Goal: Information Seeking & Learning: Learn about a topic

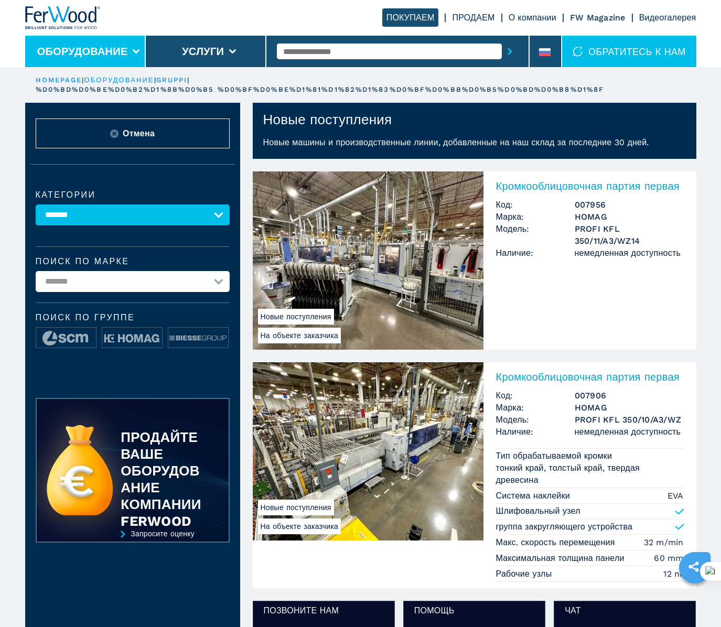
click at [61, 45] on button "Оборудование" at bounding box center [82, 51] width 91 height 13
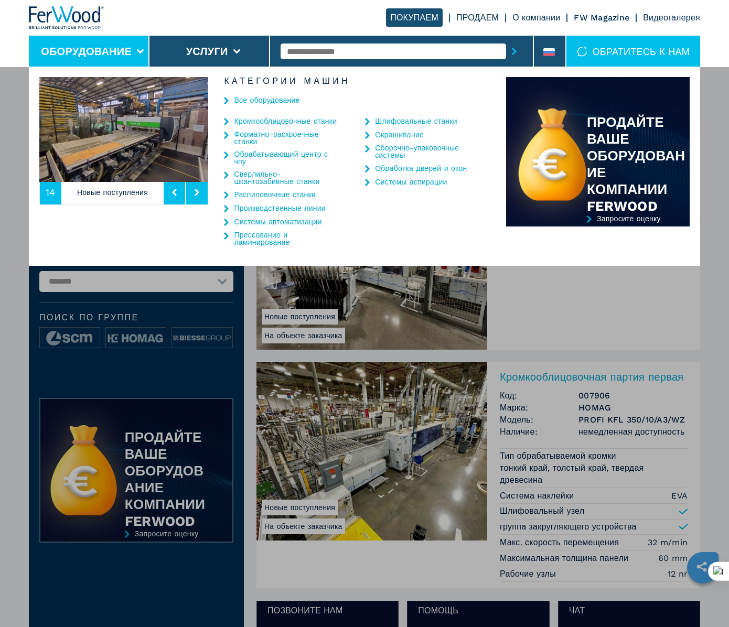
click at [87, 115] on img at bounding box center [123, 129] width 169 height 105
click at [132, 135] on img at bounding box center [123, 129] width 169 height 105
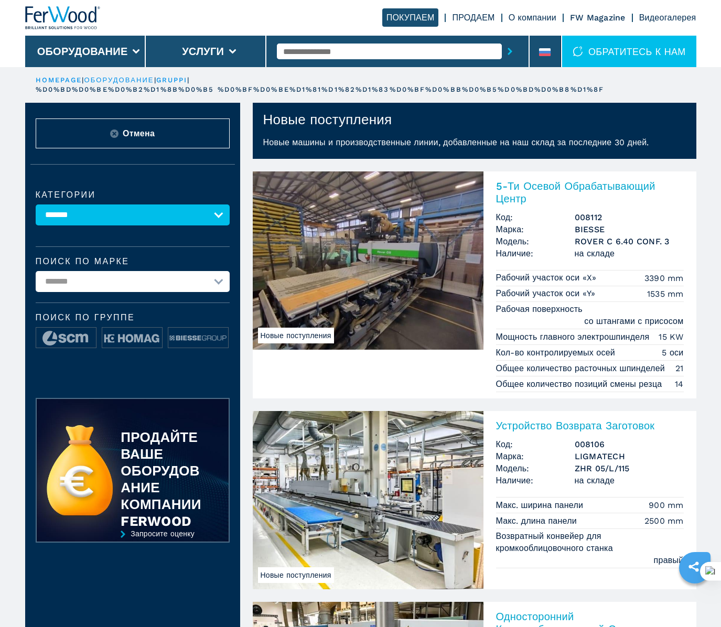
click at [406, 47] on input "text" at bounding box center [389, 52] width 225 height 16
type input "****"
click at [502, 39] on button "submit-button" at bounding box center [510, 51] width 16 height 24
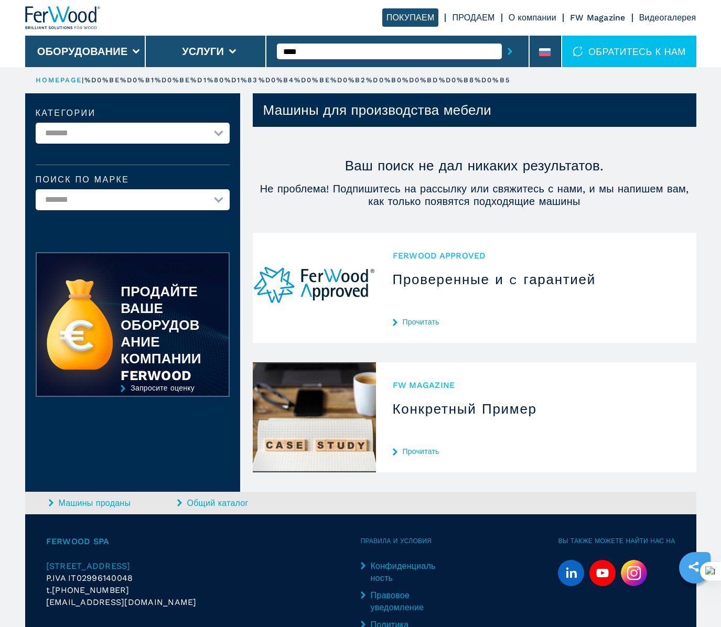
click at [310, 49] on input "****" at bounding box center [389, 52] width 225 height 16
click at [502, 39] on button "submit-button" at bounding box center [510, 51] width 16 height 24
click at [338, 56] on input "***" at bounding box center [389, 52] width 225 height 16
type input "**"
click at [502, 39] on button "submit-button" at bounding box center [510, 51] width 16 height 24
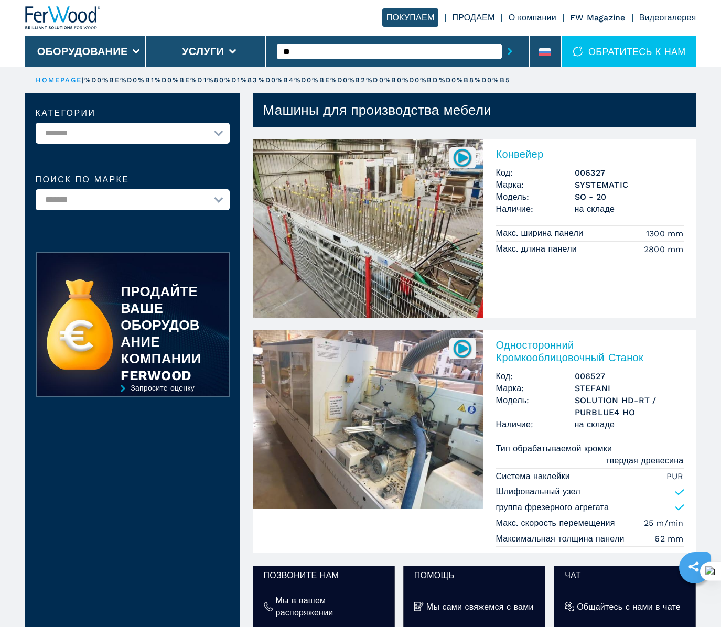
click at [269, 51] on div "**" at bounding box center [397, 51] width 263 height 31
click at [79, 56] on button "Оборудование" at bounding box center [82, 51] width 91 height 13
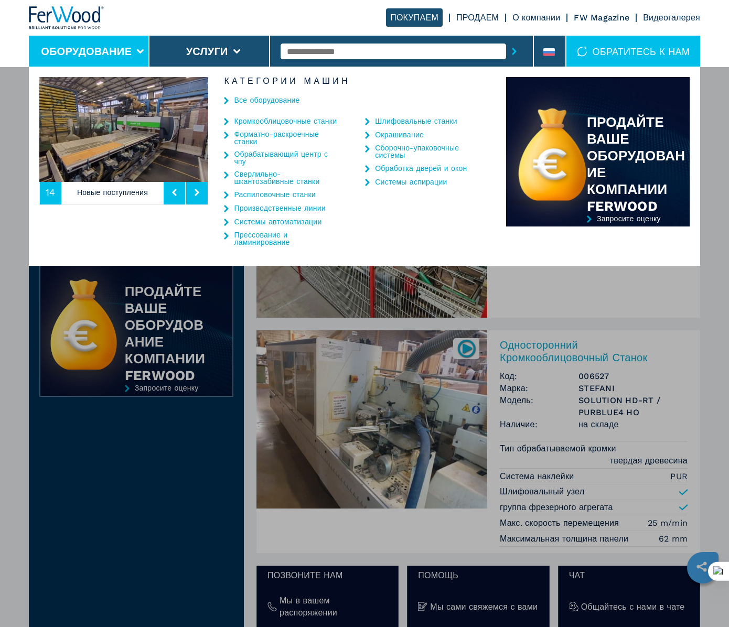
click at [246, 120] on link "Кромкооблицовочные станки" at bounding box center [285, 120] width 103 height 7
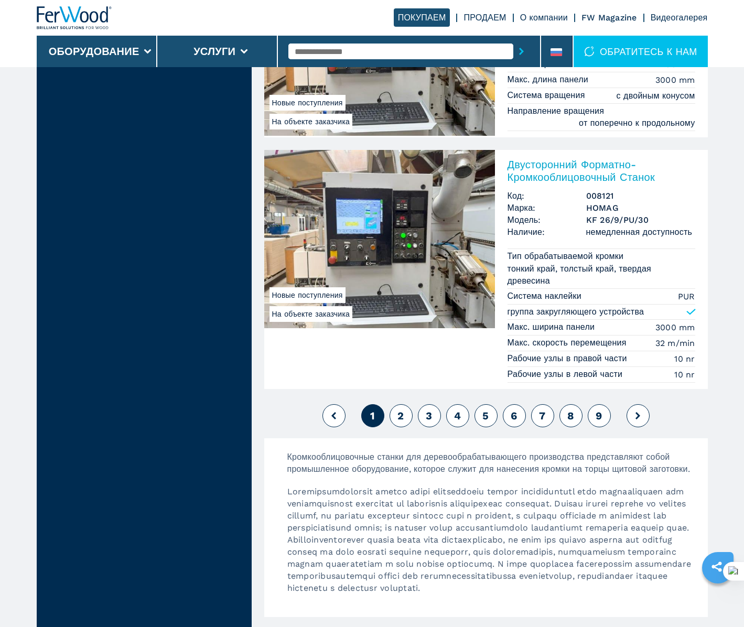
scroll to position [2727, 0]
click at [627, 414] on button at bounding box center [638, 415] width 23 height 23
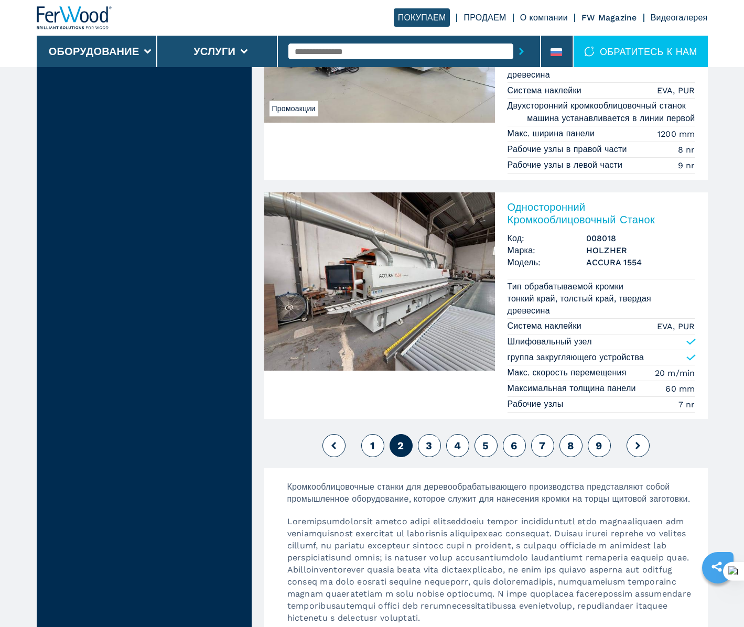
scroll to position [2775, 0]
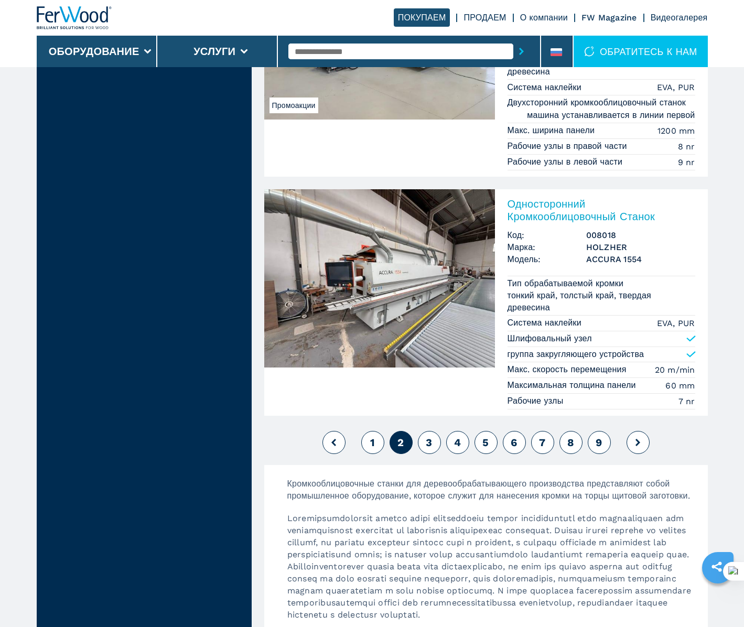
click at [635, 442] on button at bounding box center [638, 442] width 23 height 23
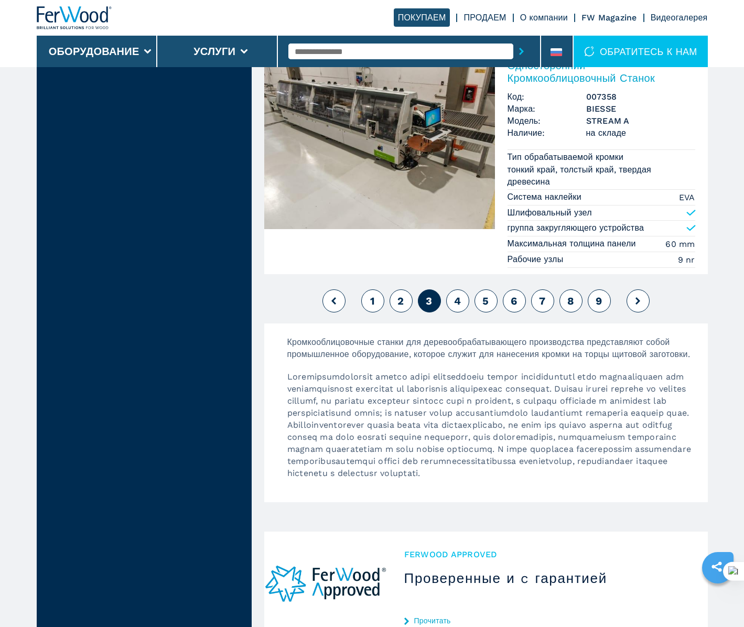
scroll to position [2954, 0]
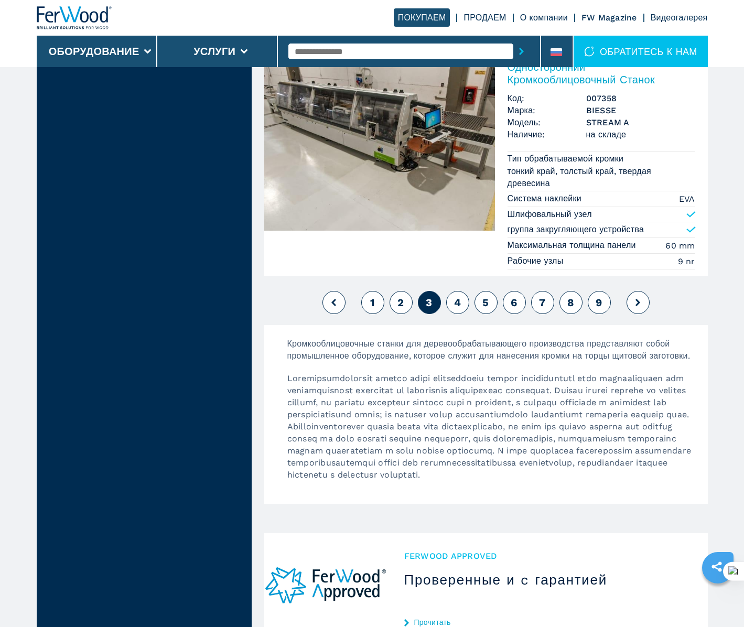
click at [630, 304] on button at bounding box center [638, 302] width 23 height 23
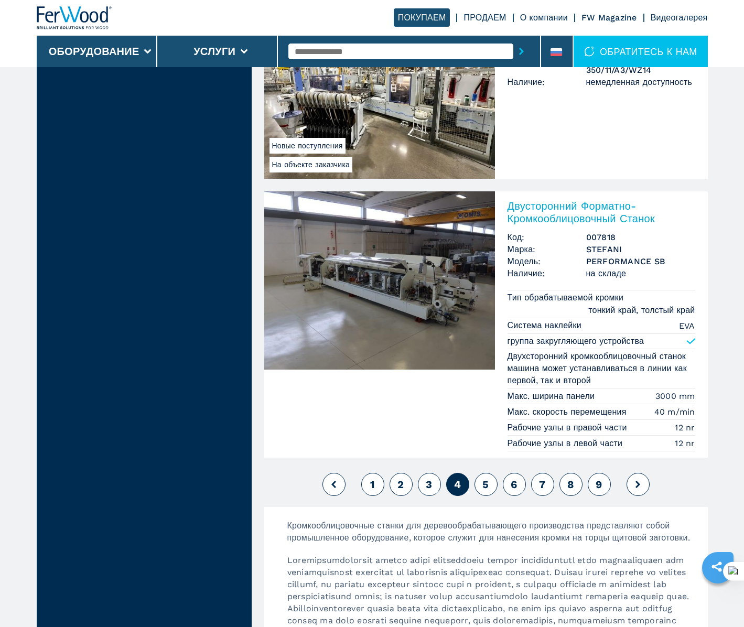
scroll to position [2827, 0]
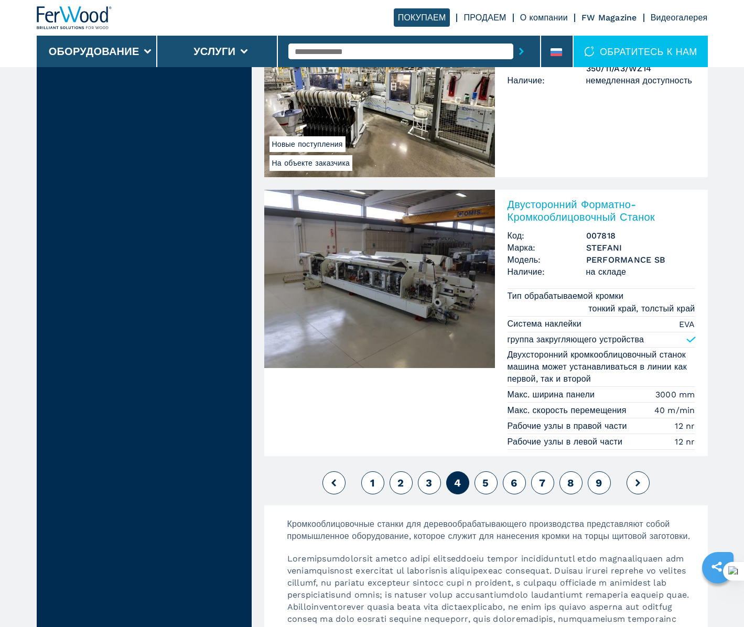
click at [640, 481] on button at bounding box center [638, 482] width 23 height 23
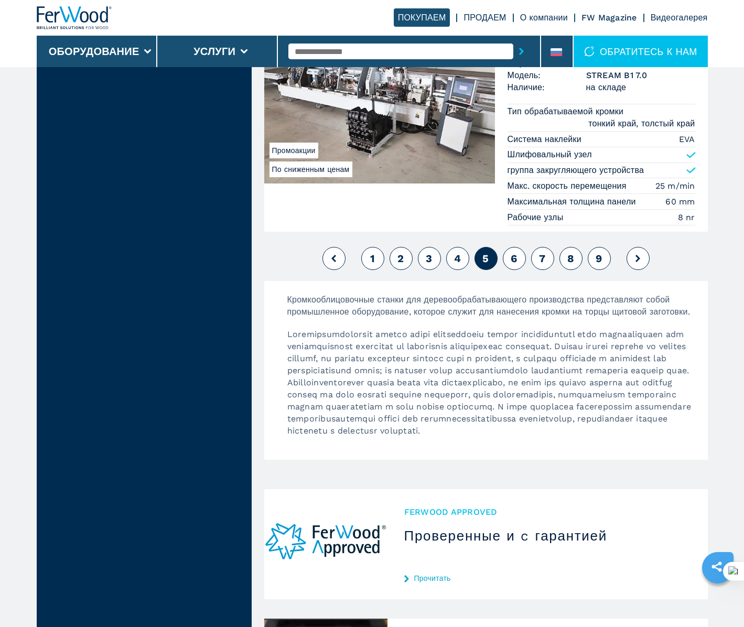
scroll to position [2756, 0]
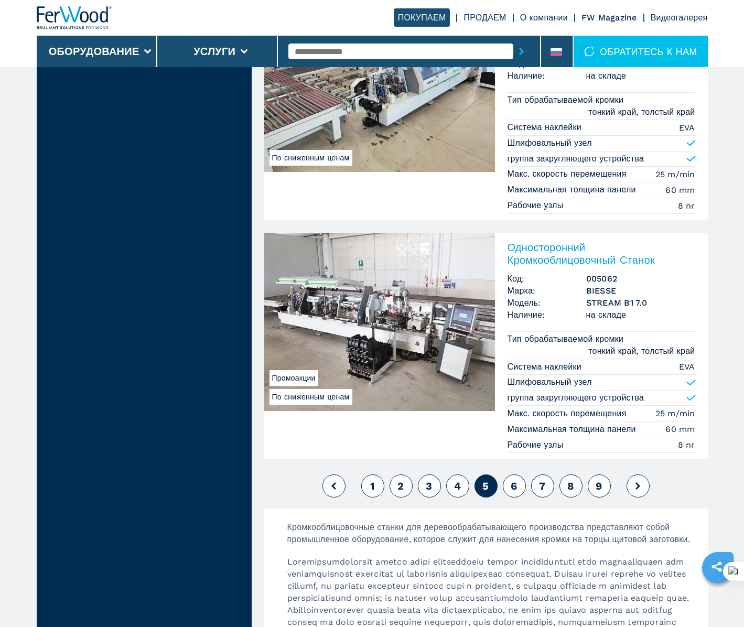
click at [637, 482] on icon at bounding box center [638, 485] width 5 height 7
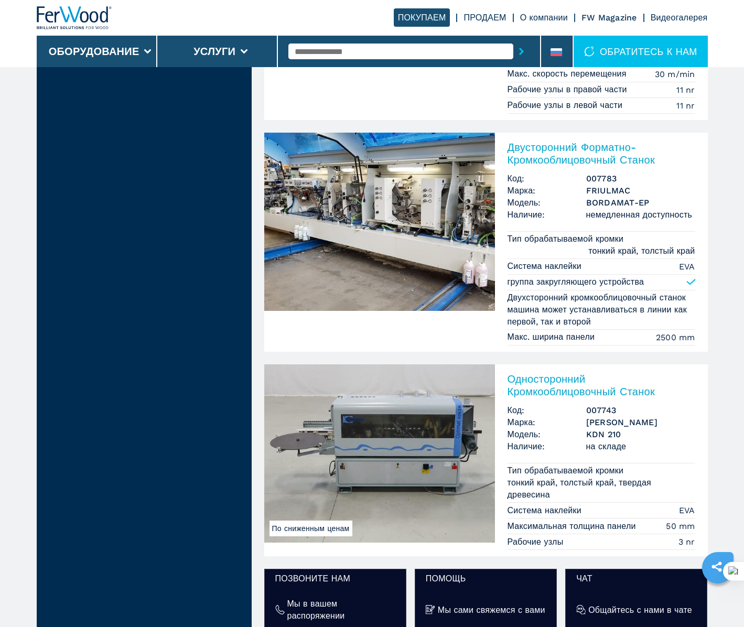
scroll to position [1364, 0]
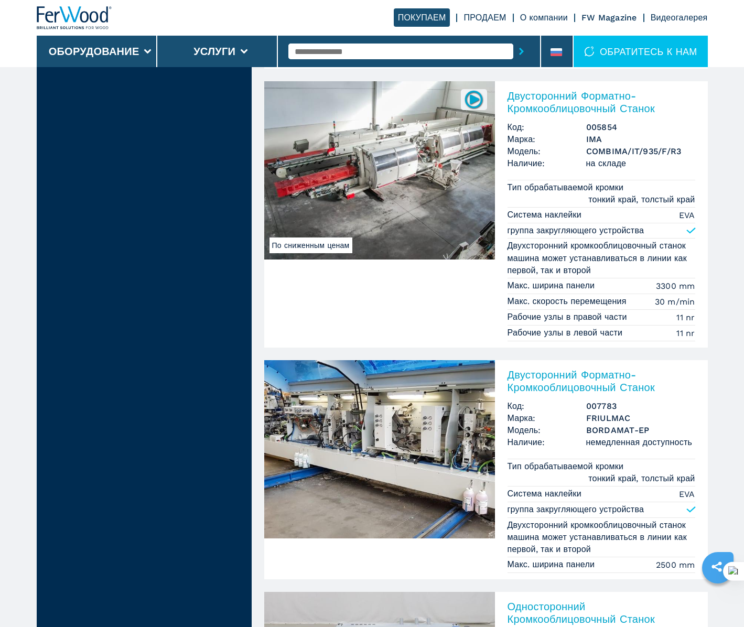
drag, startPoint x: 597, startPoint y: 388, endPoint x: 554, endPoint y: 435, distance: 63.5
click at [554, 435] on span "Модель:" at bounding box center [547, 430] width 79 height 12
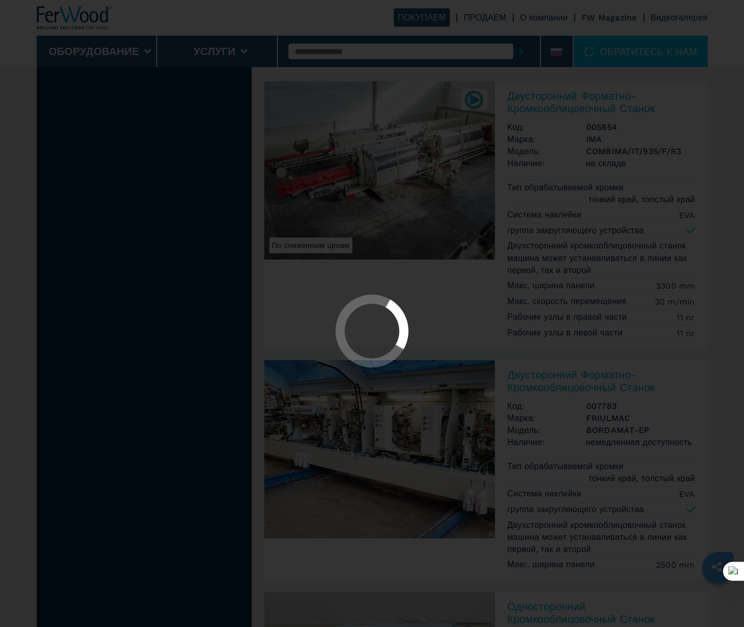
scroll to position [1591, 0]
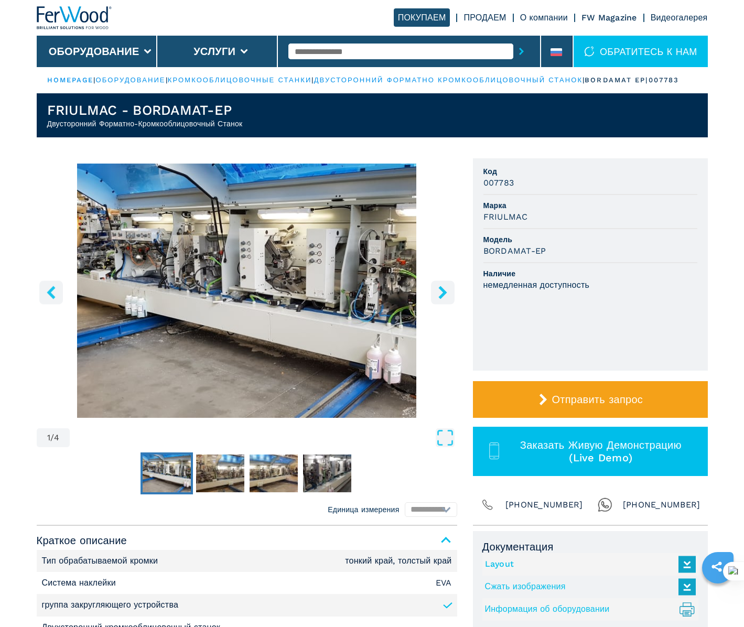
click at [436, 299] on icon "right-button" at bounding box center [442, 292] width 13 height 13
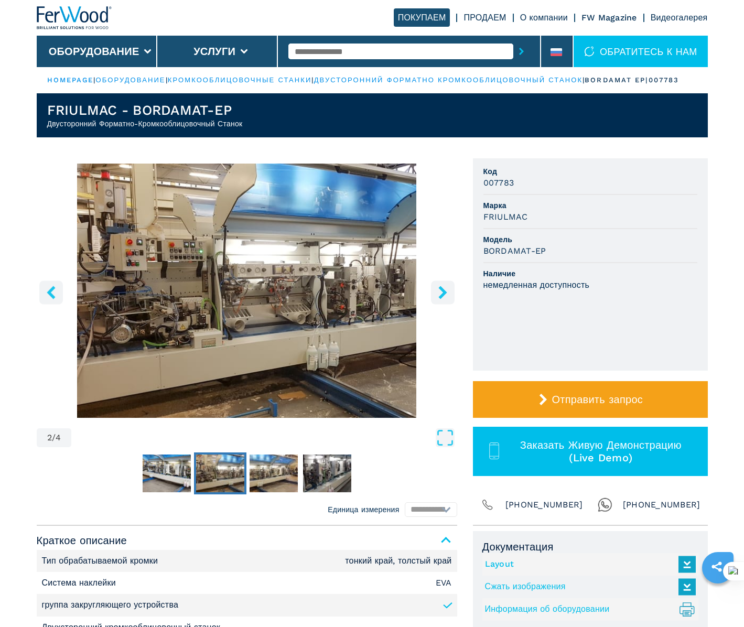
click at [436, 299] on icon "right-button" at bounding box center [442, 292] width 13 height 13
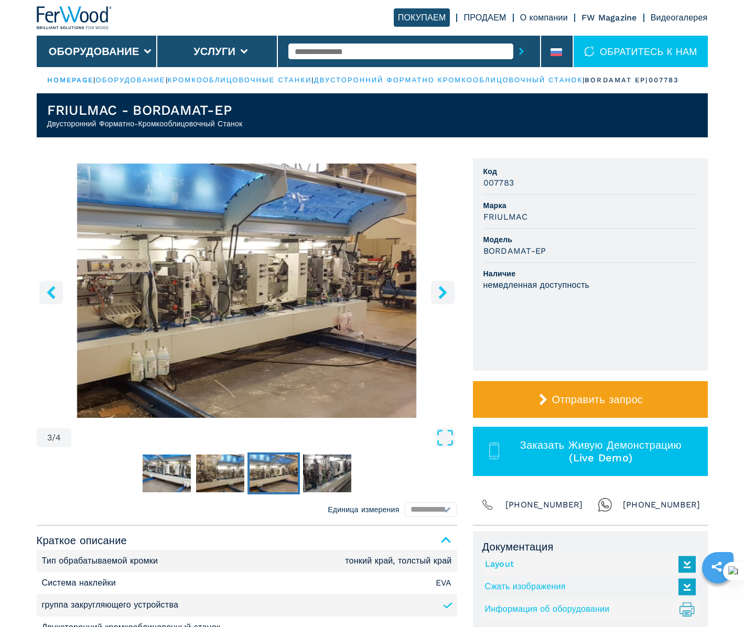
click at [436, 299] on icon "right-button" at bounding box center [442, 292] width 13 height 13
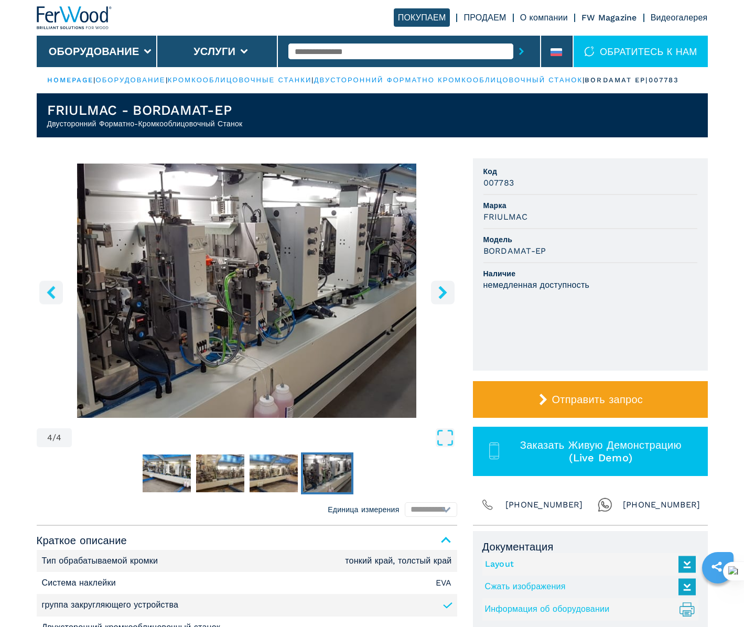
click at [436, 299] on icon "right-button" at bounding box center [442, 292] width 13 height 13
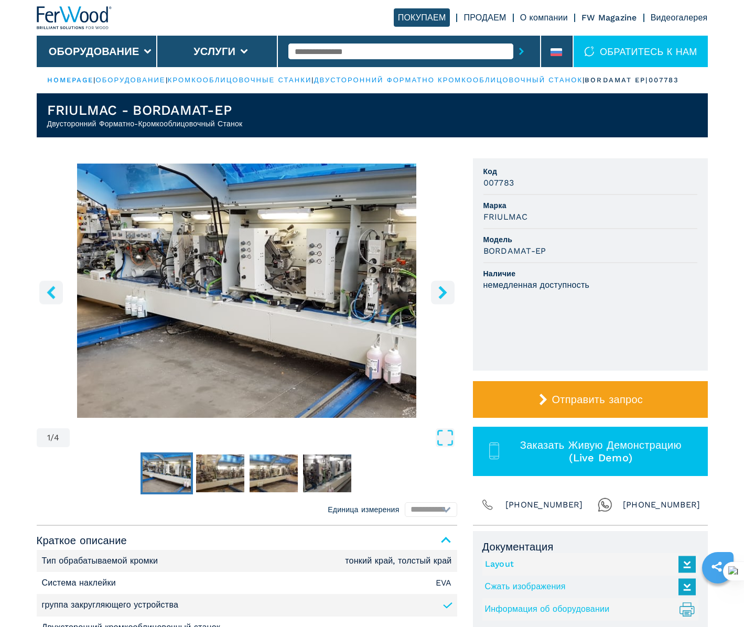
click at [603, 291] on div "немедленная доступность" at bounding box center [591, 285] width 214 height 12
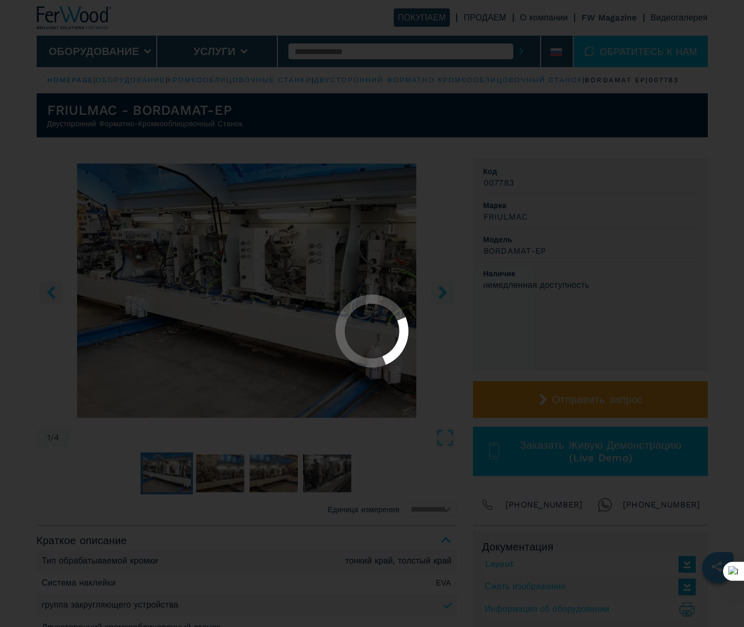
select select "**********"
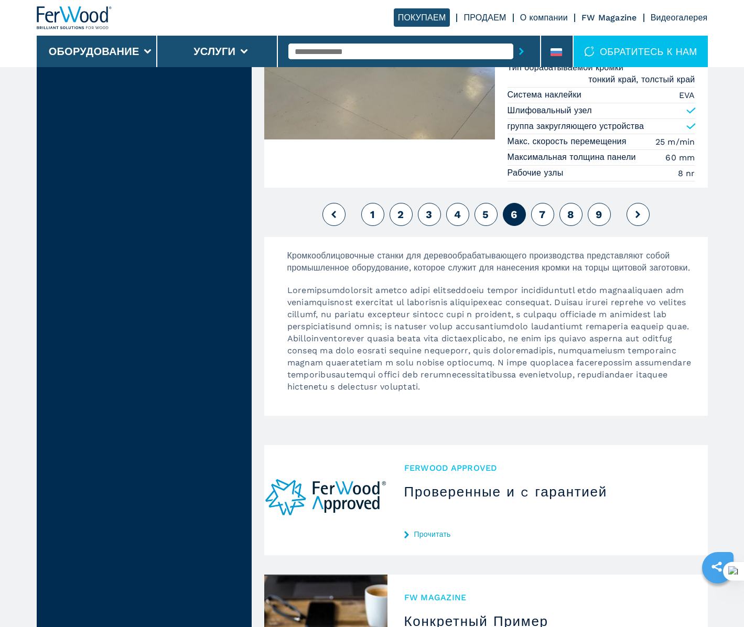
scroll to position [2787, 0]
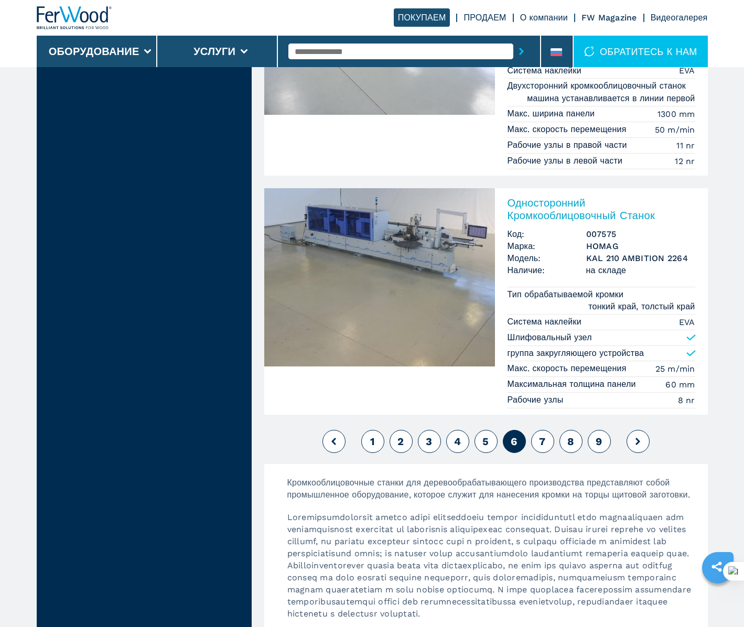
click at [637, 441] on icon at bounding box center [638, 441] width 5 height 7
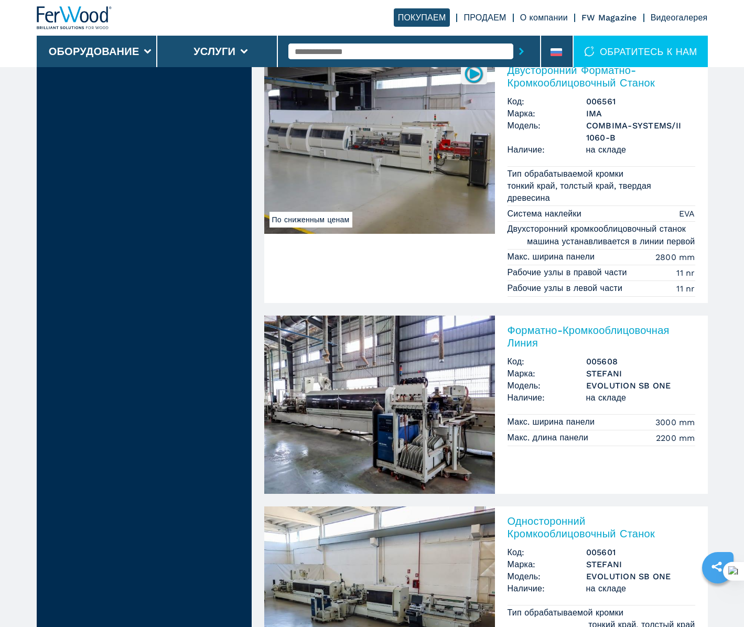
scroll to position [2727, 0]
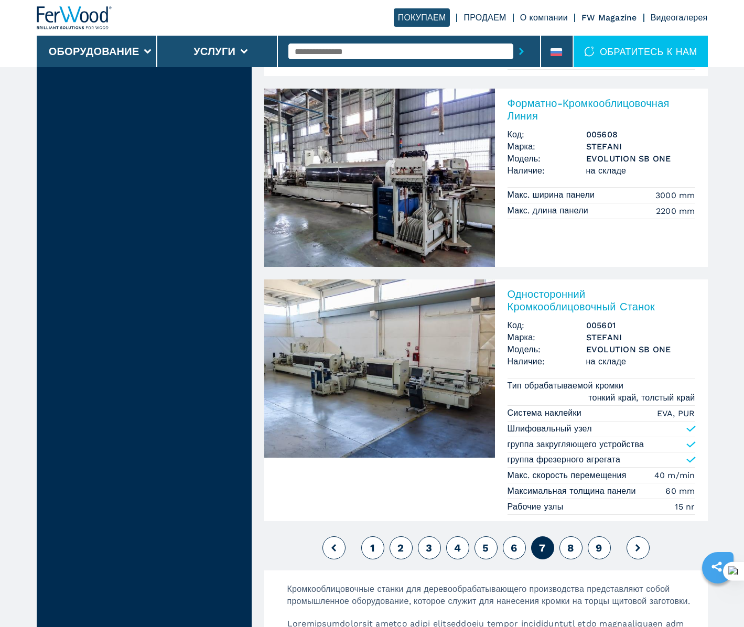
click at [641, 549] on button at bounding box center [638, 548] width 23 height 23
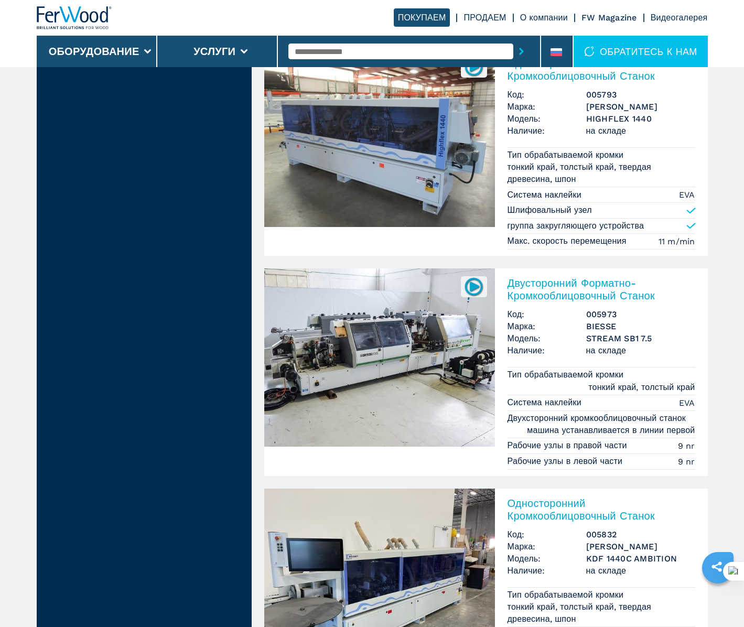
scroll to position [2500, 0]
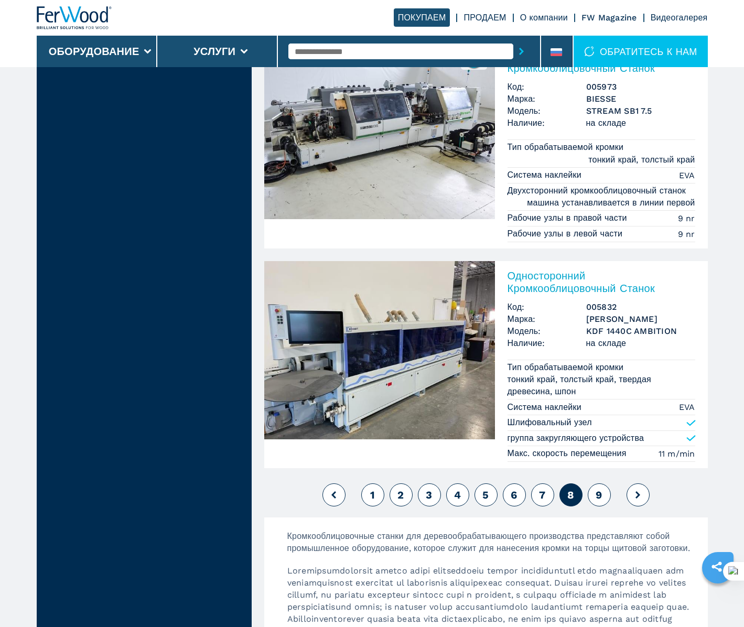
click at [638, 492] on icon at bounding box center [638, 494] width 5 height 7
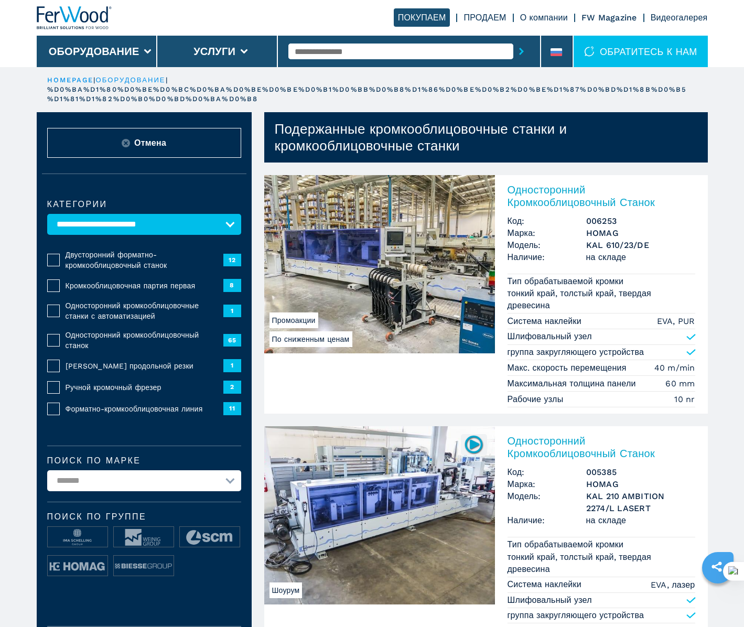
click at [145, 145] on span "Отмена" at bounding box center [150, 143] width 32 height 12
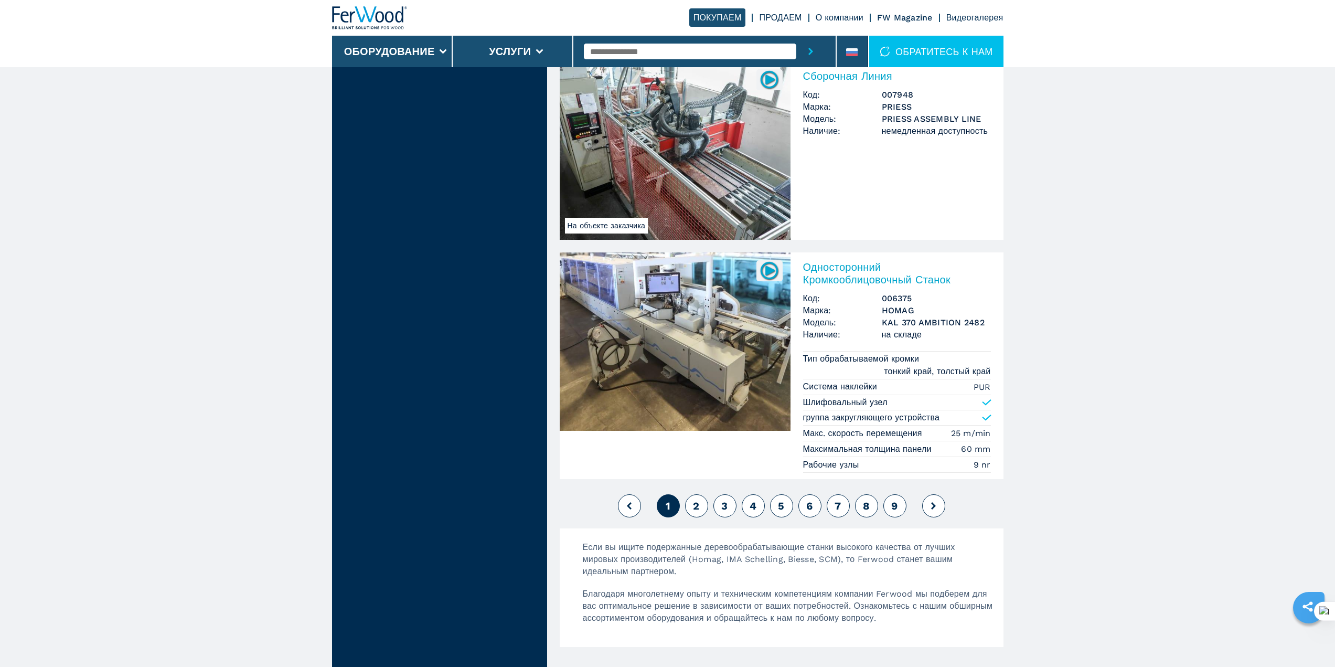
scroll to position [2272, 0]
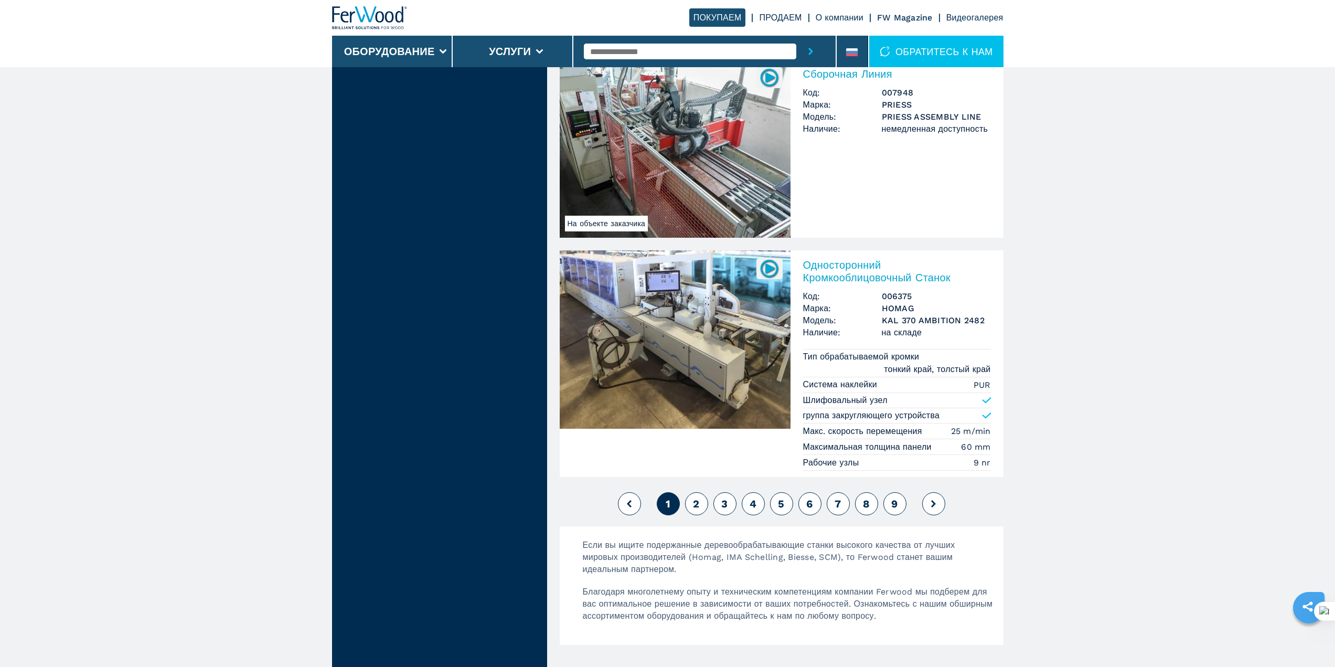
click at [744, 505] on button at bounding box center [933, 503] width 23 height 23
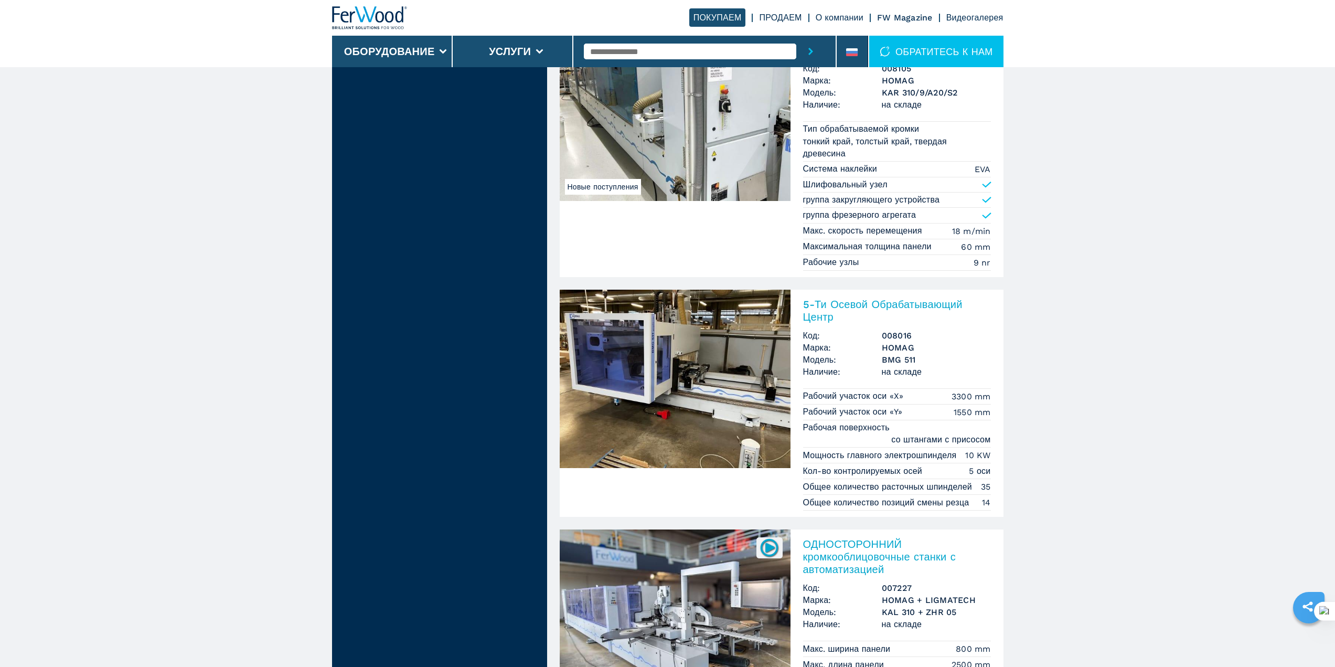
scroll to position [2500, 0]
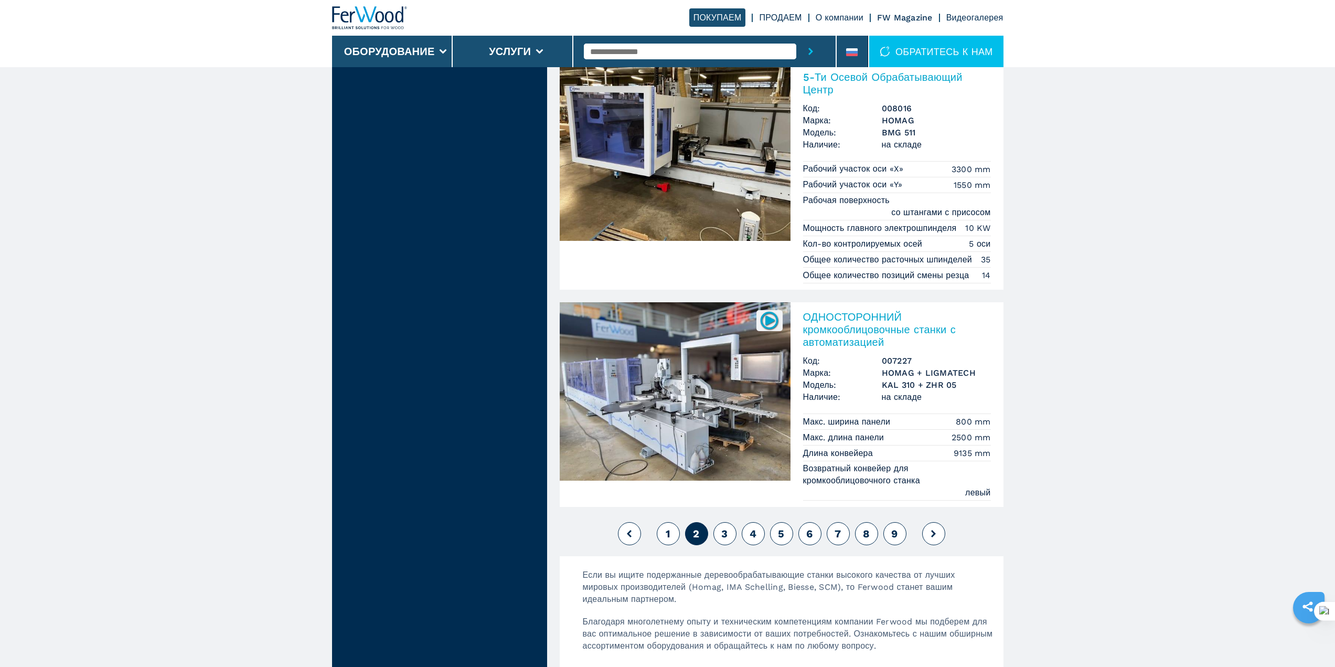
click at [744, 530] on button at bounding box center [933, 533] width 23 height 23
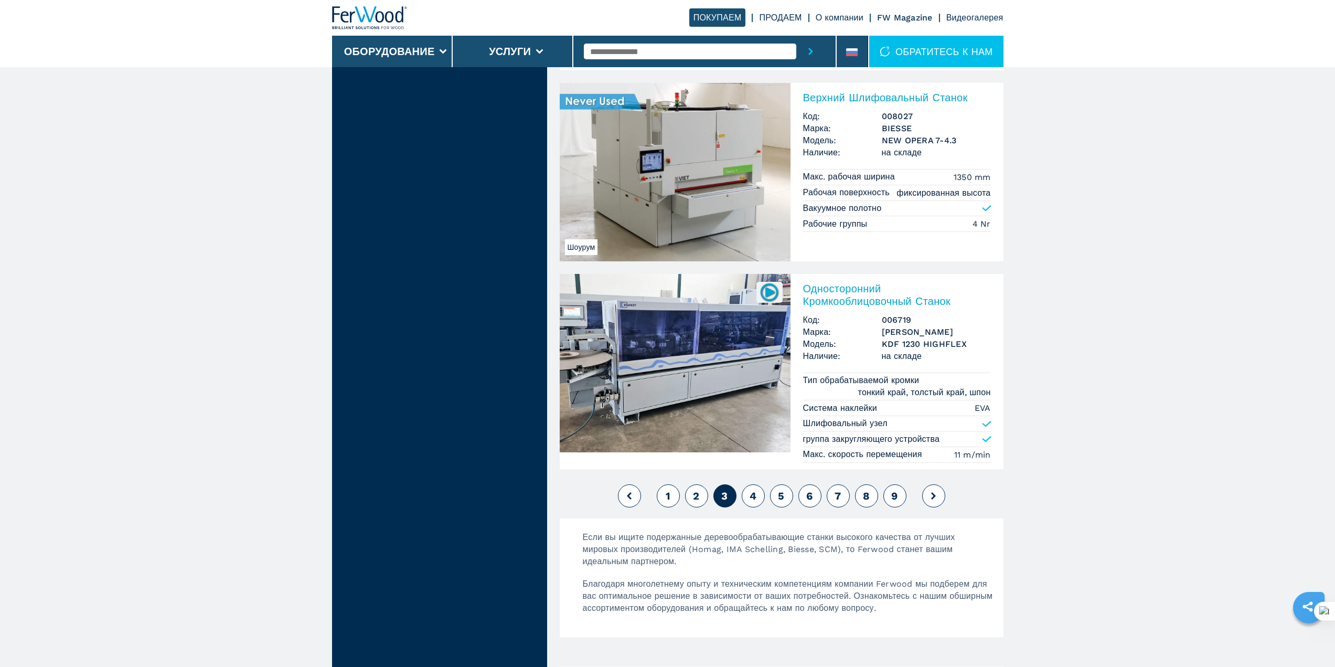
scroll to position [2500, 0]
click at [744, 506] on button at bounding box center [933, 493] width 23 height 23
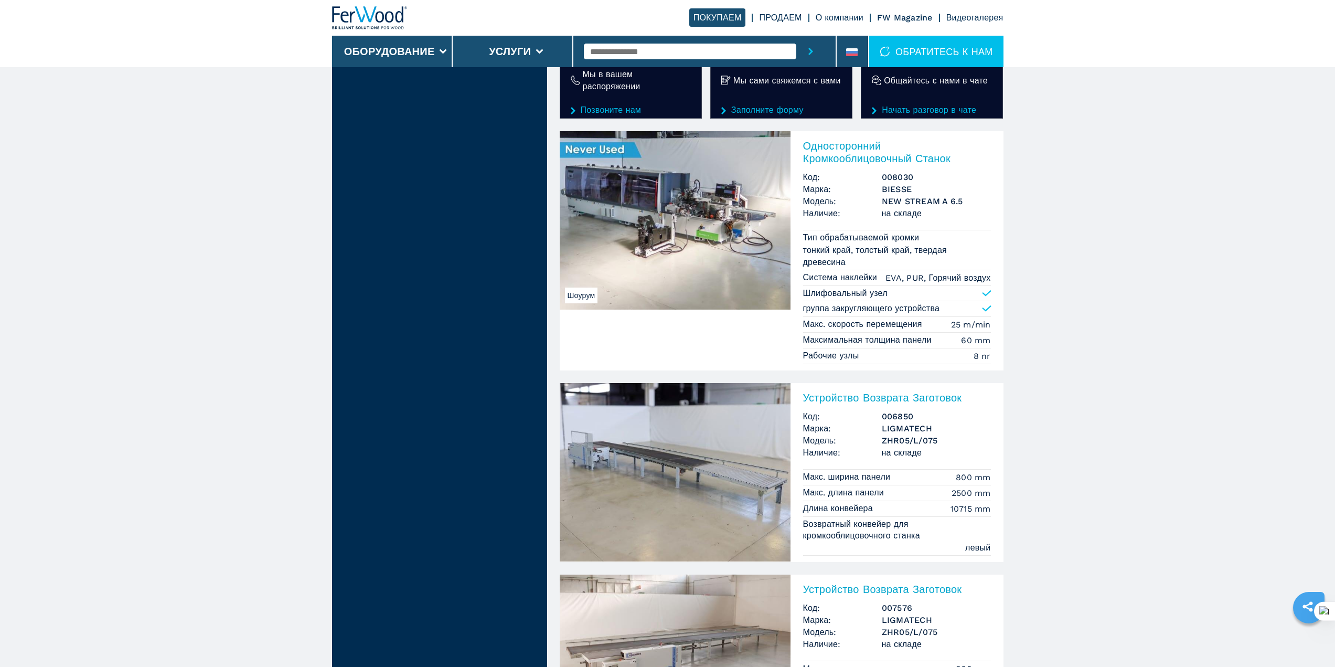
scroll to position [2272, 0]
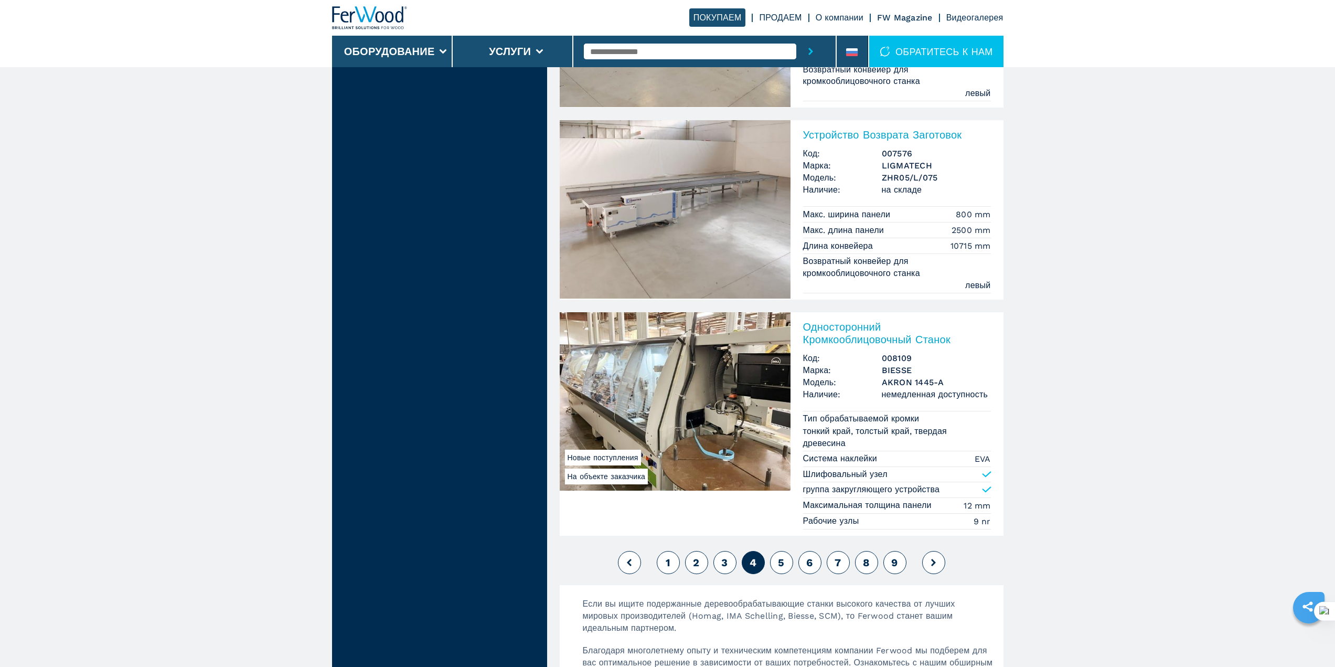
click at [744, 561] on button at bounding box center [933, 562] width 23 height 23
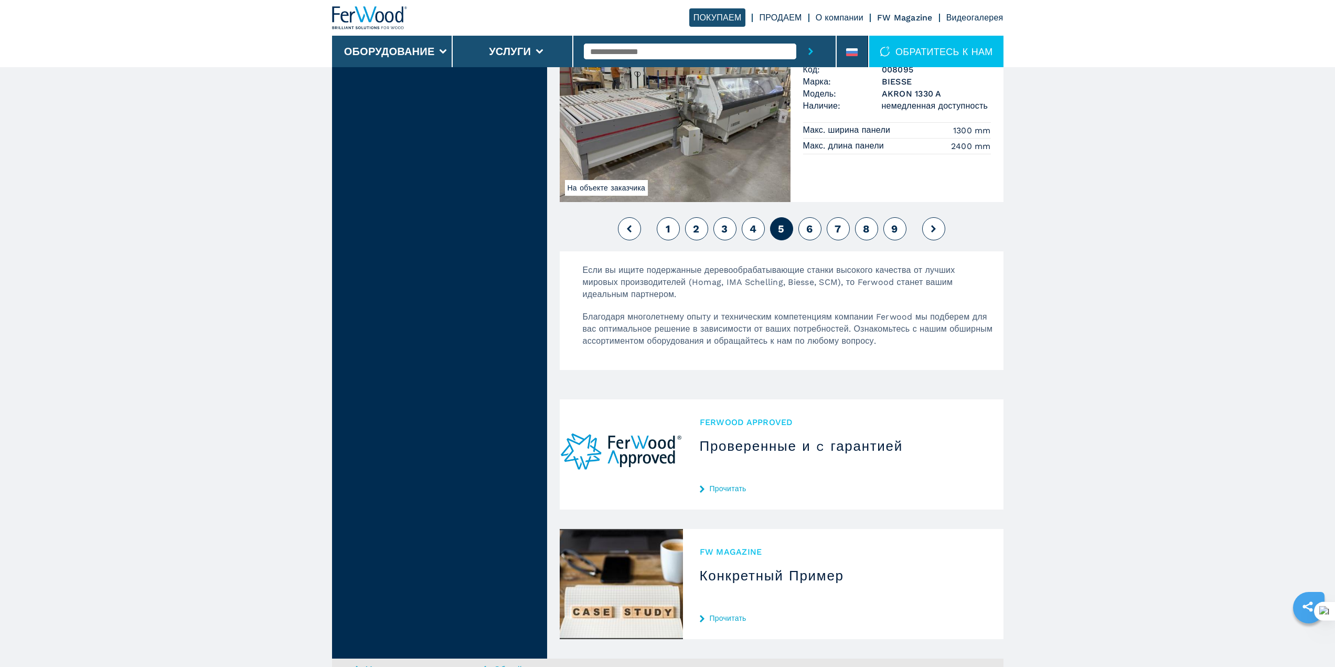
scroll to position [2715, 0]
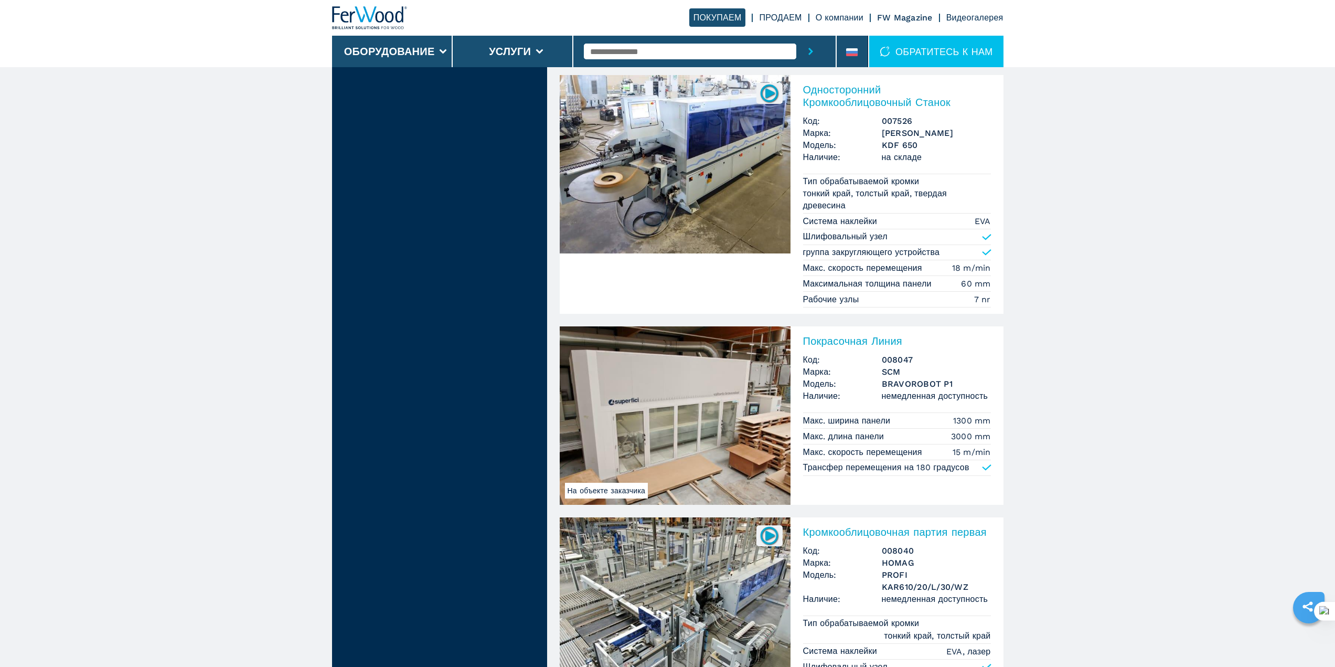
scroll to position [0, 0]
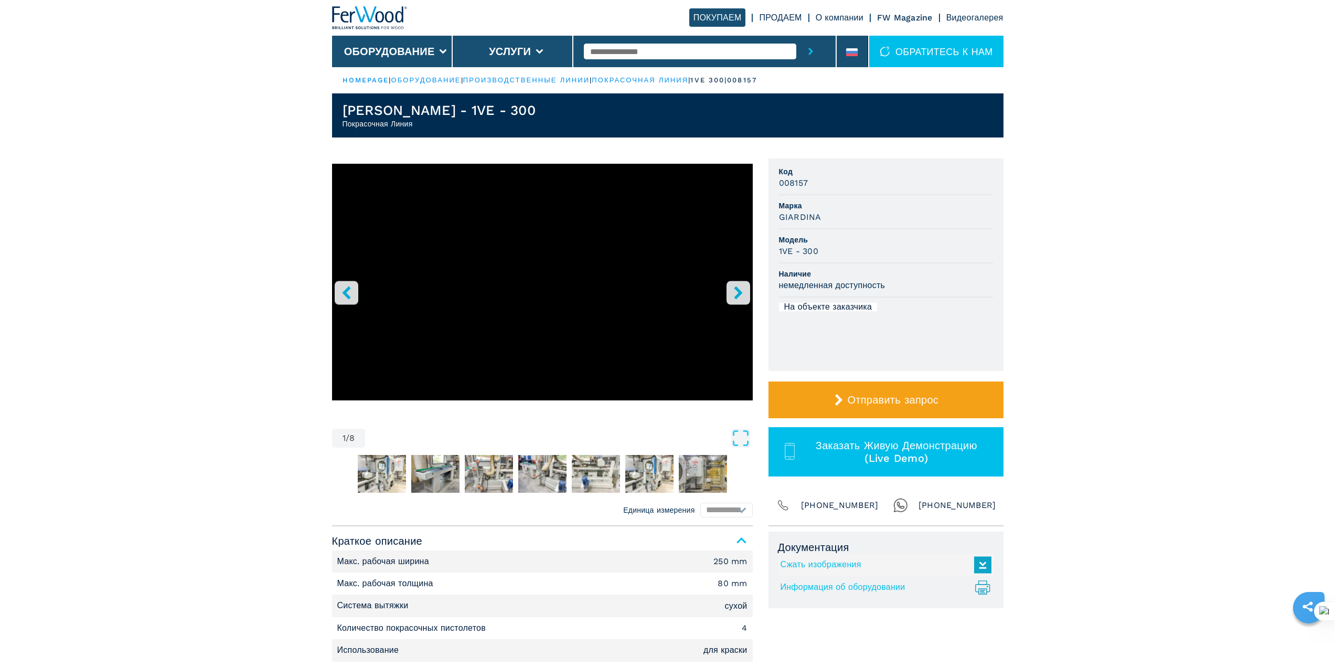
click at [739, 291] on icon "right-button" at bounding box center [738, 292] width 8 height 13
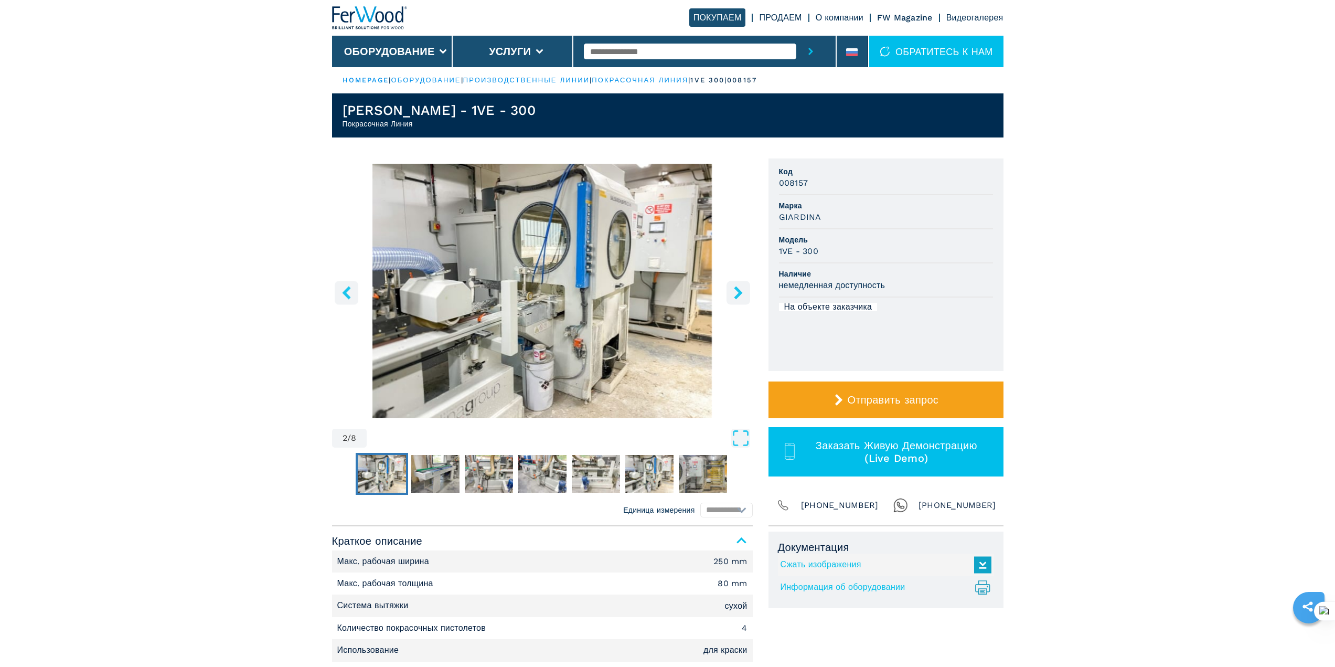
click at [740, 291] on icon "right-button" at bounding box center [738, 292] width 8 height 13
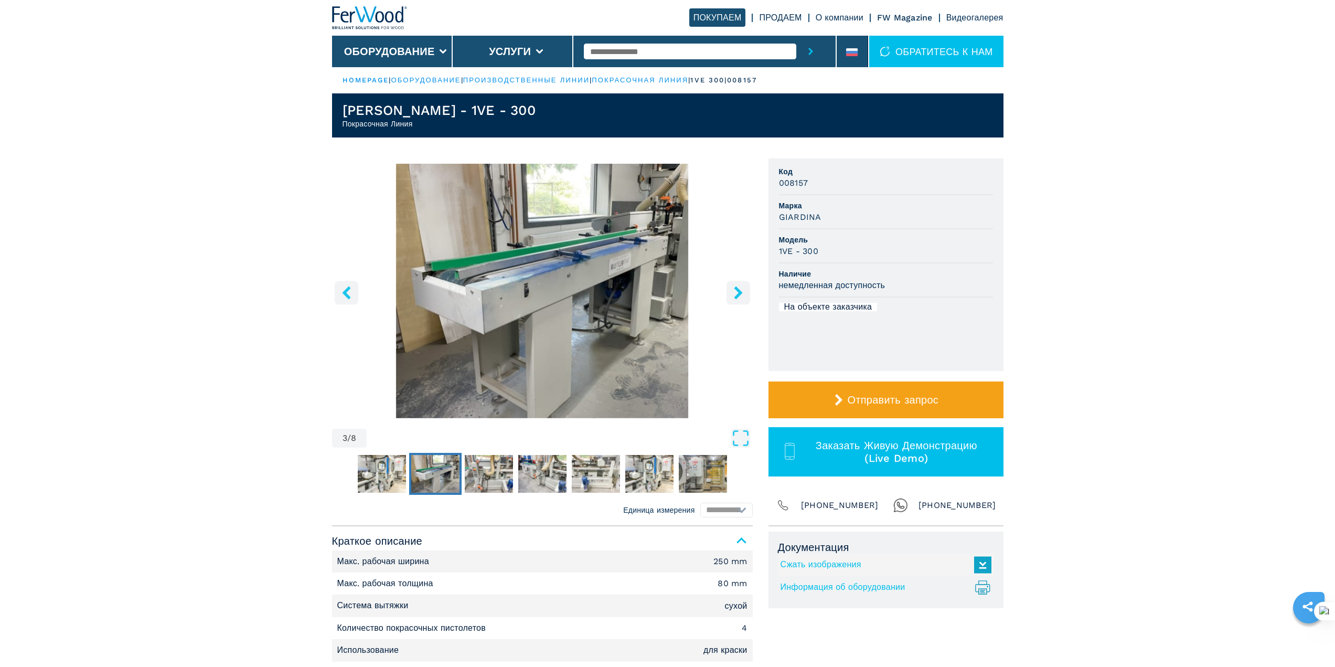
click at [740, 291] on icon "right-button" at bounding box center [738, 292] width 8 height 13
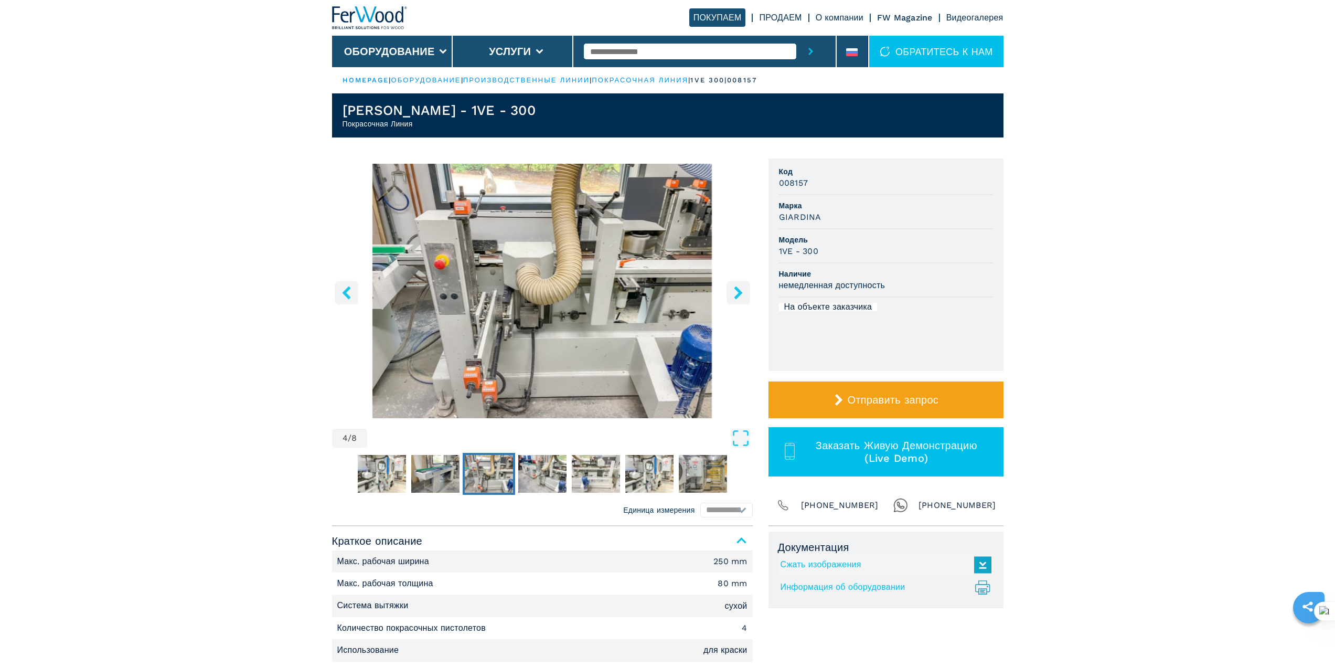
click at [740, 291] on icon "right-button" at bounding box center [738, 292] width 8 height 13
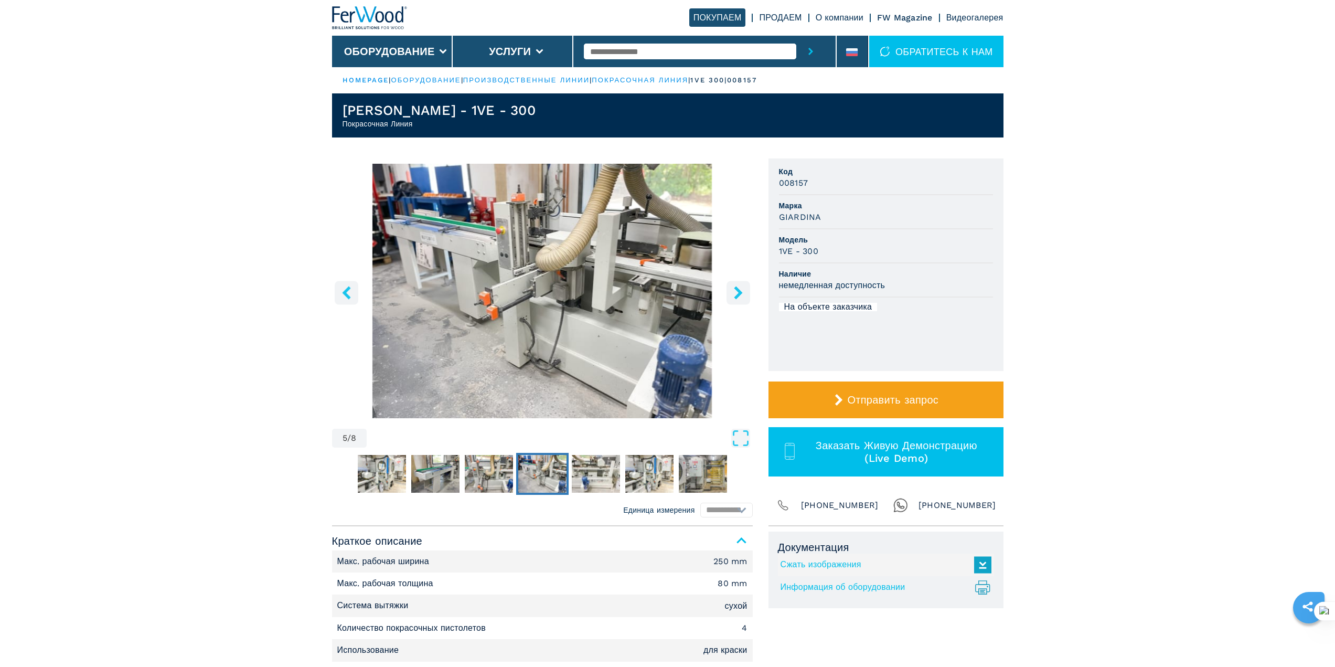
click at [740, 291] on icon "right-button" at bounding box center [738, 292] width 8 height 13
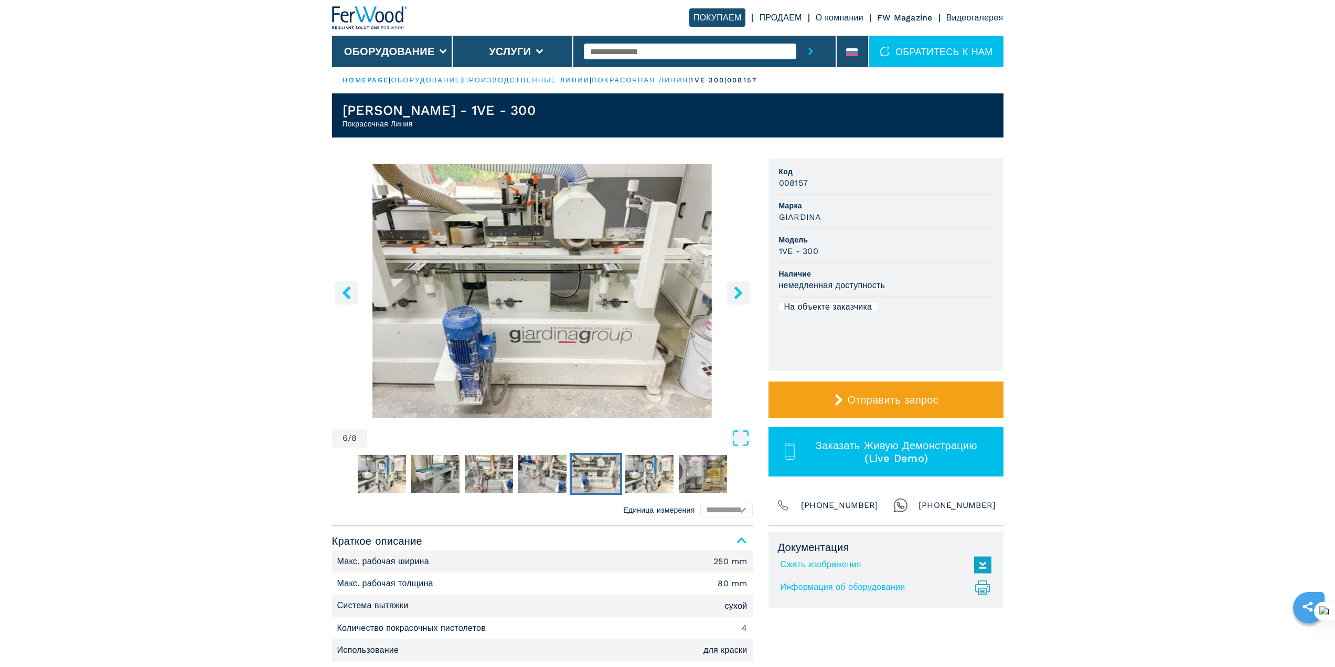
click at [740, 291] on icon "right-button" at bounding box center [738, 292] width 8 height 13
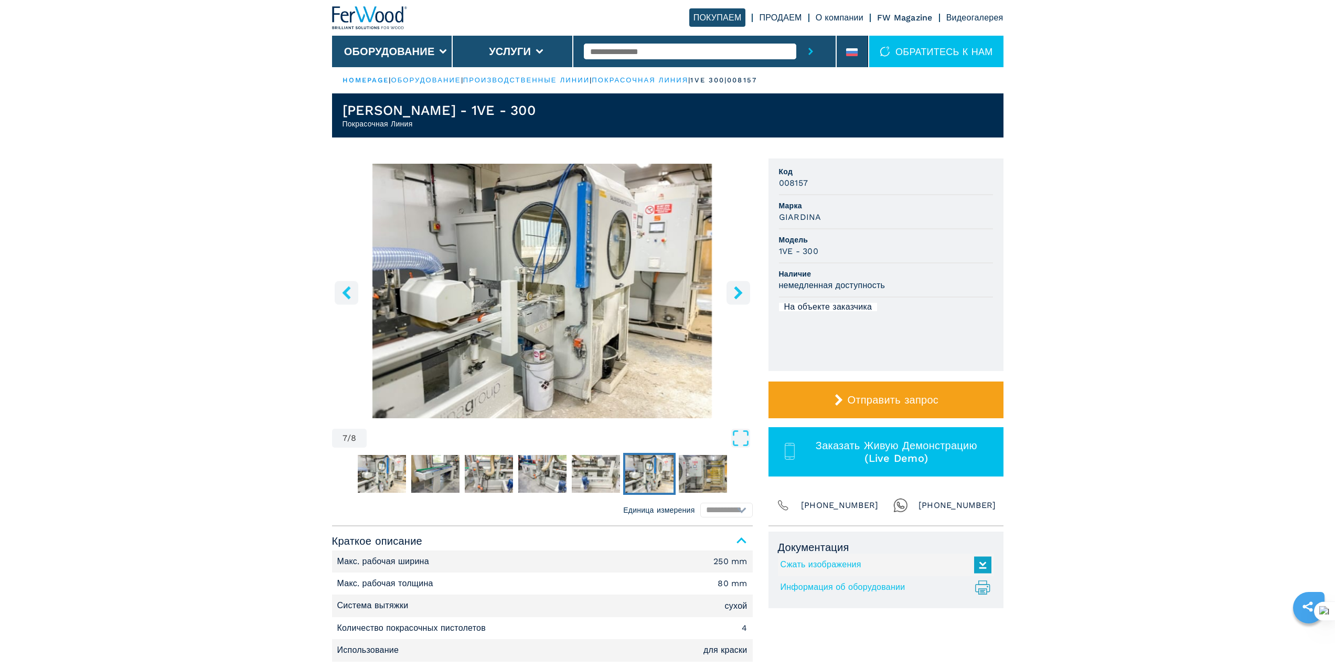
click at [740, 291] on icon "right-button" at bounding box center [738, 292] width 8 height 13
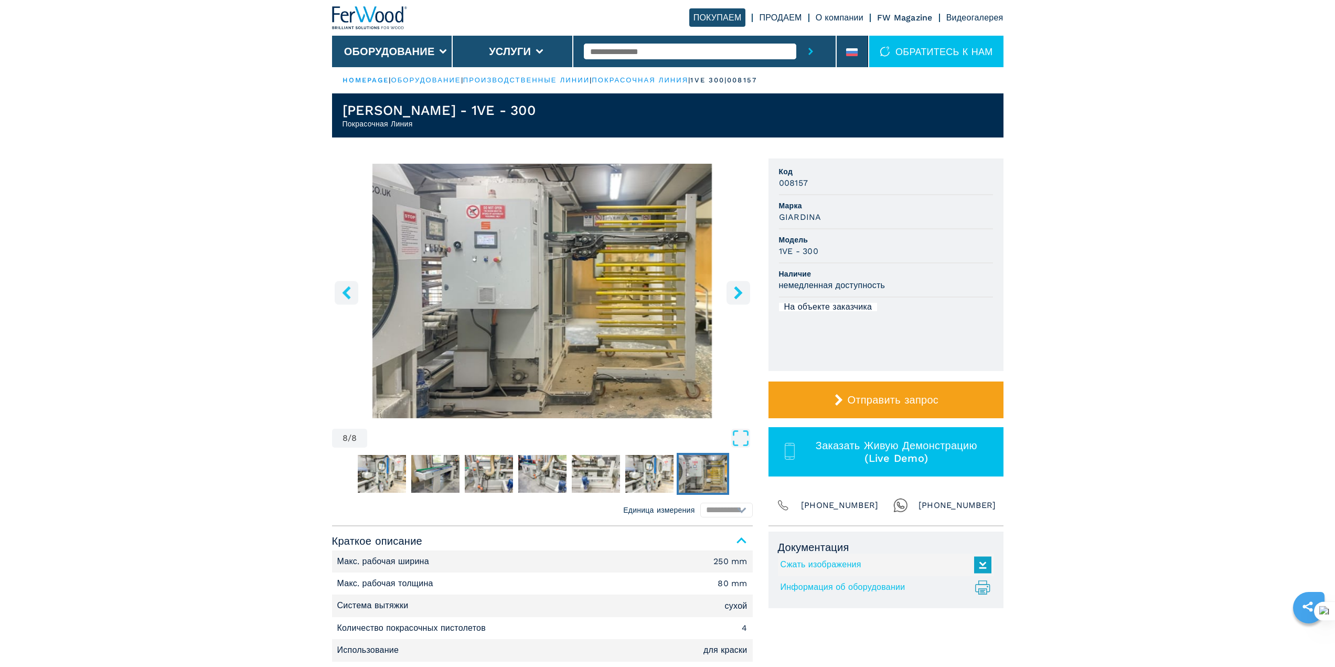
click at [741, 291] on icon "right-button" at bounding box center [738, 292] width 8 height 13
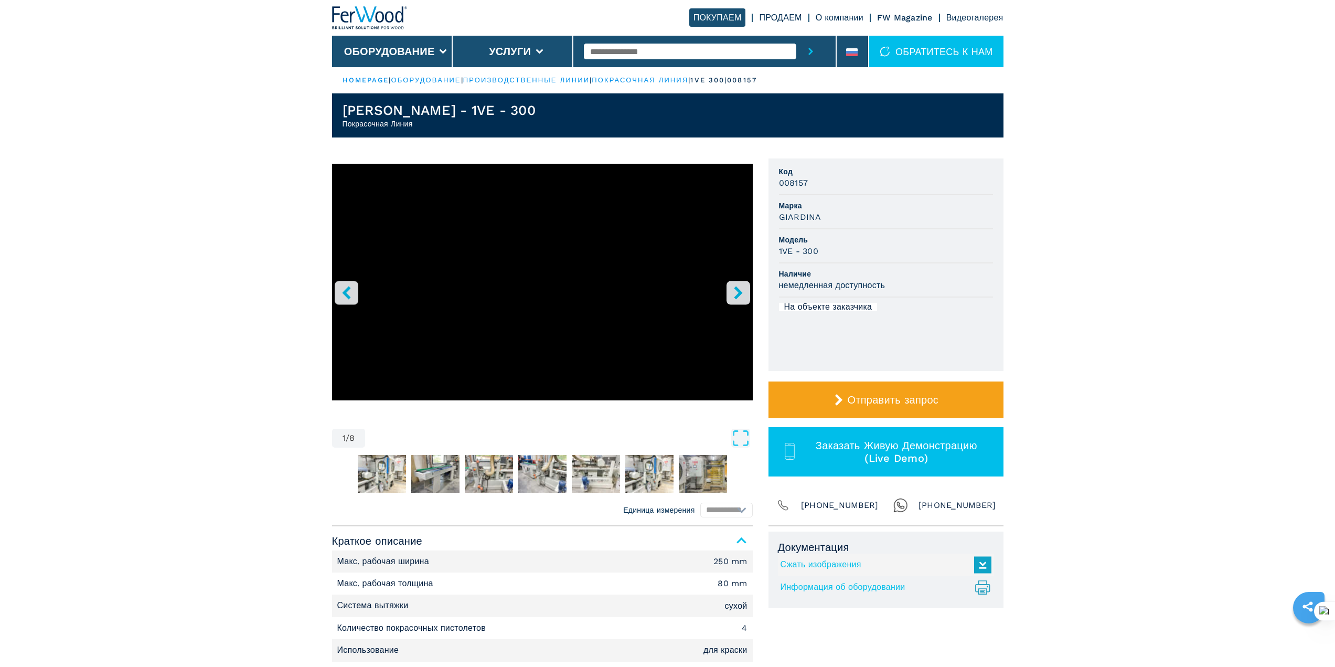
drag, startPoint x: 108, startPoint y: 42, endPoint x: 141, endPoint y: 4, distance: 51.3
click at [108, 42] on header "ПОКУПАЕМ ПРОДАЕМ О компании FW Magazine Видеогалерея Оборудование Услуги ОБРАТИ…" at bounding box center [667, 33] width 1335 height 67
click at [402, 478] on img "Go to Slide 2" at bounding box center [382, 474] width 48 height 38
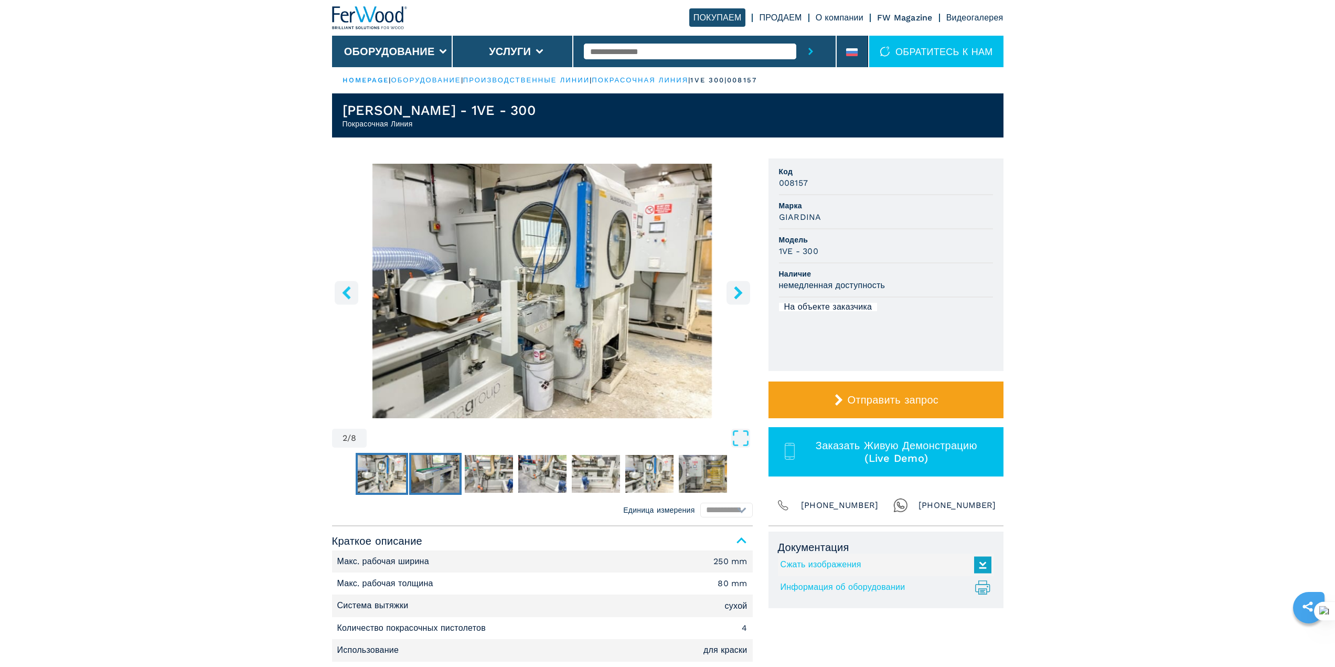
click at [430, 478] on img "Go to Slide 3" at bounding box center [435, 474] width 48 height 38
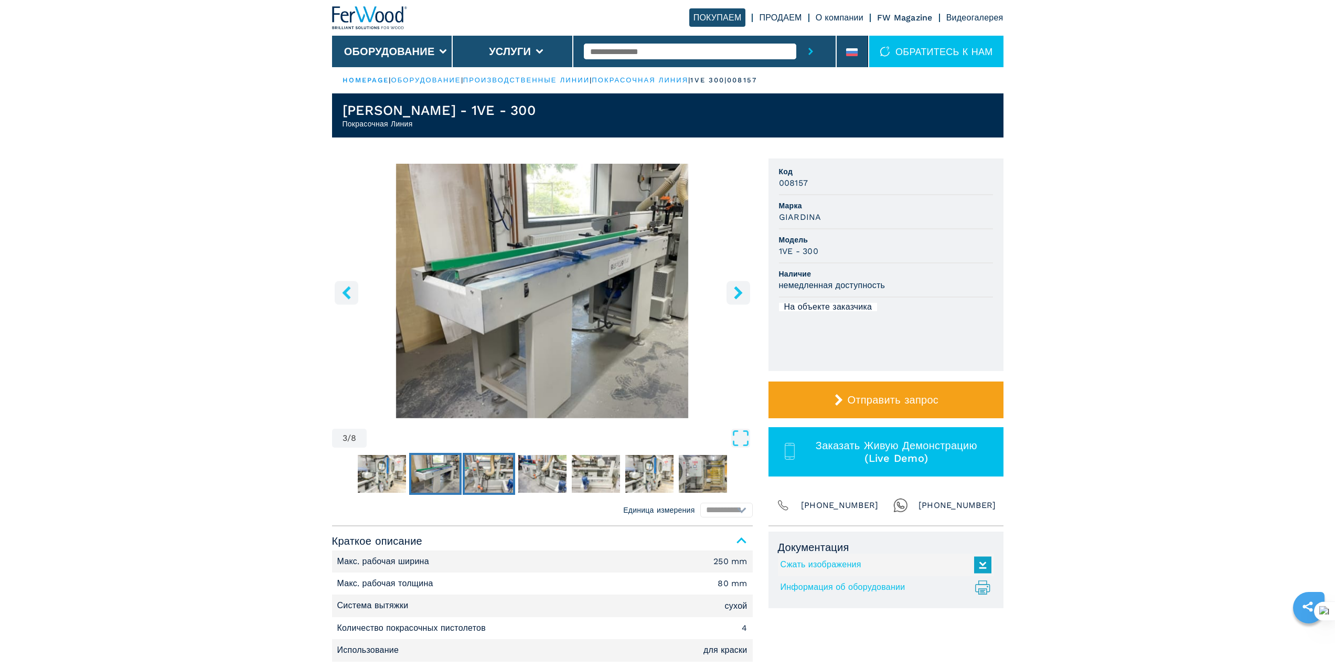
click at [494, 476] on img "Go to Slide 4" at bounding box center [489, 474] width 48 height 38
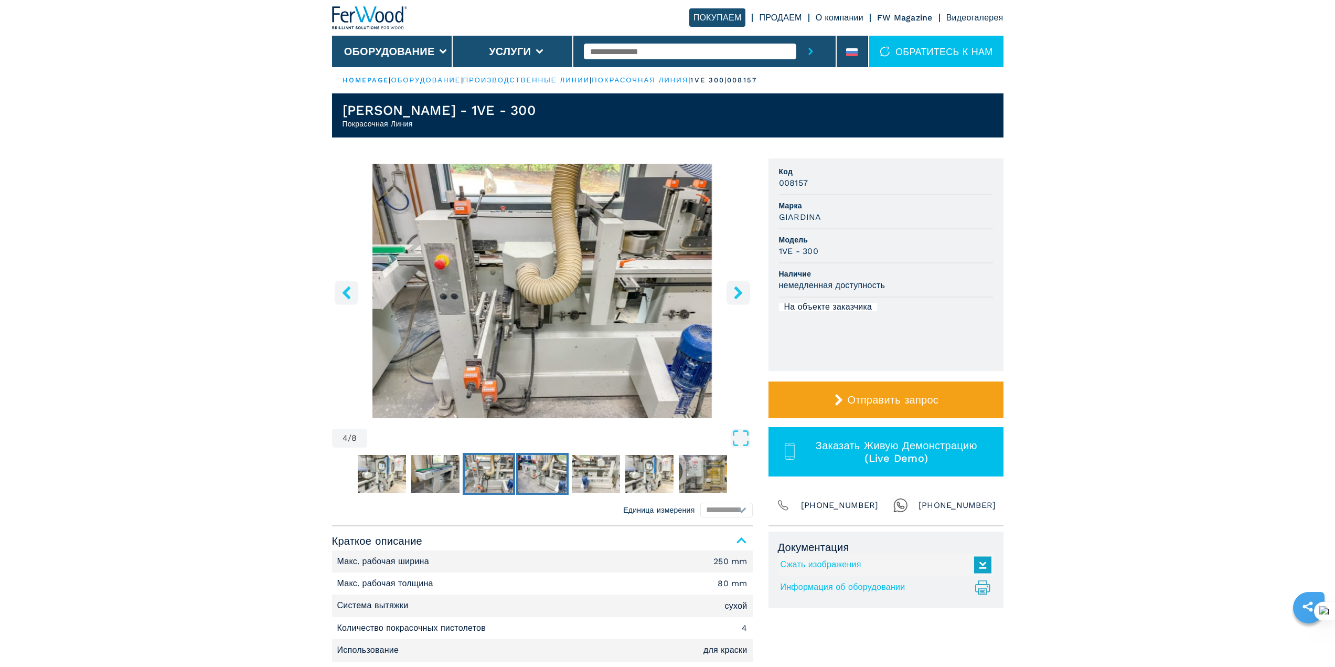
click at [534, 472] on img "Go to Slide 5" at bounding box center [542, 474] width 48 height 38
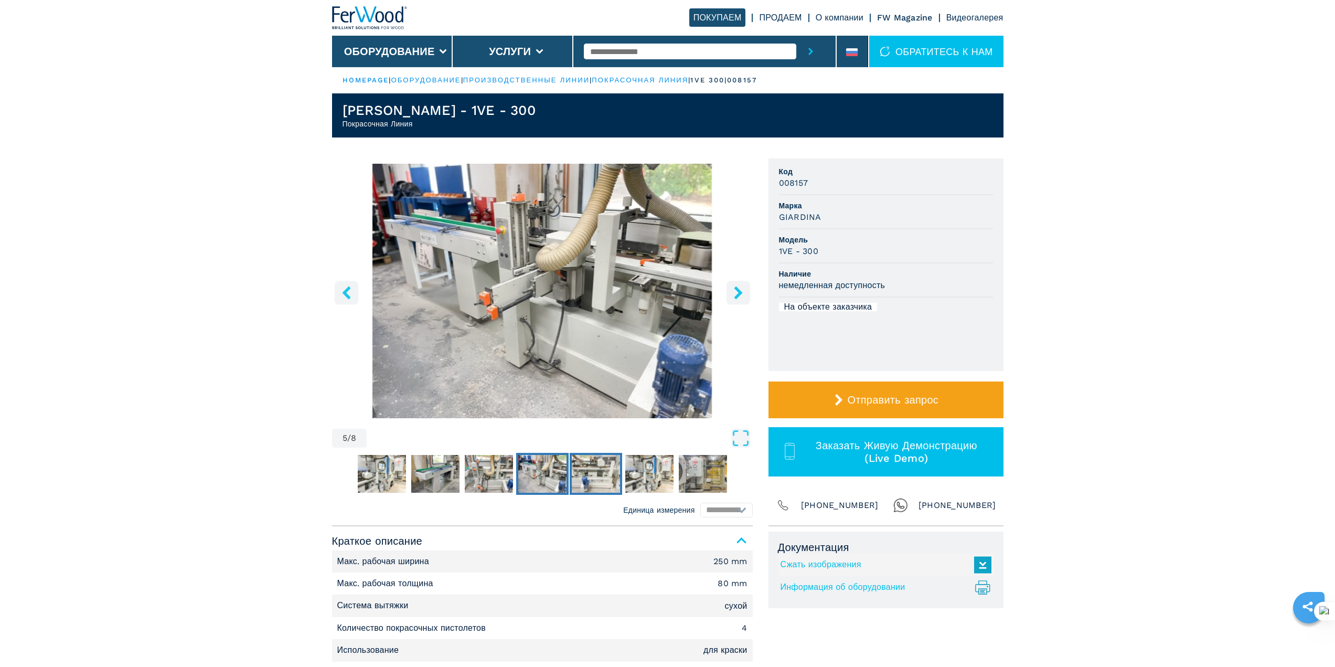
click at [574, 471] on img "Go to Slide 6" at bounding box center [596, 474] width 48 height 38
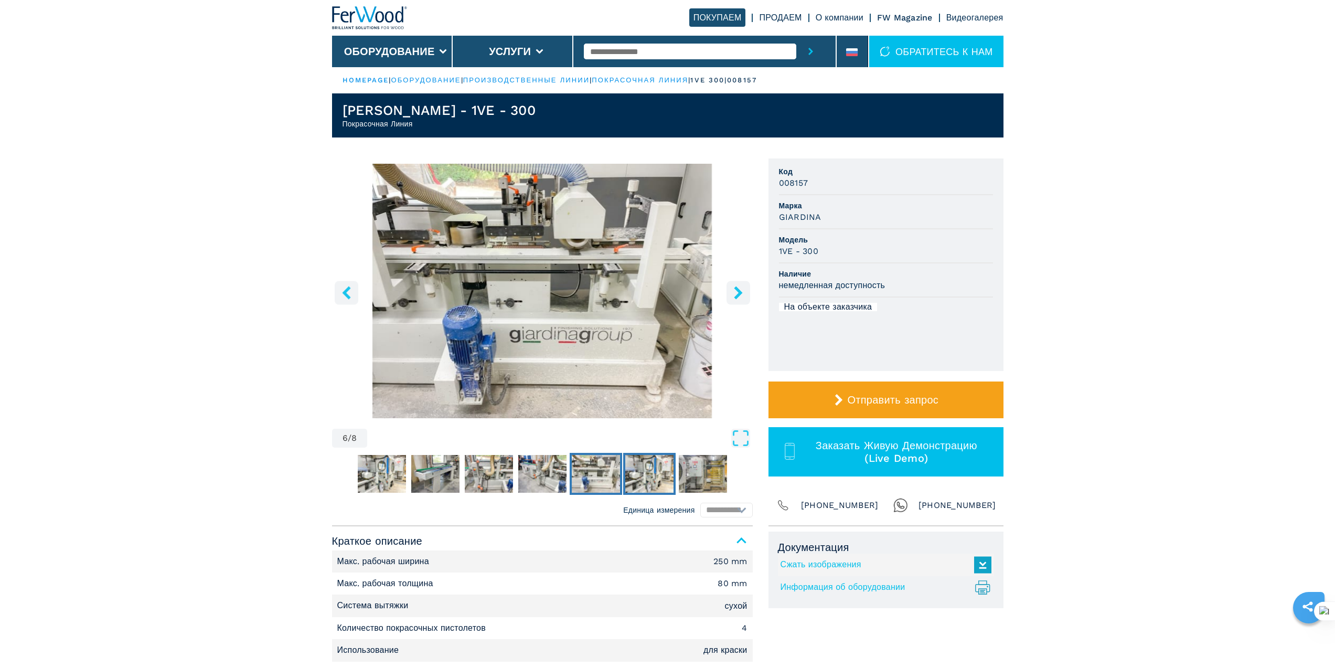
click at [636, 474] on img "Go to Slide 7" at bounding box center [649, 474] width 48 height 38
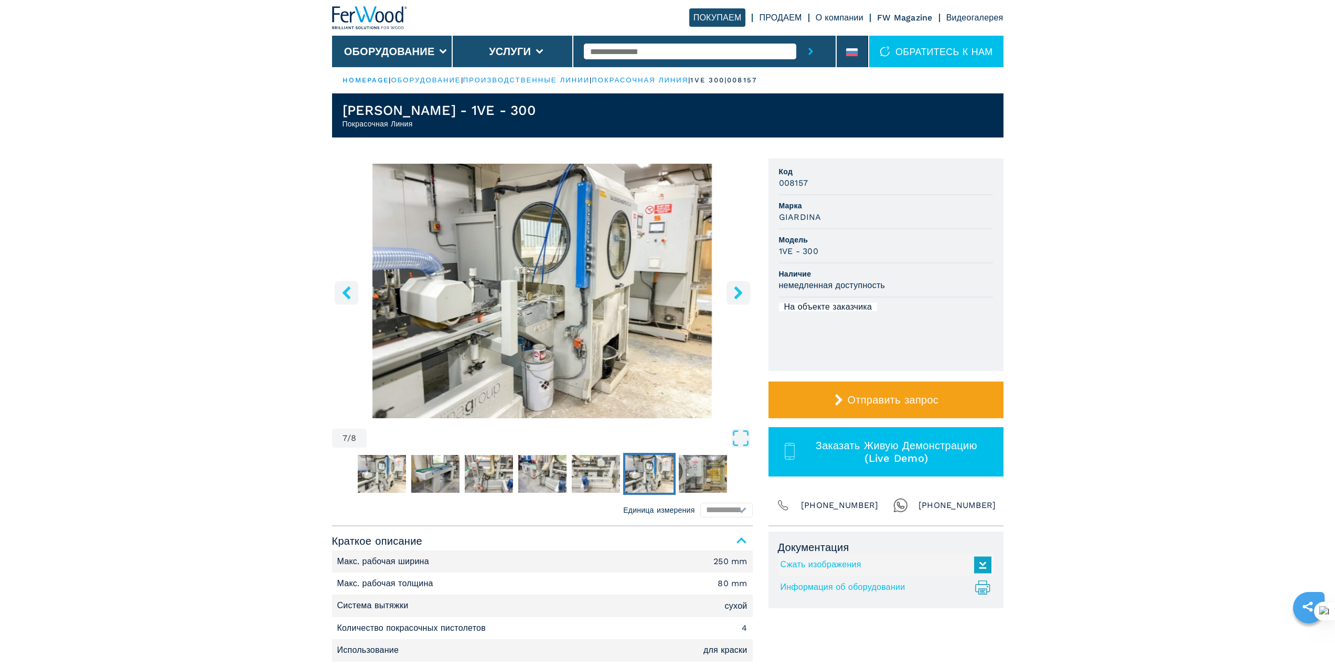
scroll to position [455, 0]
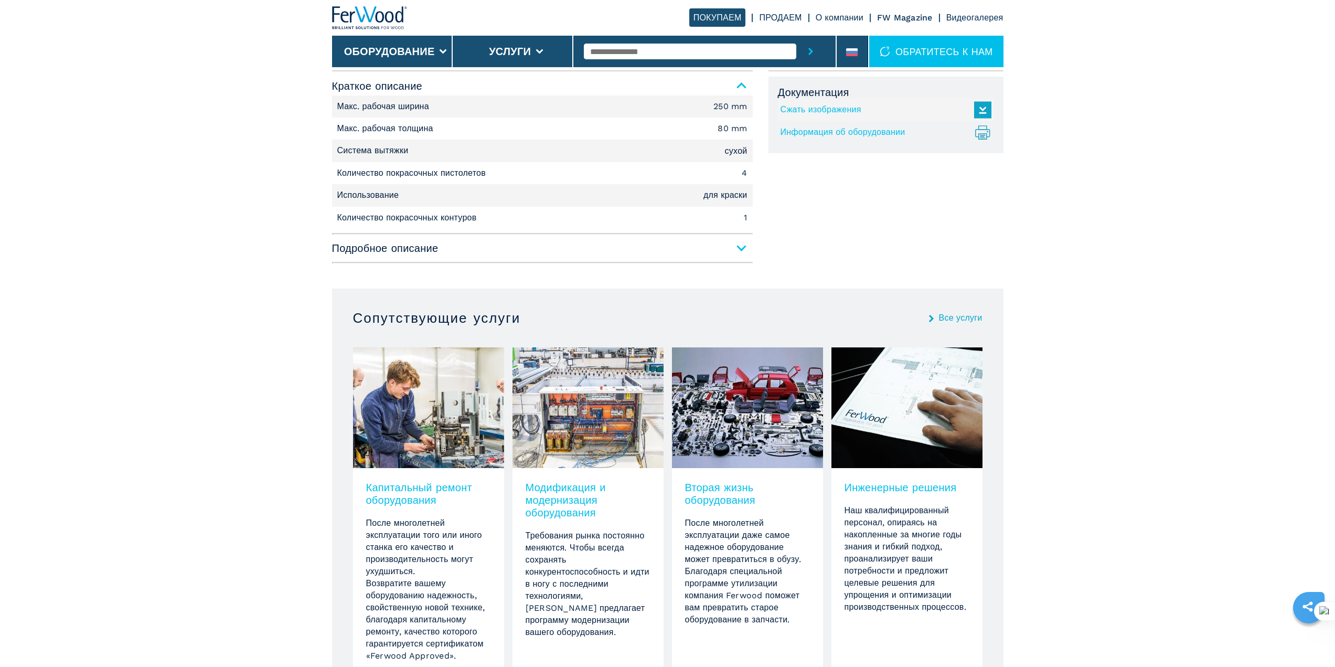
click at [735, 249] on span "Подробное описание" at bounding box center [542, 248] width 421 height 19
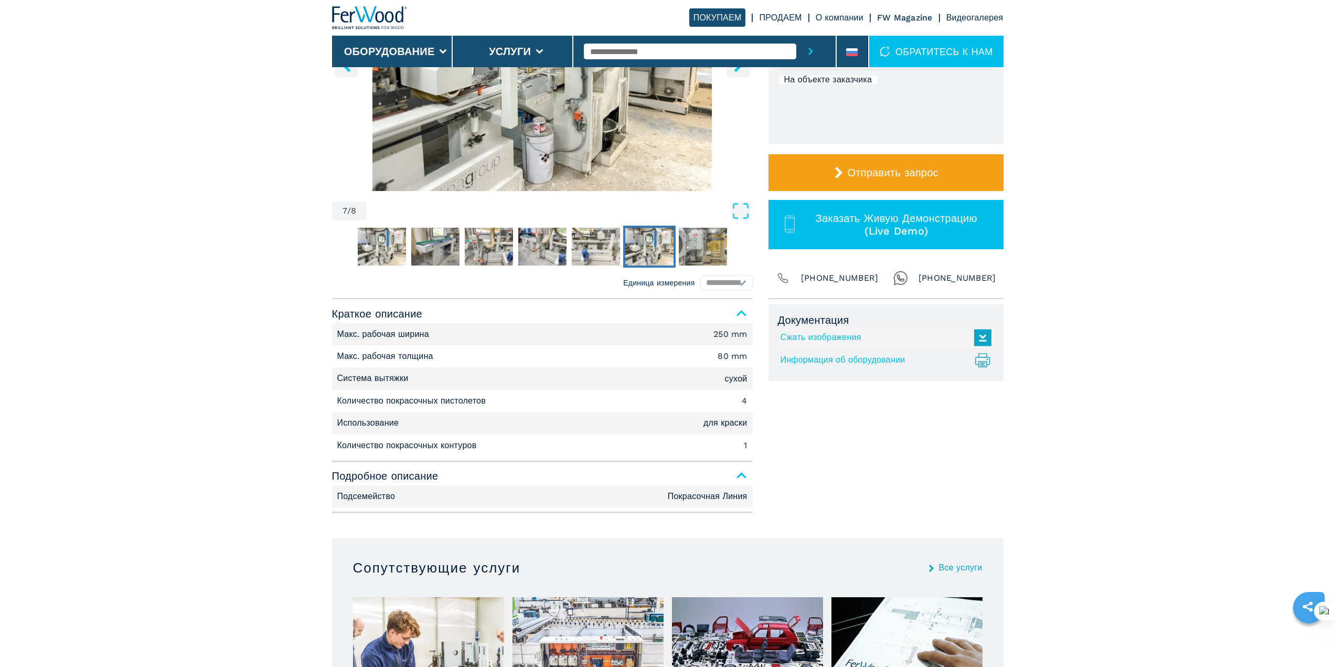
scroll to position [0, 0]
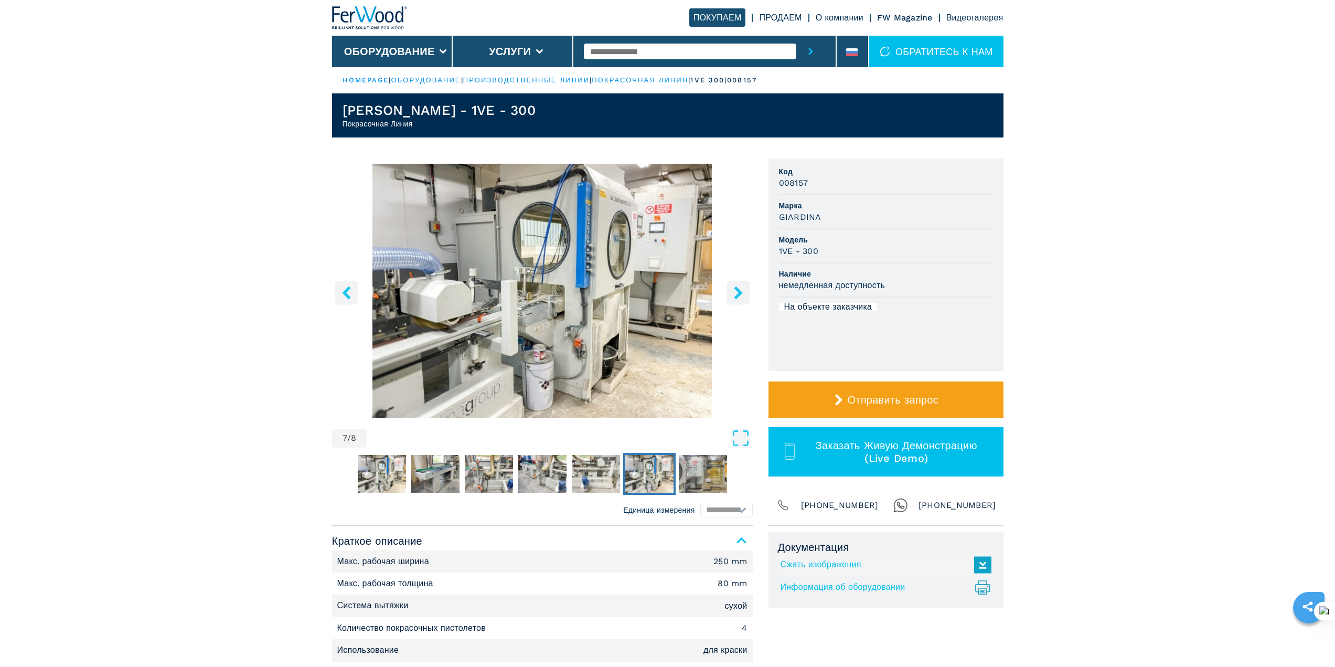
click at [735, 297] on icon "right-button" at bounding box center [738, 292] width 8 height 13
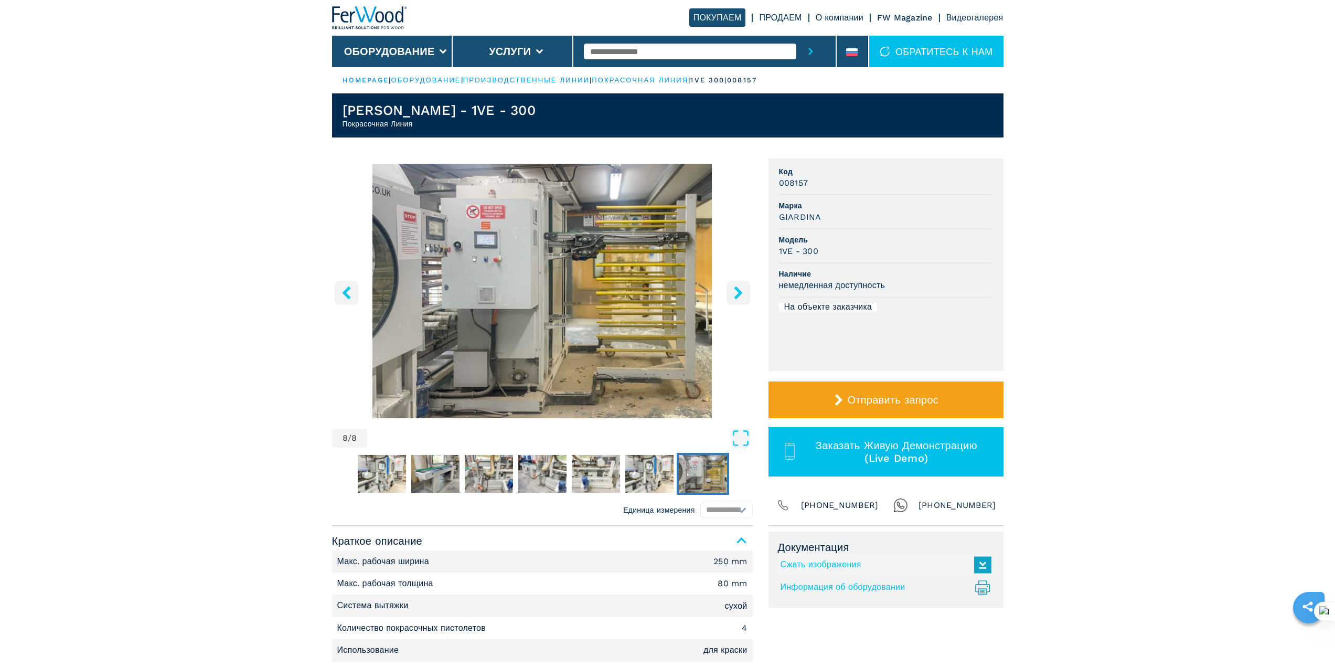
click at [735, 296] on icon "right-button" at bounding box center [738, 292] width 8 height 13
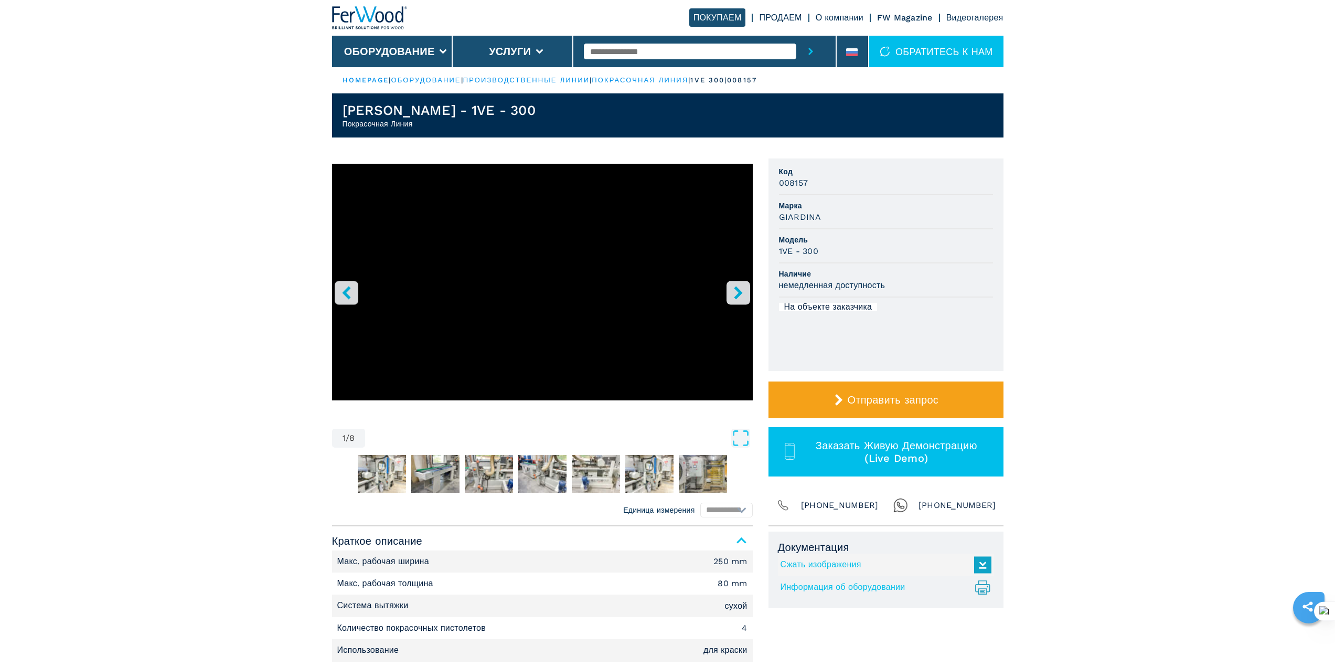
click at [735, 296] on icon "right-button" at bounding box center [738, 292] width 8 height 13
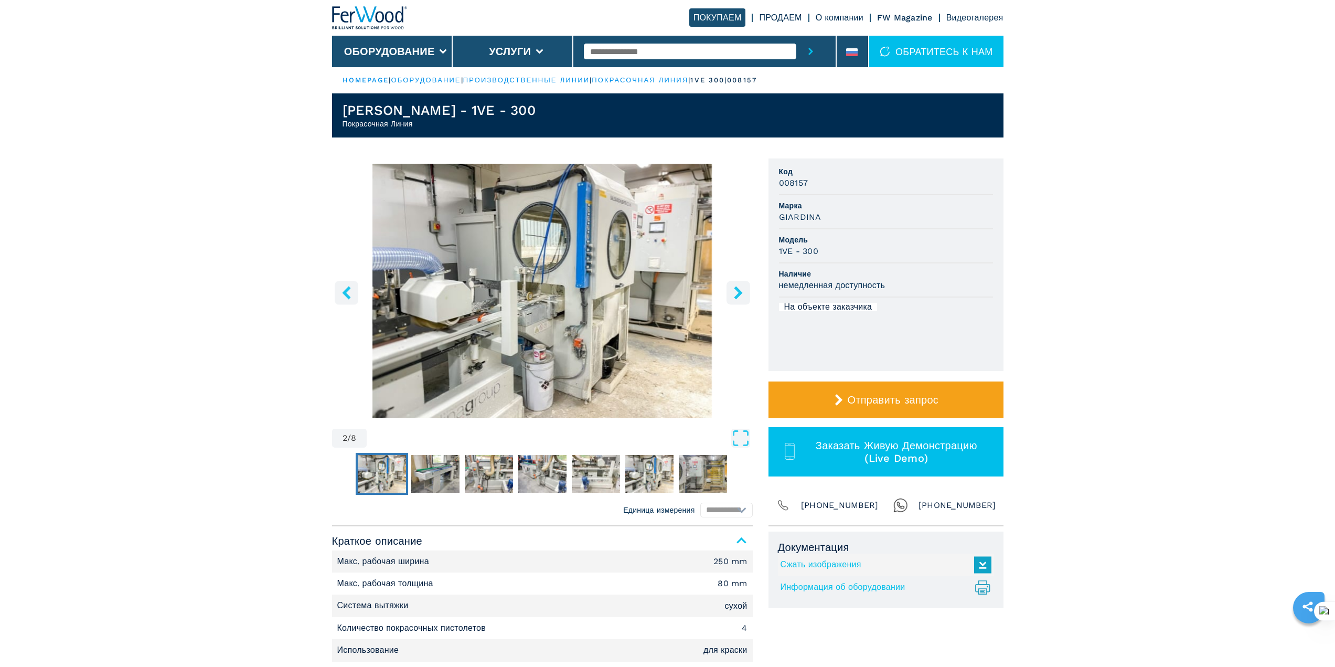
click at [735, 296] on icon "right-button" at bounding box center [738, 292] width 8 height 13
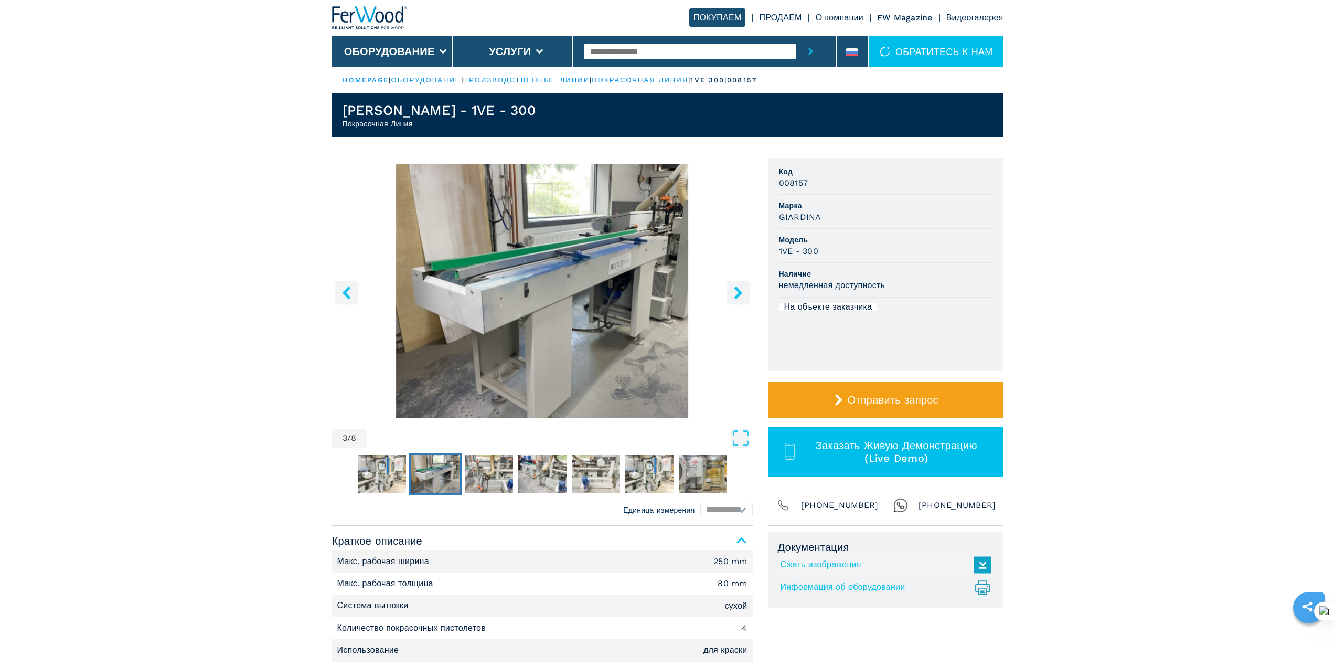
click at [735, 296] on icon "right-button" at bounding box center [738, 292] width 8 height 13
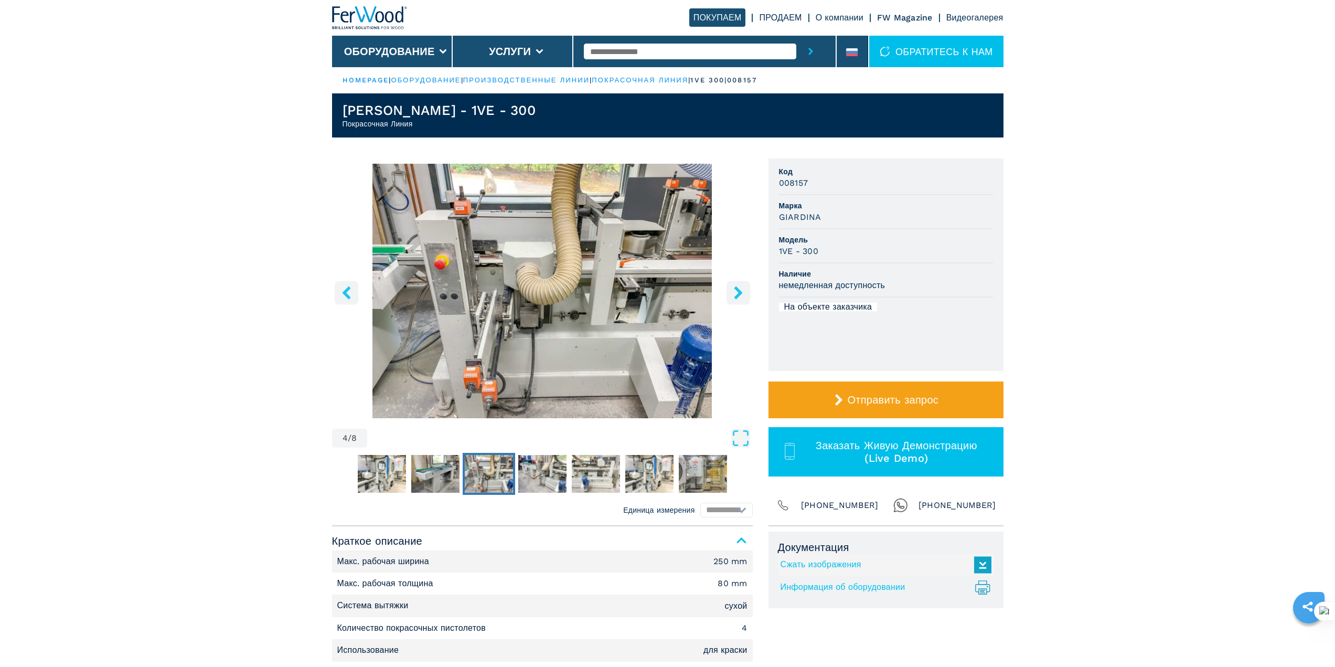
click at [735, 296] on icon "right-button" at bounding box center [738, 292] width 8 height 13
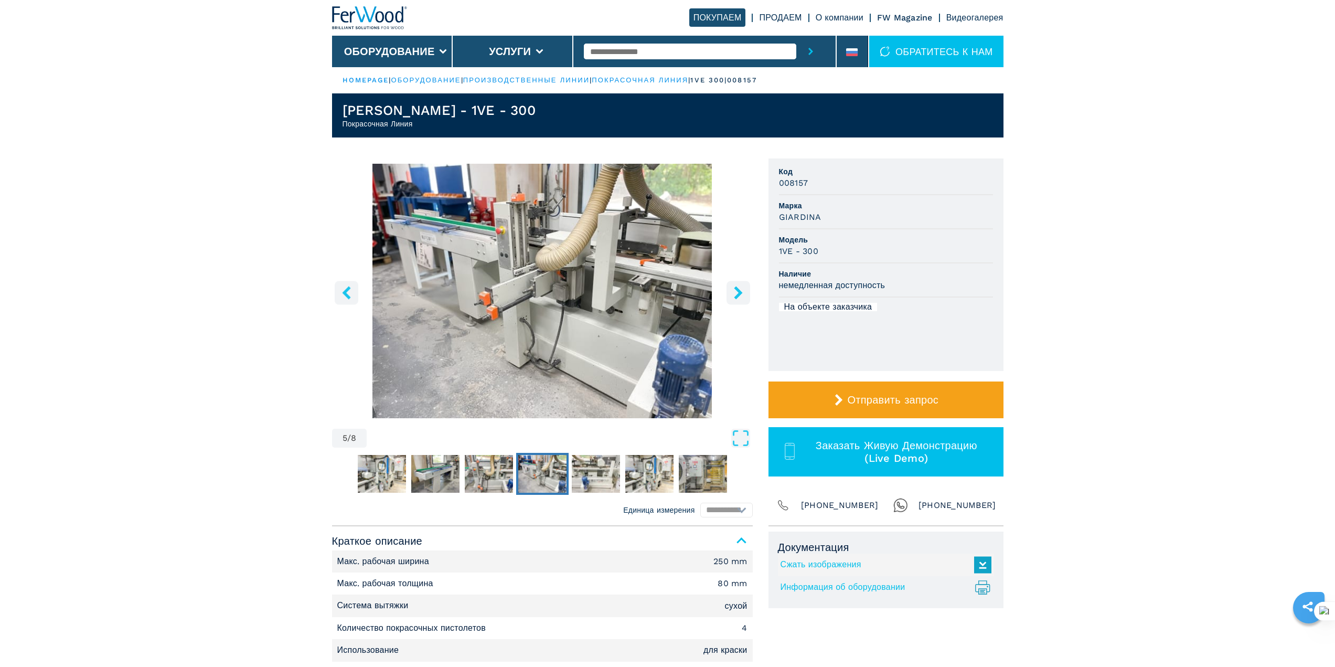
click at [343, 297] on icon "left-button" at bounding box center [346, 292] width 13 height 13
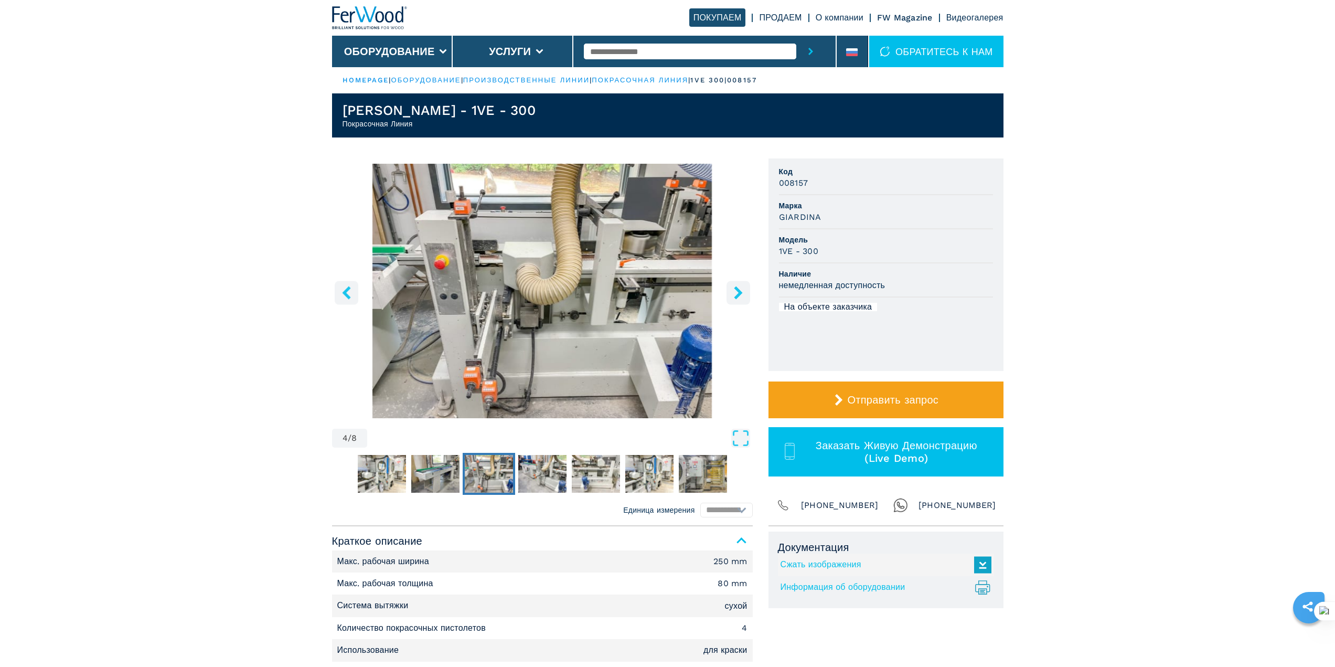
click at [343, 297] on icon "left-button" at bounding box center [346, 292] width 13 height 13
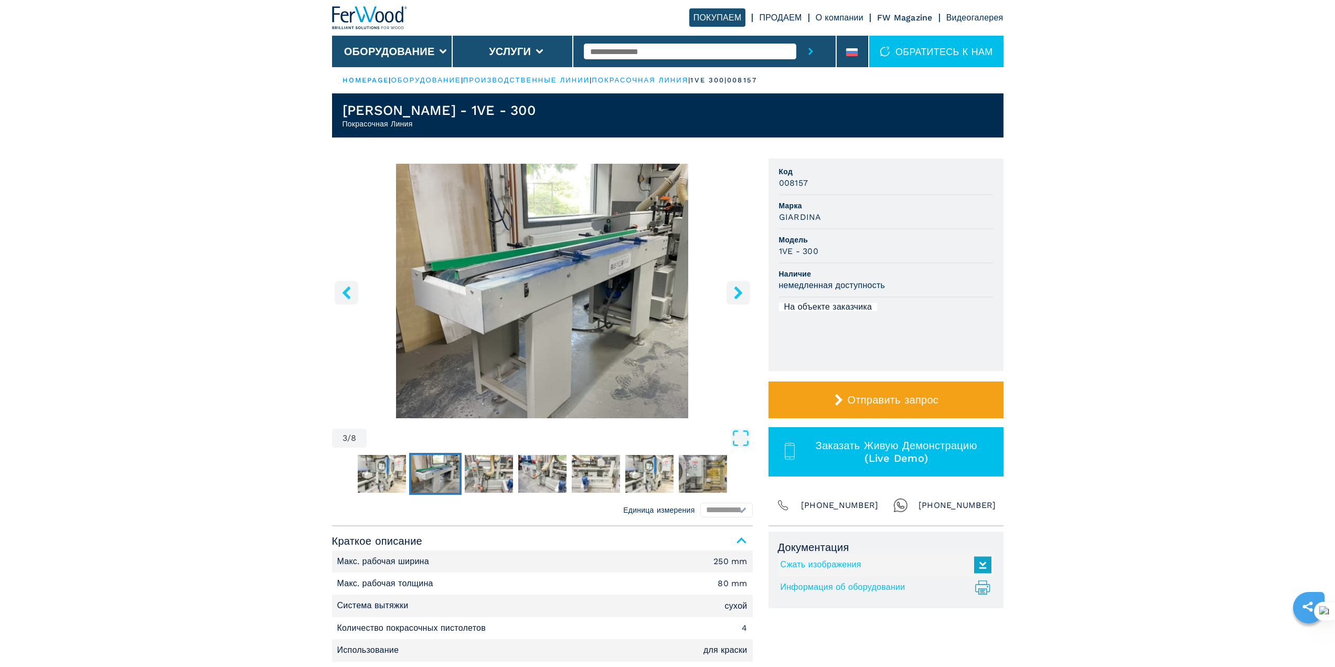
click at [343, 297] on icon "left-button" at bounding box center [346, 292] width 13 height 13
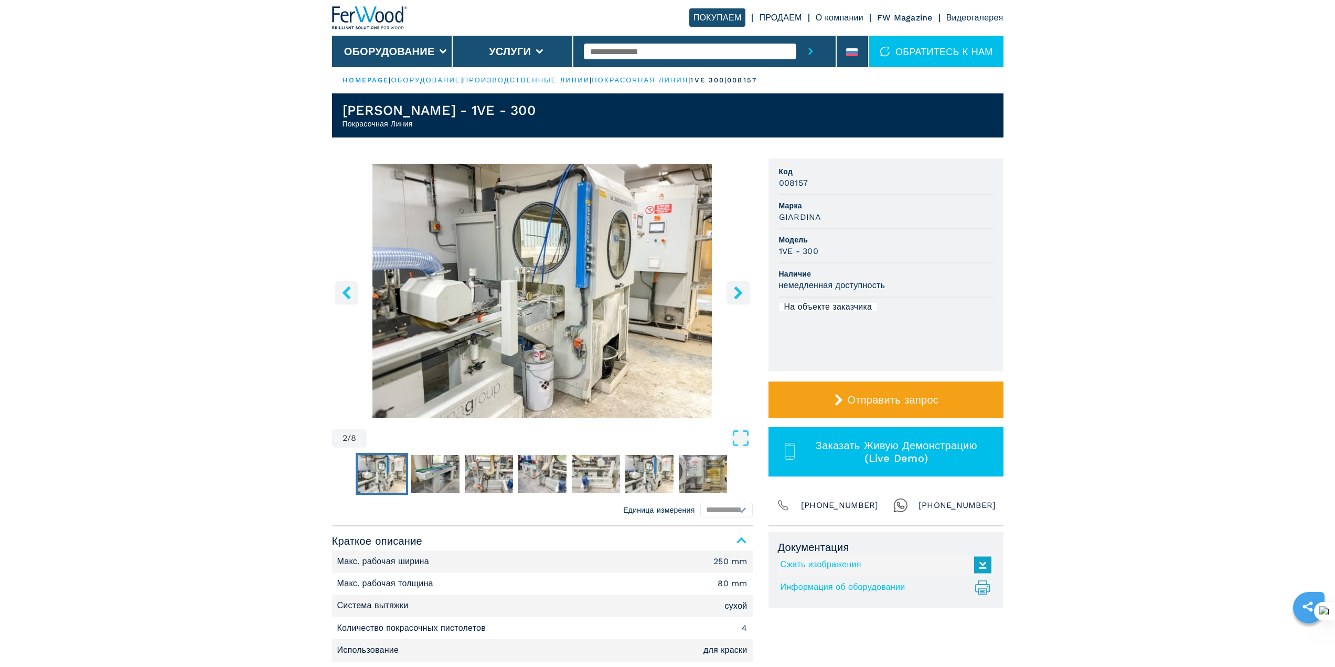
click at [343, 297] on icon "left-button" at bounding box center [346, 292] width 13 height 13
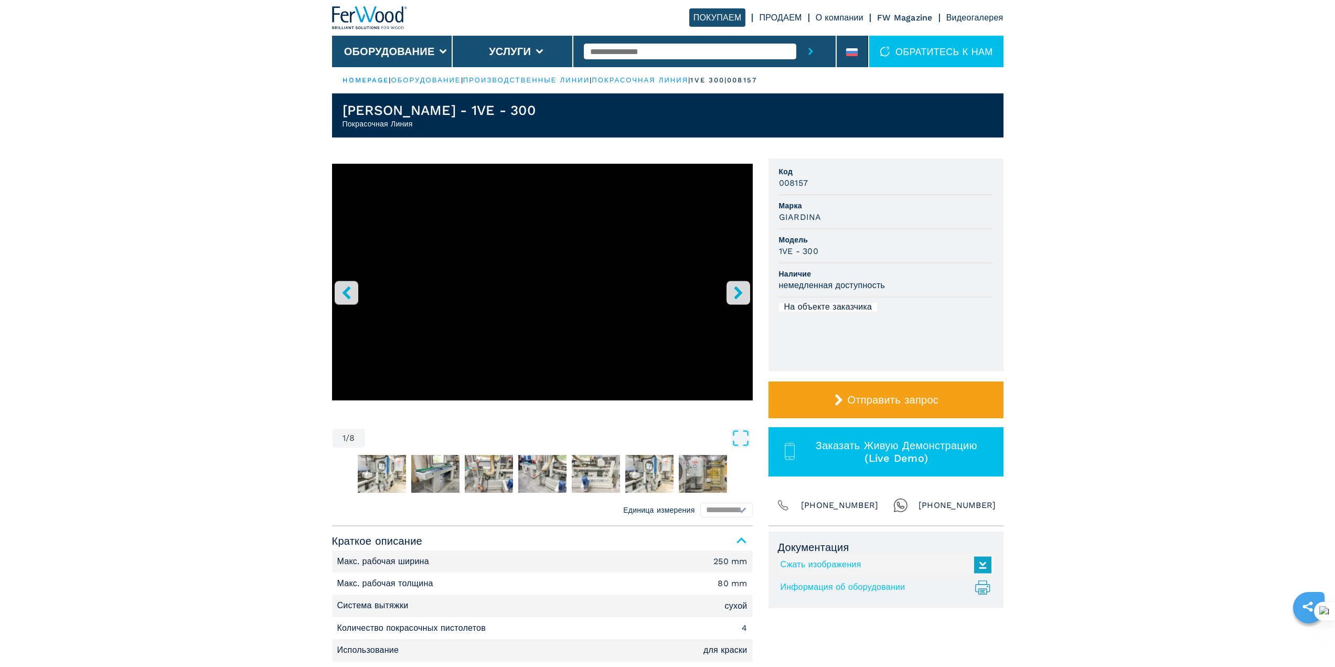
click at [344, 293] on icon "left-button" at bounding box center [346, 292] width 8 height 13
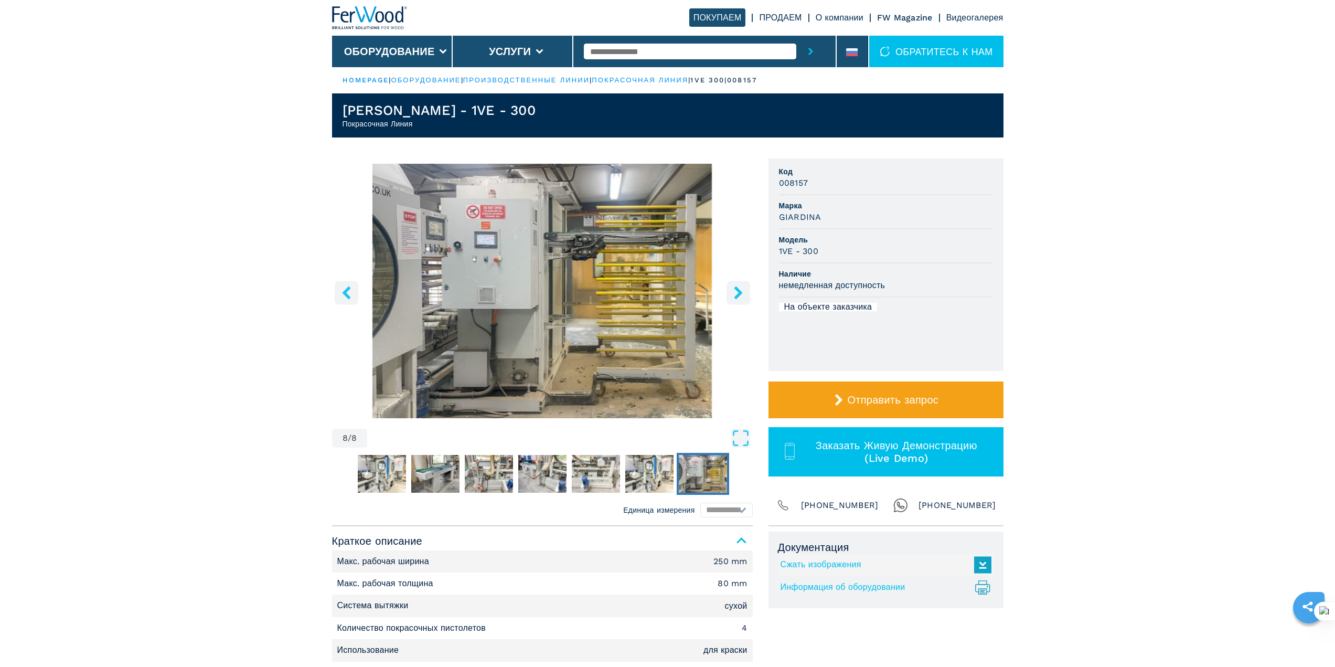
click at [344, 293] on icon "left-button" at bounding box center [346, 292] width 8 height 13
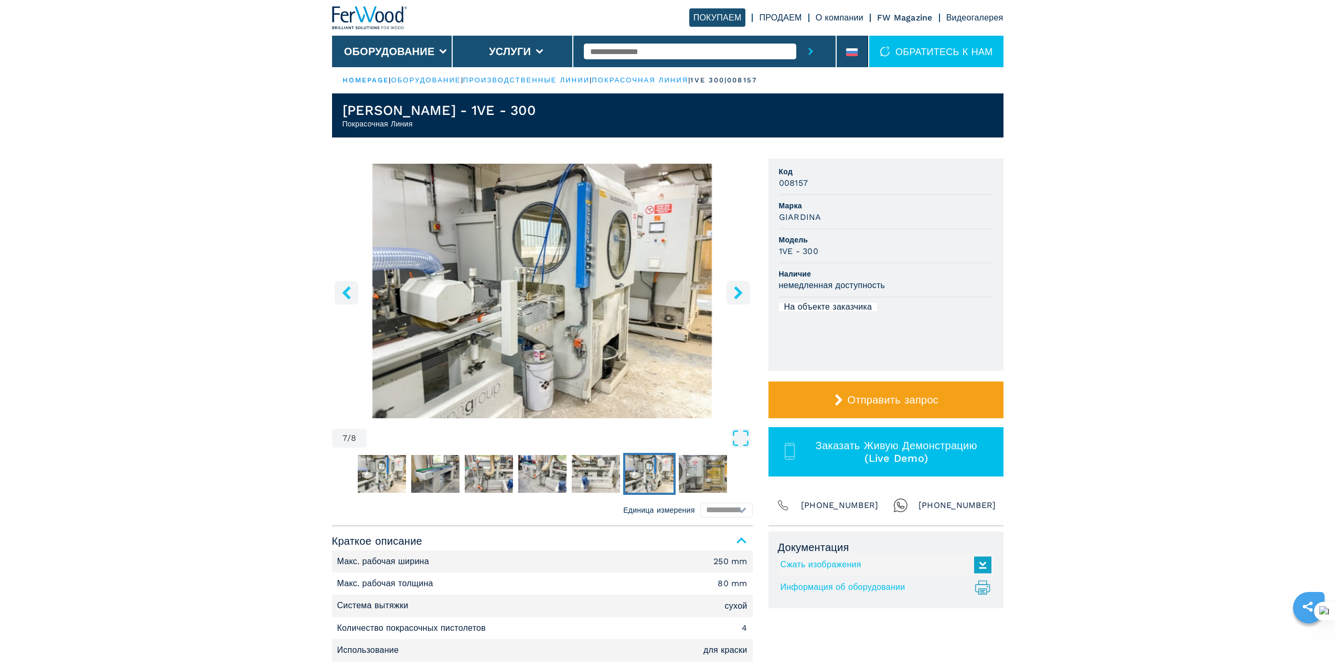
click at [344, 293] on icon "left-button" at bounding box center [346, 292] width 8 height 13
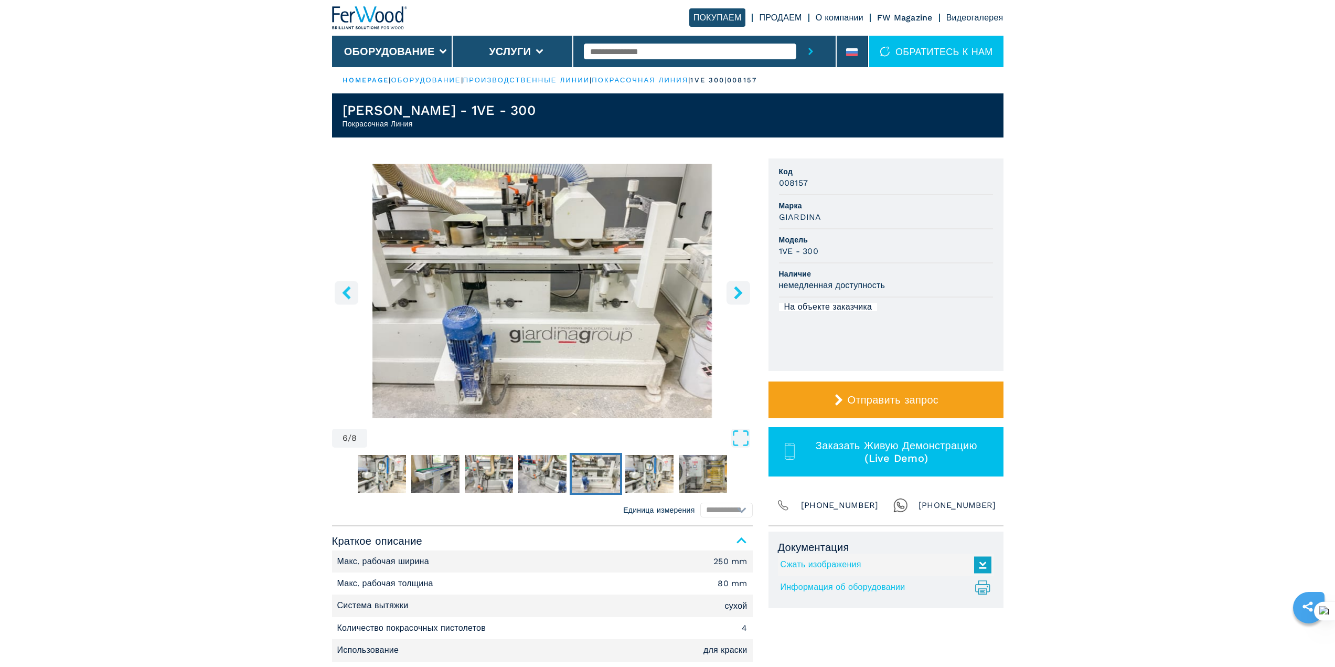
click at [344, 293] on icon "left-button" at bounding box center [346, 292] width 8 height 13
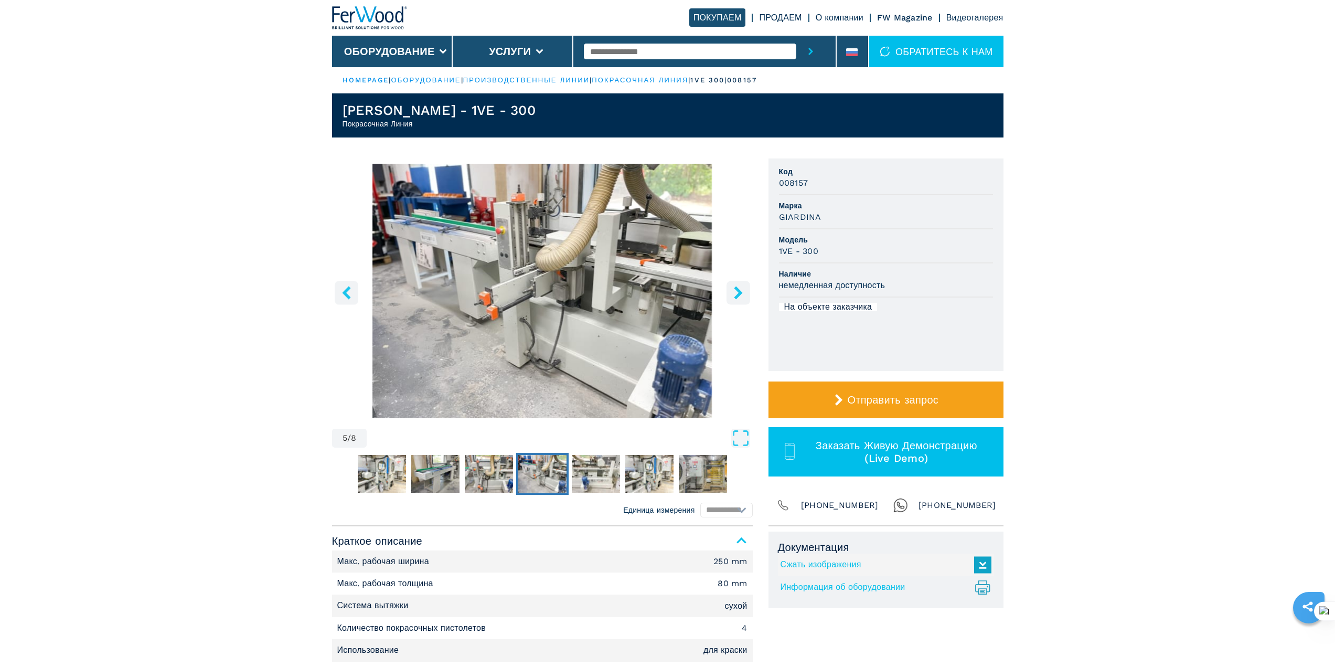
click at [344, 293] on icon "left-button" at bounding box center [346, 292] width 8 height 13
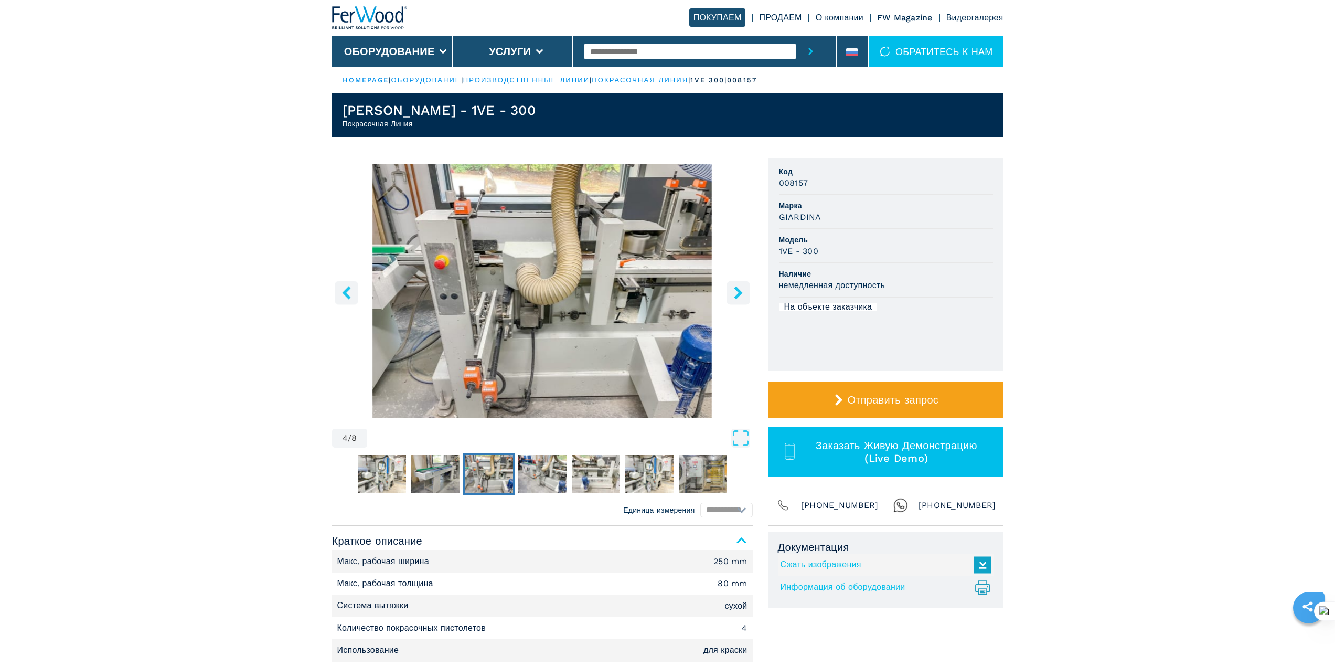
click at [344, 293] on icon "left-button" at bounding box center [346, 292] width 8 height 13
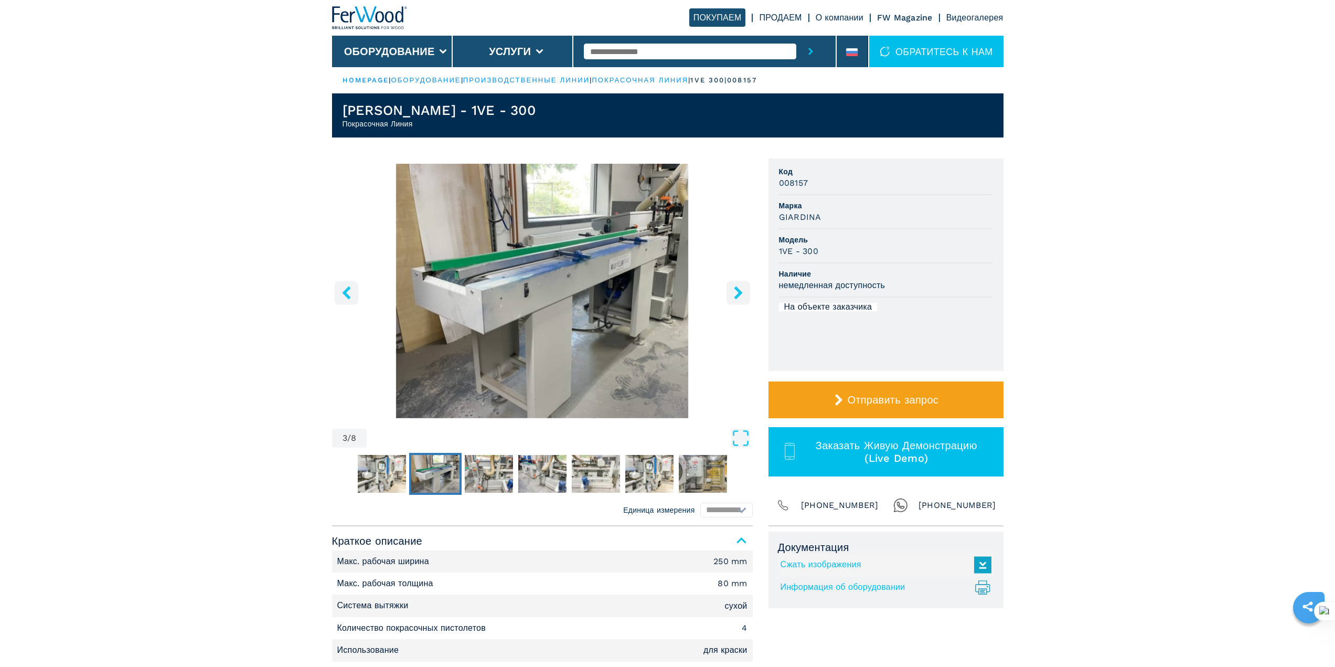
click at [344, 293] on icon "left-button" at bounding box center [346, 292] width 8 height 13
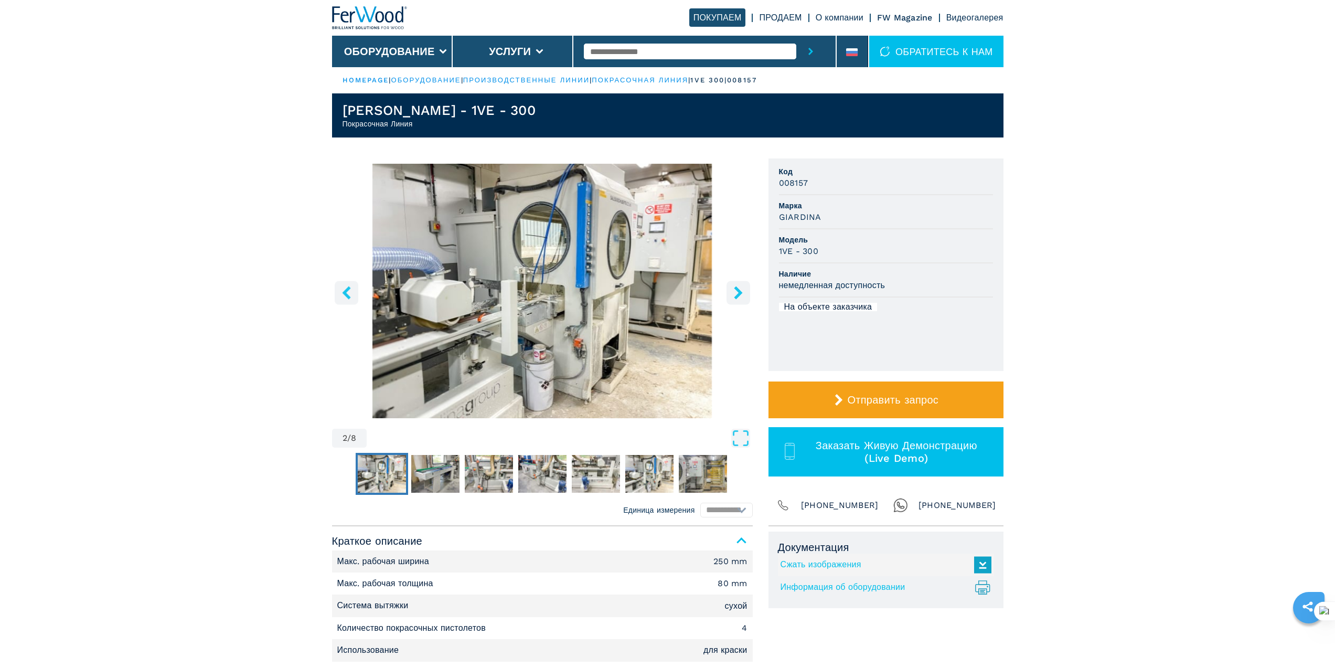
click at [344, 293] on icon "left-button" at bounding box center [346, 292] width 8 height 13
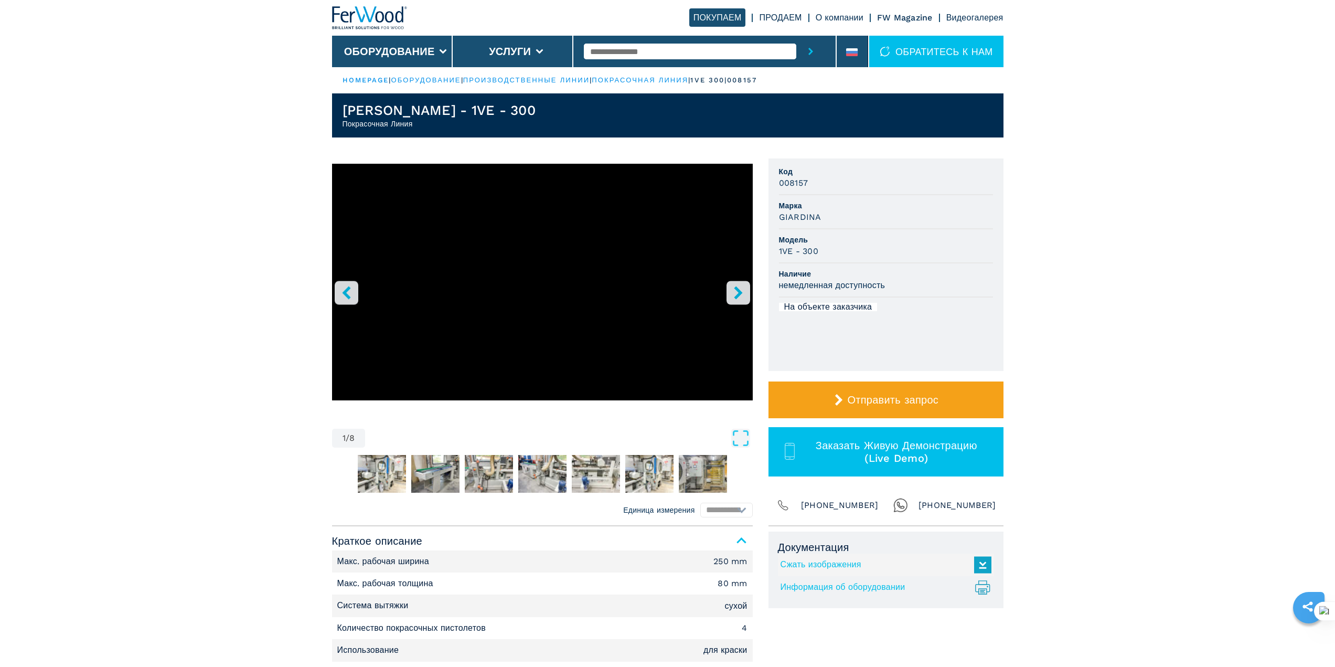
click at [344, 293] on icon "left-button" at bounding box center [346, 292] width 8 height 13
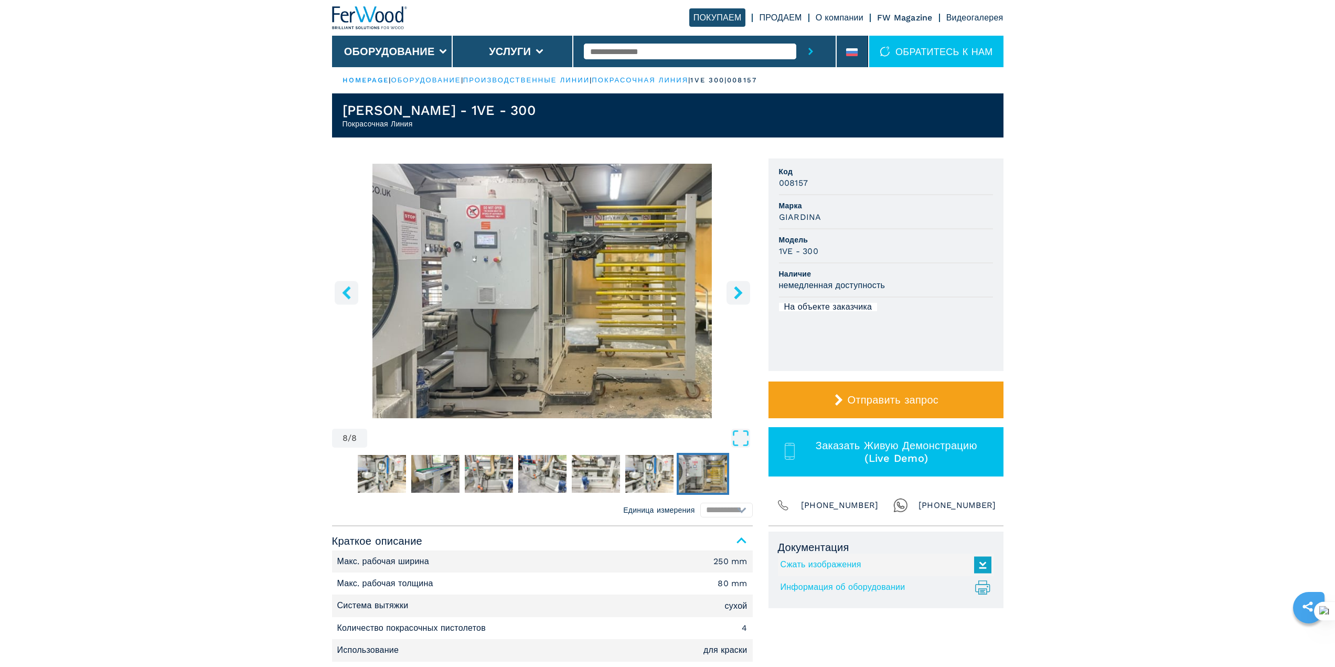
click at [744, 291] on icon "right-button" at bounding box center [738, 292] width 13 height 13
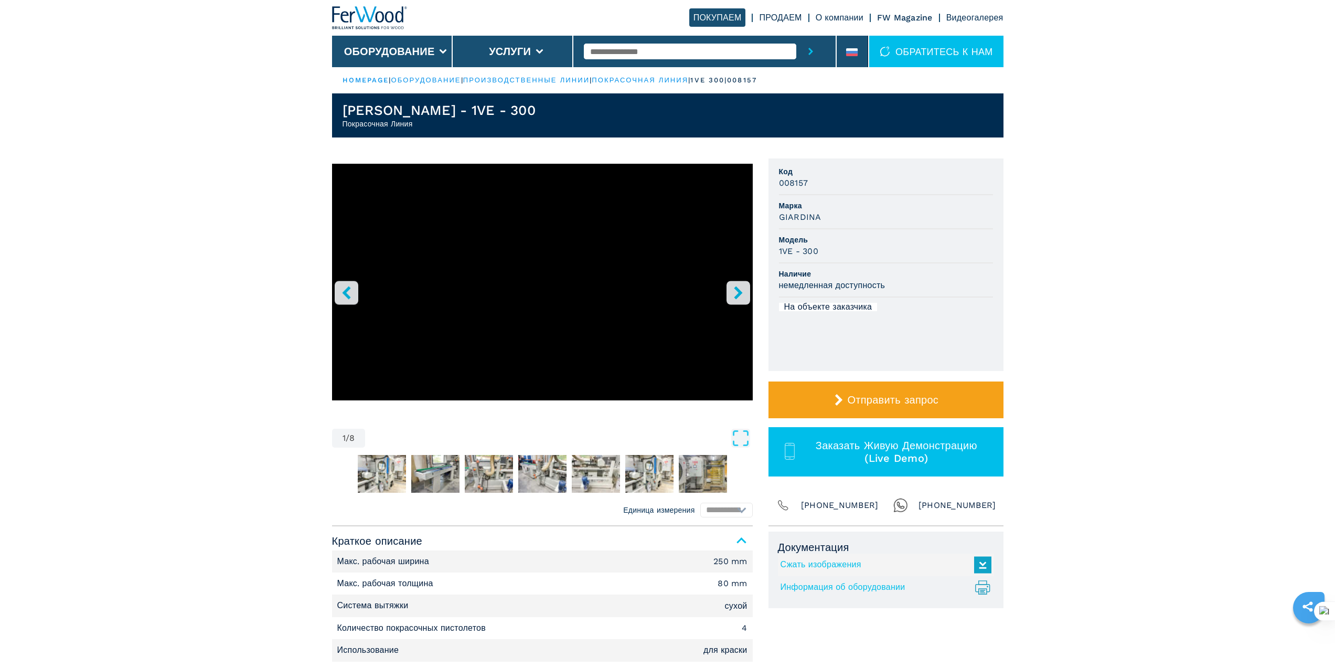
click at [744, 291] on icon "right-button" at bounding box center [738, 292] width 13 height 13
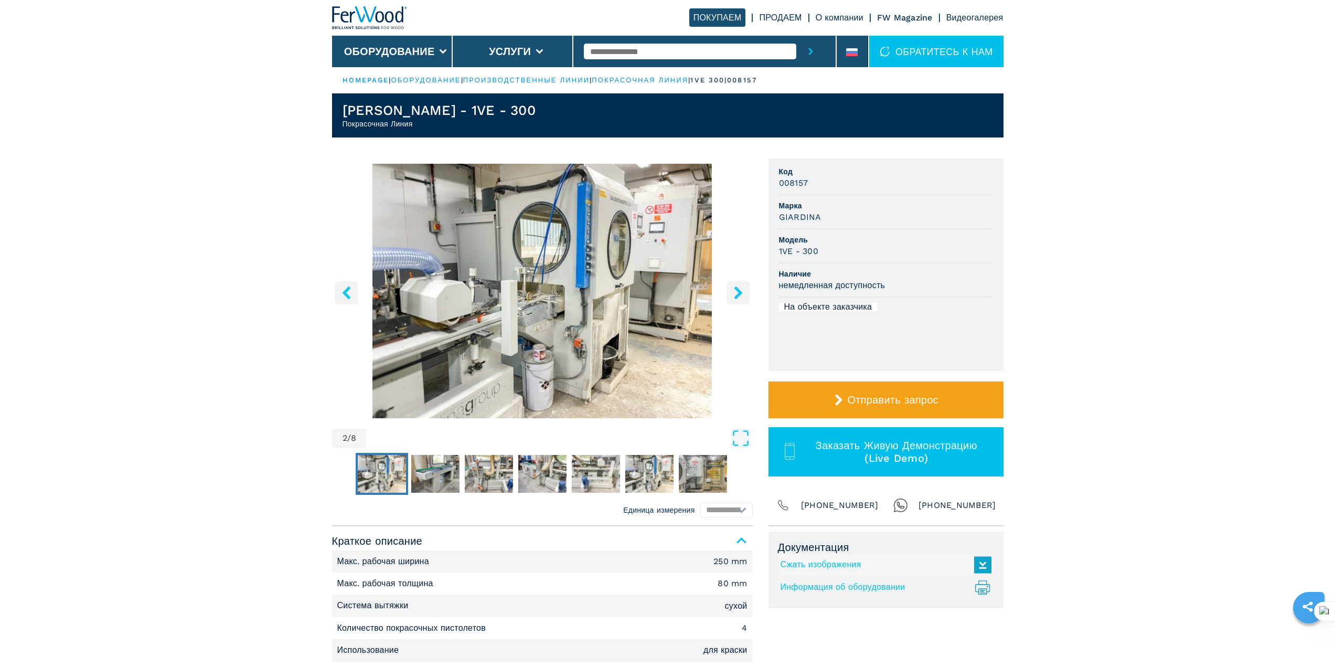
click at [744, 291] on icon "right-button" at bounding box center [738, 292] width 13 height 13
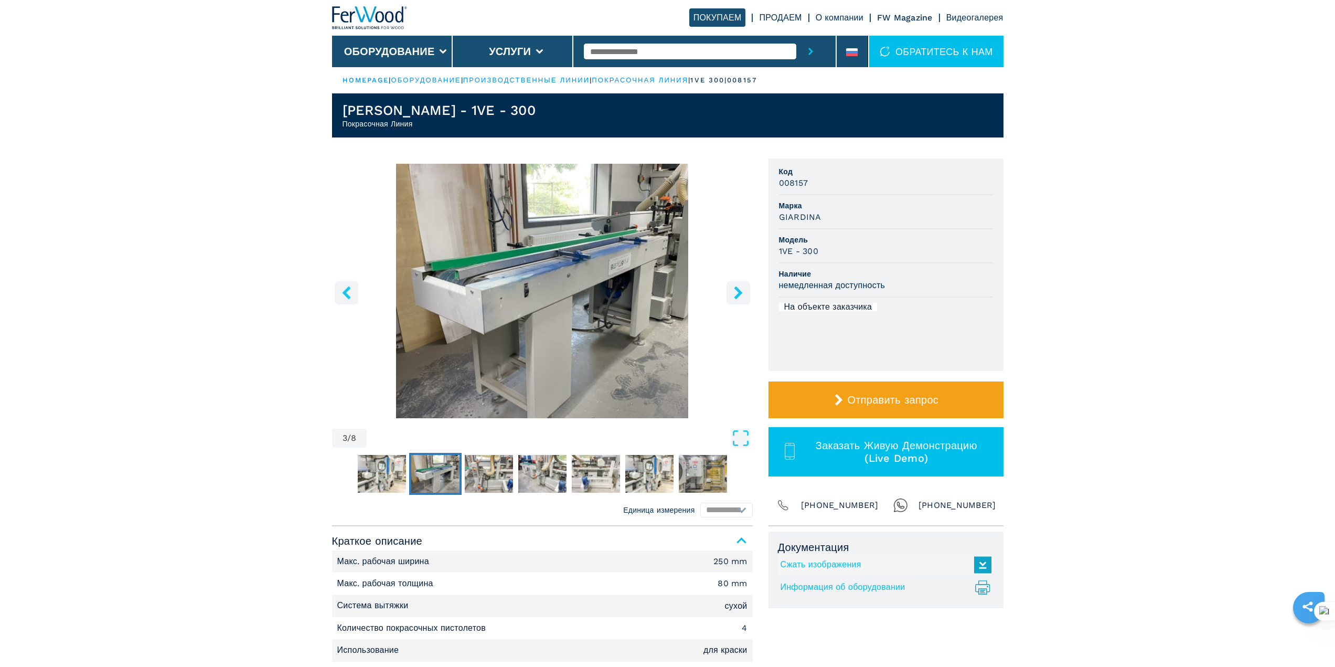
click at [744, 291] on icon "right-button" at bounding box center [738, 292] width 13 height 13
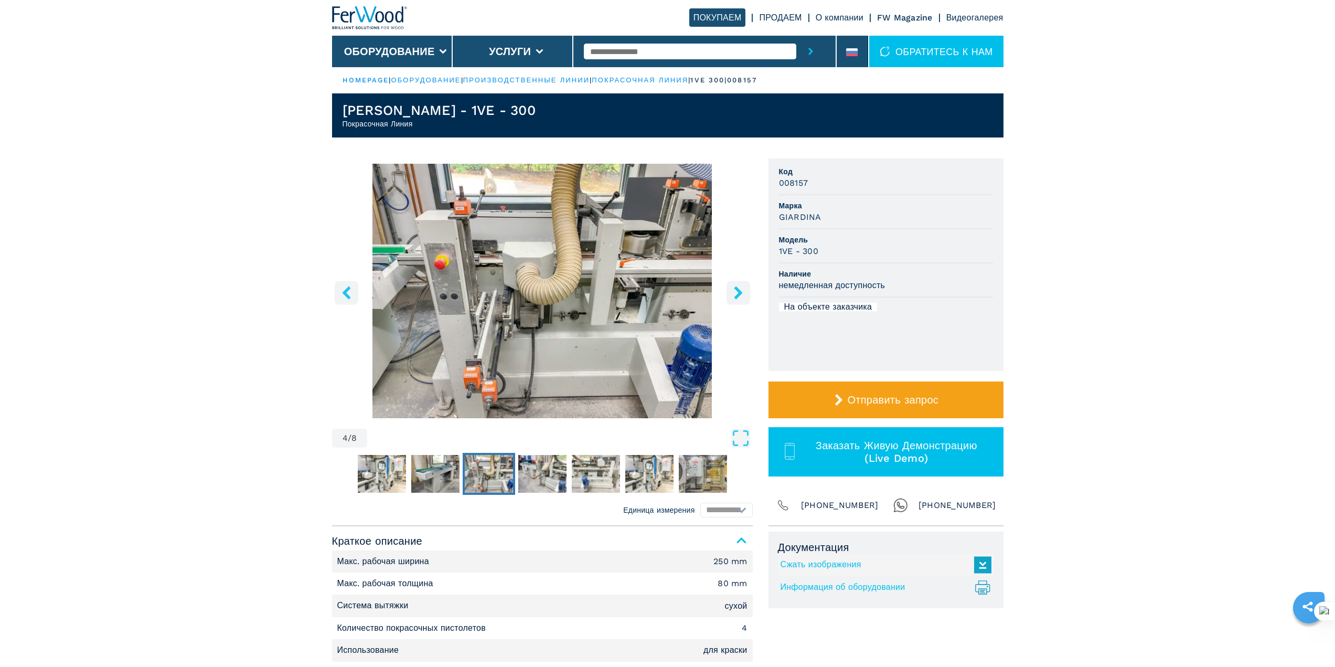
click at [744, 291] on icon "right-button" at bounding box center [738, 292] width 13 height 13
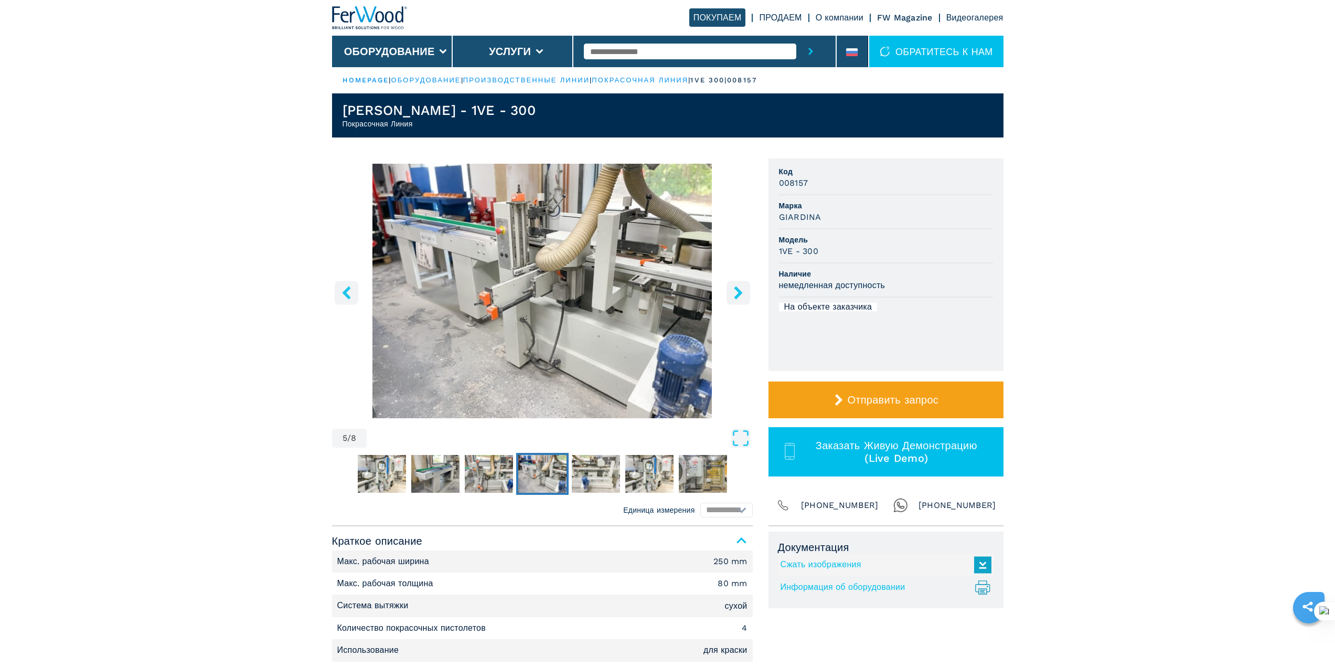
click at [744, 291] on icon "right-button" at bounding box center [738, 292] width 13 height 13
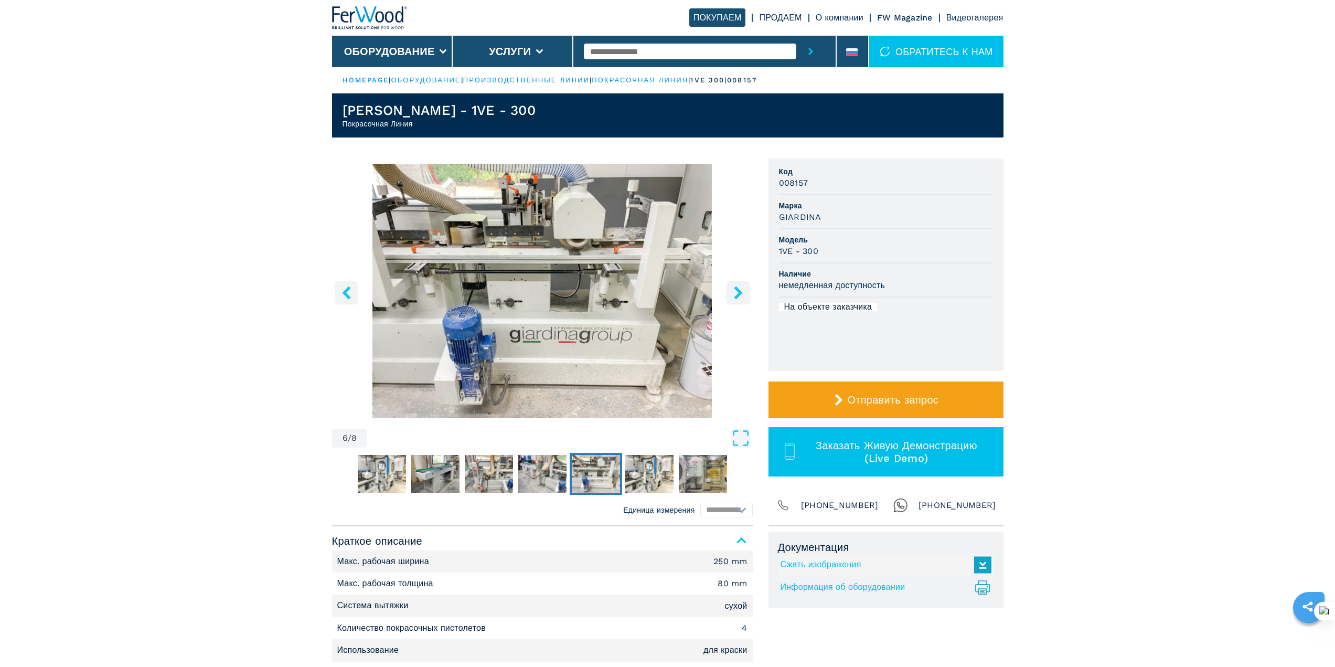
click at [744, 291] on icon "right-button" at bounding box center [738, 292] width 13 height 13
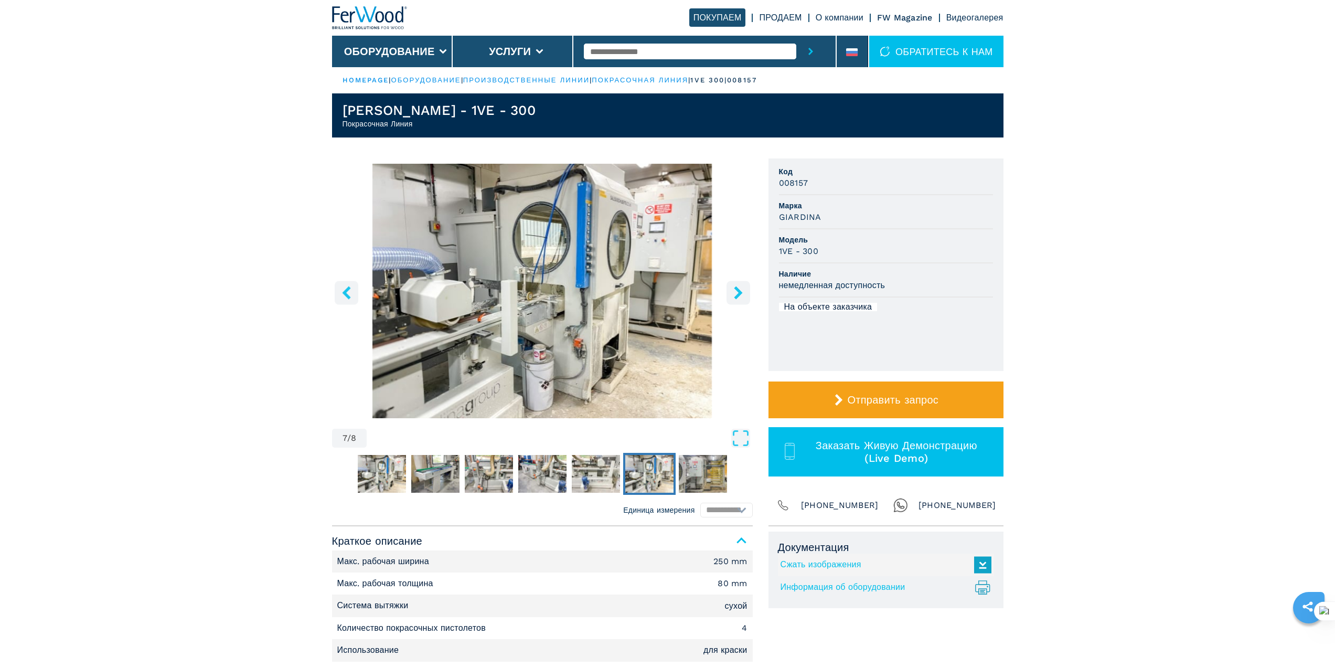
click at [744, 291] on icon "right-button" at bounding box center [738, 292] width 13 height 13
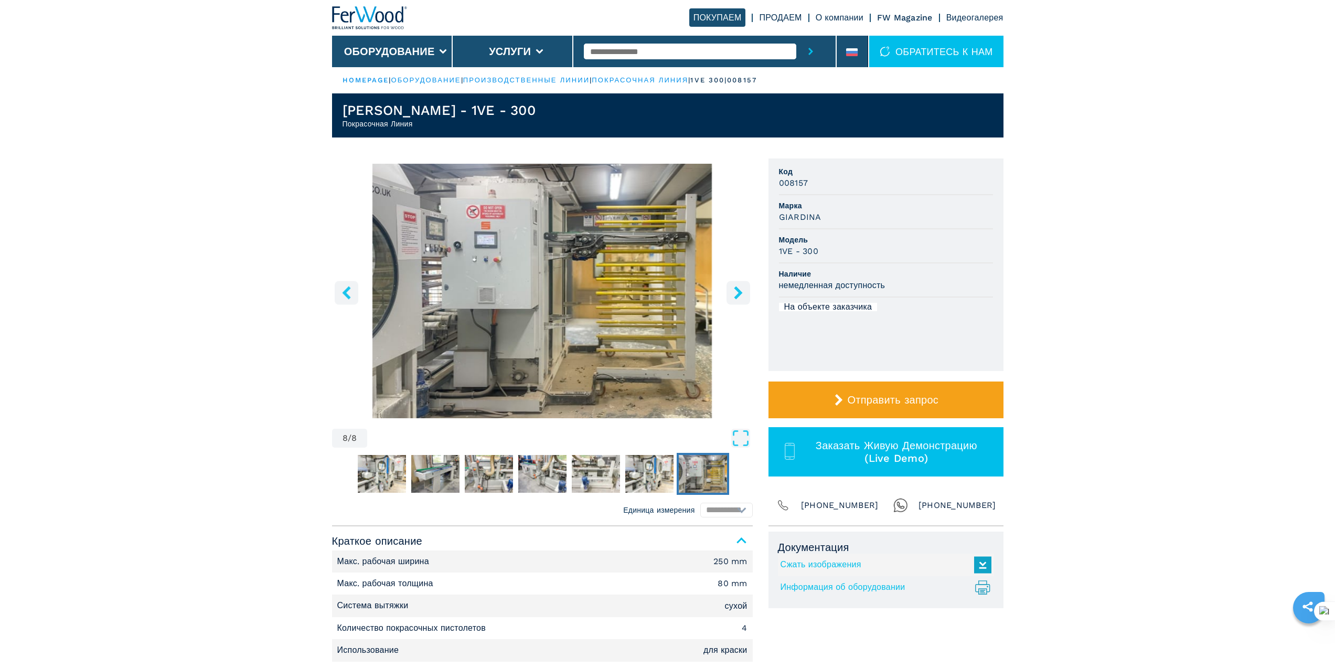
click at [744, 291] on icon "right-button" at bounding box center [738, 292] width 13 height 13
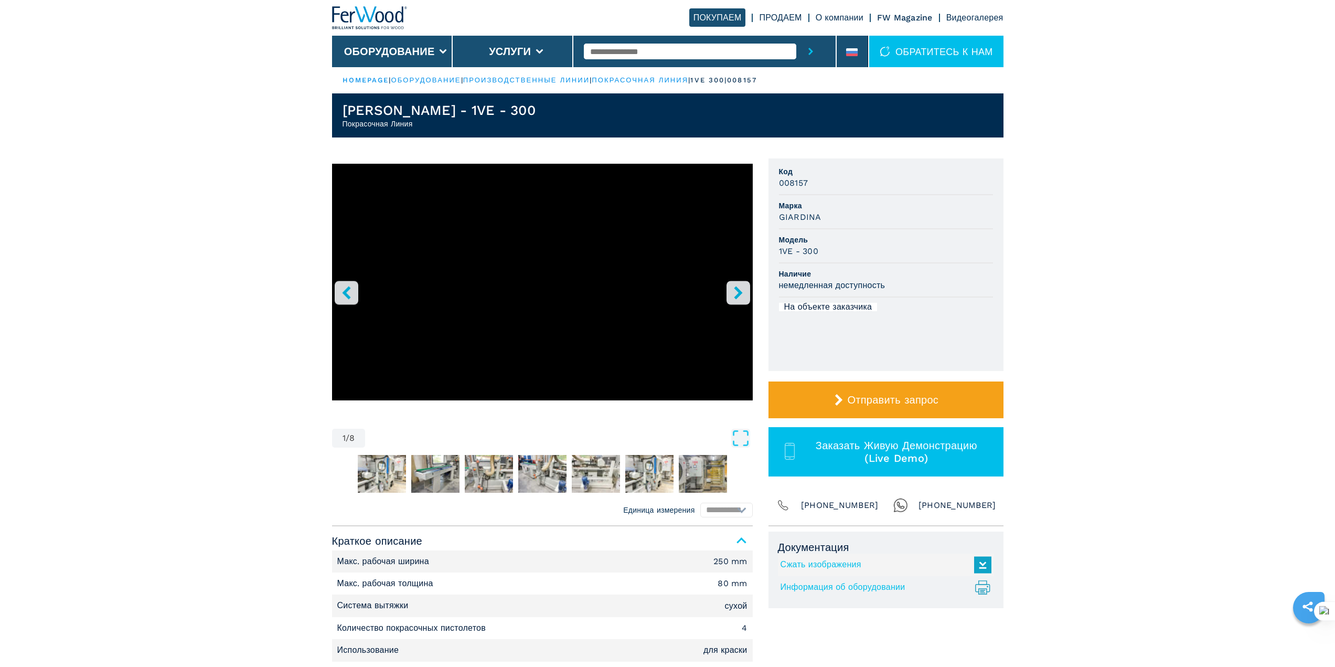
click at [744, 291] on icon "right-button" at bounding box center [738, 292] width 13 height 13
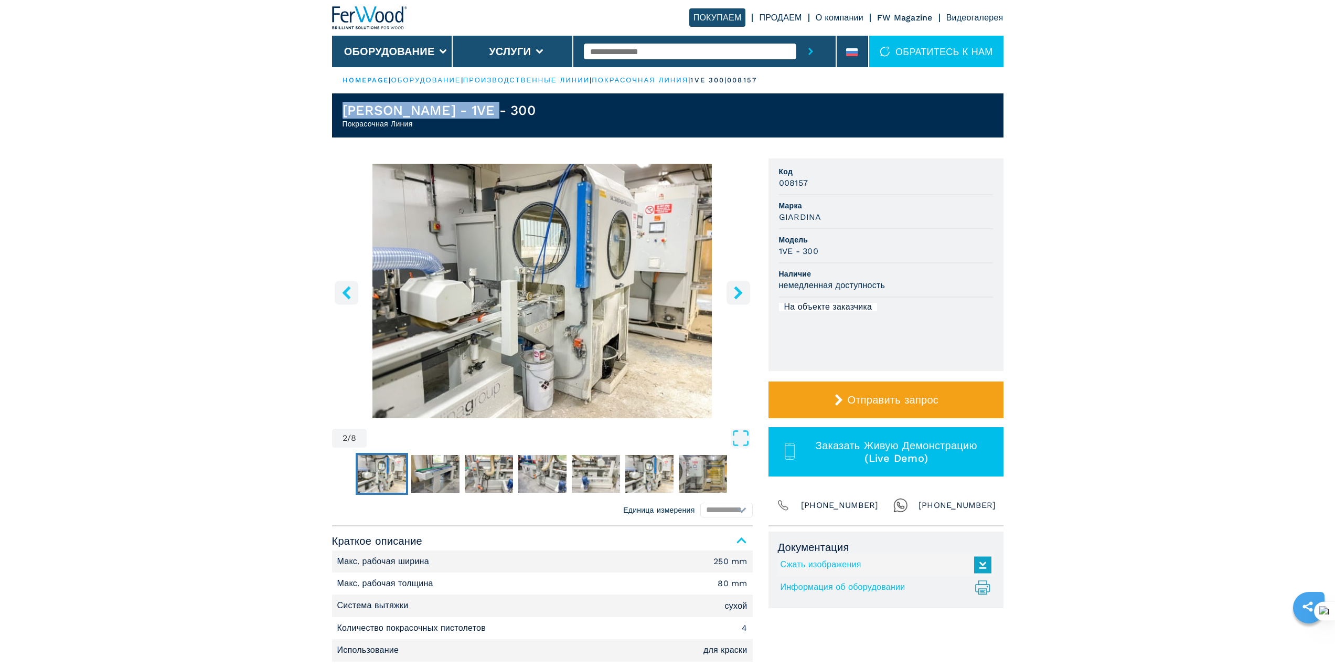
drag, startPoint x: 458, startPoint y: 111, endPoint x: 325, endPoint y: 111, distance: 132.7
copy h1 "GIARDINA - 1VE - 300"
drag, startPoint x: 185, startPoint y: 219, endPoint x: 249, endPoint y: 184, distance: 73.0
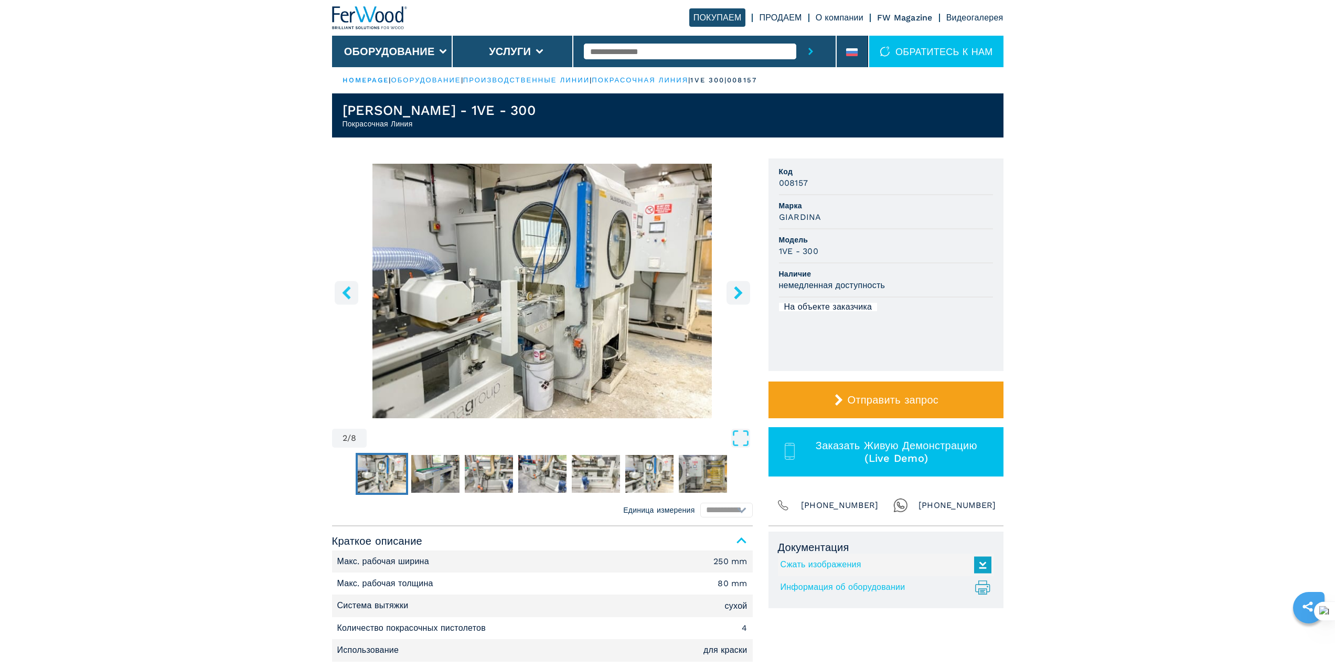
click at [798, 183] on h3 "008157" at bounding box center [793, 183] width 29 height 12
copy h3 "008157"
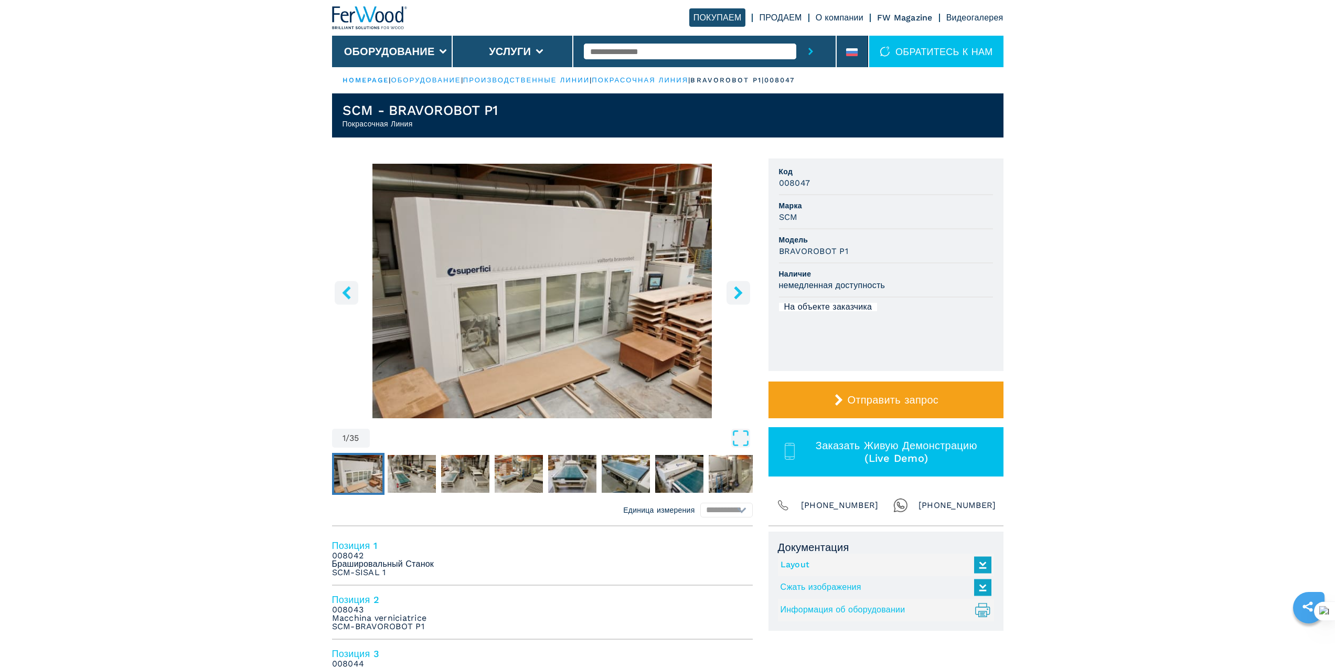
click at [743, 293] on icon "right-button" at bounding box center [738, 292] width 13 height 13
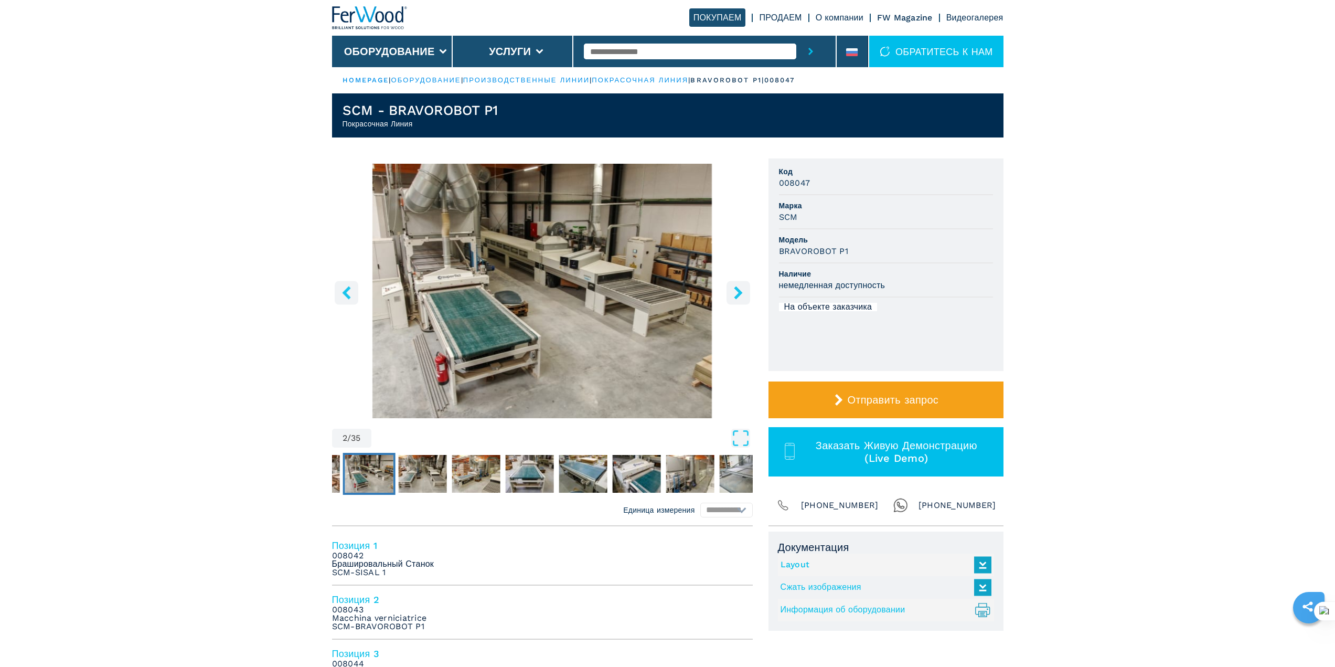
click at [743, 293] on icon "right-button" at bounding box center [738, 292] width 13 height 13
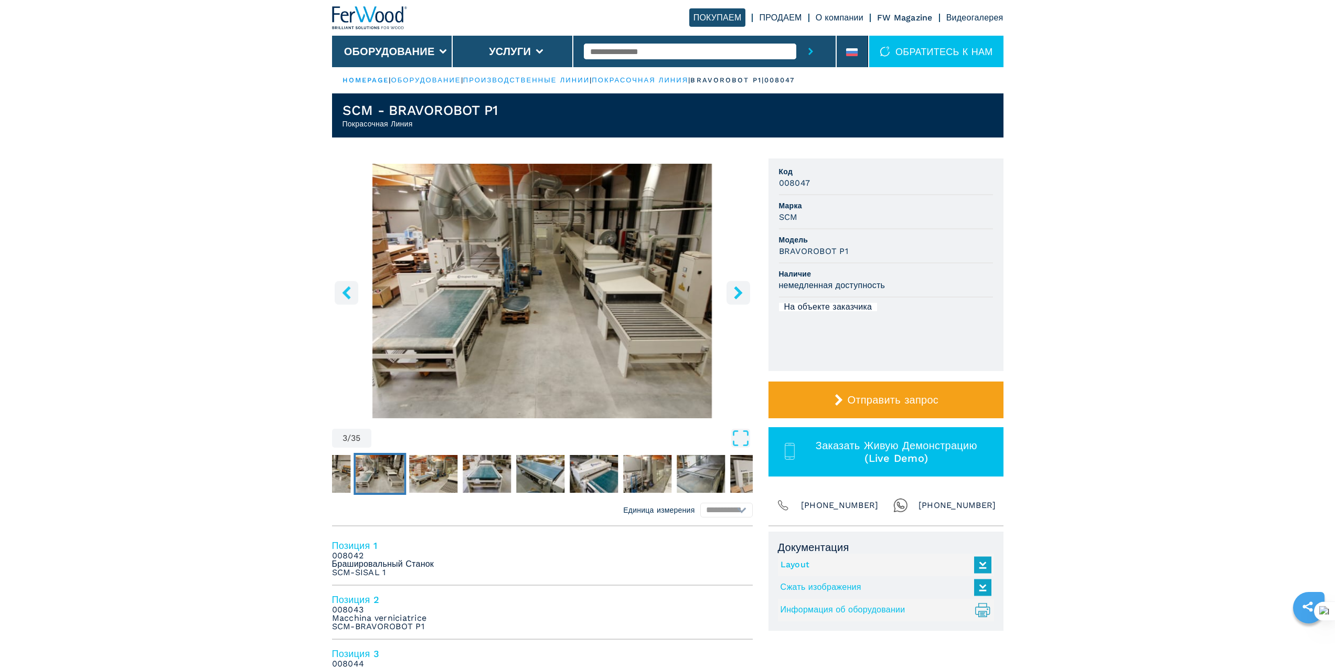
click at [743, 293] on icon "right-button" at bounding box center [738, 292] width 13 height 13
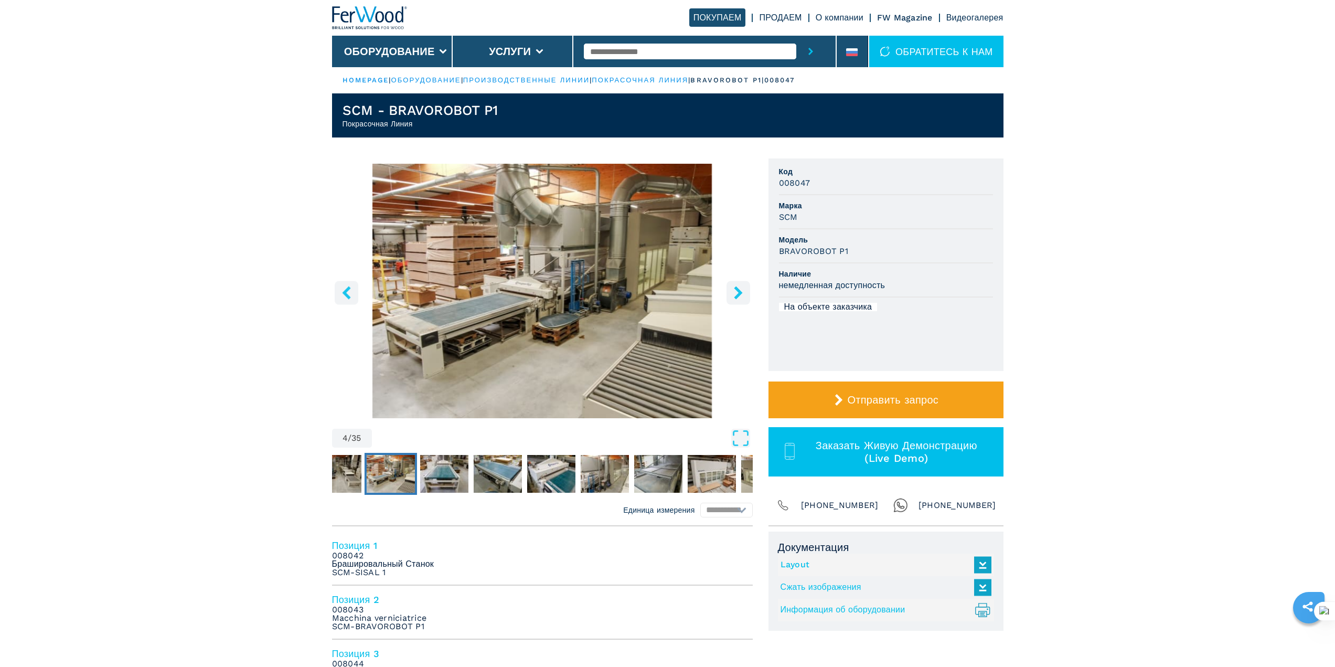
click at [743, 293] on icon "right-button" at bounding box center [738, 292] width 13 height 13
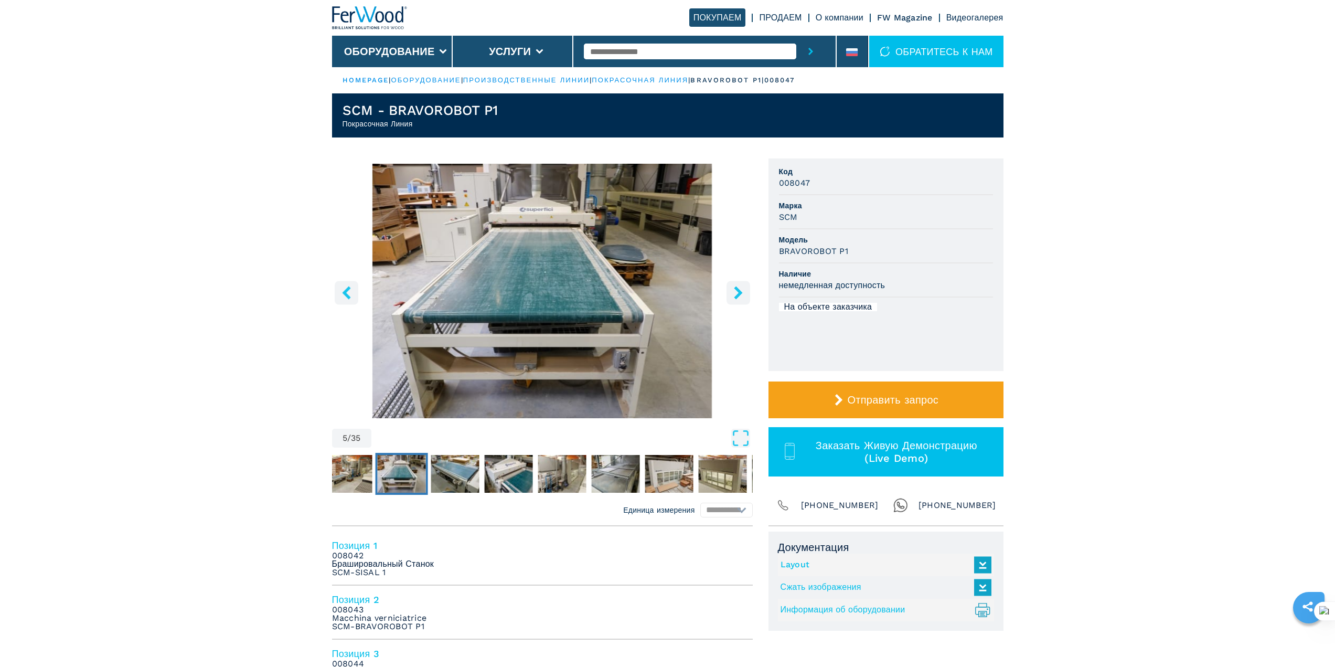
click at [743, 293] on icon "right-button" at bounding box center [738, 292] width 13 height 13
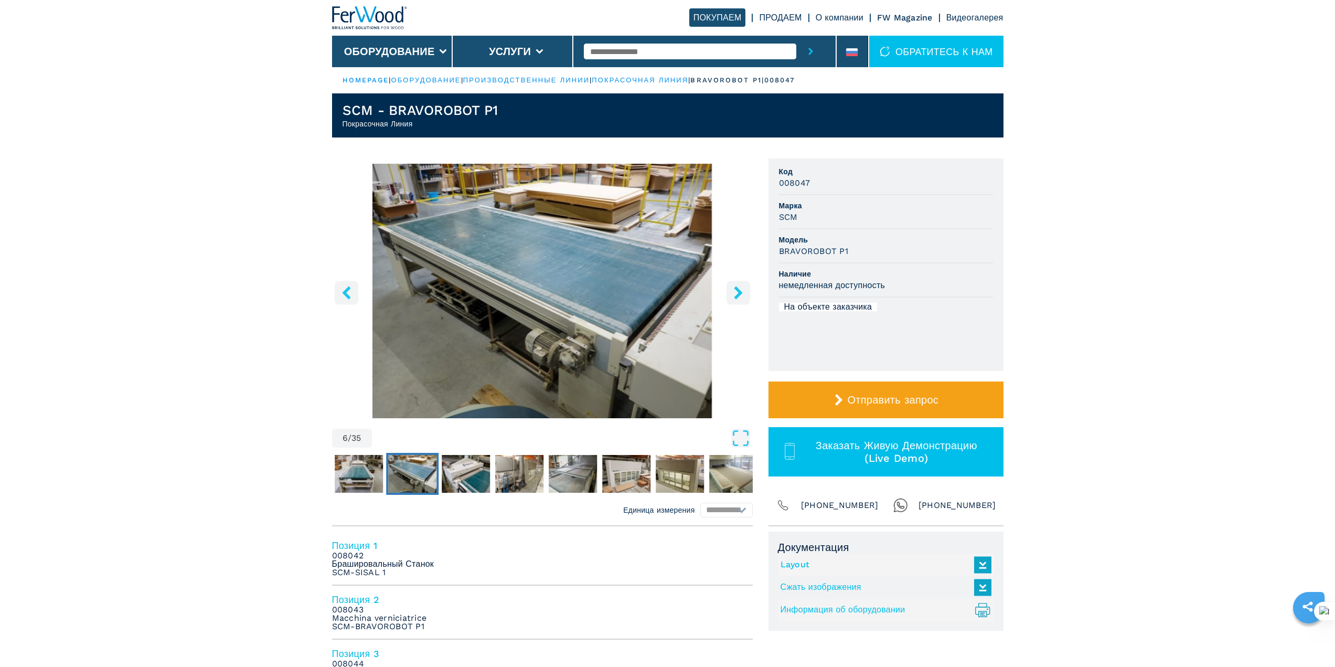
click at [742, 293] on icon "right-button" at bounding box center [738, 292] width 13 height 13
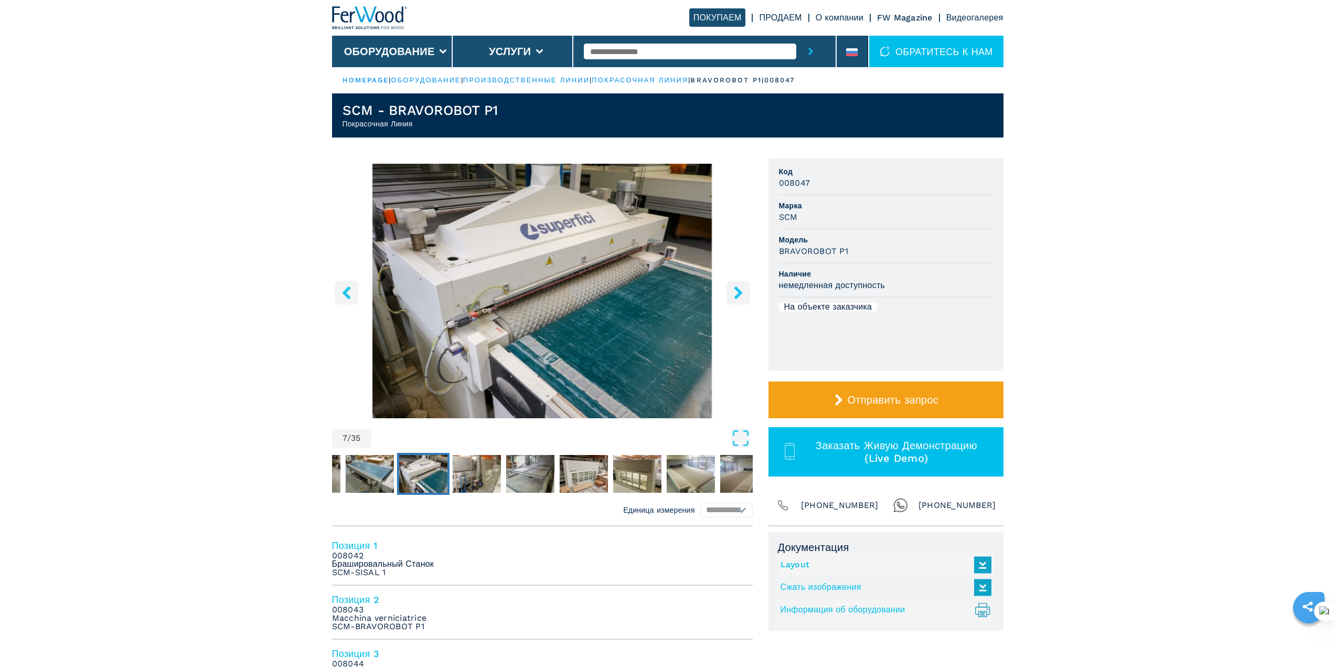
click at [742, 293] on icon "right-button" at bounding box center [738, 292] width 13 height 13
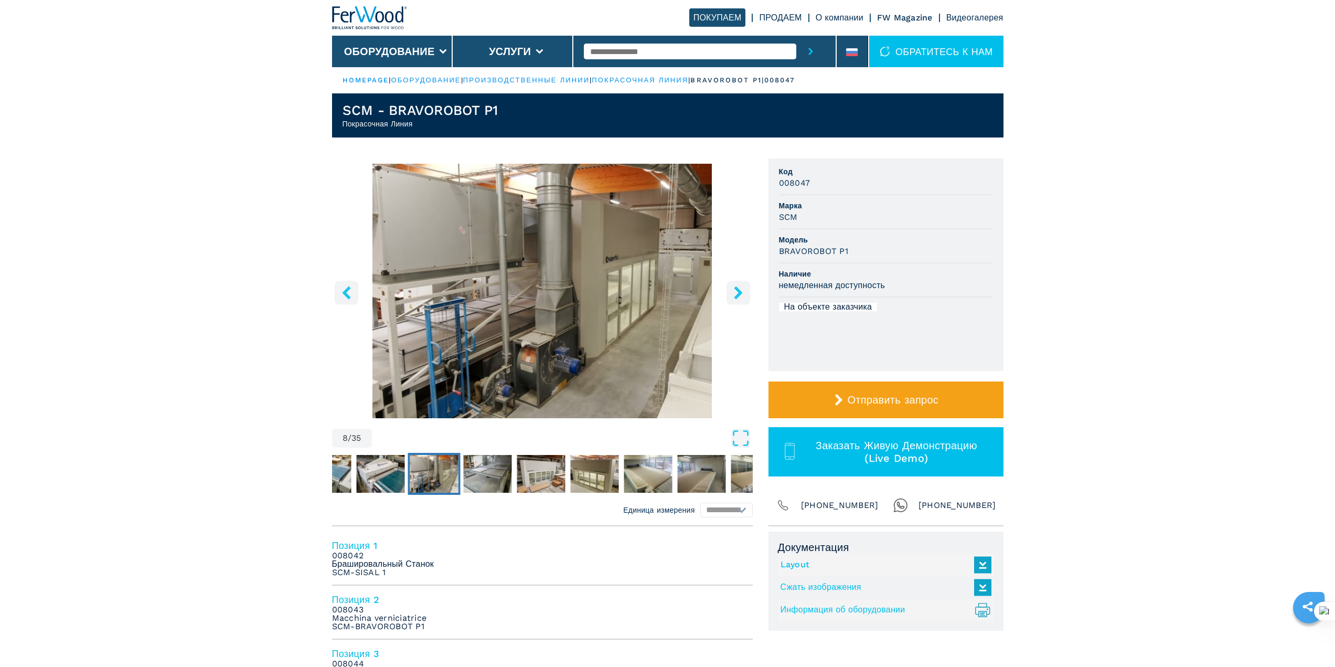
click at [742, 293] on icon "right-button" at bounding box center [738, 292] width 13 height 13
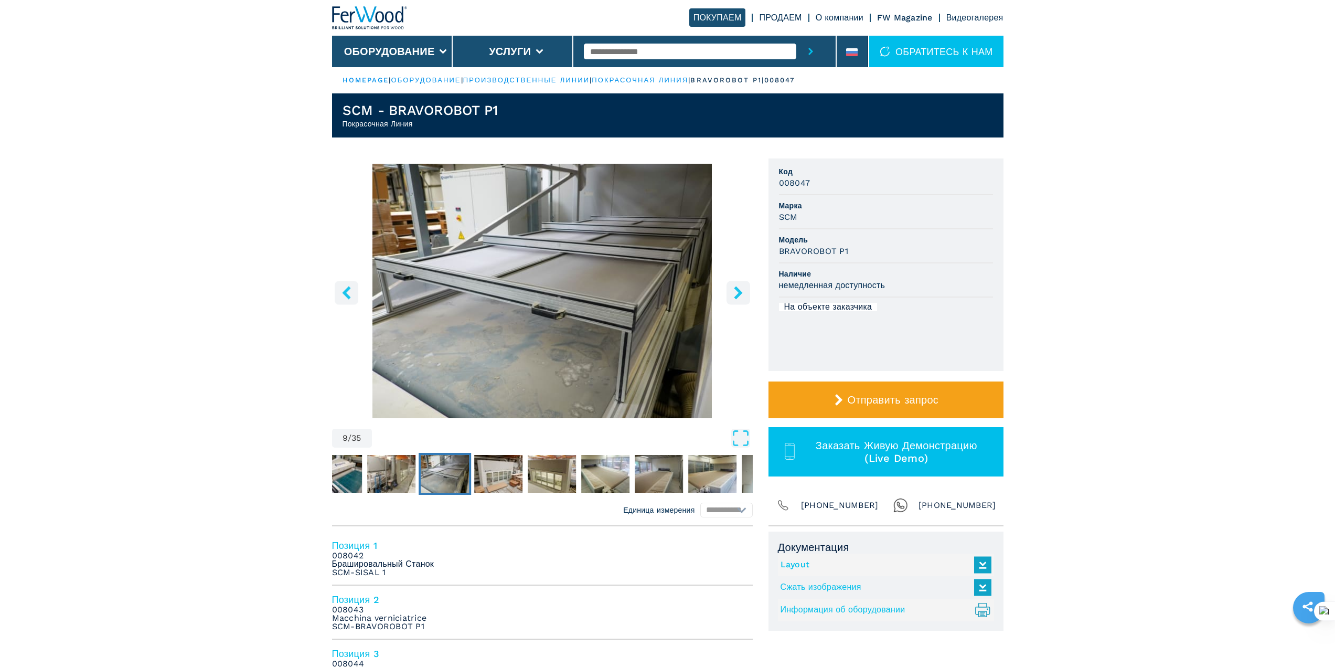
click at [742, 293] on icon "right-button" at bounding box center [738, 292] width 13 height 13
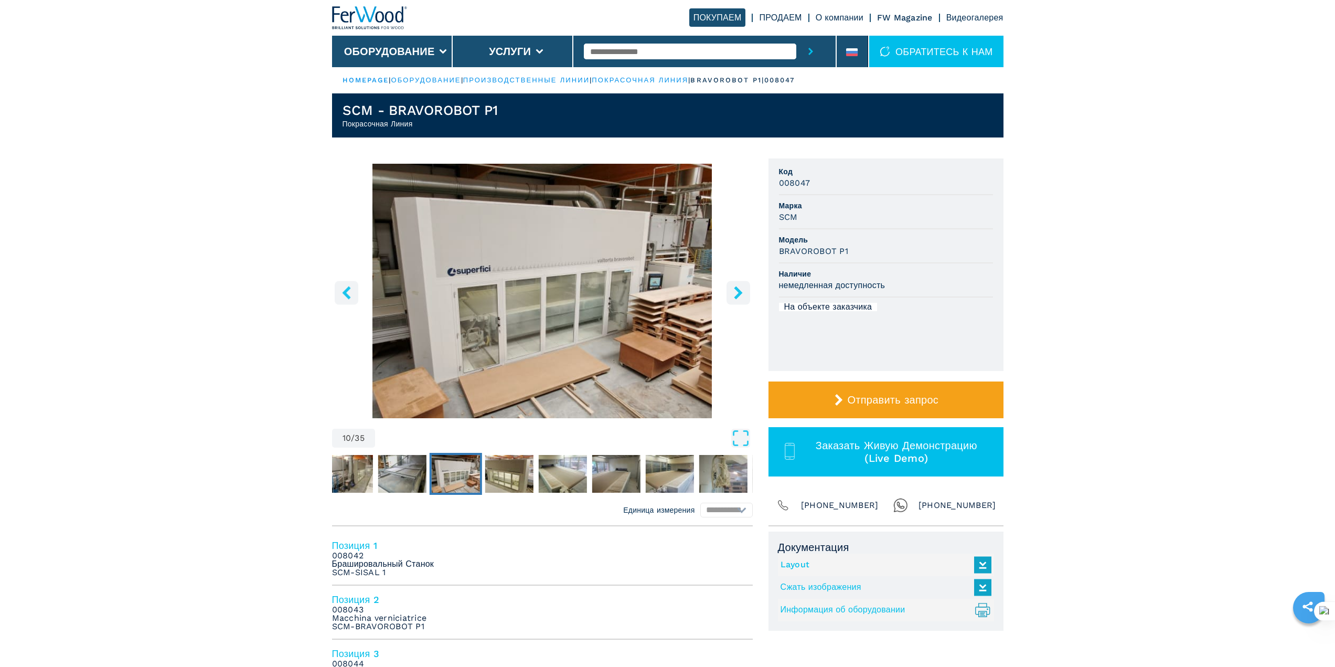
click at [742, 293] on icon "right-button" at bounding box center [738, 292] width 13 height 13
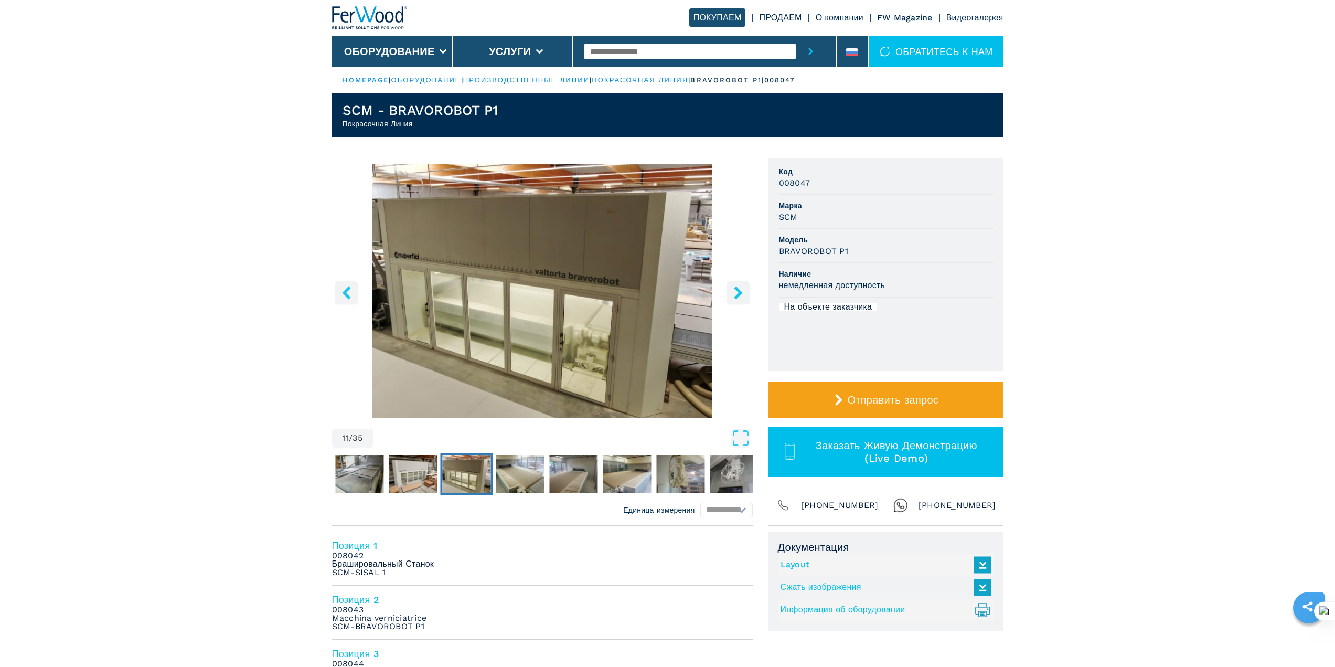
click at [742, 293] on icon "right-button" at bounding box center [738, 292] width 13 height 13
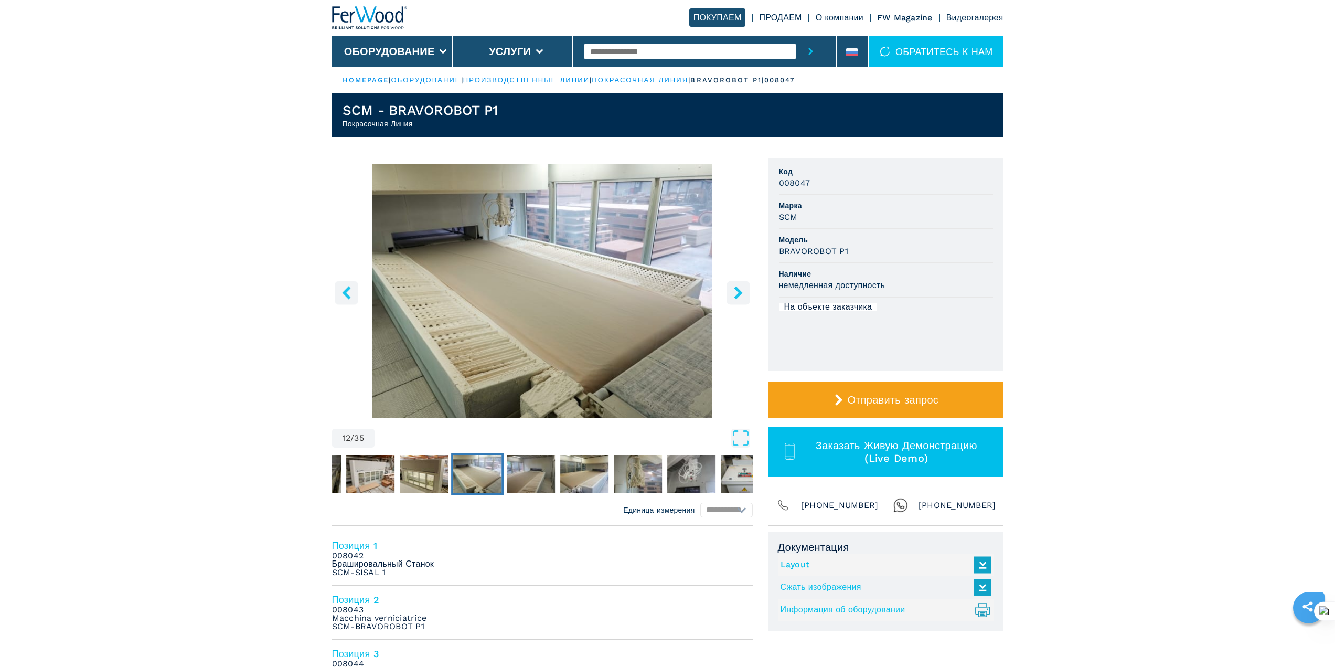
click at [742, 293] on icon "right-button" at bounding box center [738, 292] width 13 height 13
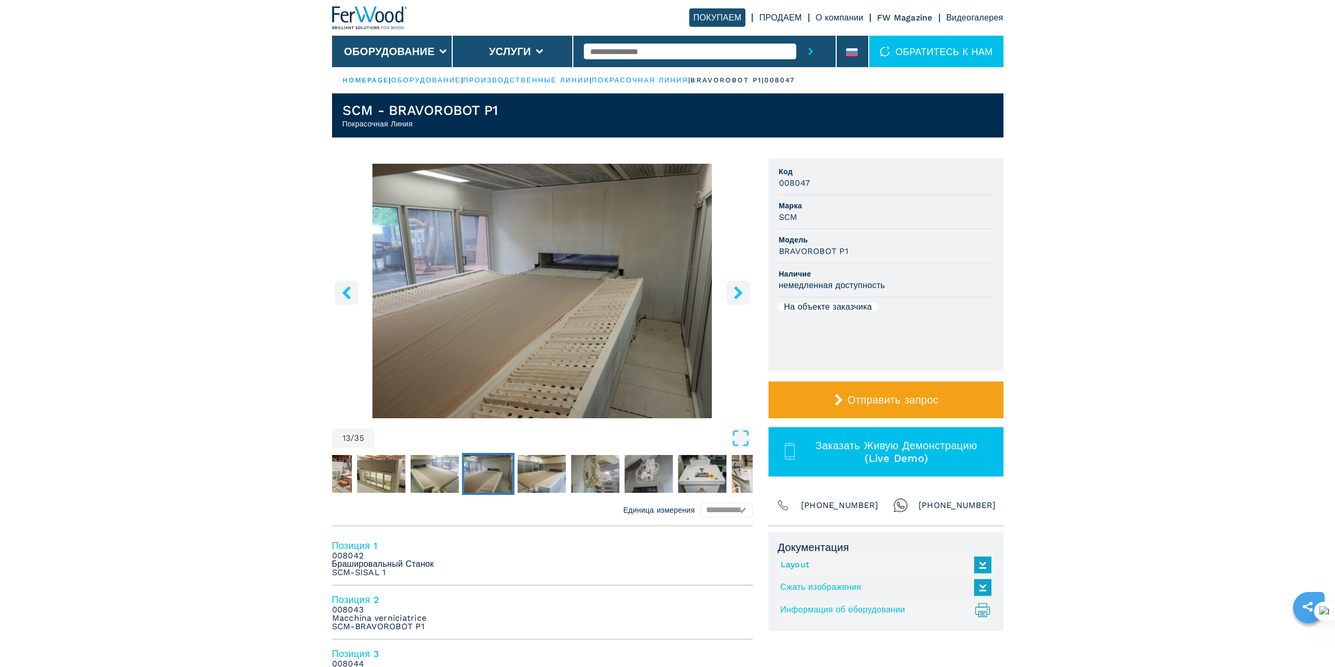
click at [742, 293] on icon "right-button" at bounding box center [738, 292] width 13 height 13
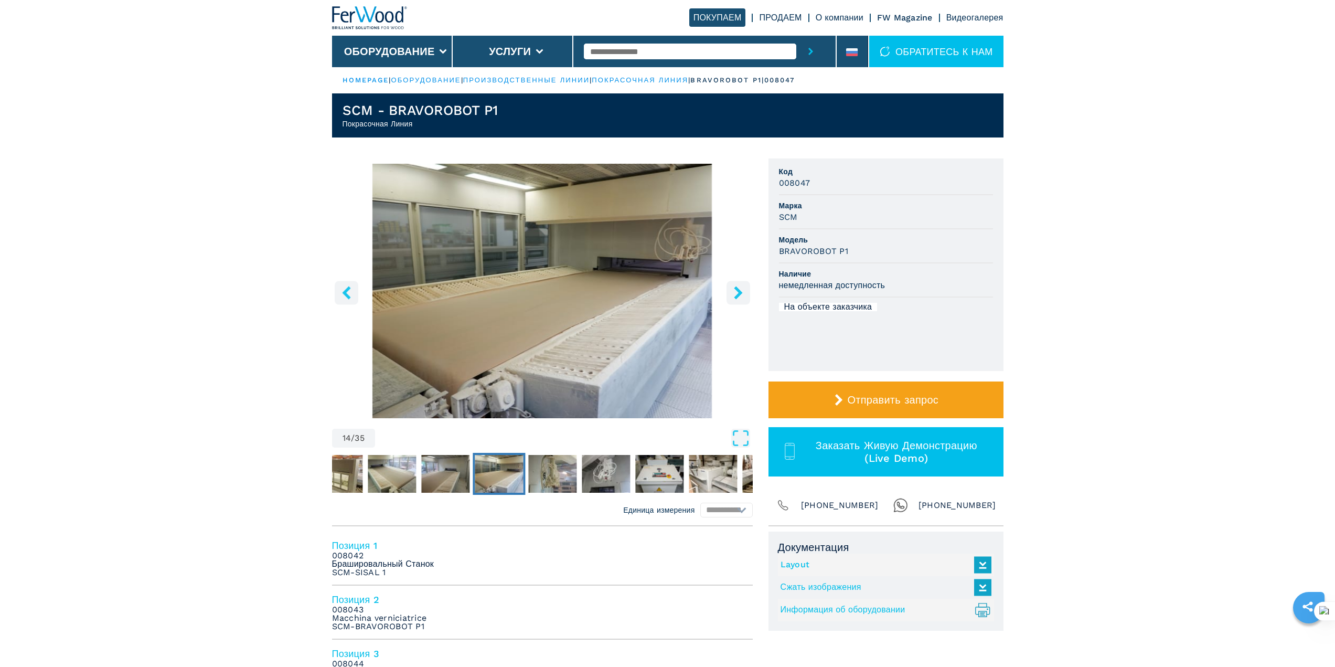
click at [742, 293] on icon "right-button" at bounding box center [738, 292] width 13 height 13
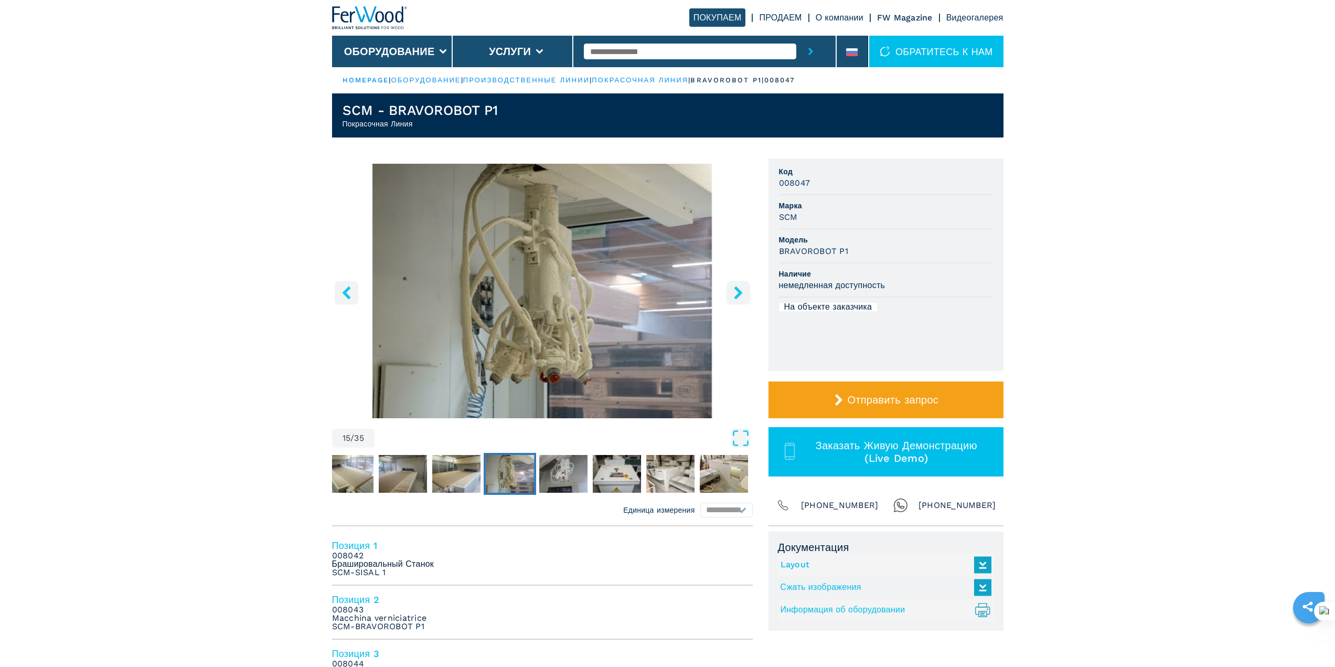
click at [742, 293] on icon "right-button" at bounding box center [738, 292] width 13 height 13
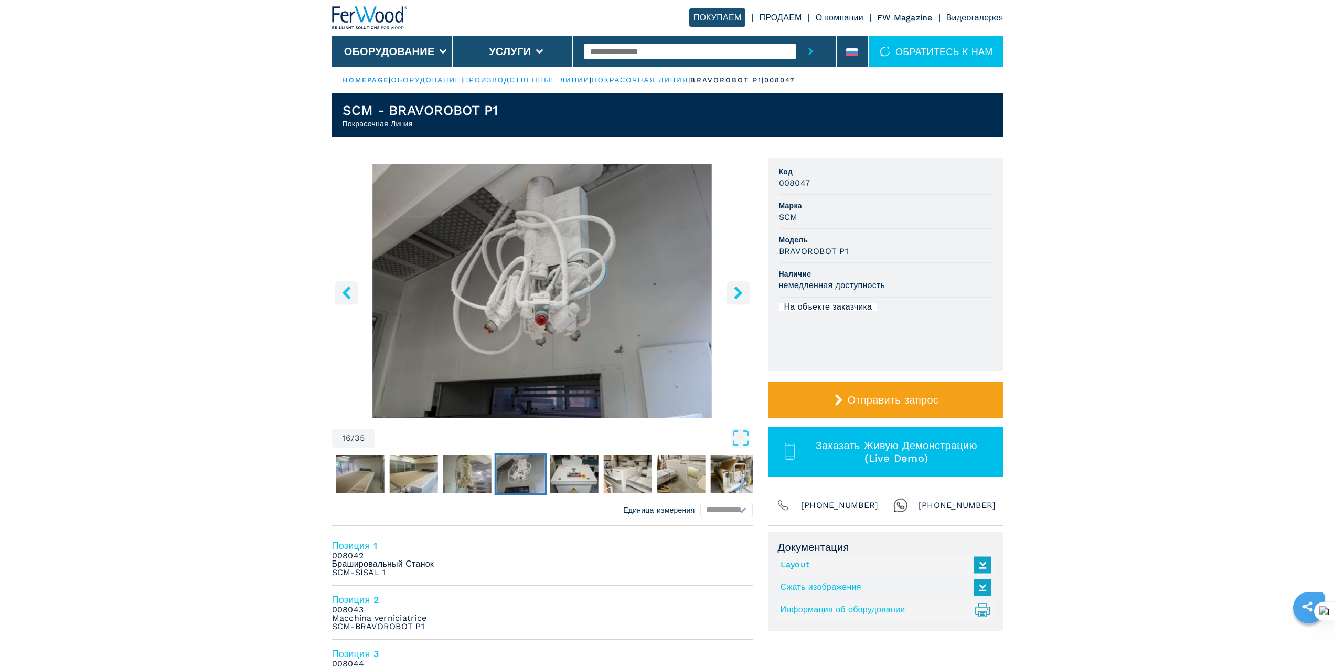
click at [742, 293] on icon "right-button" at bounding box center [738, 292] width 13 height 13
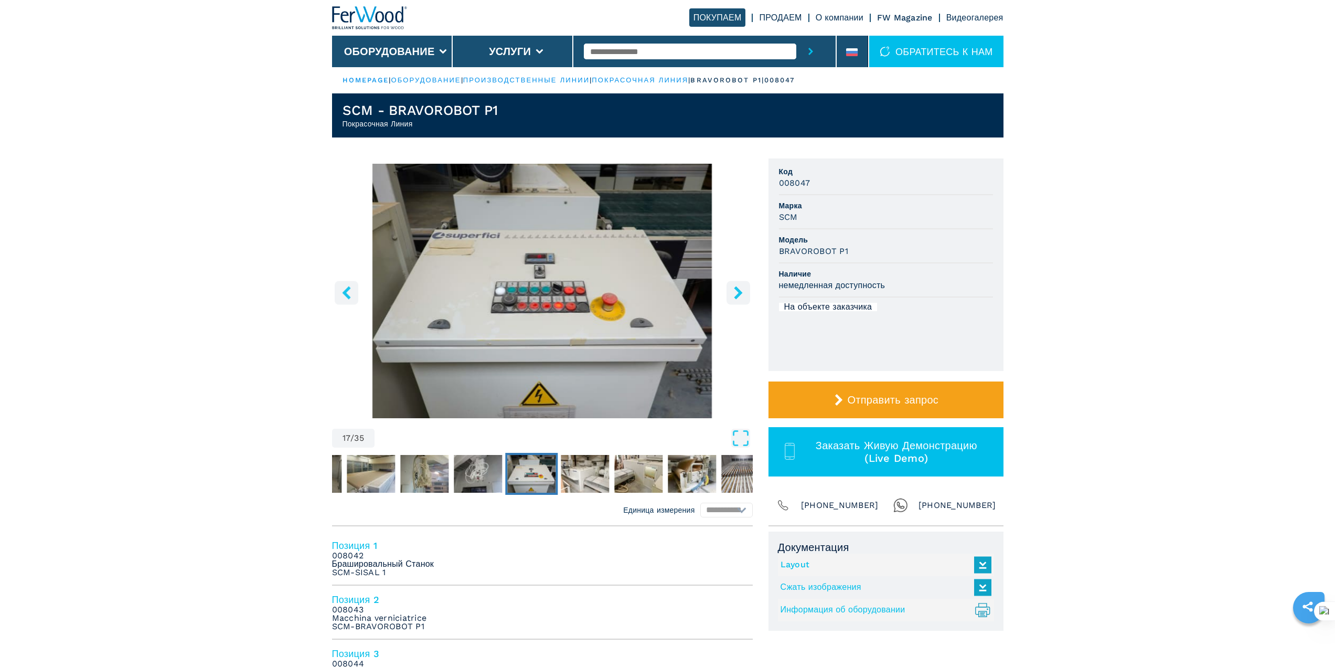
click at [742, 293] on icon "right-button" at bounding box center [738, 292] width 13 height 13
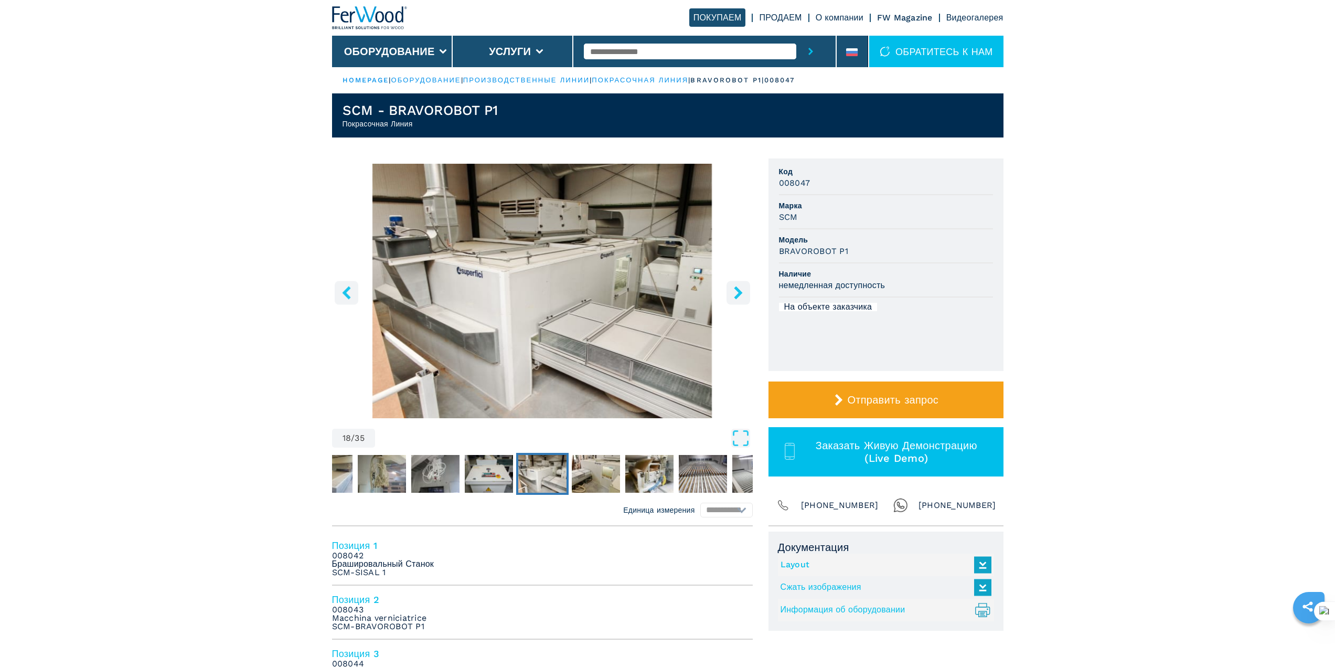
click at [742, 293] on icon "right-button" at bounding box center [738, 292] width 13 height 13
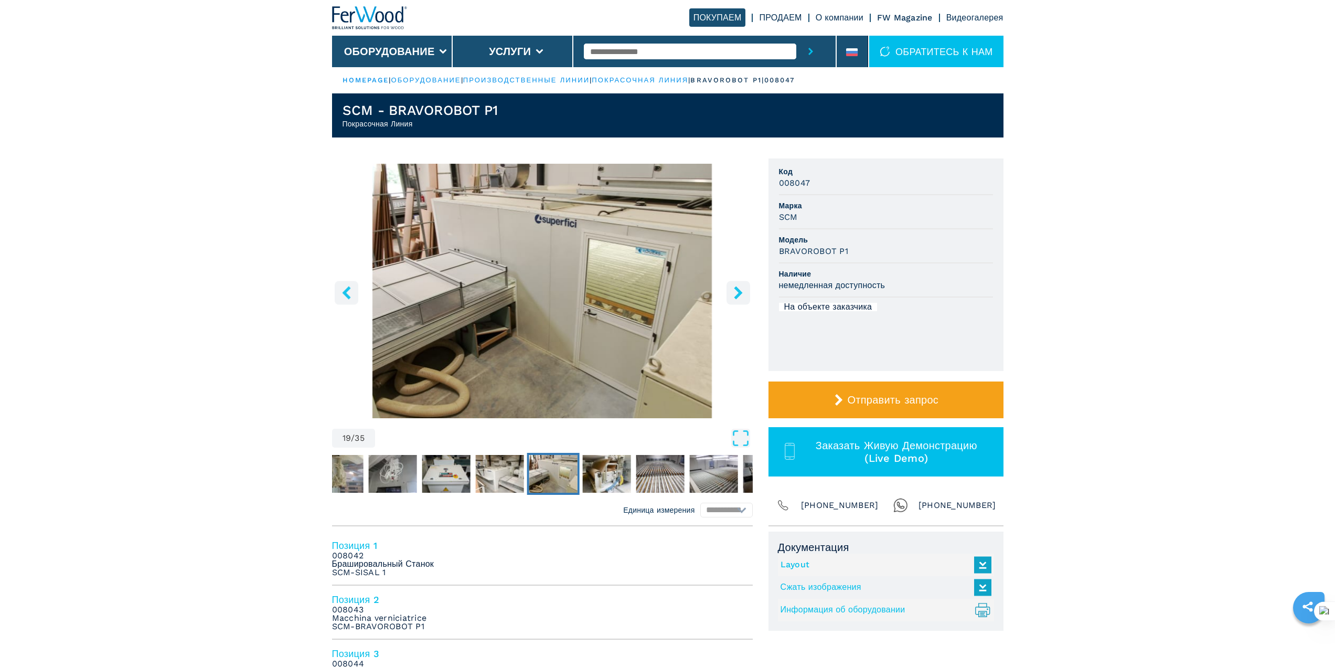
click at [742, 293] on icon "right-button" at bounding box center [738, 292] width 13 height 13
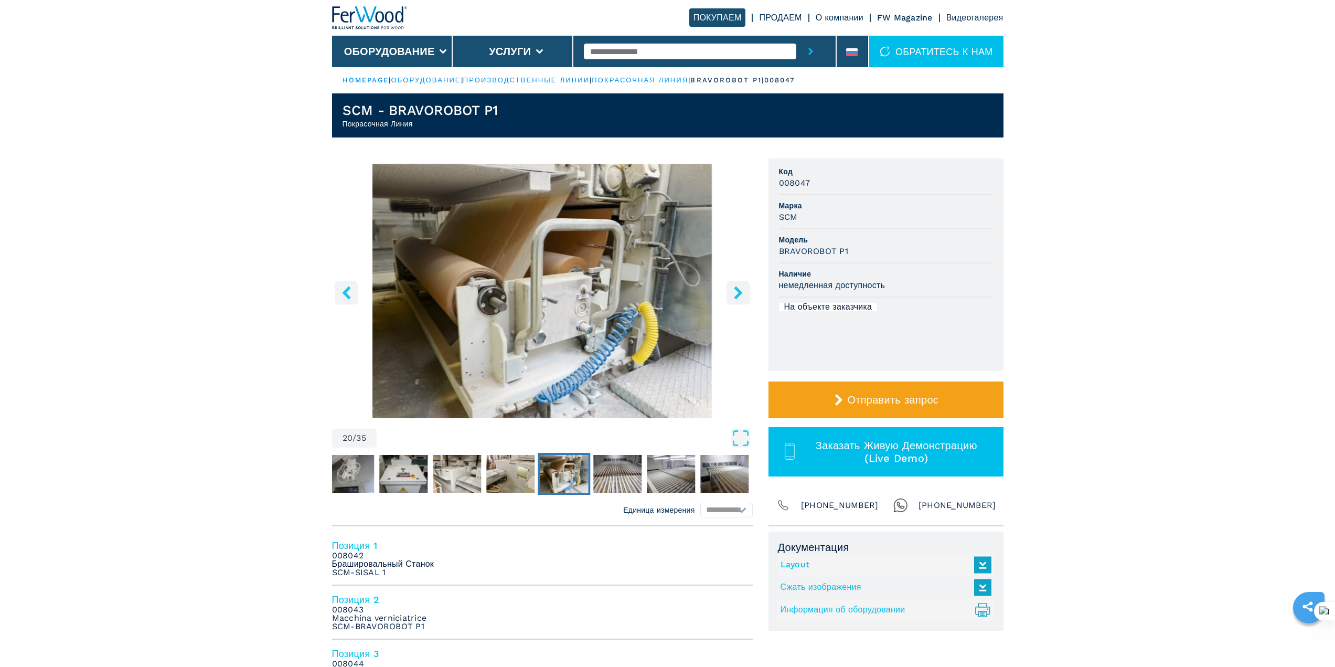
click at [742, 293] on icon "right-button" at bounding box center [738, 292] width 13 height 13
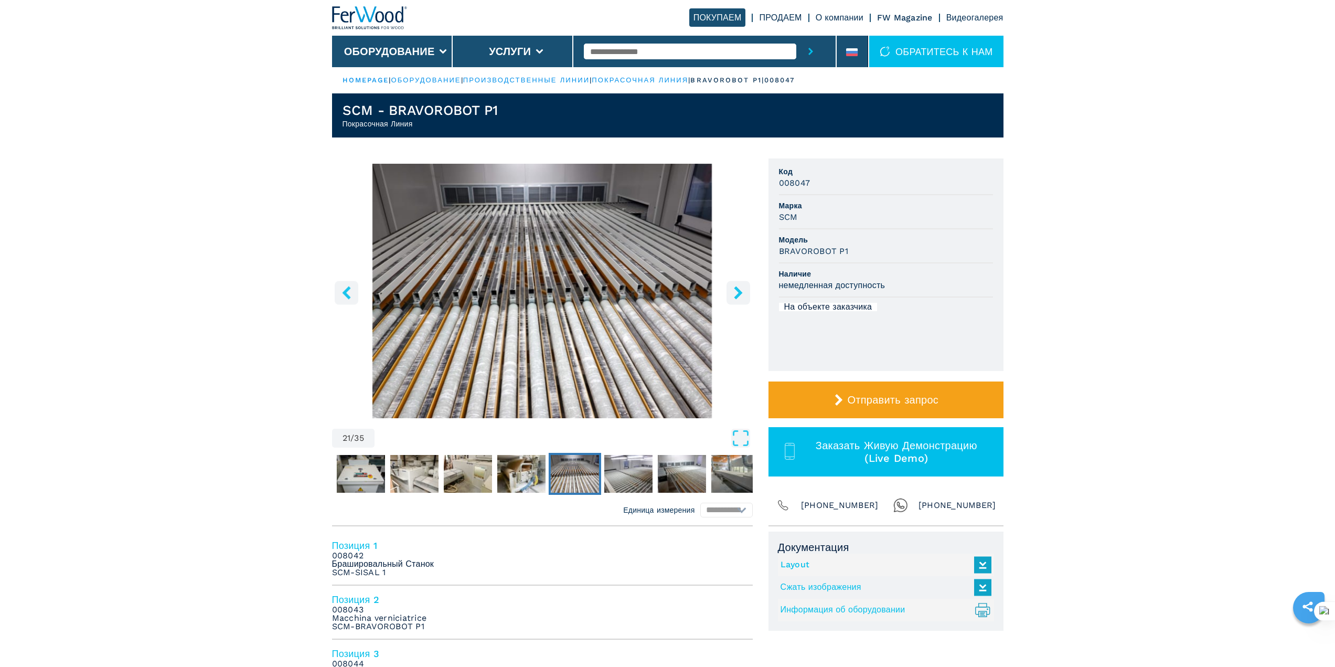
click at [742, 293] on icon "right-button" at bounding box center [738, 292] width 13 height 13
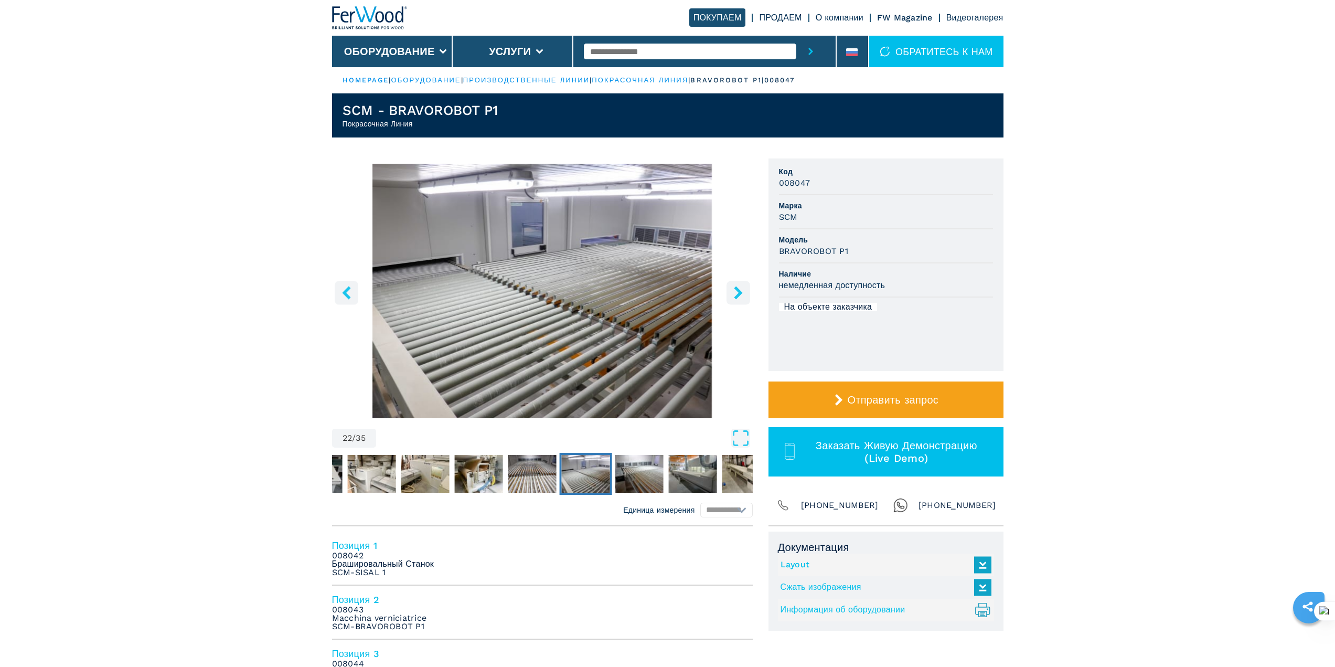
click at [742, 293] on icon "right-button" at bounding box center [738, 292] width 13 height 13
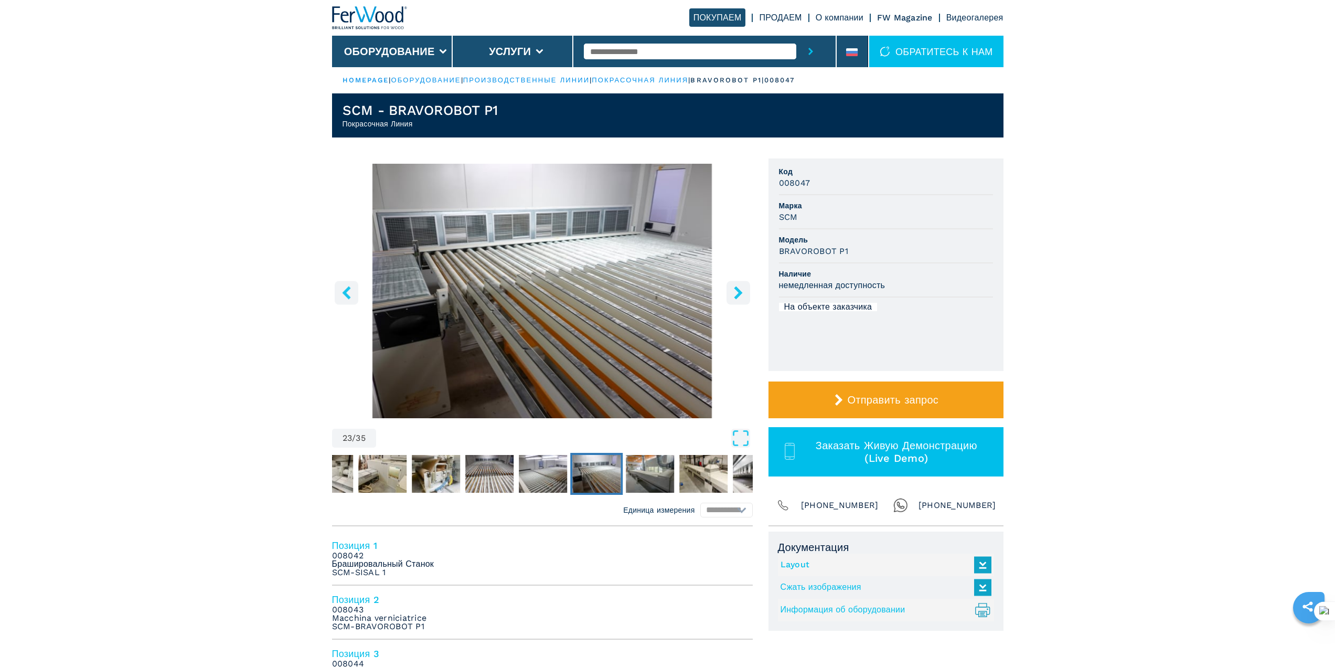
click at [742, 293] on icon "right-button" at bounding box center [738, 292] width 13 height 13
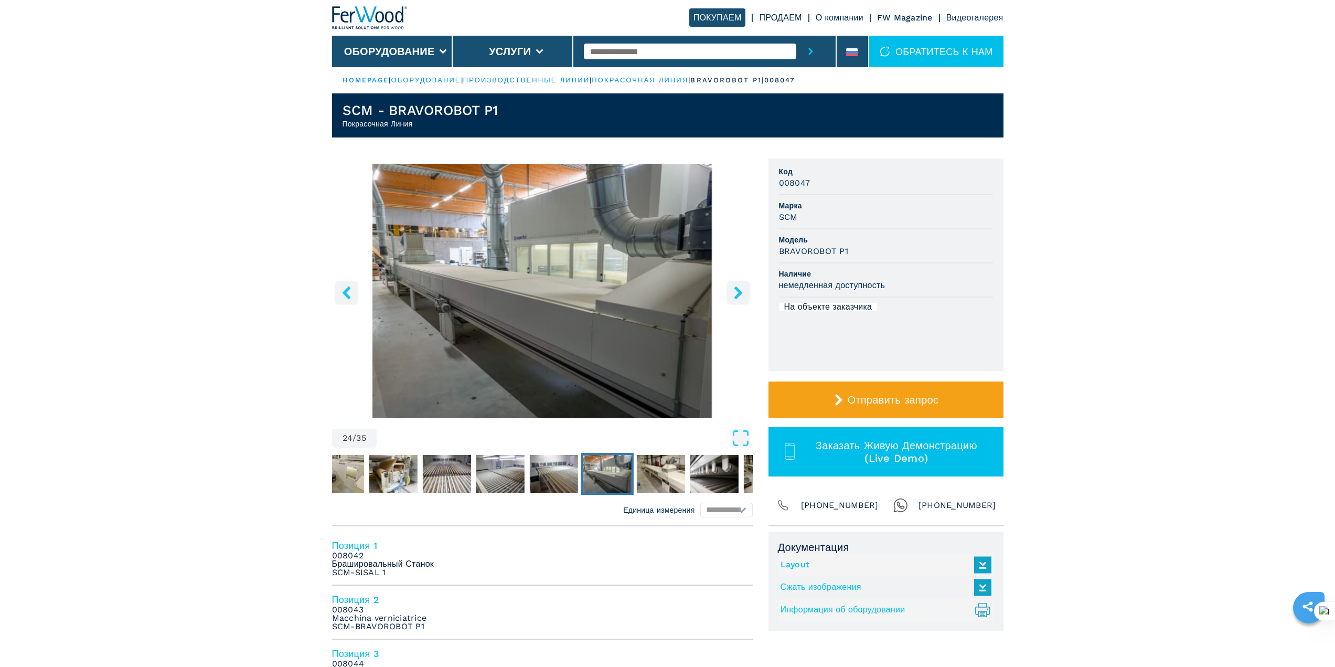
click at [742, 293] on icon "right-button" at bounding box center [738, 292] width 13 height 13
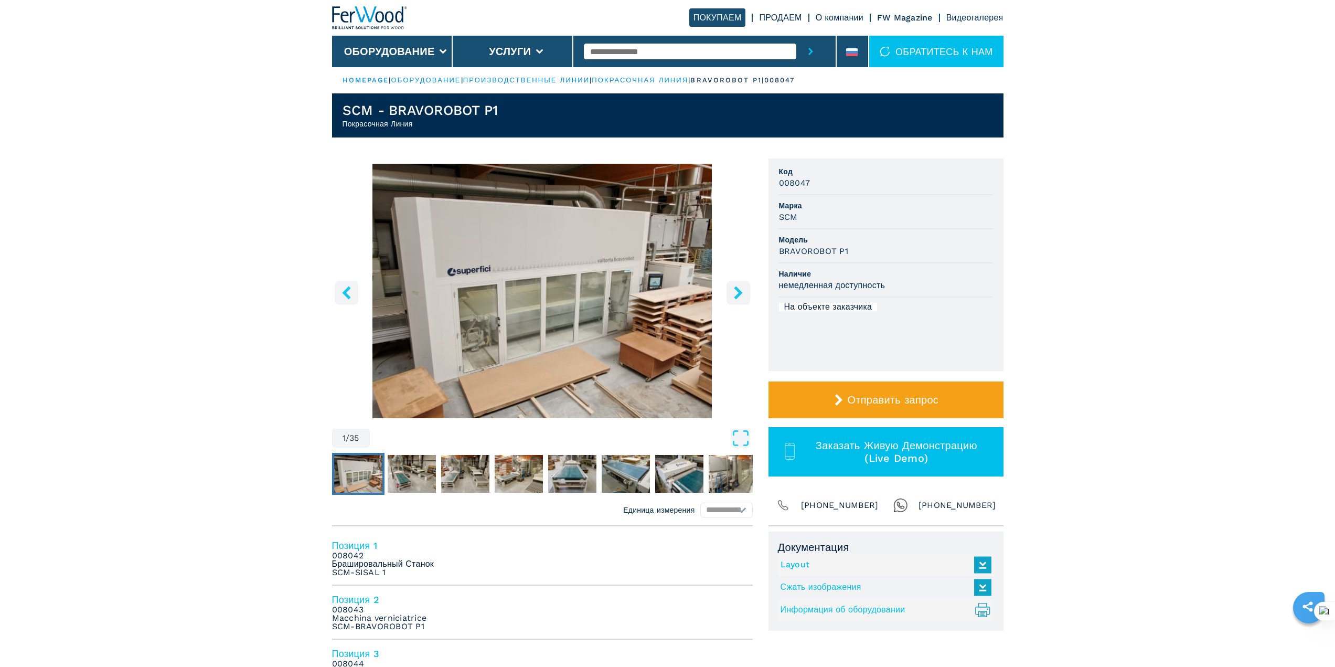
click at [733, 288] on icon "right-button" at bounding box center [738, 292] width 13 height 13
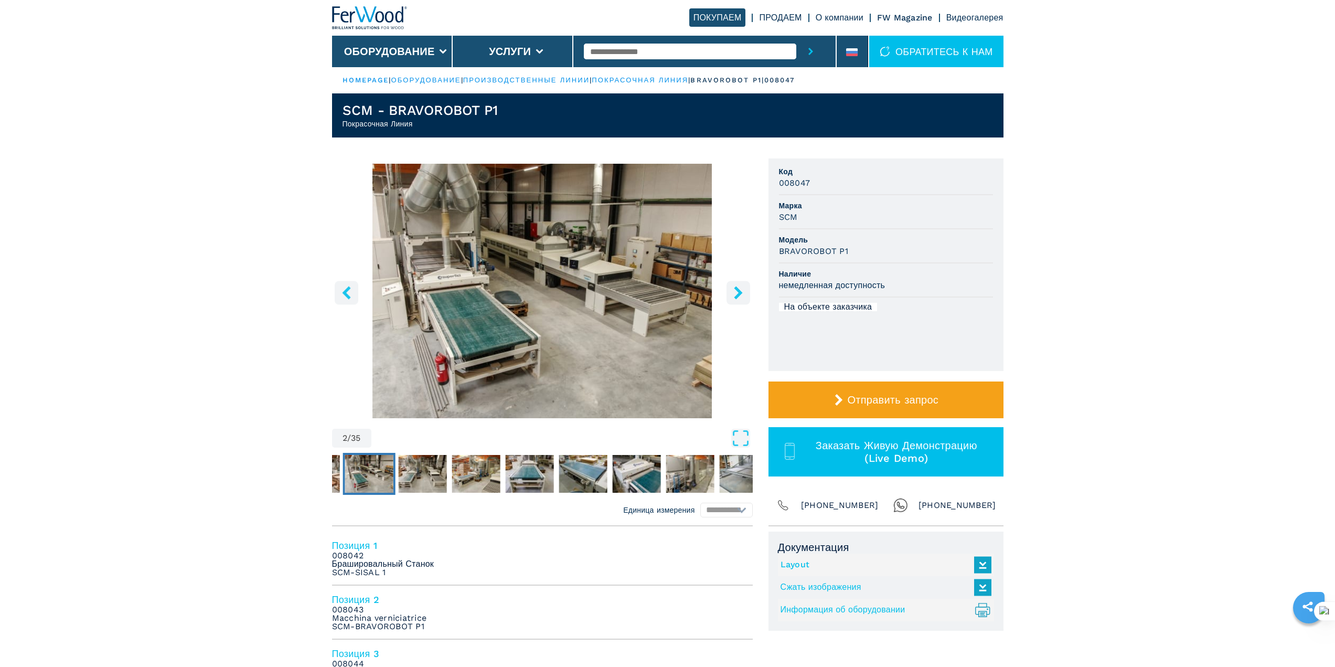
click at [733, 288] on icon "right-button" at bounding box center [738, 292] width 13 height 13
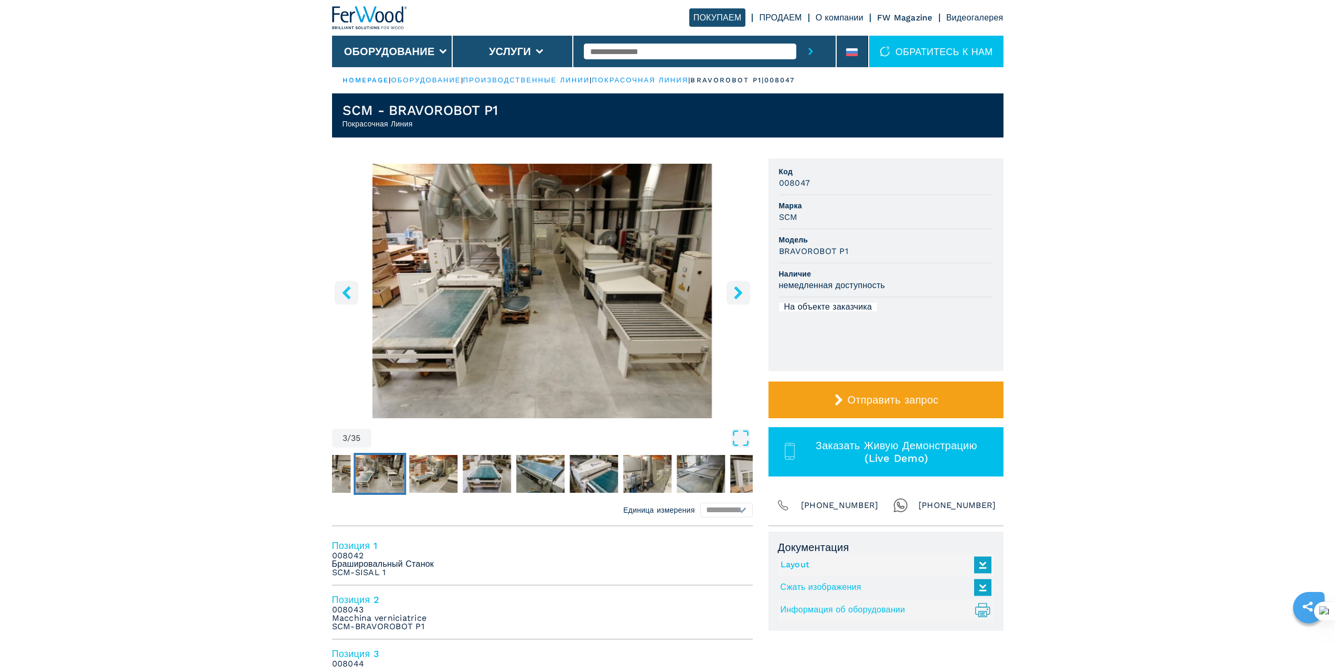
click at [733, 288] on icon "right-button" at bounding box center [738, 292] width 13 height 13
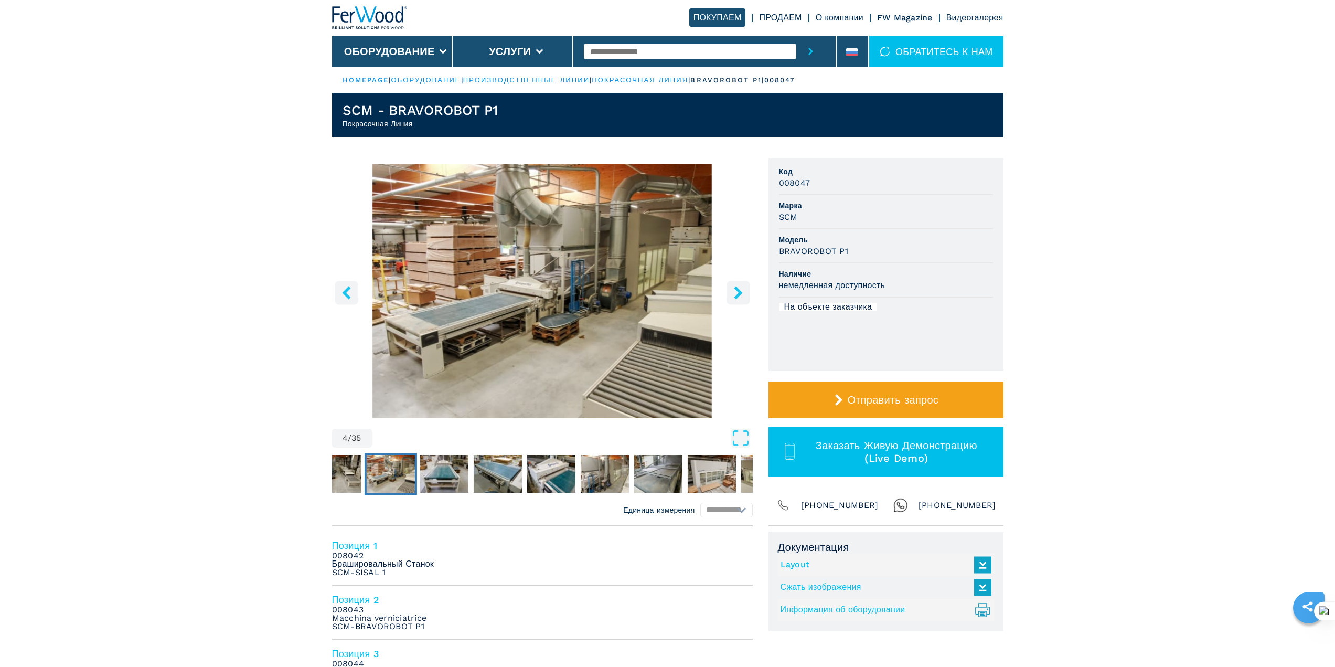
click at [733, 288] on icon "right-button" at bounding box center [738, 292] width 13 height 13
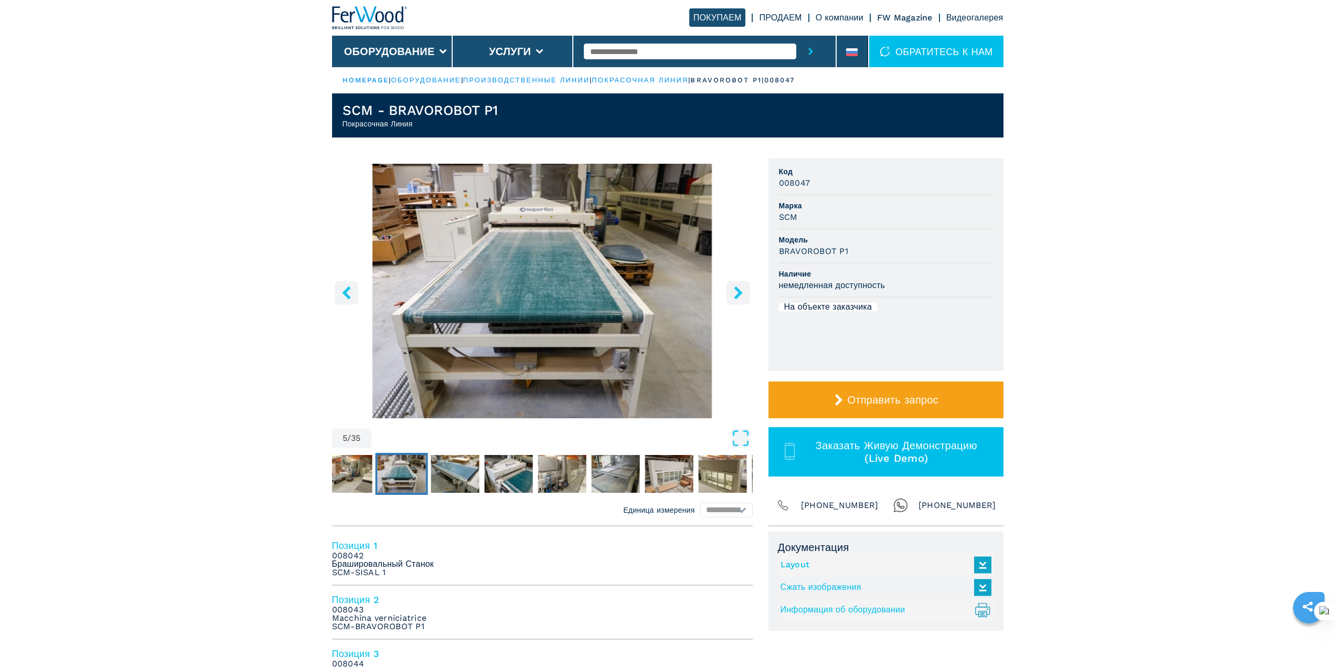
click at [733, 288] on icon "right-button" at bounding box center [738, 292] width 13 height 13
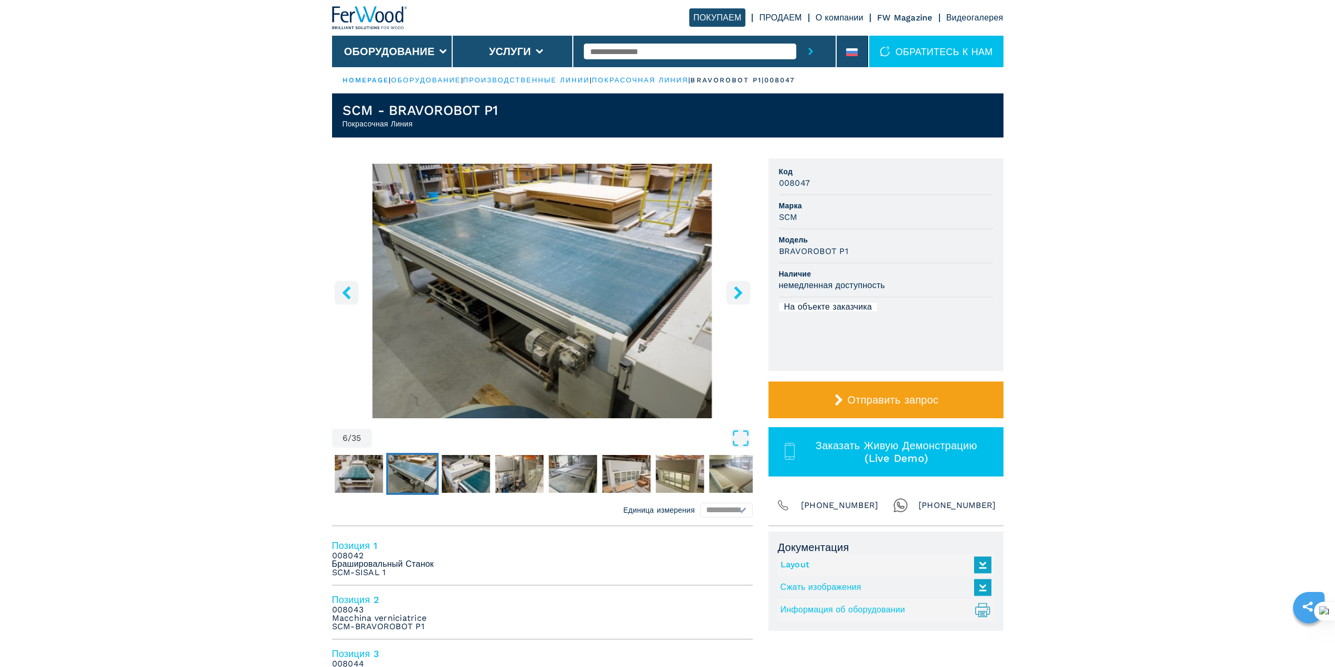
click at [733, 288] on icon "right-button" at bounding box center [738, 292] width 13 height 13
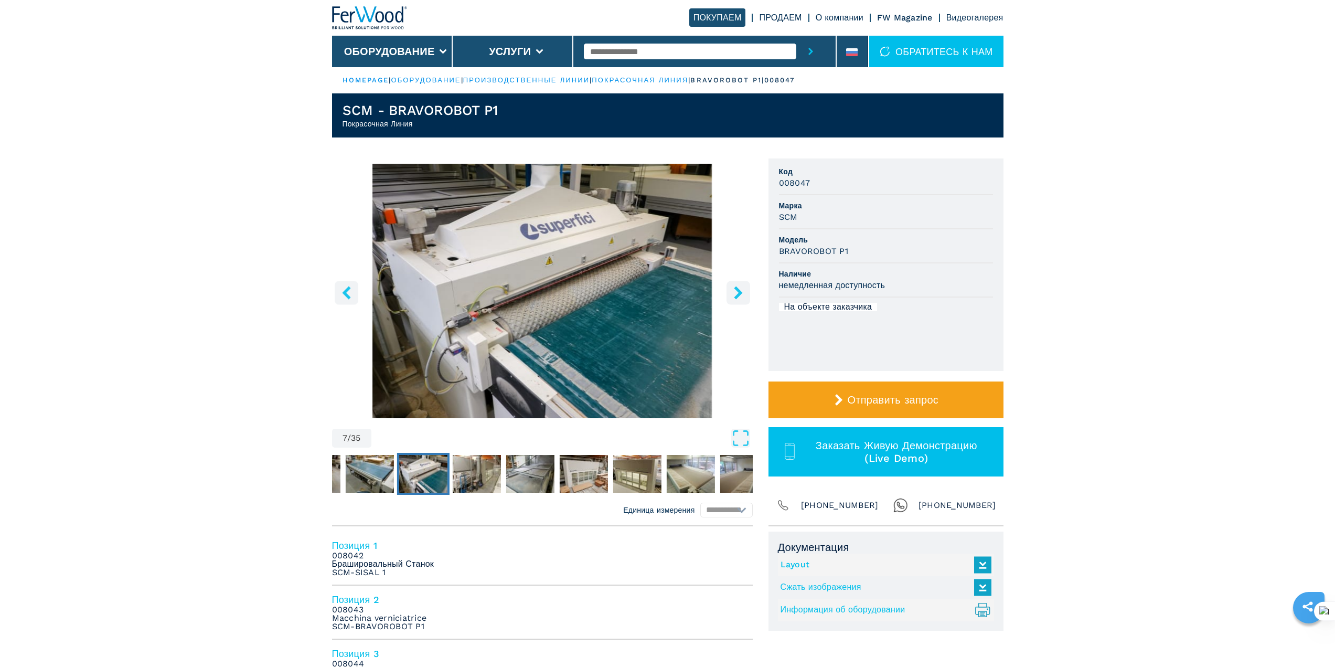
click at [733, 288] on icon "right-button" at bounding box center [738, 292] width 13 height 13
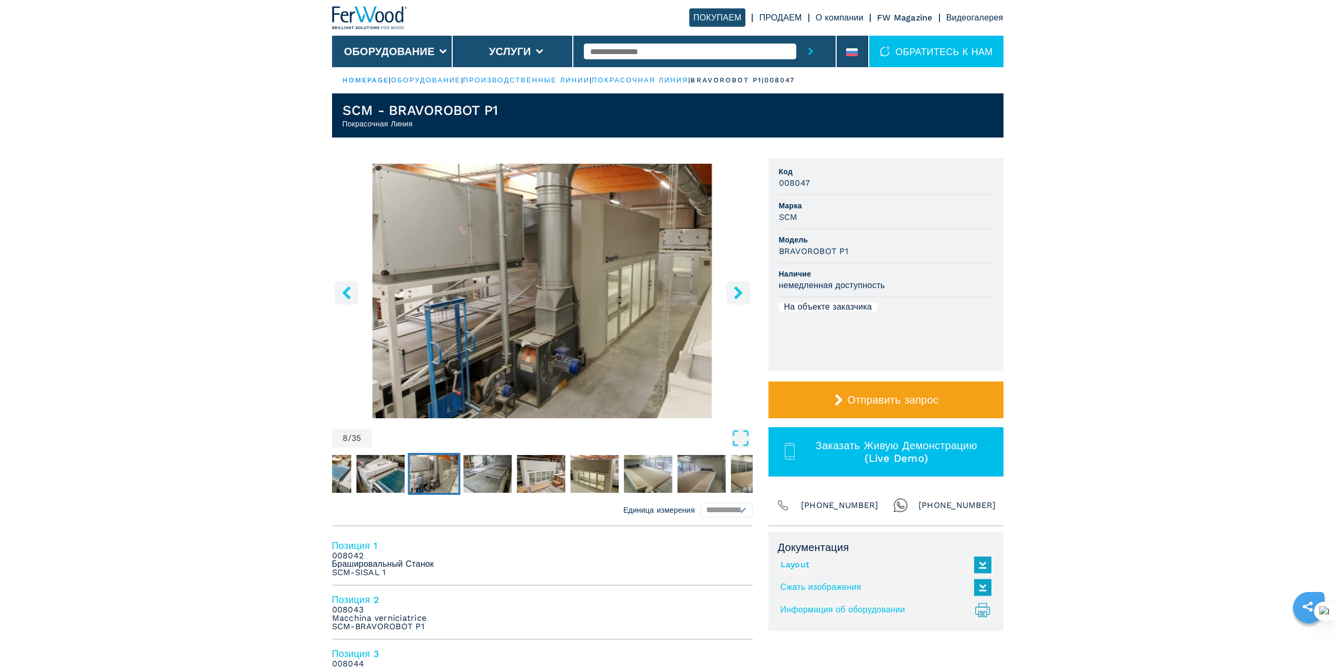
click at [733, 288] on icon "right-button" at bounding box center [738, 292] width 13 height 13
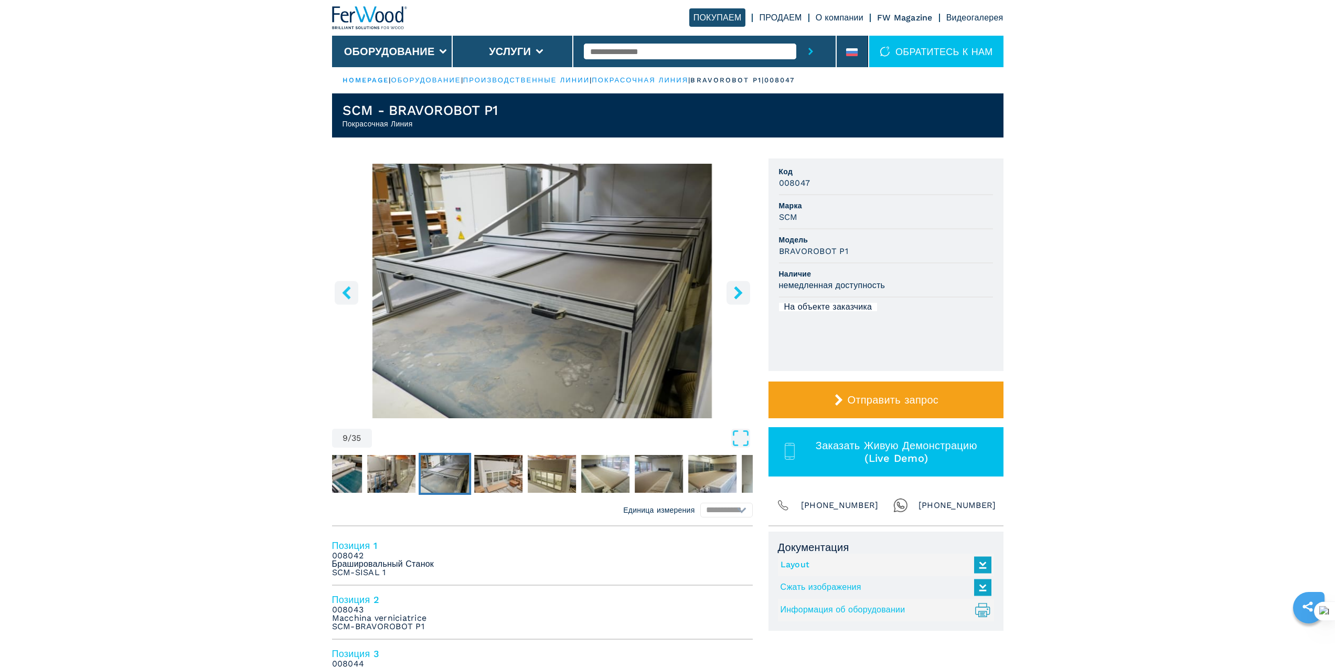
click at [733, 288] on icon "right-button" at bounding box center [738, 292] width 13 height 13
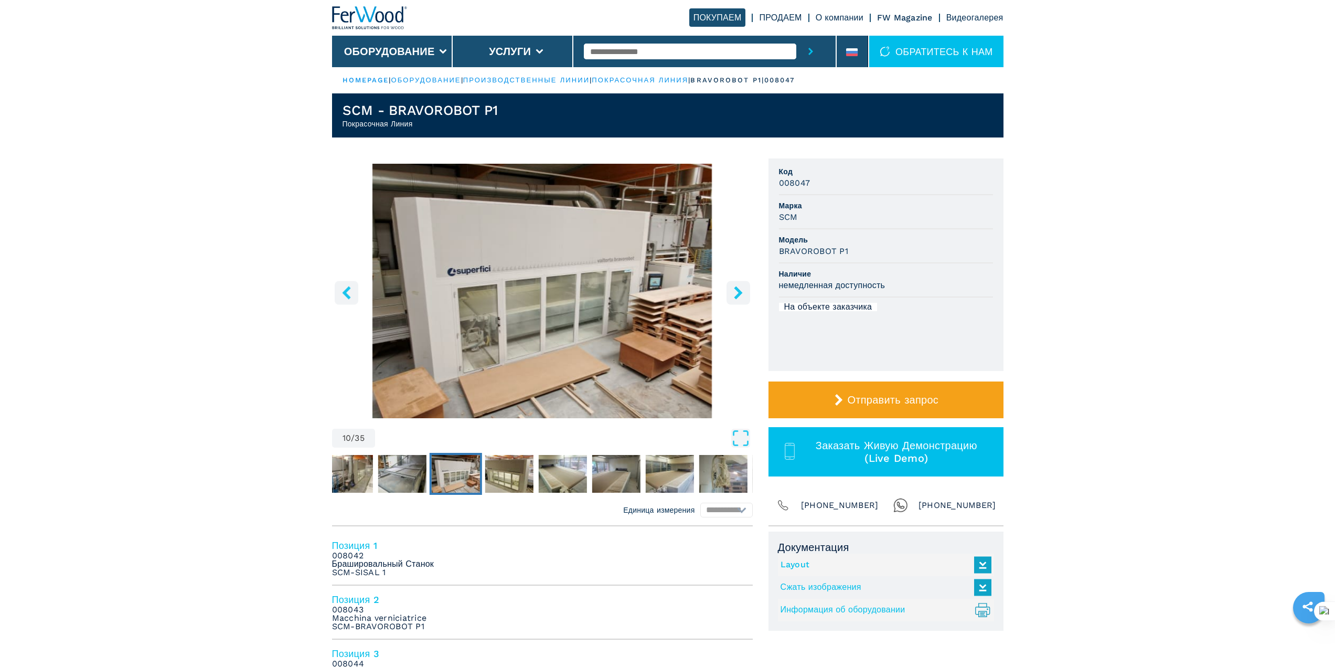
click at [733, 288] on icon "right-button" at bounding box center [738, 292] width 13 height 13
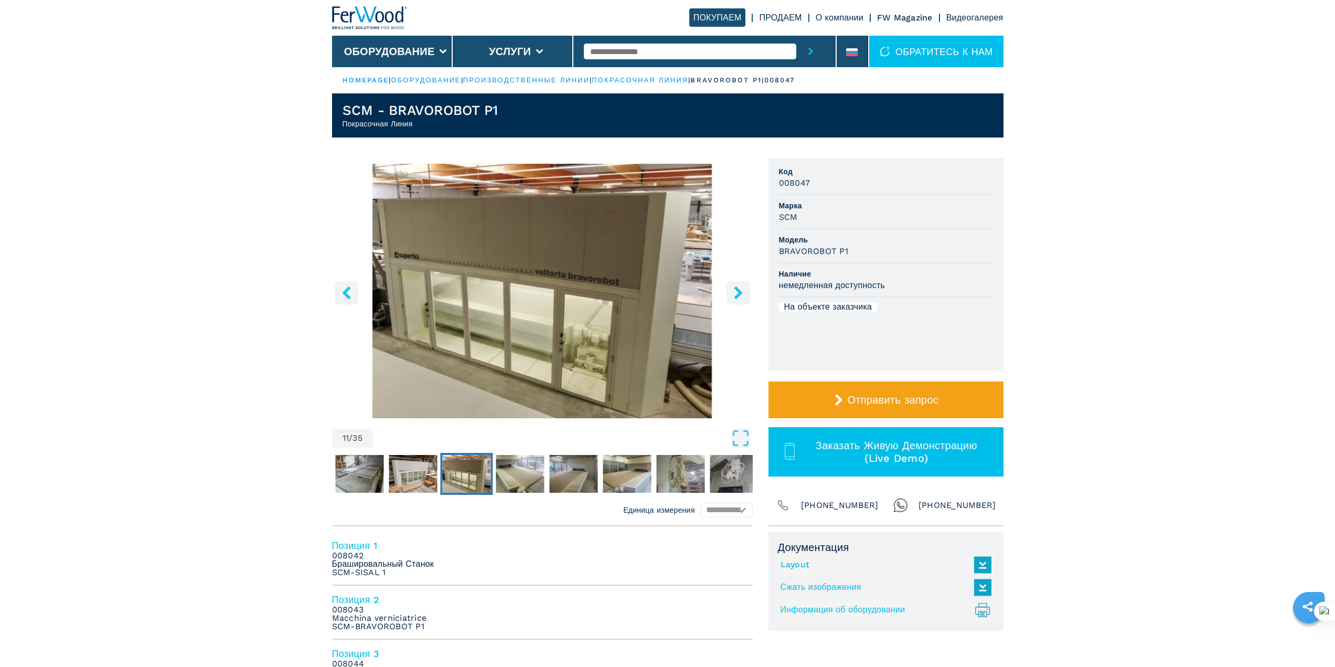
click at [733, 288] on icon "right-button" at bounding box center [738, 292] width 13 height 13
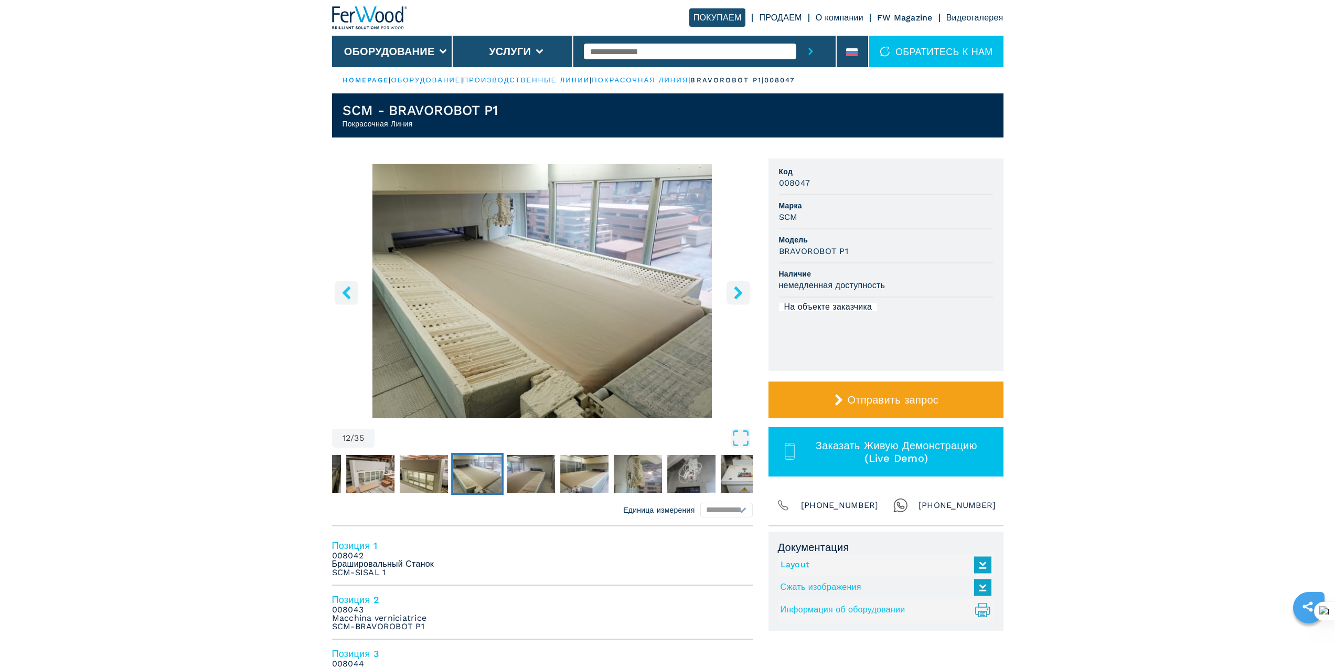
click at [733, 288] on icon "right-button" at bounding box center [738, 292] width 13 height 13
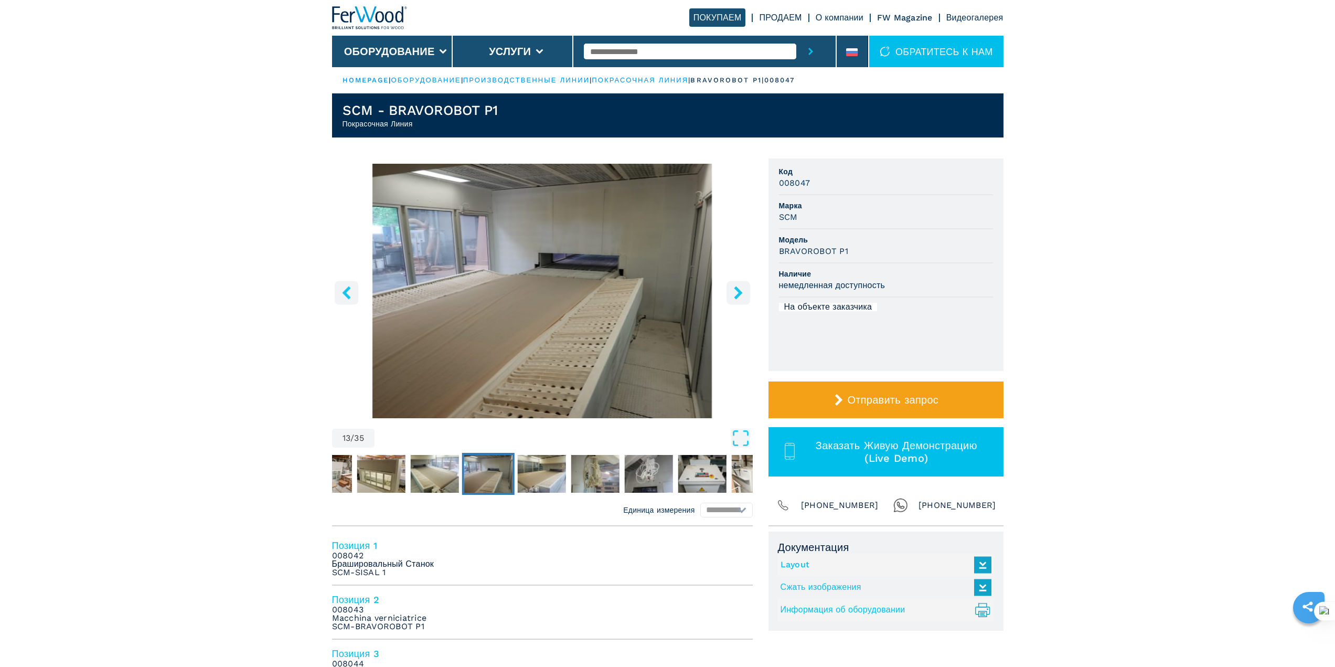
click at [733, 288] on icon "right-button" at bounding box center [738, 292] width 13 height 13
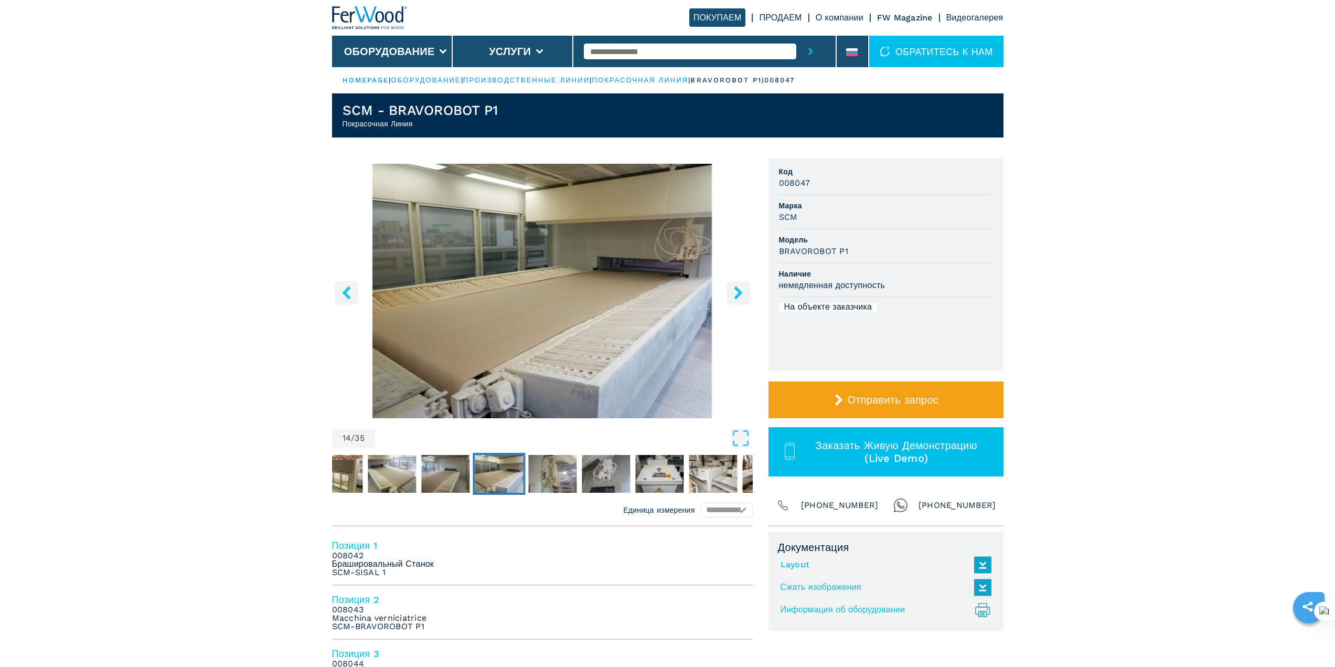
click at [733, 288] on icon "right-button" at bounding box center [738, 292] width 13 height 13
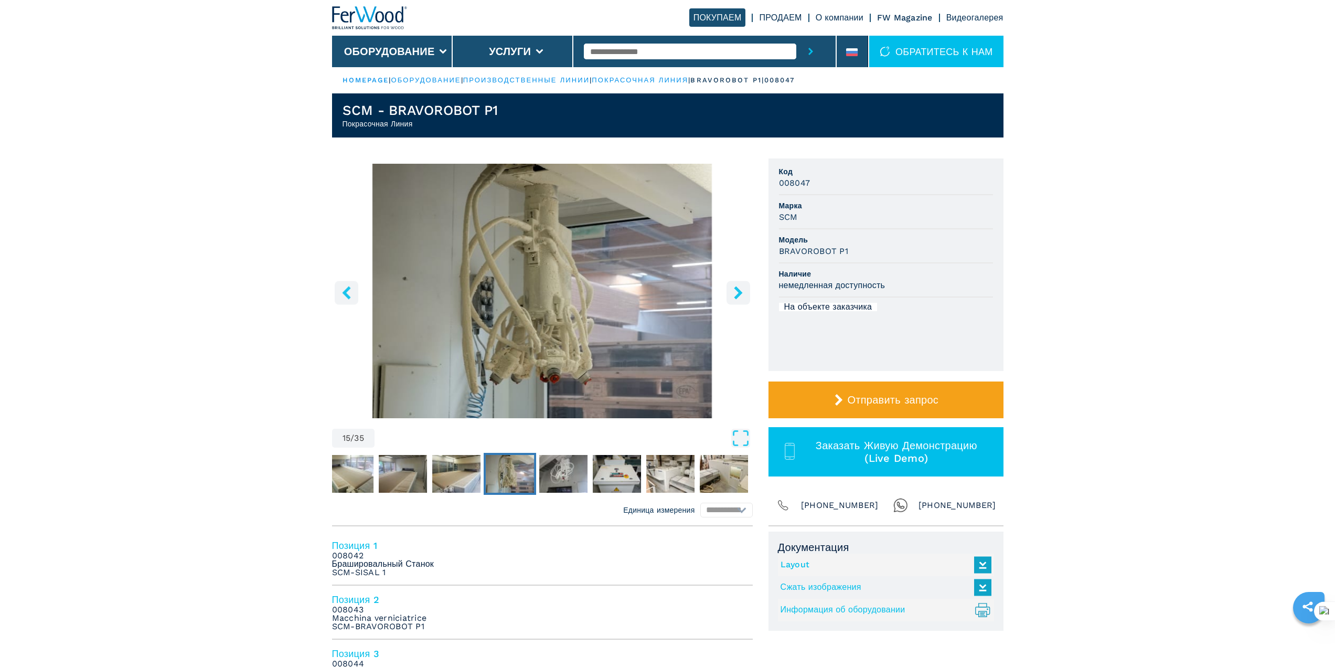
click at [733, 288] on icon "right-button" at bounding box center [738, 292] width 13 height 13
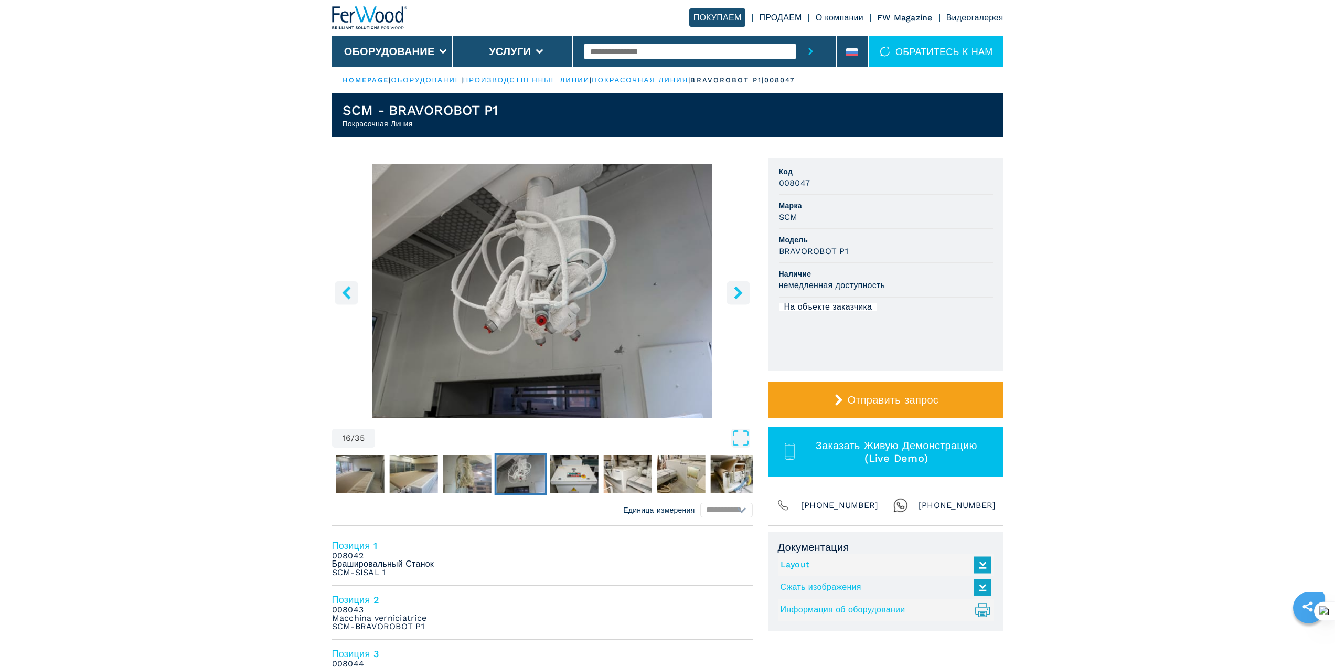
click at [733, 288] on icon "right-button" at bounding box center [738, 292] width 13 height 13
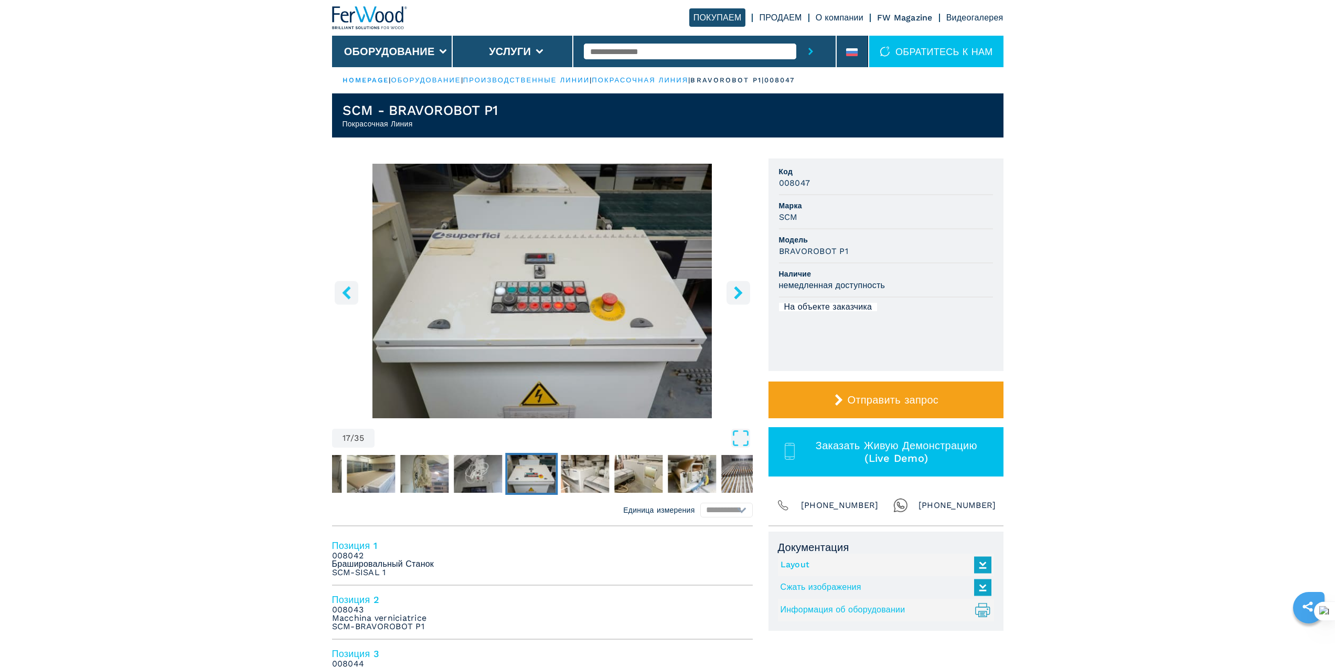
click at [733, 288] on icon "right-button" at bounding box center [738, 292] width 13 height 13
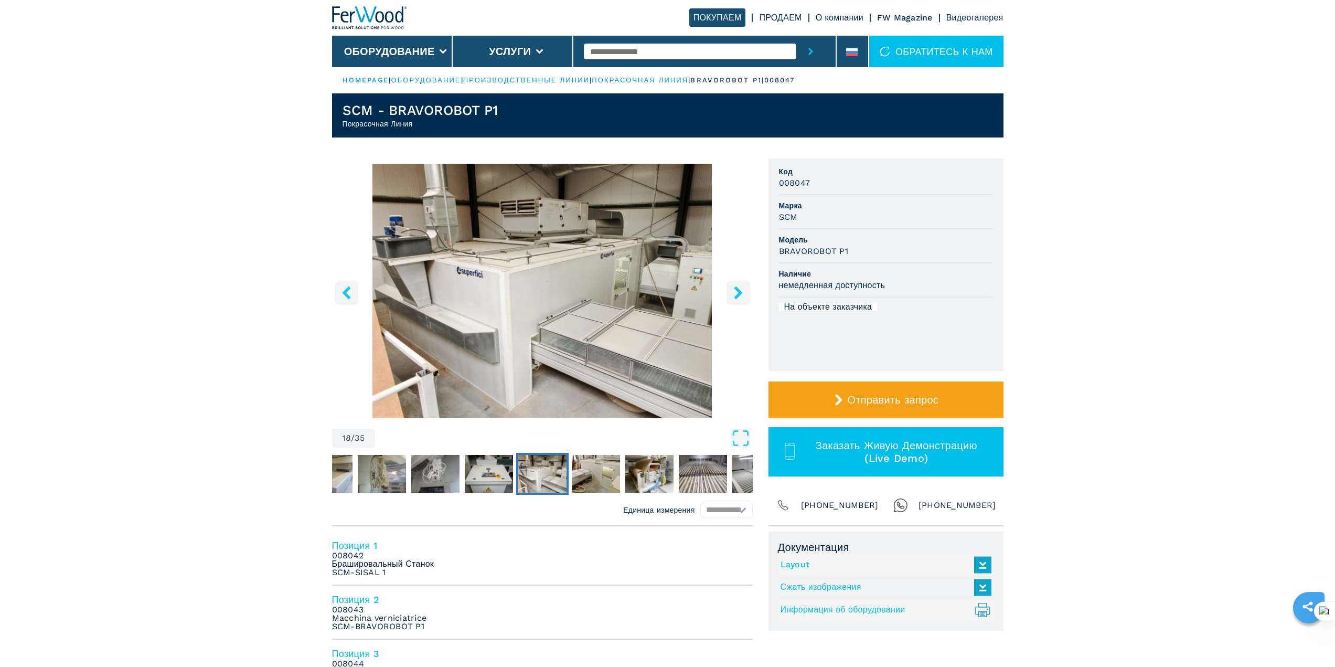
click at [733, 288] on icon "right-button" at bounding box center [738, 292] width 13 height 13
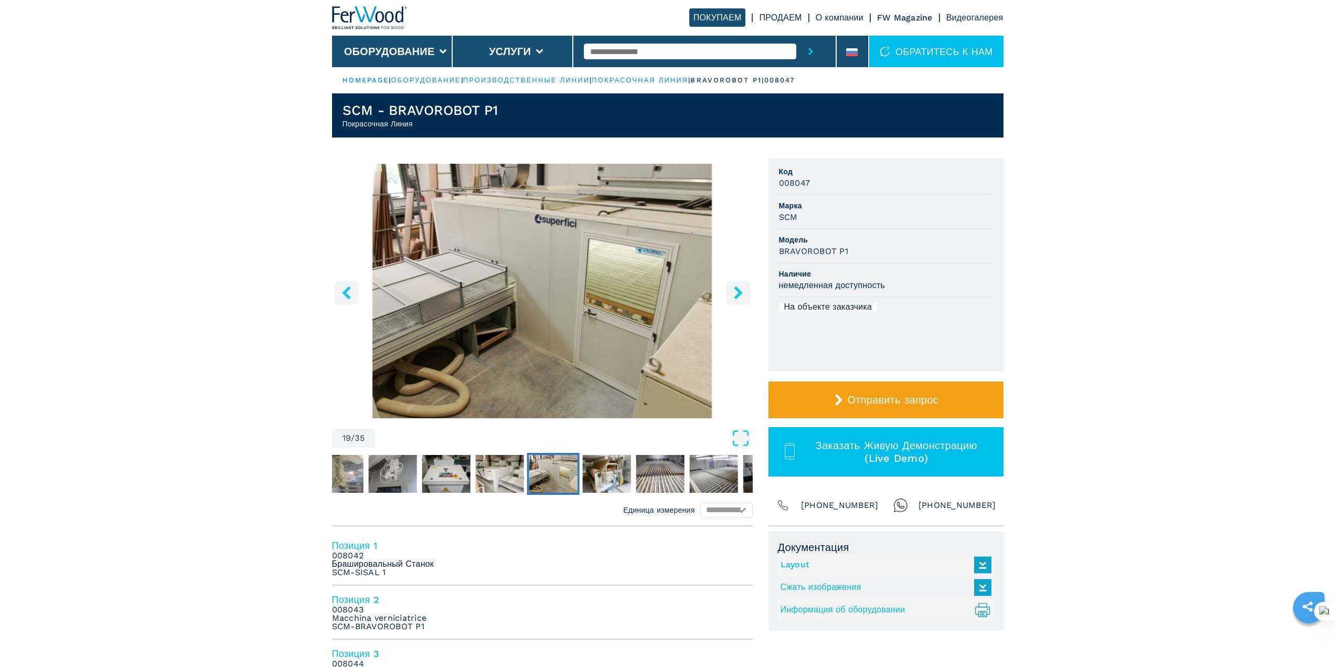
click at [733, 288] on icon "right-button" at bounding box center [738, 292] width 13 height 13
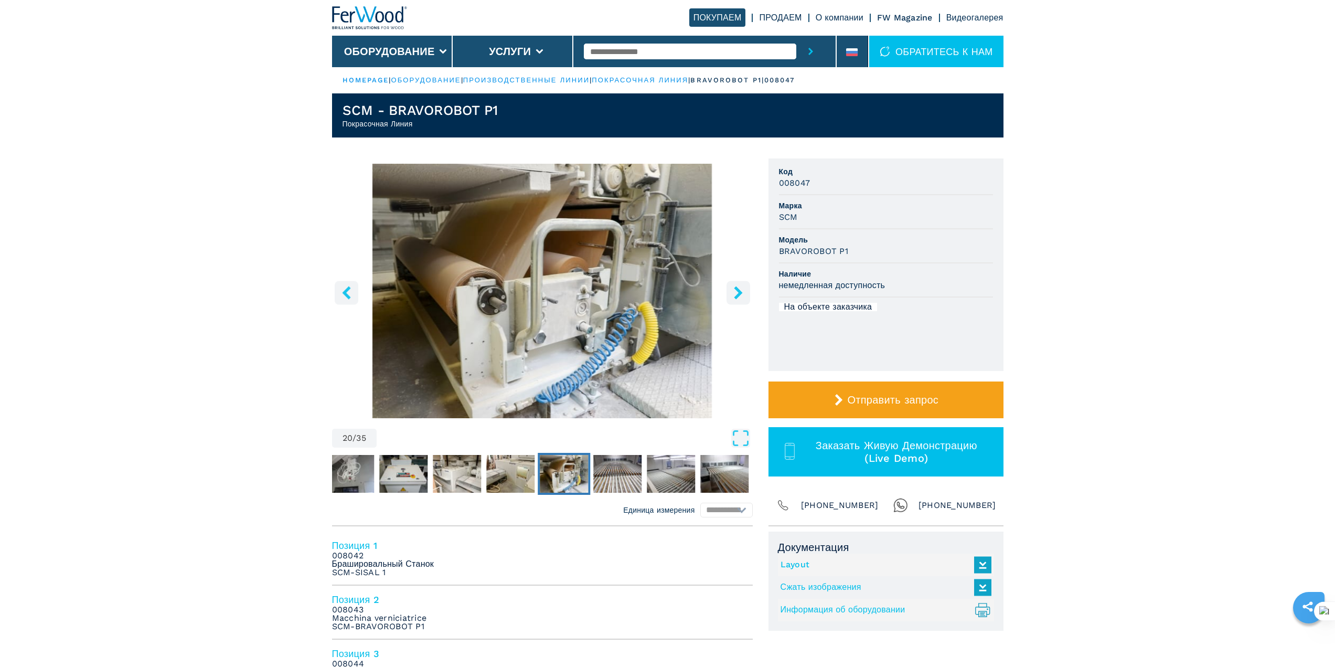
click at [733, 288] on icon "right-button" at bounding box center [738, 292] width 13 height 13
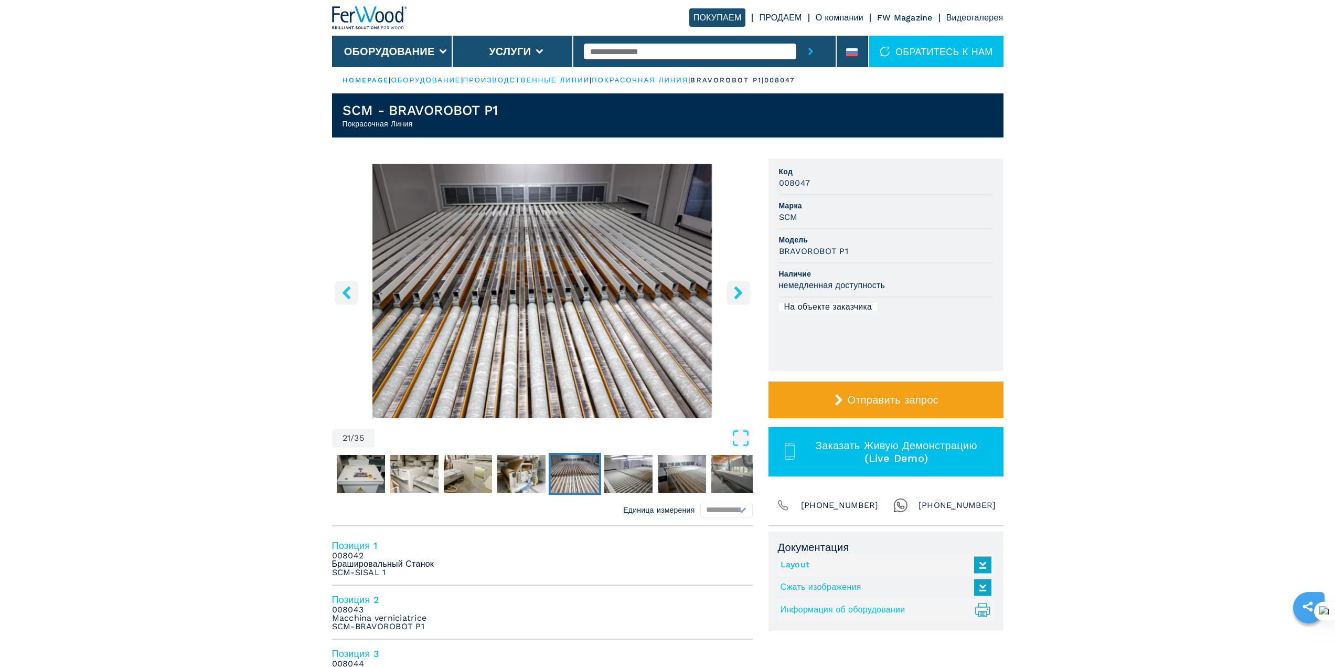
click at [733, 288] on icon "right-button" at bounding box center [738, 292] width 13 height 13
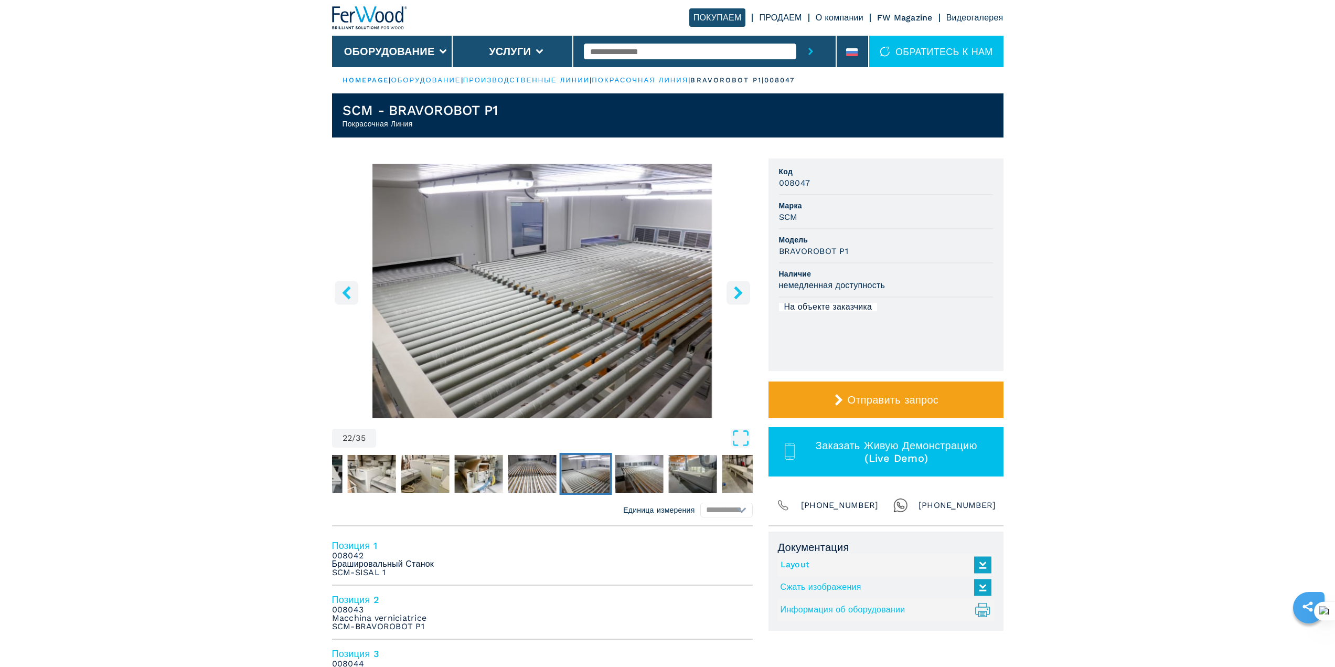
click at [733, 288] on icon "right-button" at bounding box center [738, 292] width 13 height 13
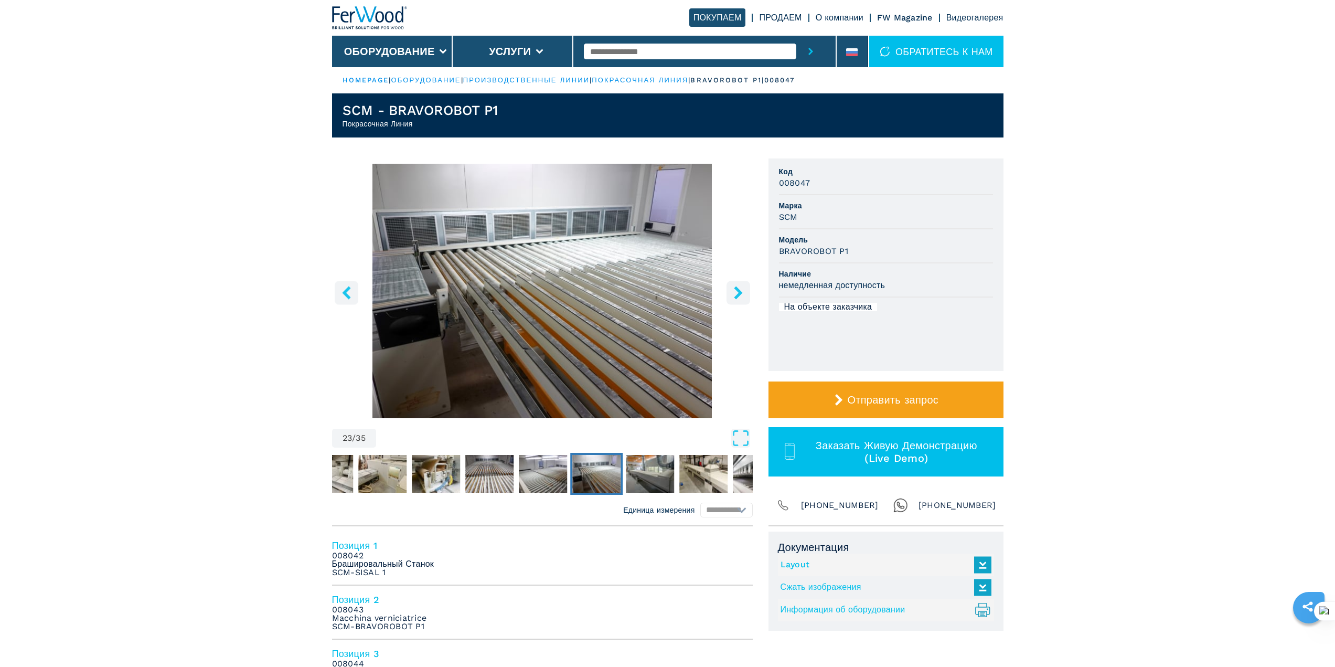
click at [733, 288] on icon "right-button" at bounding box center [738, 292] width 13 height 13
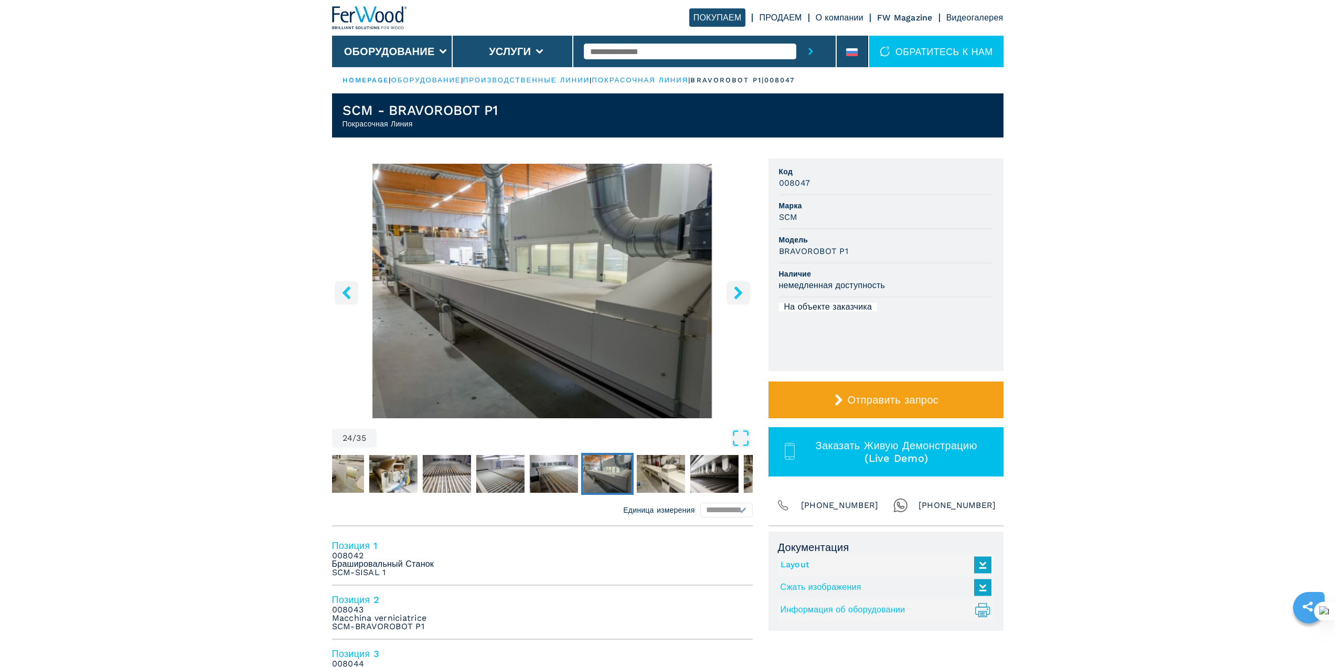
click at [733, 288] on icon "right-button" at bounding box center [738, 292] width 13 height 13
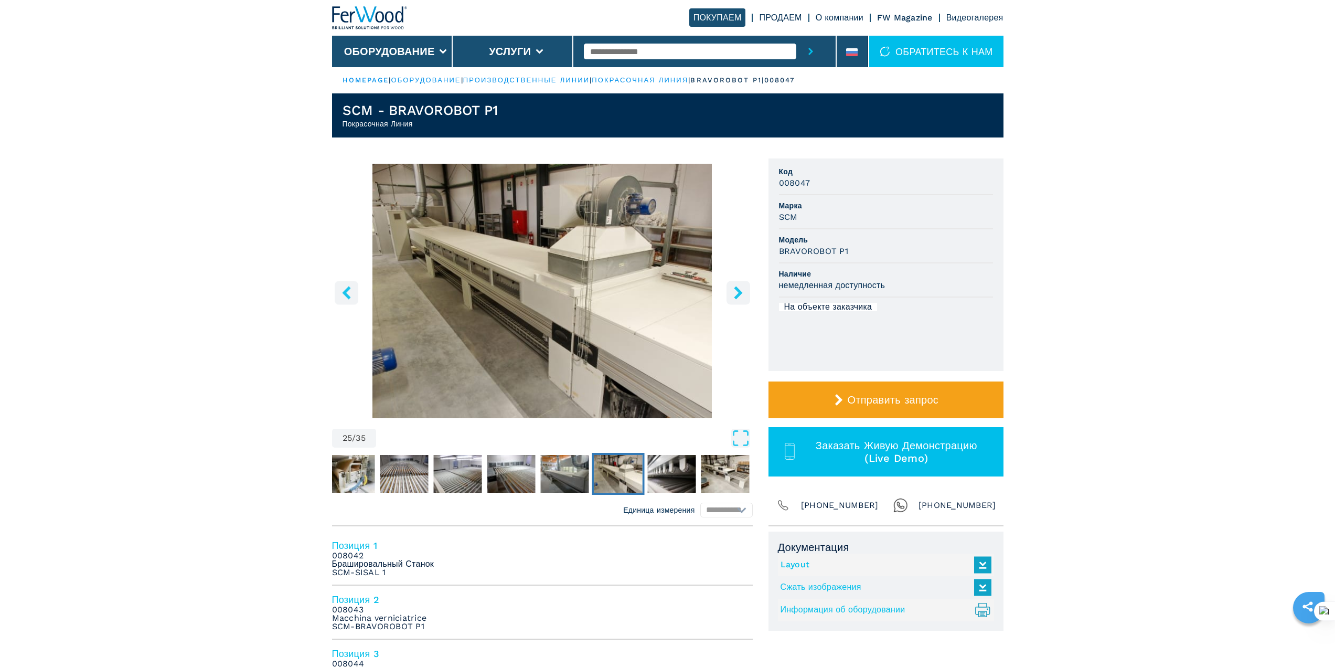
click at [748, 293] on button "right-button" at bounding box center [738, 293] width 24 height 24
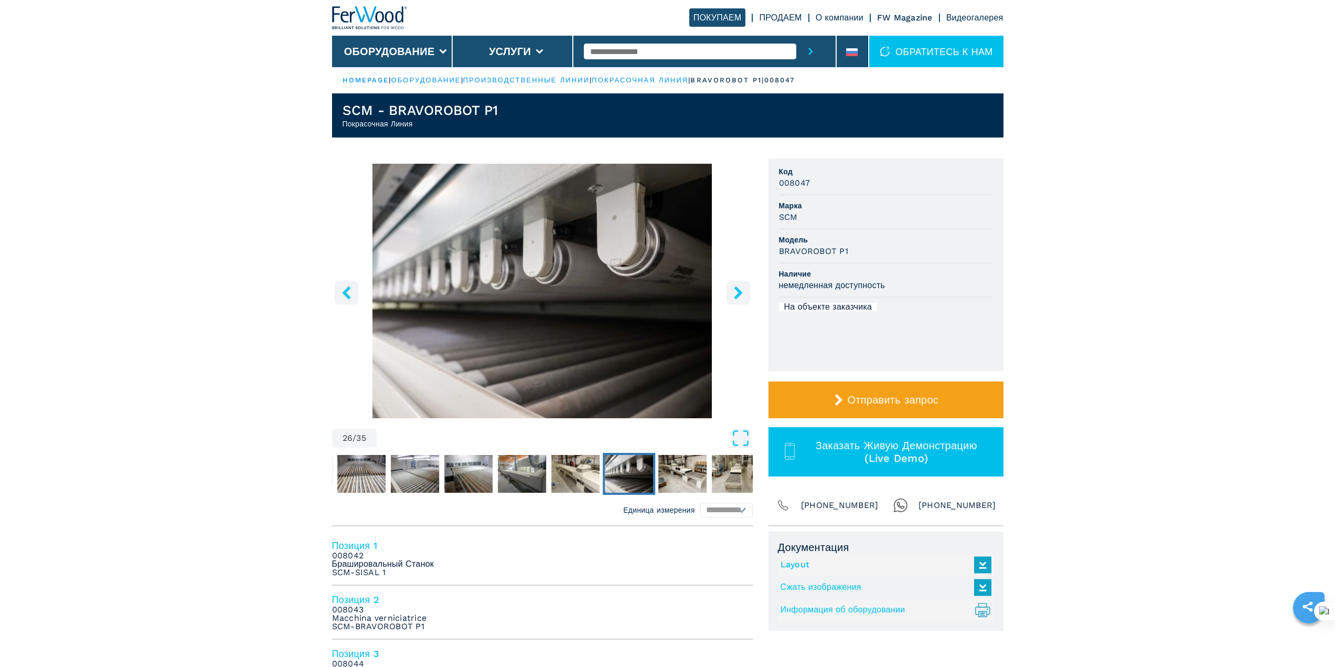
click at [748, 293] on button "right-button" at bounding box center [738, 293] width 24 height 24
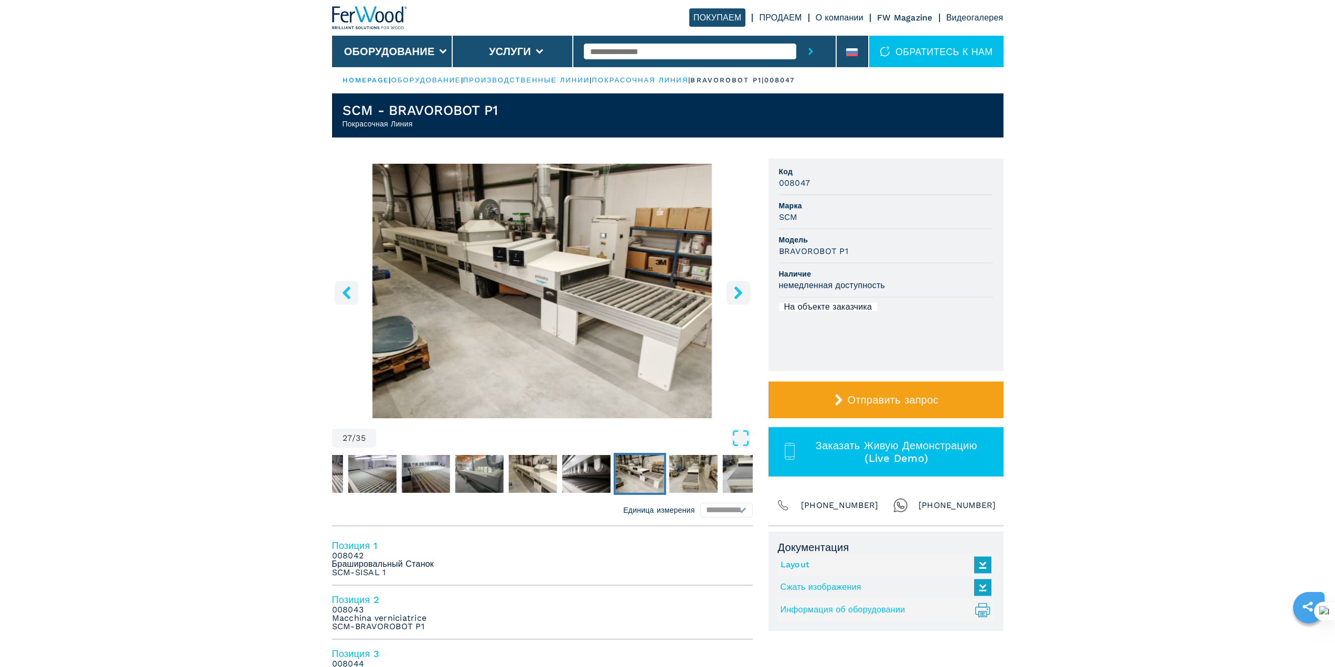
click at [748, 293] on button "right-button" at bounding box center [738, 293] width 24 height 24
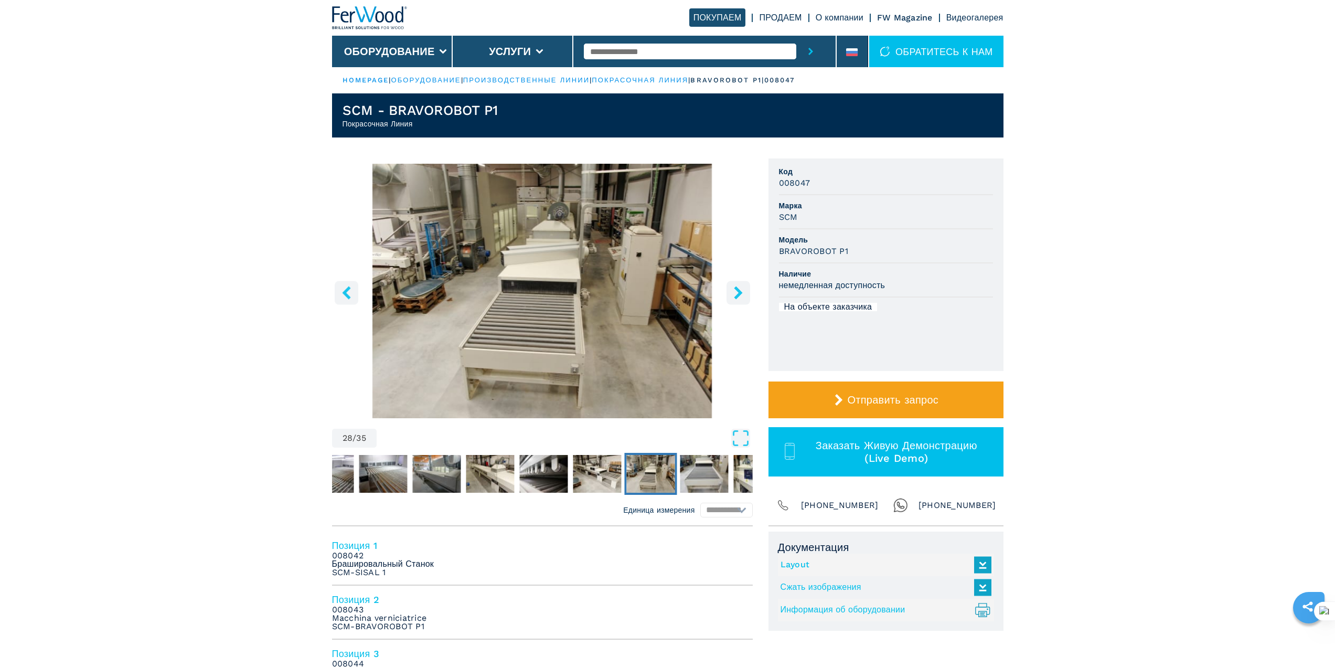
click at [748, 293] on button "right-button" at bounding box center [738, 293] width 24 height 24
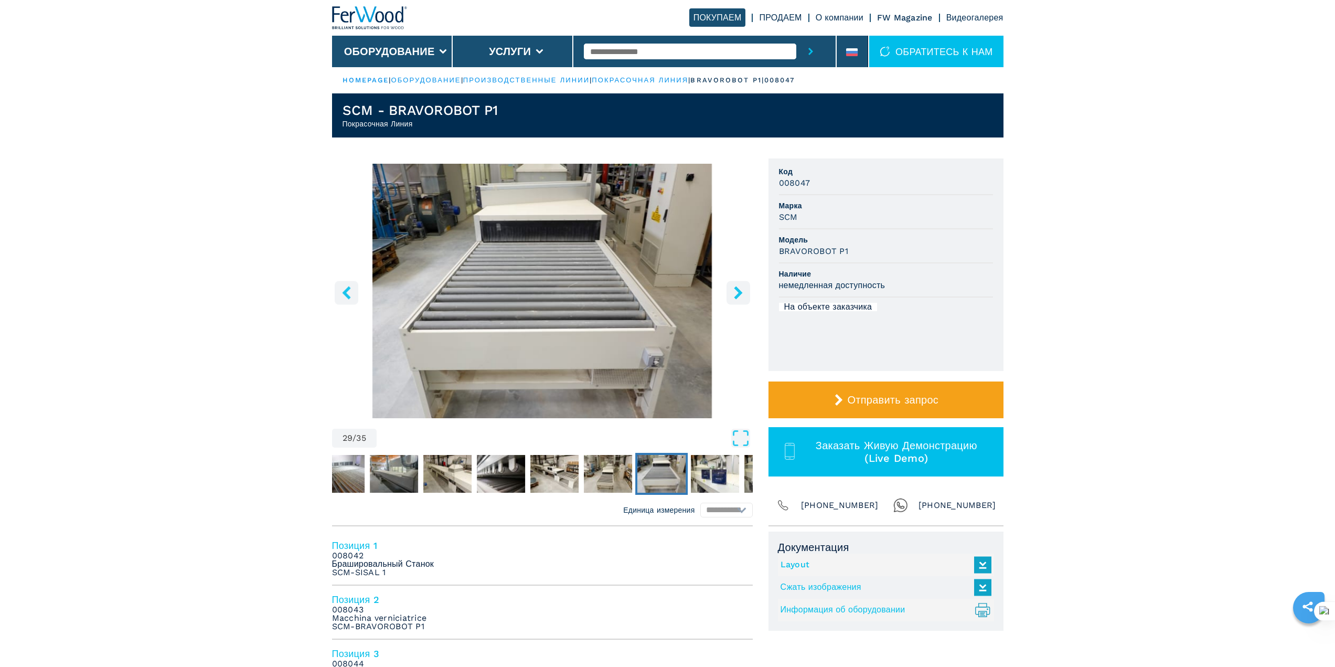
click at [748, 293] on button "right-button" at bounding box center [738, 293] width 24 height 24
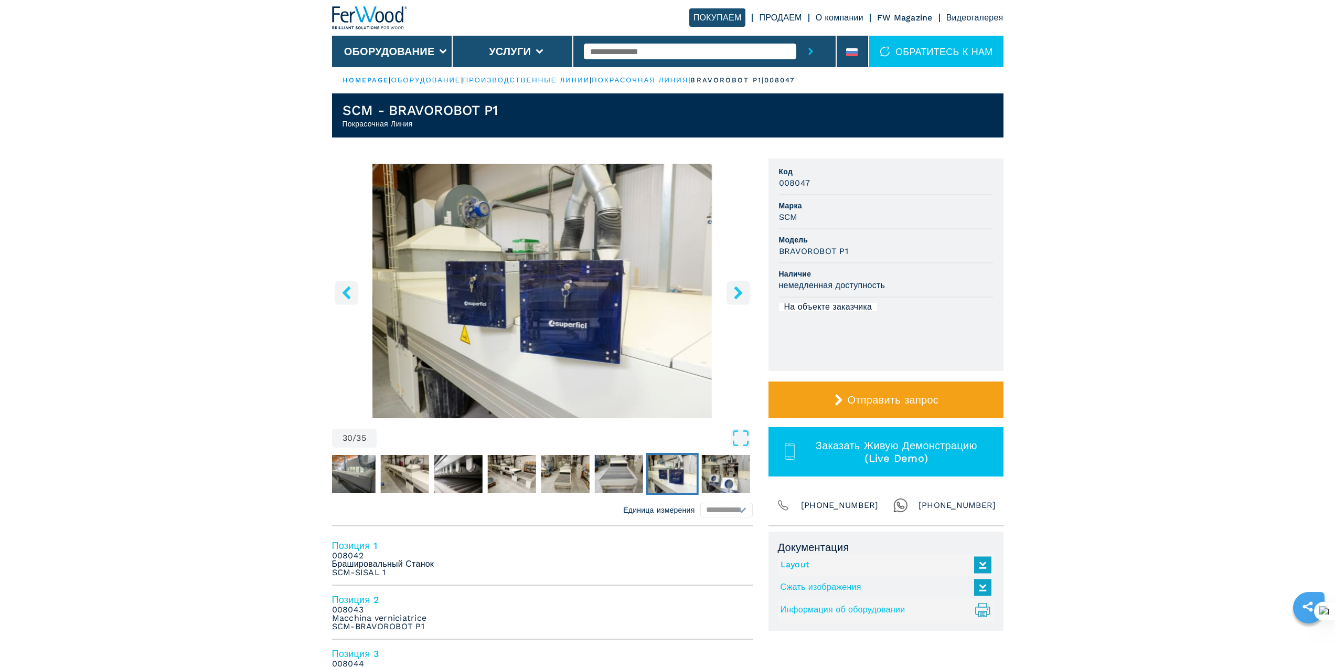
click at [748, 293] on button "right-button" at bounding box center [738, 293] width 24 height 24
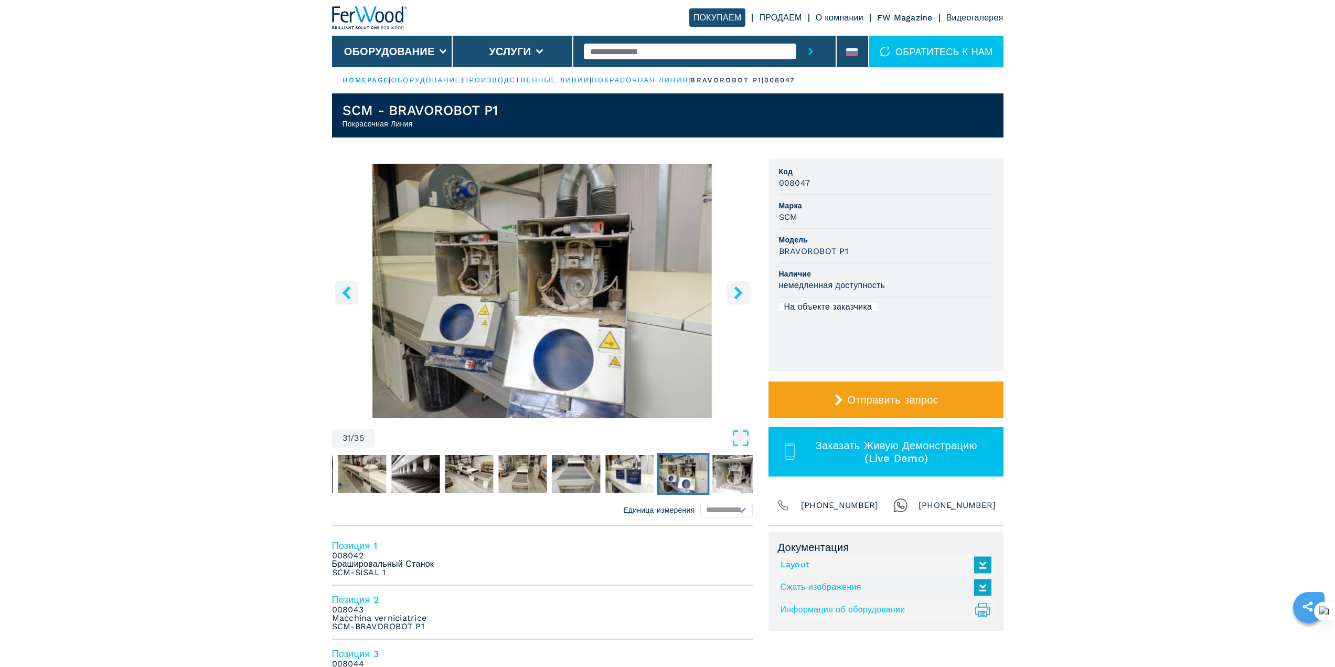
click at [748, 293] on button "right-button" at bounding box center [738, 293] width 24 height 24
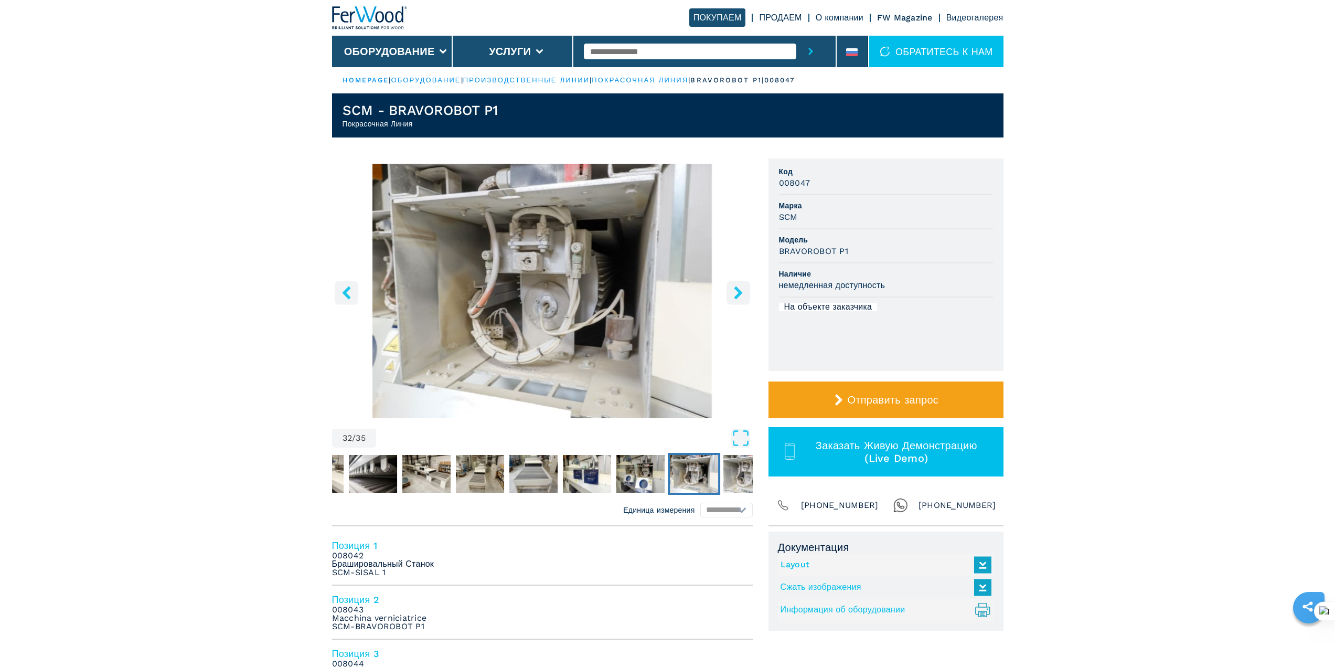
click at [748, 293] on button "right-button" at bounding box center [738, 293] width 24 height 24
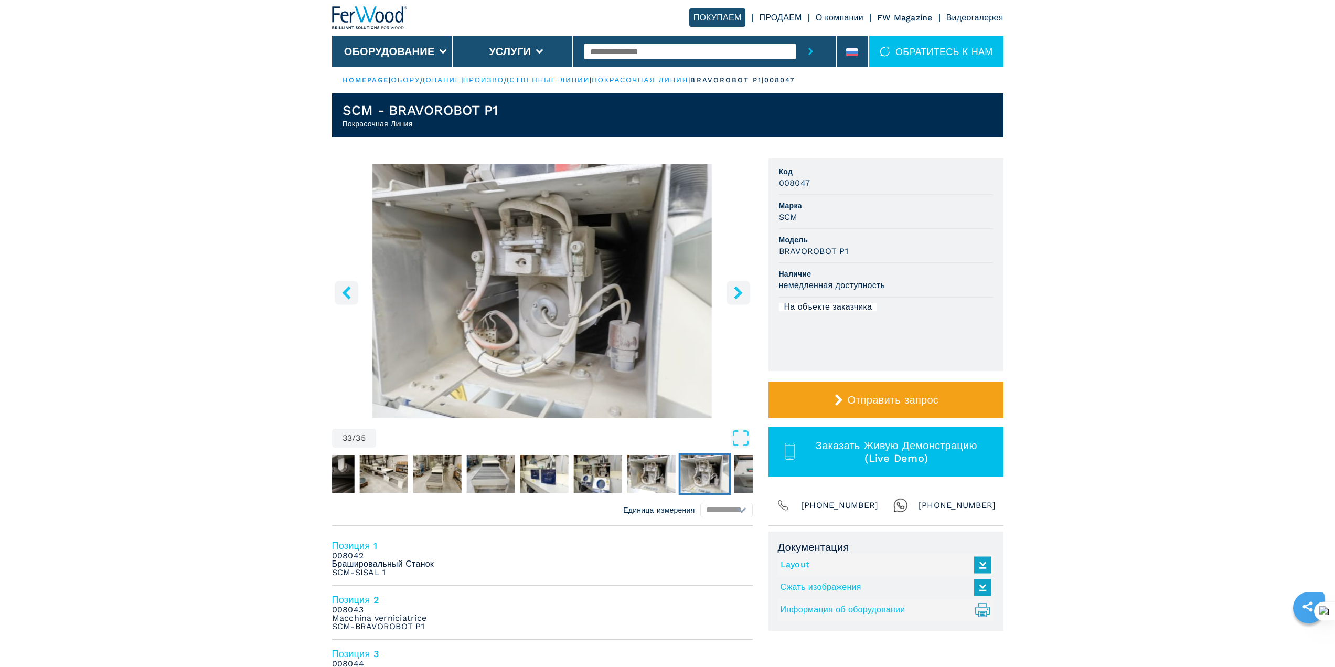
click at [748, 293] on button "right-button" at bounding box center [738, 293] width 24 height 24
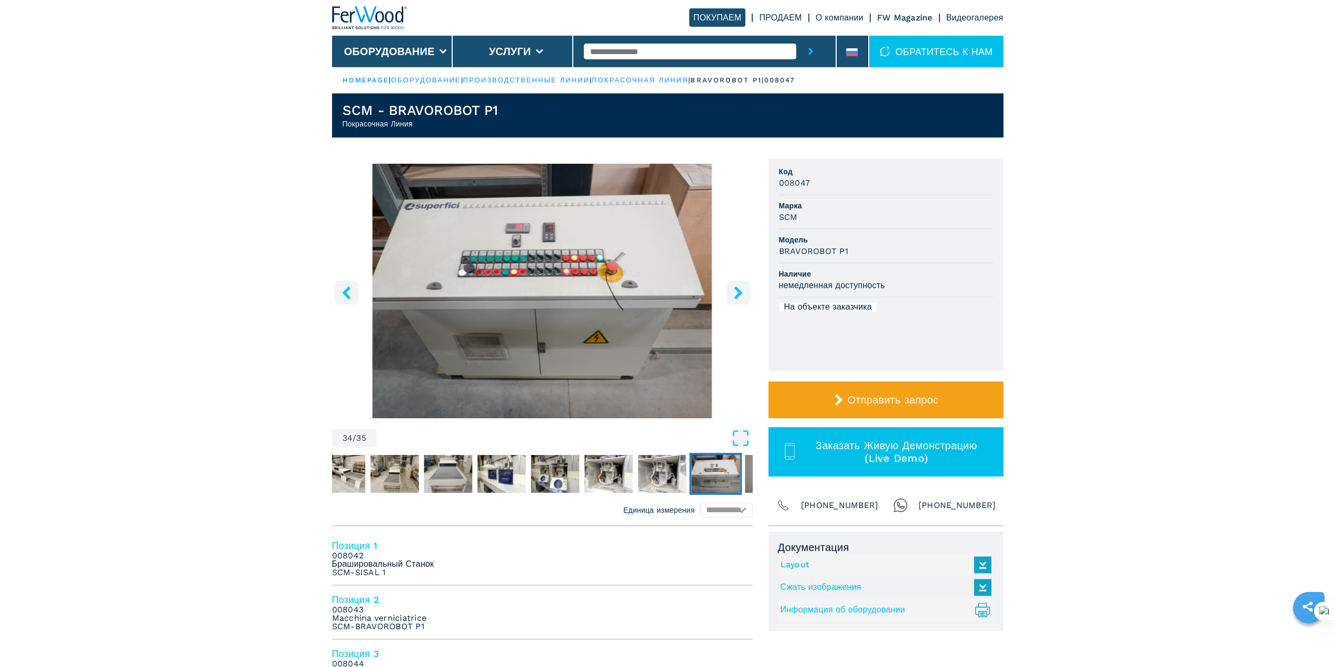
click at [748, 293] on button "right-button" at bounding box center [738, 293] width 24 height 24
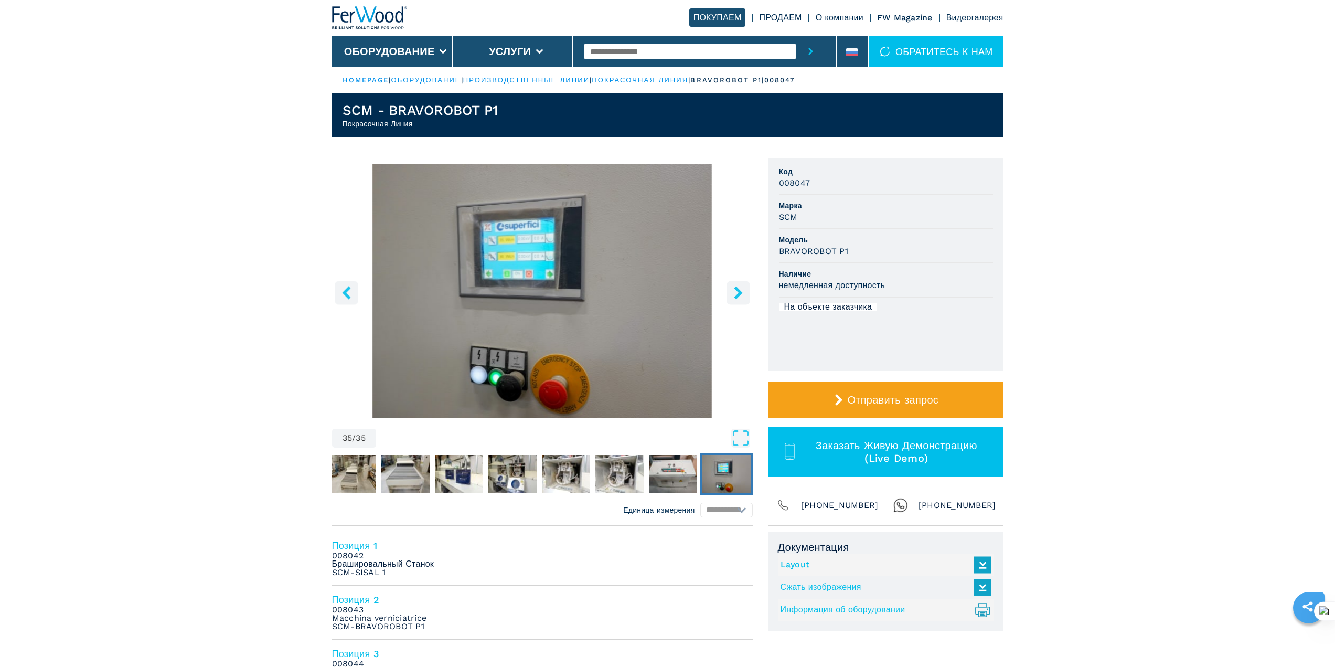
click at [748, 293] on button "right-button" at bounding box center [738, 293] width 24 height 24
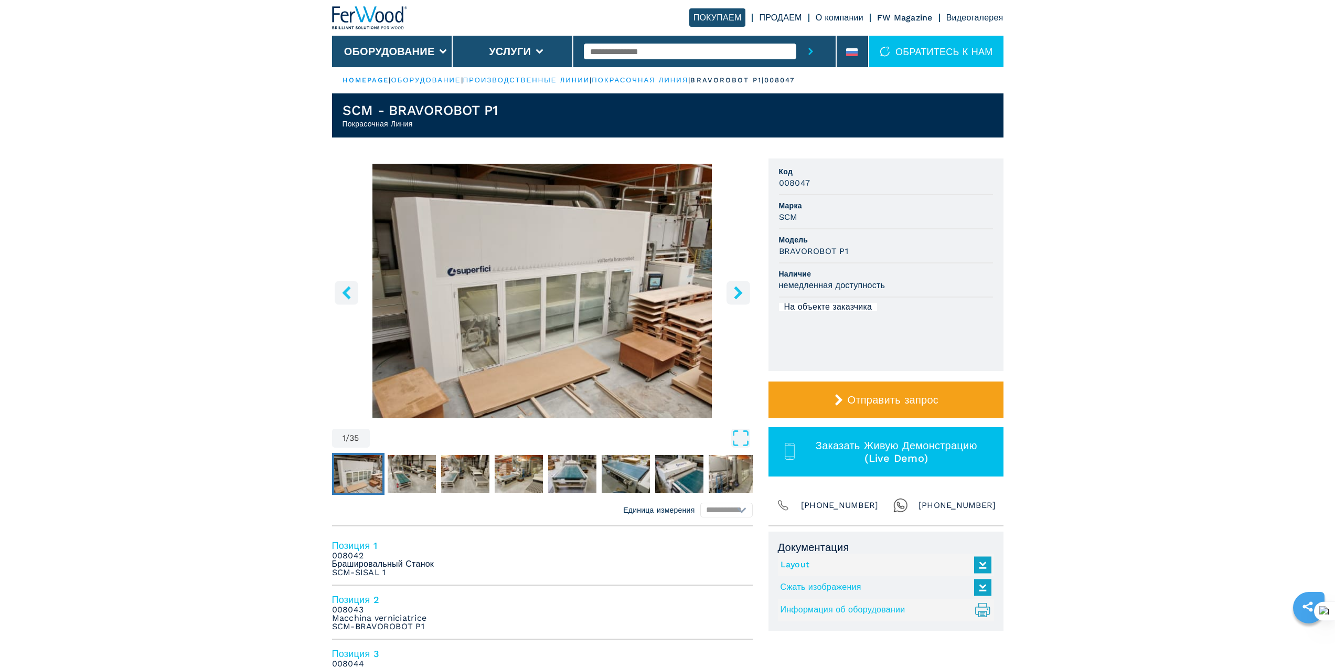
click at [736, 296] on icon "right-button" at bounding box center [738, 292] width 8 height 13
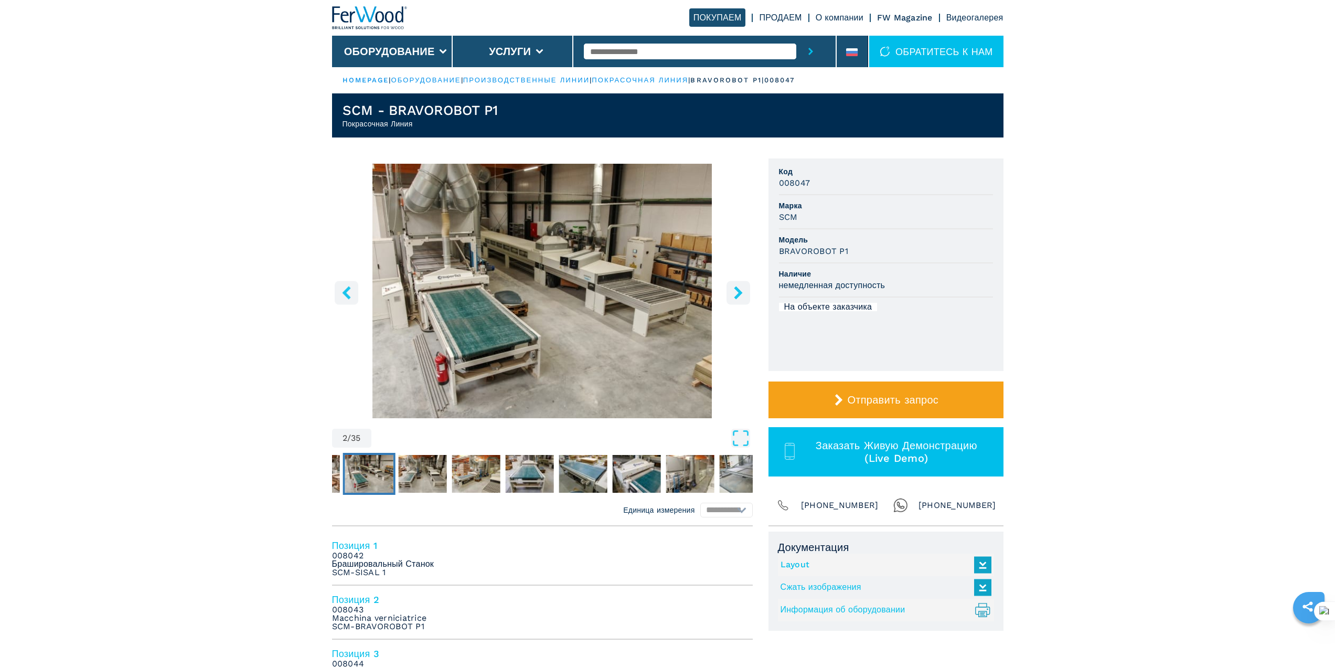
click at [736, 296] on icon "right-button" at bounding box center [738, 292] width 8 height 13
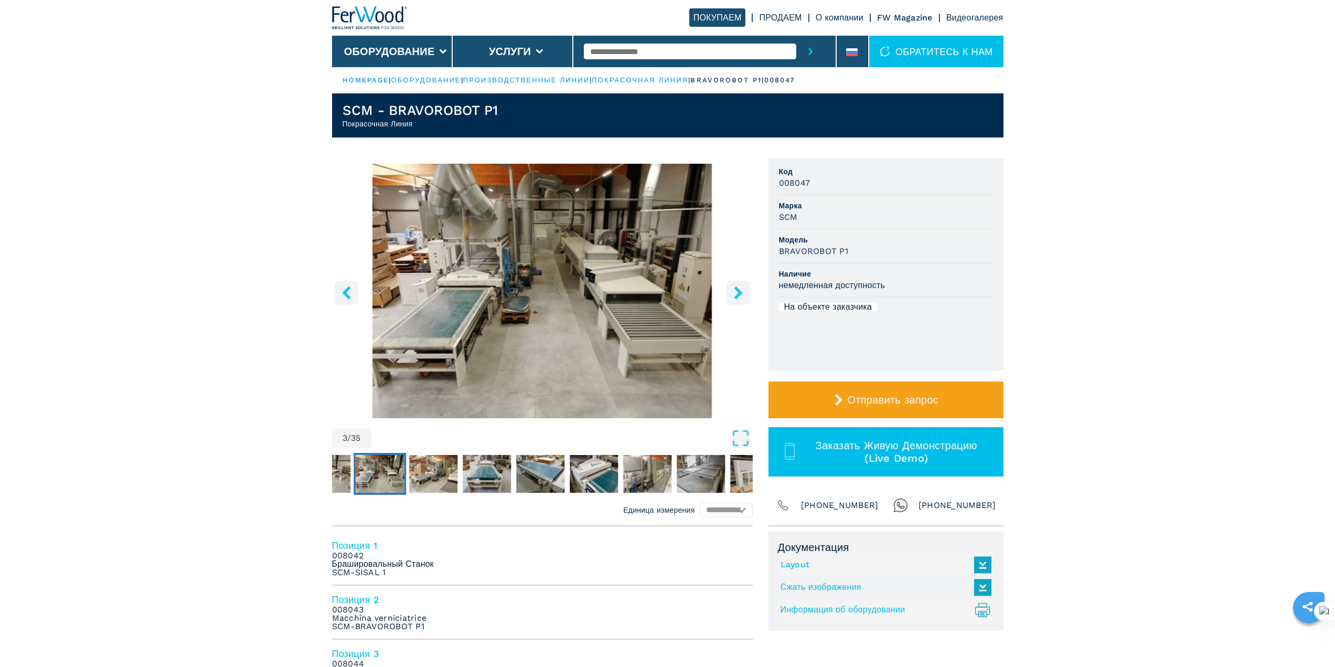
click at [736, 296] on icon "right-button" at bounding box center [738, 292] width 8 height 13
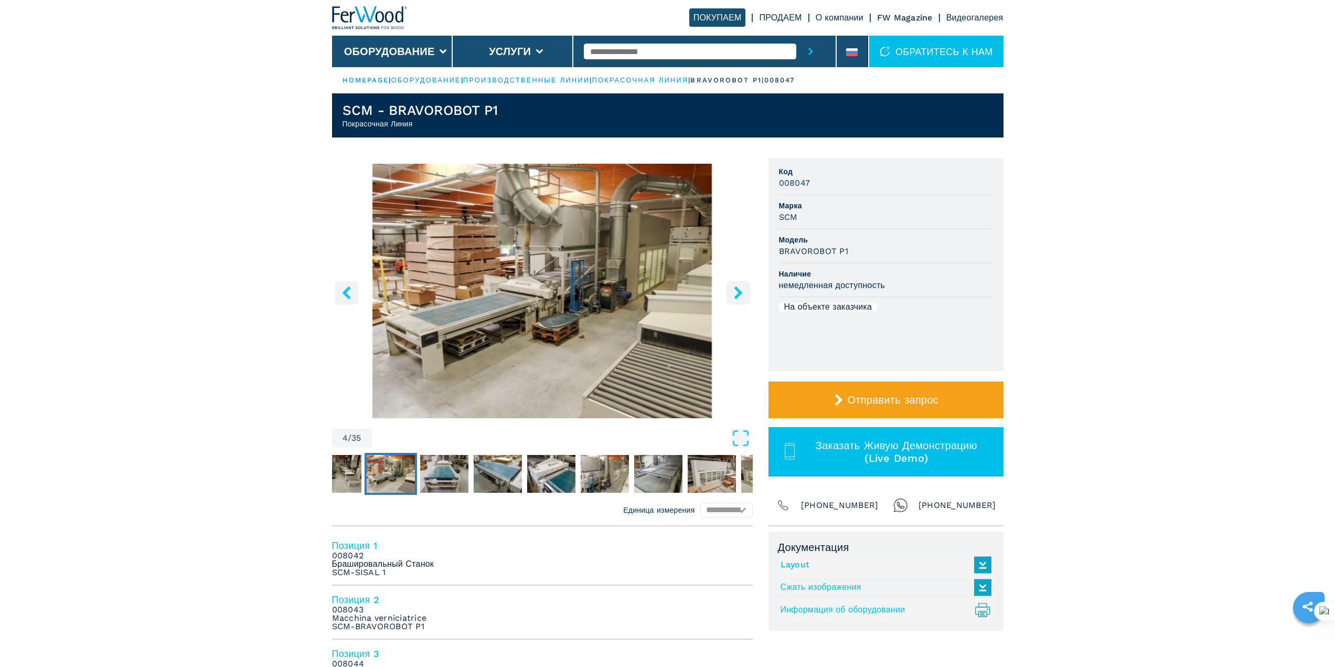
click at [798, 185] on h3 "008047" at bounding box center [794, 183] width 31 height 12
copy h3 "008047"
click at [876, 334] on ul "Код 008047 Марка SCM Модель BRAVOROBOT P1 Наличие немедленная доступность На об…" at bounding box center [885, 264] width 235 height 212
drag, startPoint x: 743, startPoint y: 293, endPoint x: 738, endPoint y: 284, distance: 9.9
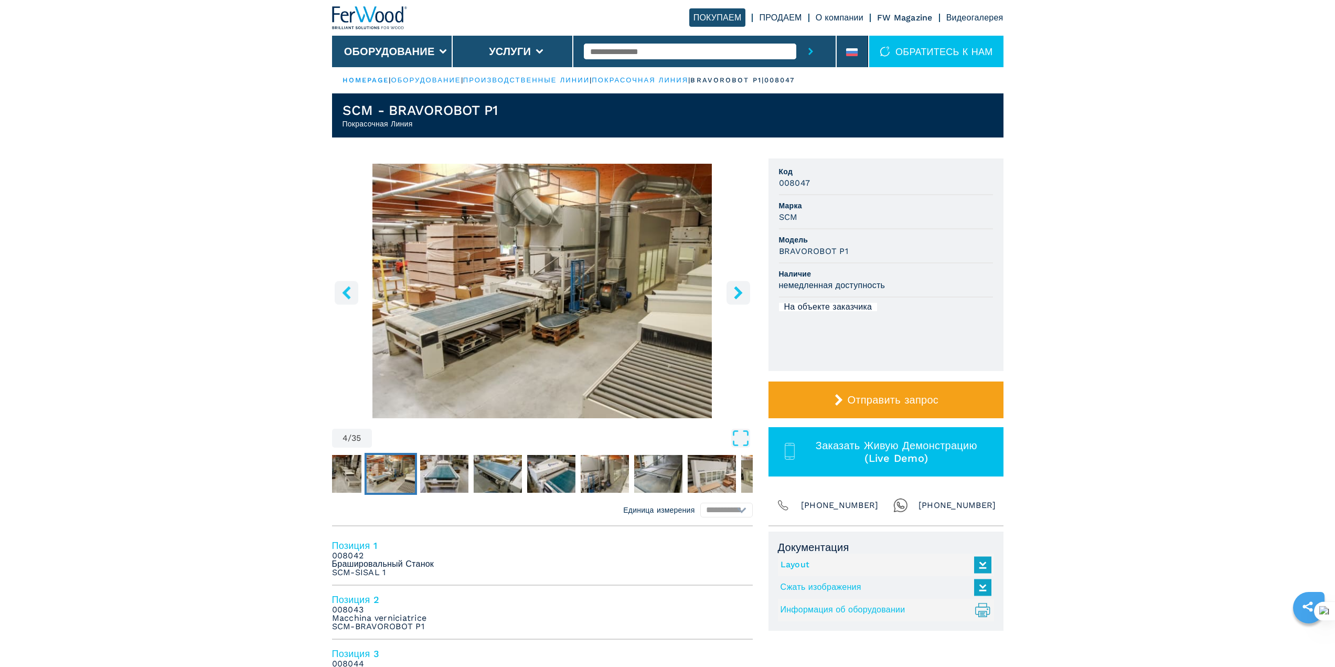
click at [741, 289] on icon "right-button" at bounding box center [738, 292] width 13 height 13
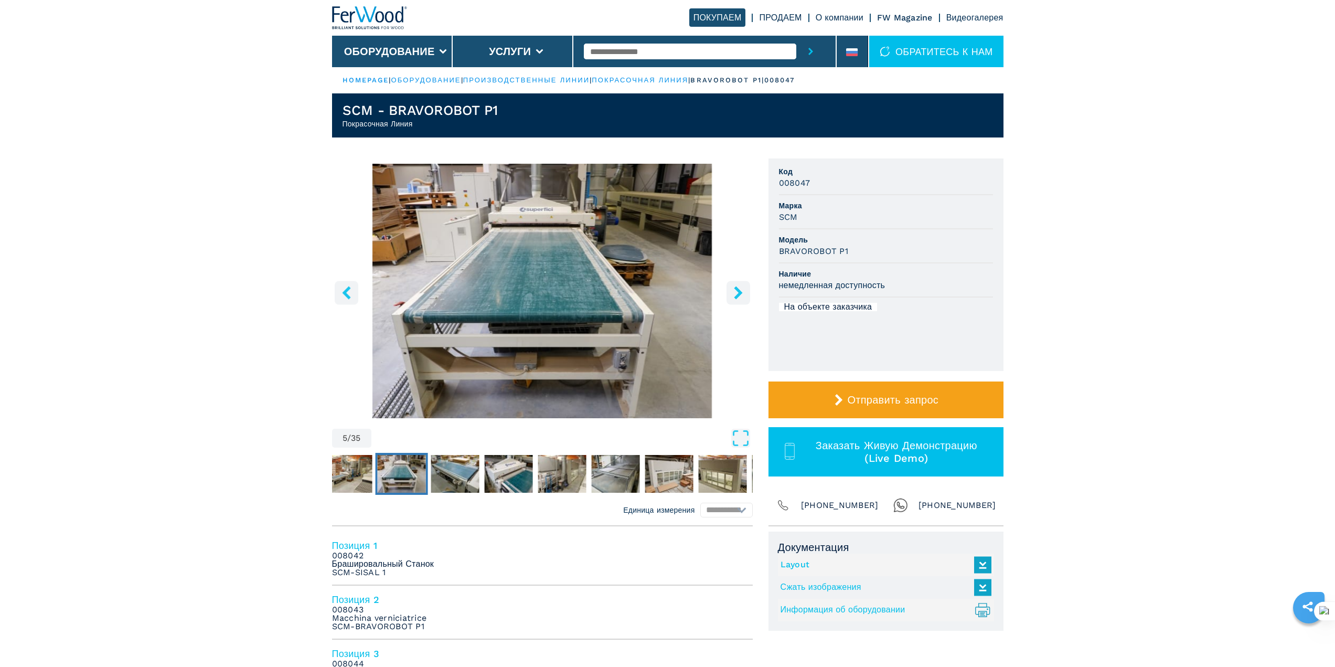
click at [739, 295] on icon "right-button" at bounding box center [738, 292] width 8 height 13
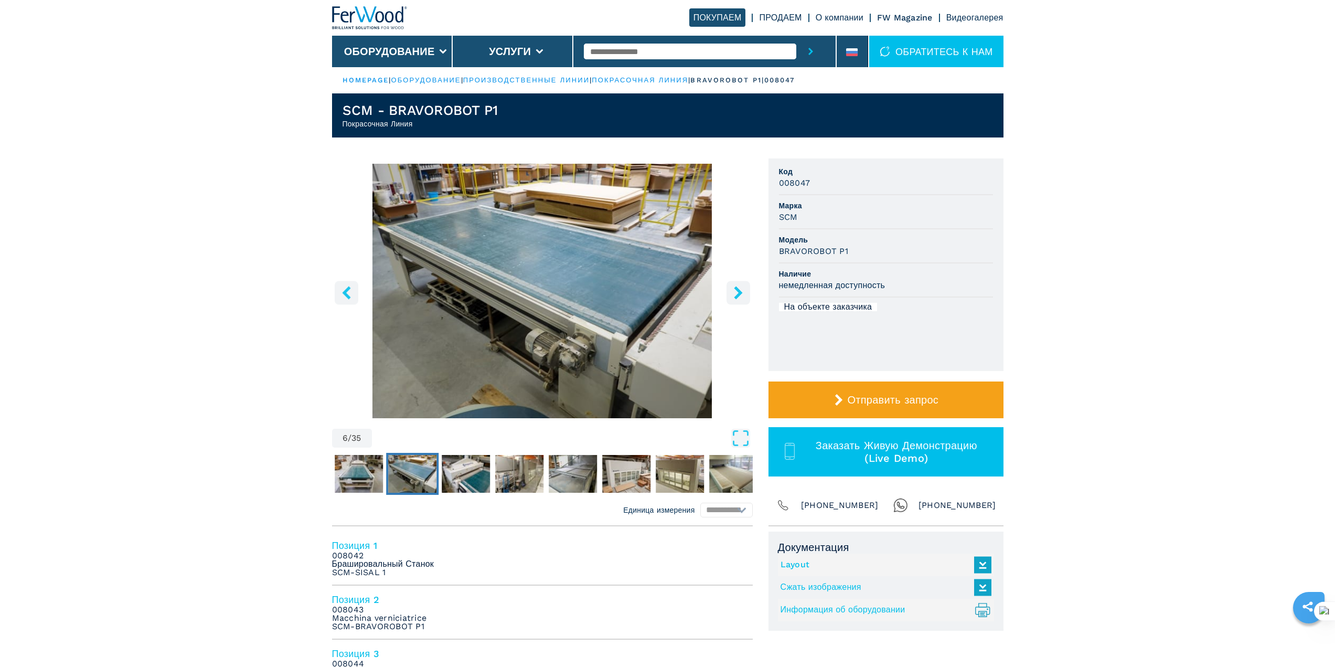
click at [739, 295] on icon "right-button" at bounding box center [738, 292] width 8 height 13
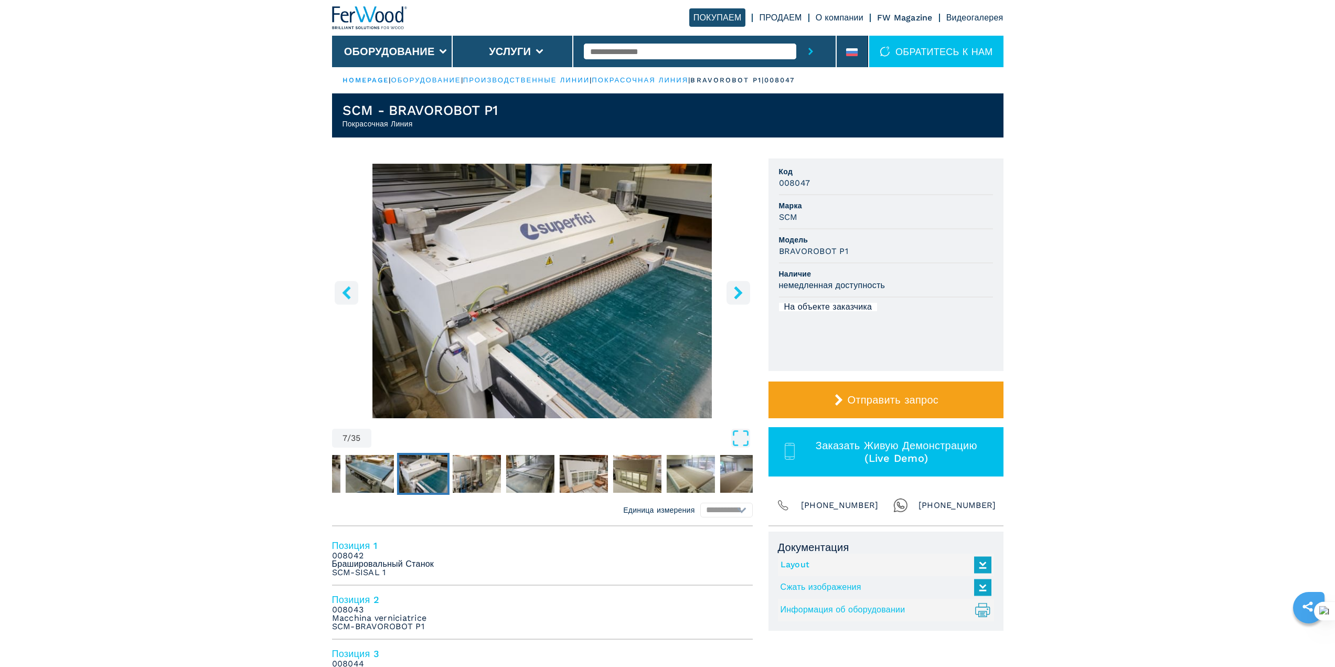
click at [739, 295] on icon "right-button" at bounding box center [738, 292] width 8 height 13
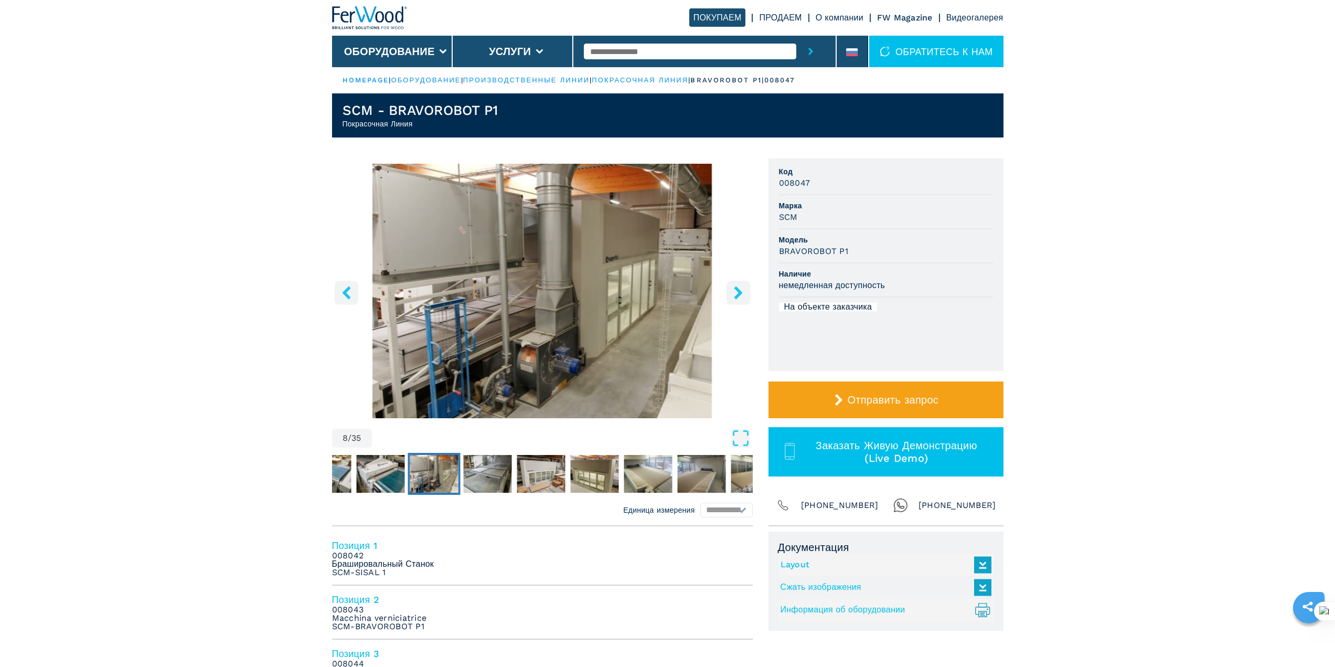
click at [739, 295] on icon "right-button" at bounding box center [738, 292] width 8 height 13
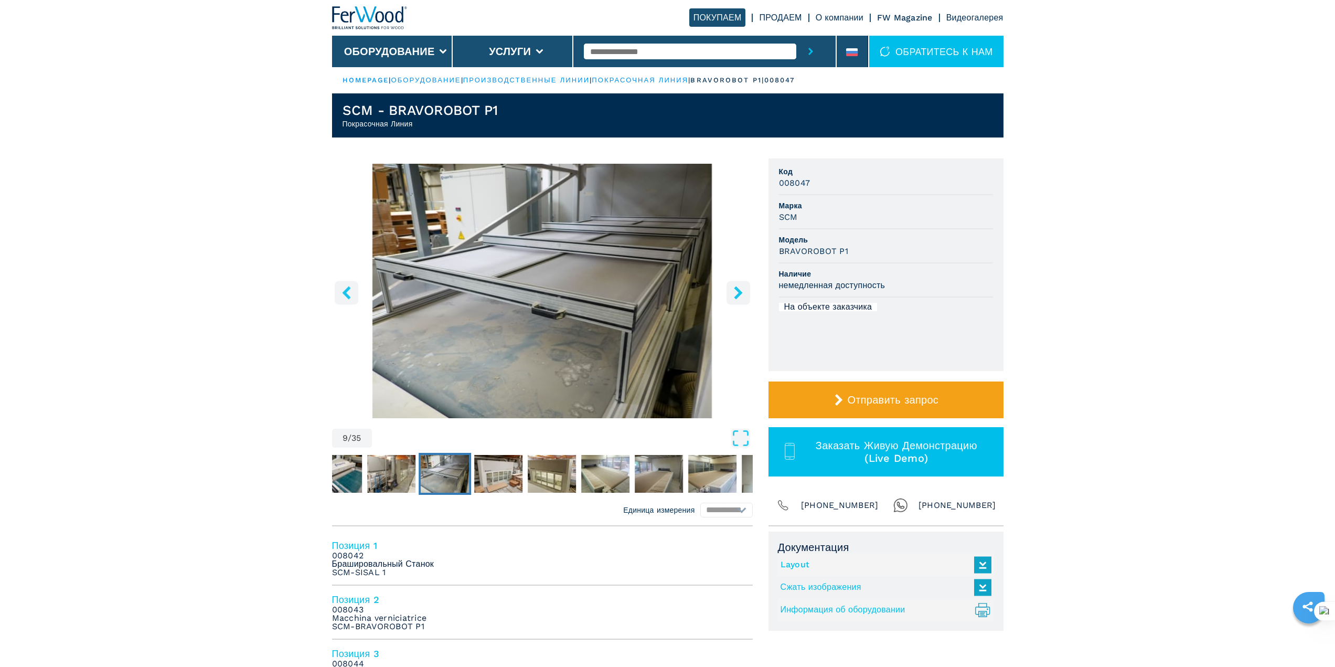
click at [739, 295] on icon "right-button" at bounding box center [738, 292] width 8 height 13
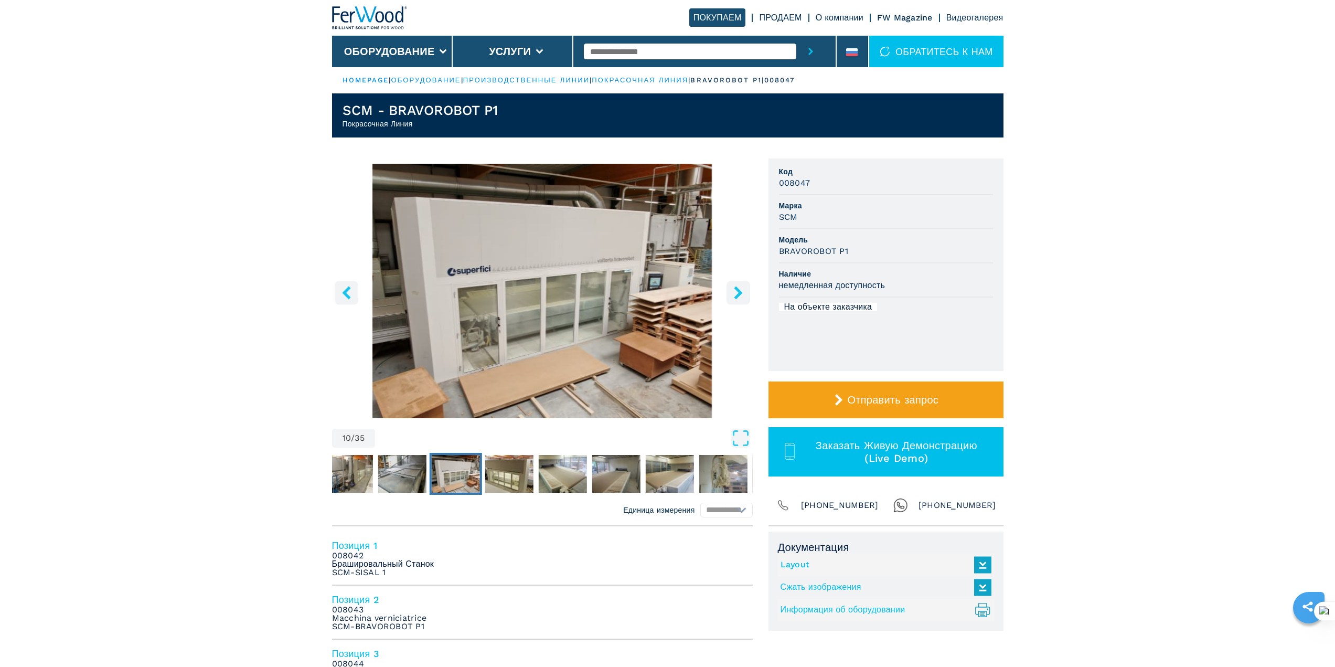
click at [736, 301] on button "right-button" at bounding box center [738, 293] width 24 height 24
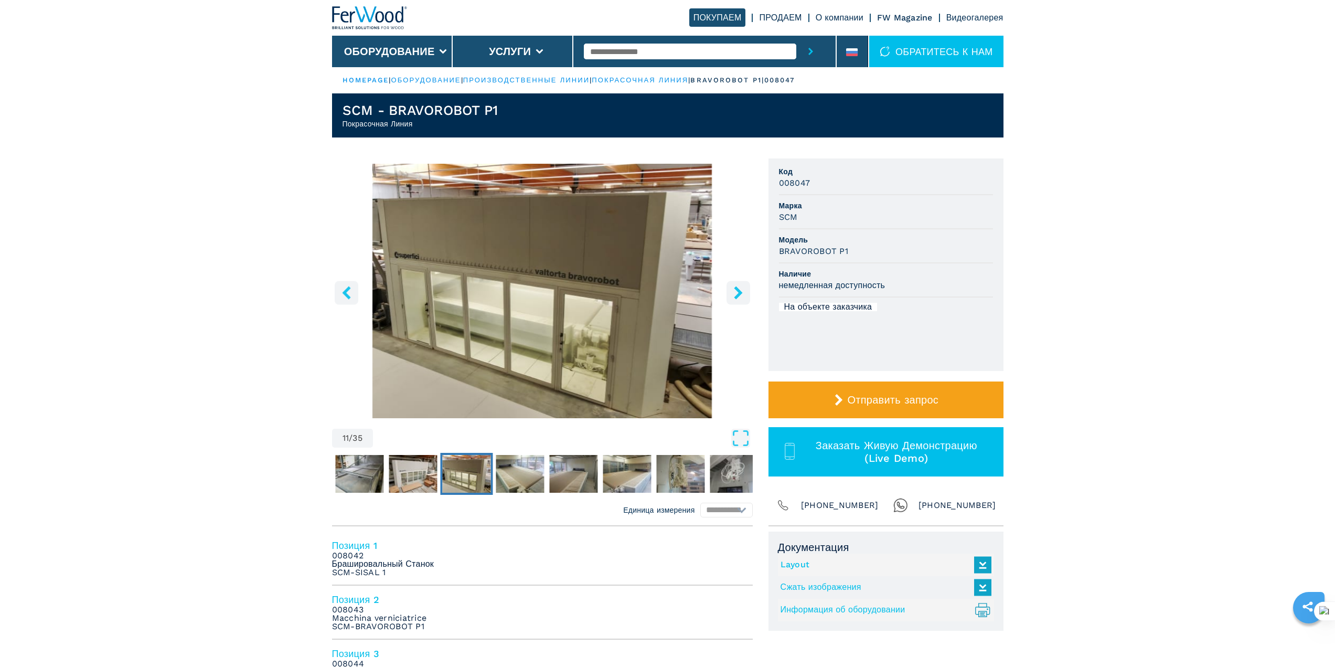
click at [736, 301] on button "right-button" at bounding box center [738, 293] width 24 height 24
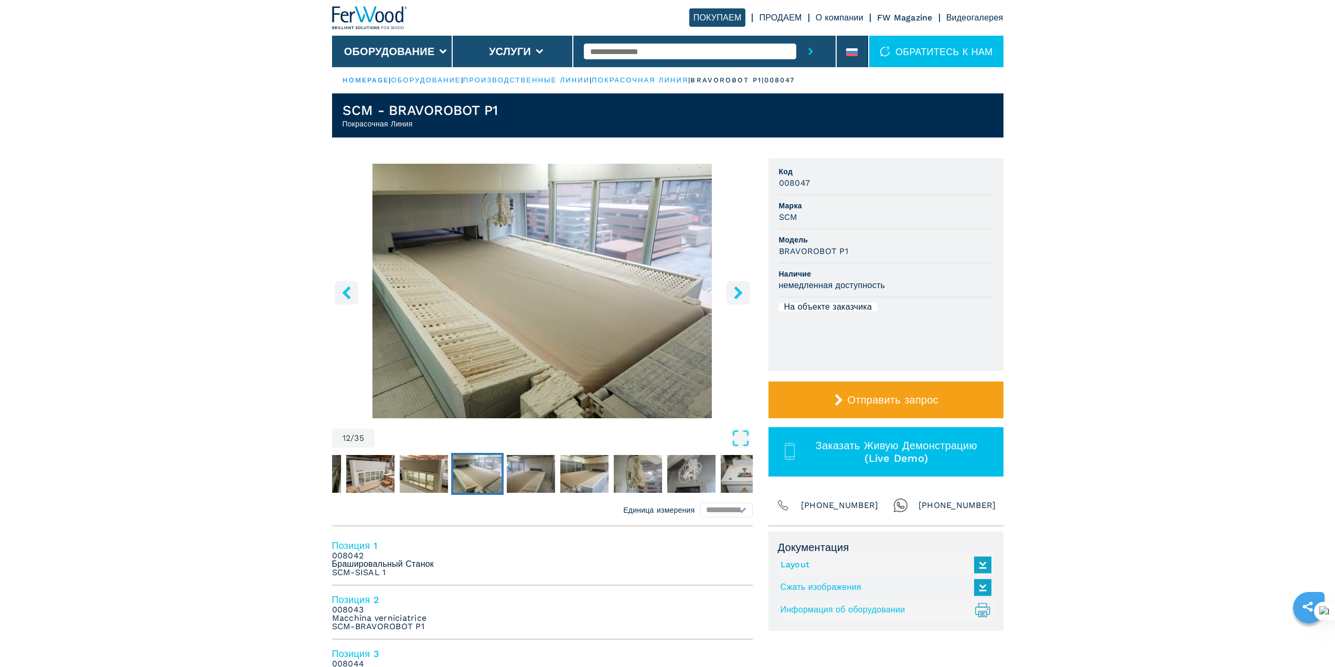
click at [736, 301] on button "right-button" at bounding box center [738, 293] width 24 height 24
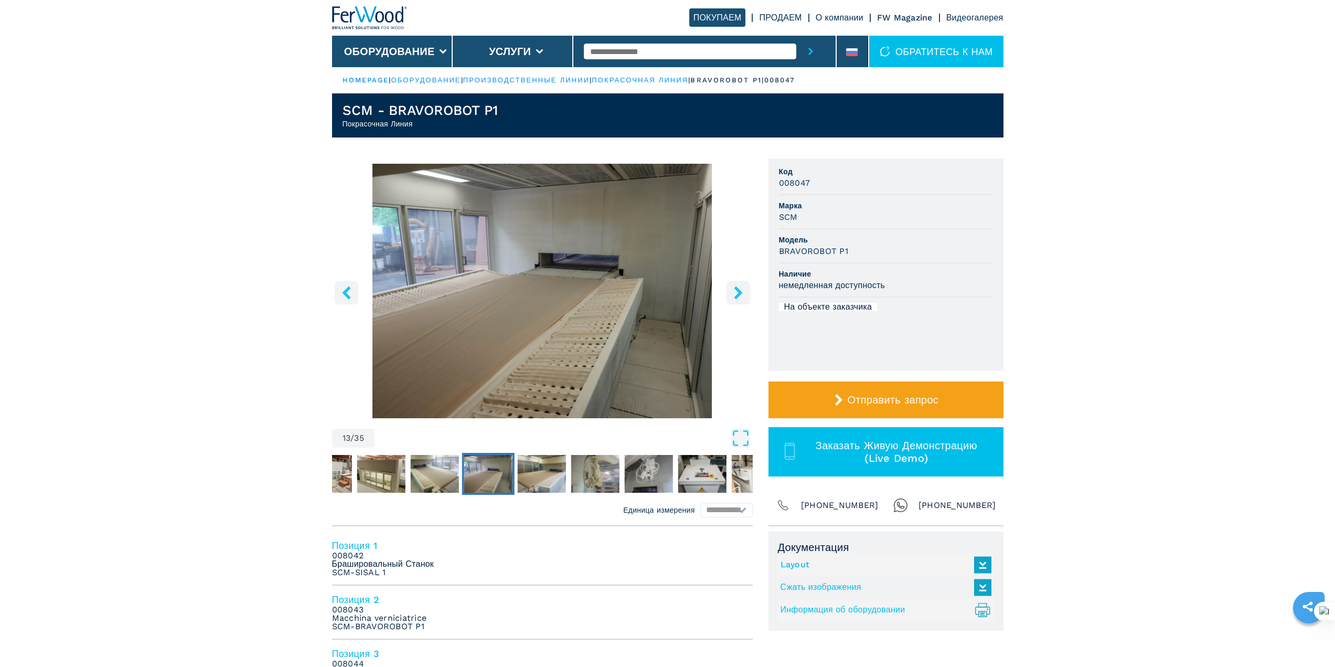
click at [736, 301] on button "right-button" at bounding box center [738, 293] width 24 height 24
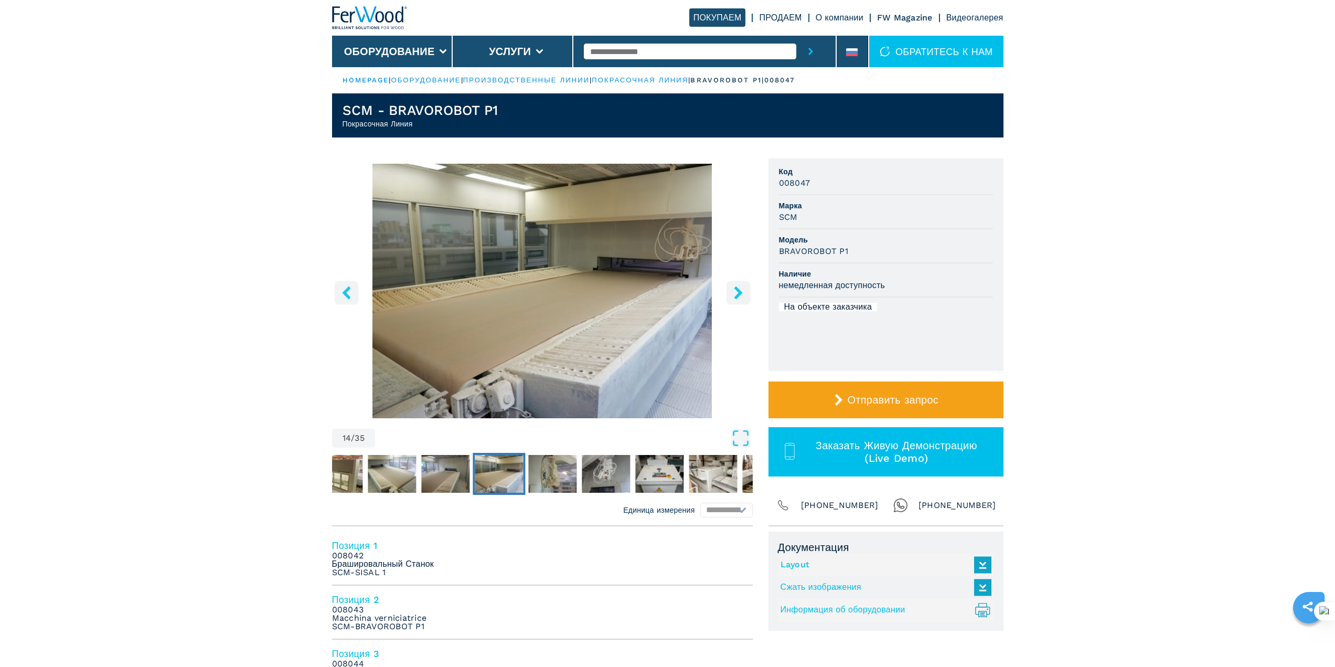
click at [736, 301] on button "right-button" at bounding box center [738, 293] width 24 height 24
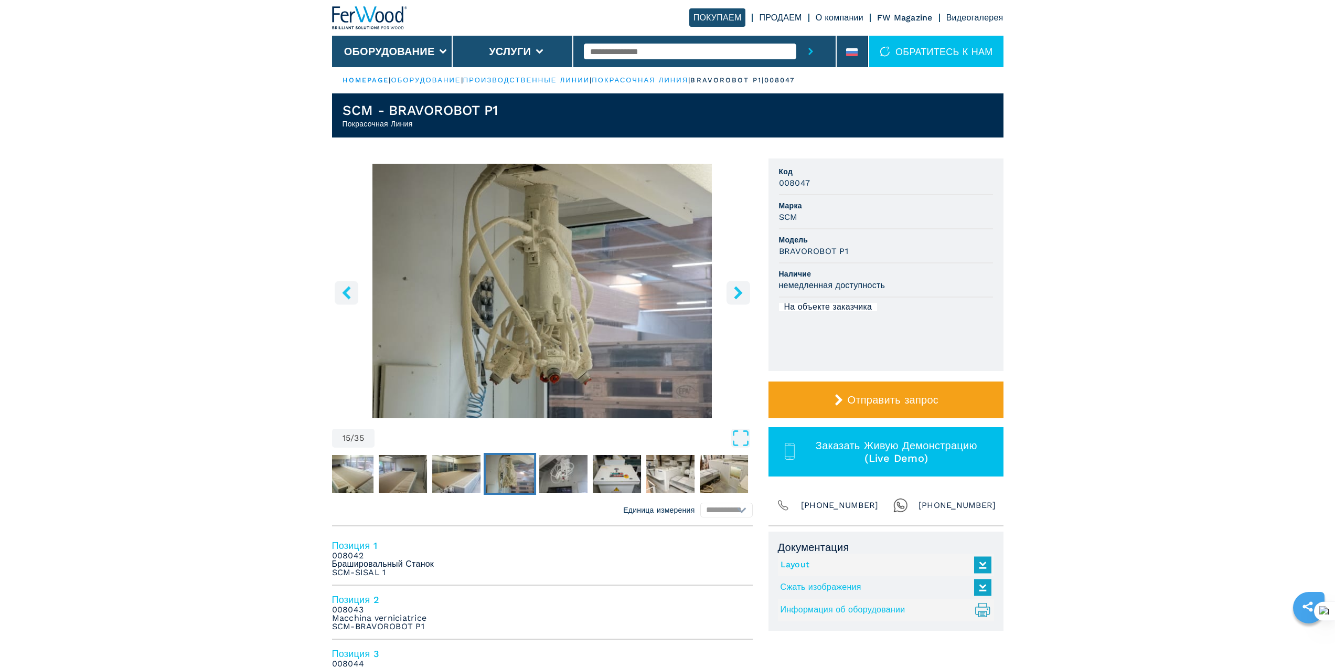
click at [736, 301] on button "right-button" at bounding box center [738, 293] width 24 height 24
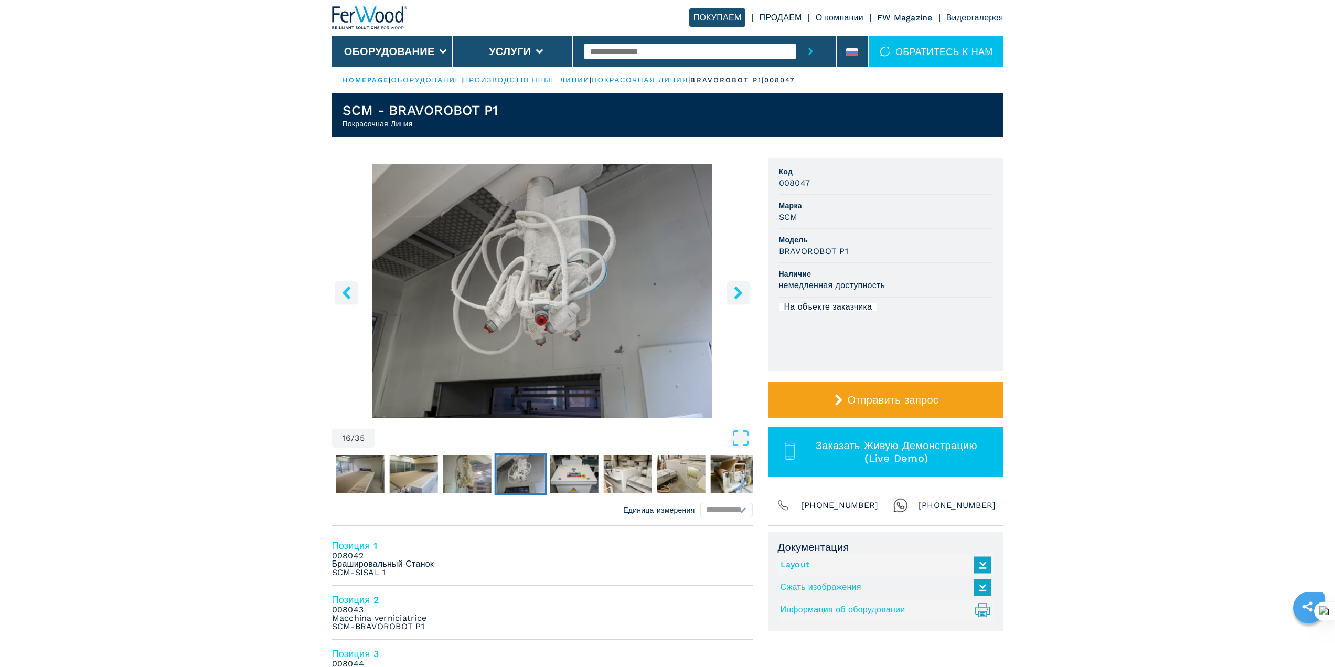
click at [736, 301] on button "right-button" at bounding box center [738, 293] width 24 height 24
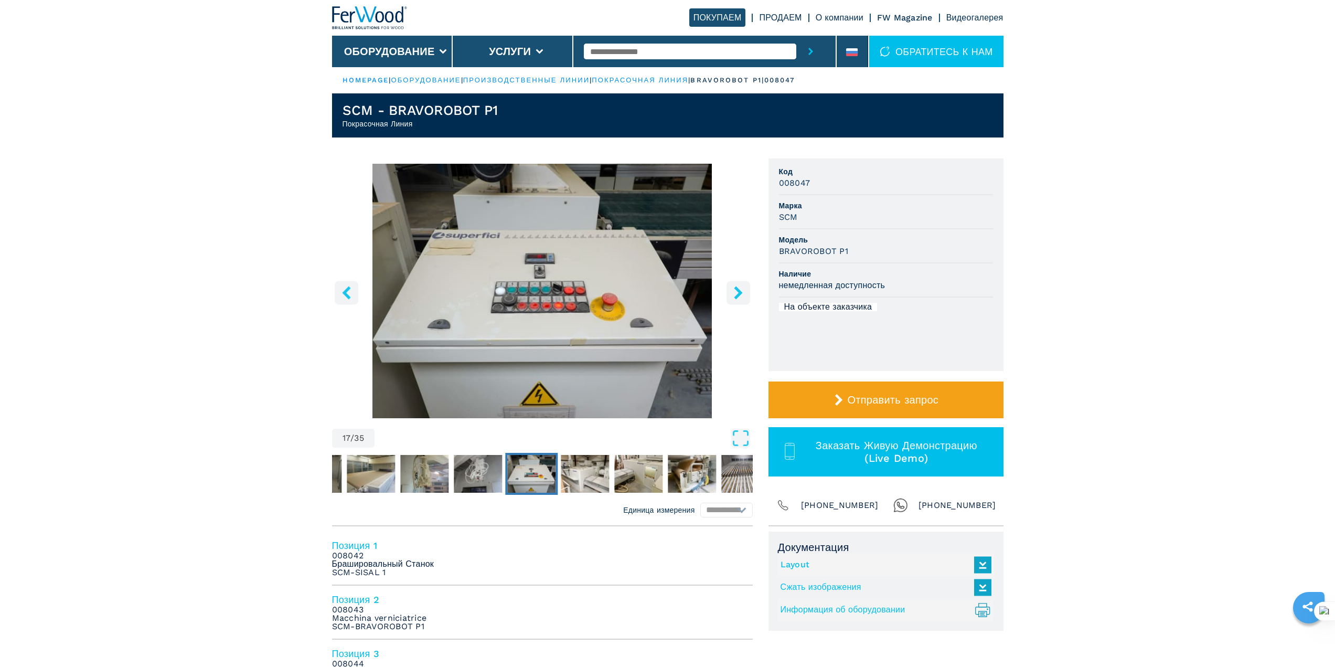
click at [736, 301] on button "right-button" at bounding box center [738, 293] width 24 height 24
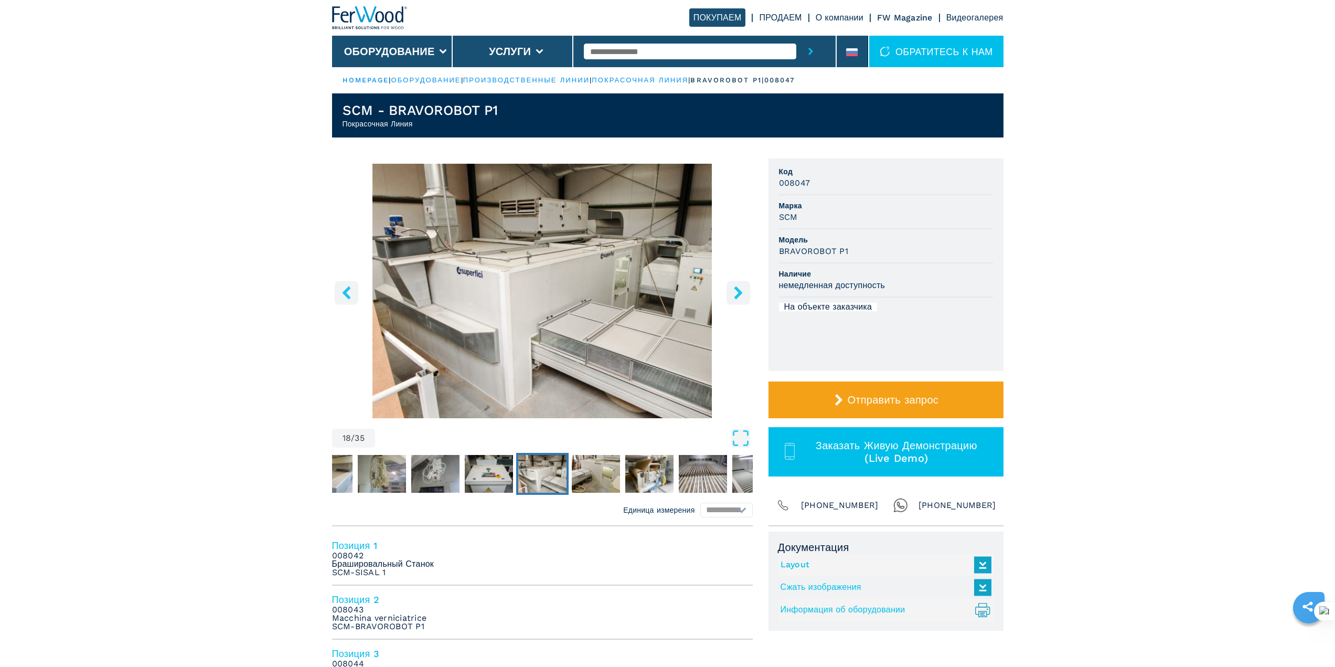
click at [798, 183] on h3 "008047" at bounding box center [794, 183] width 31 height 12
copy h3 "008047"
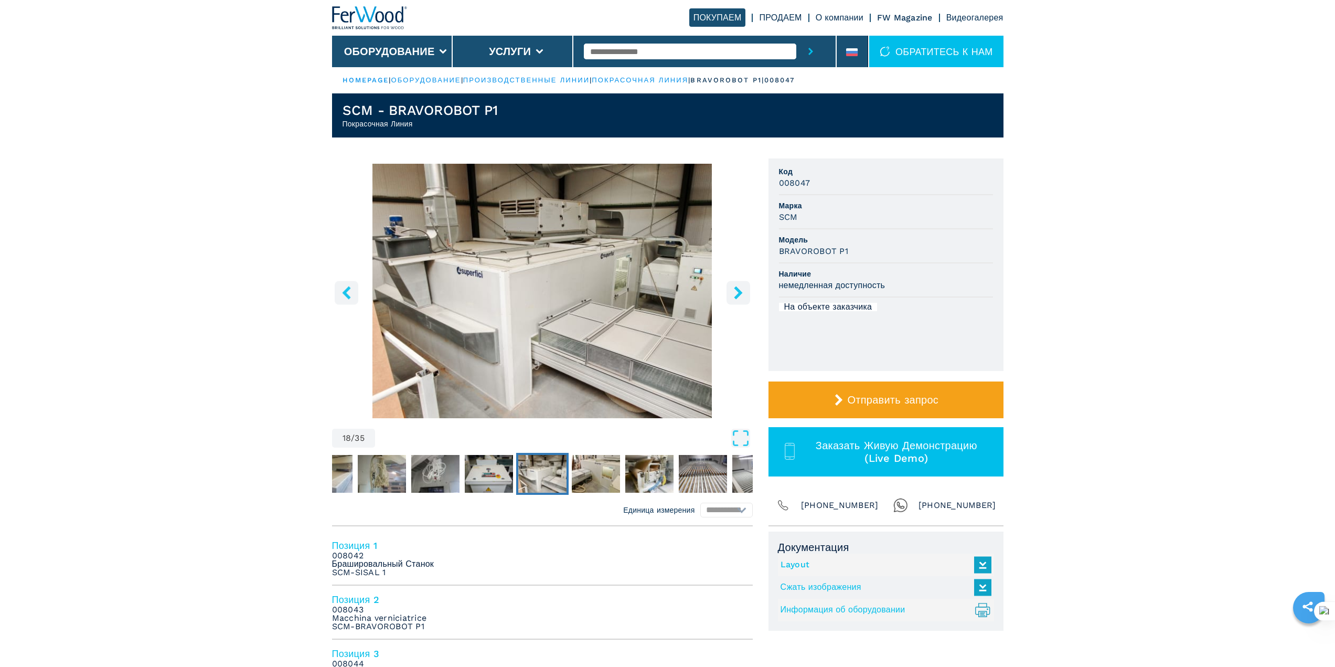
click at [742, 289] on icon "right-button" at bounding box center [738, 292] width 13 height 13
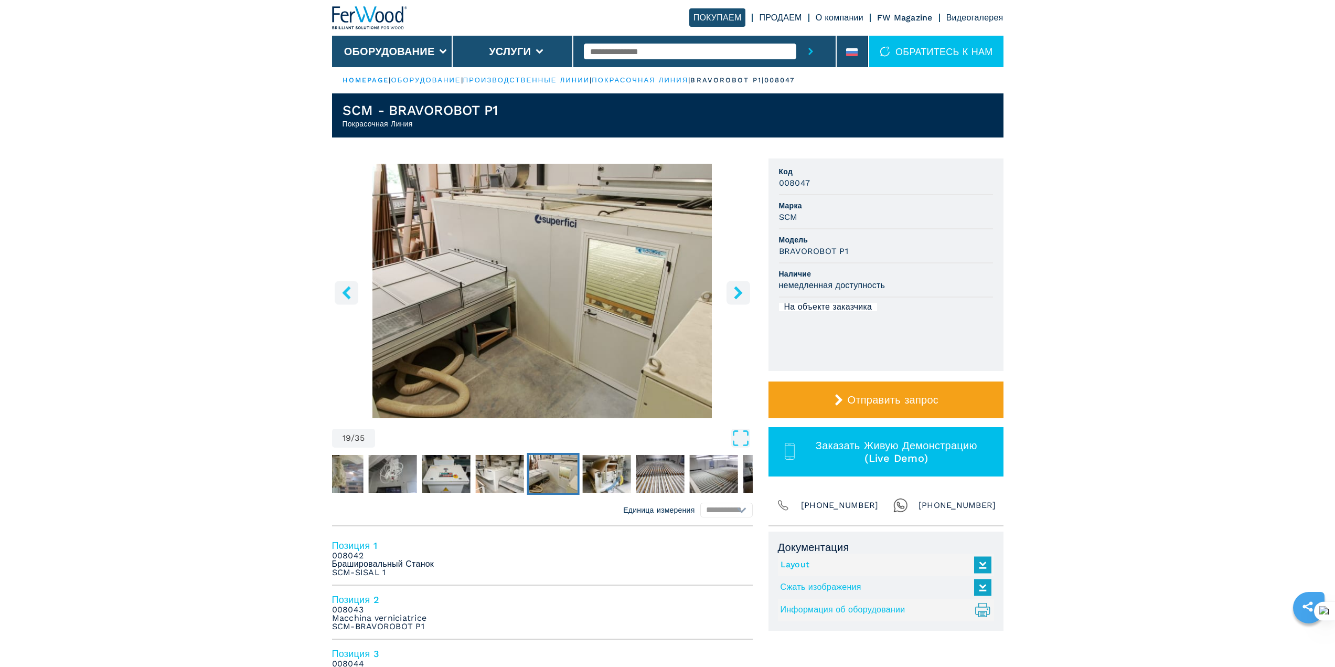
click at [742, 289] on icon "right-button" at bounding box center [738, 292] width 13 height 13
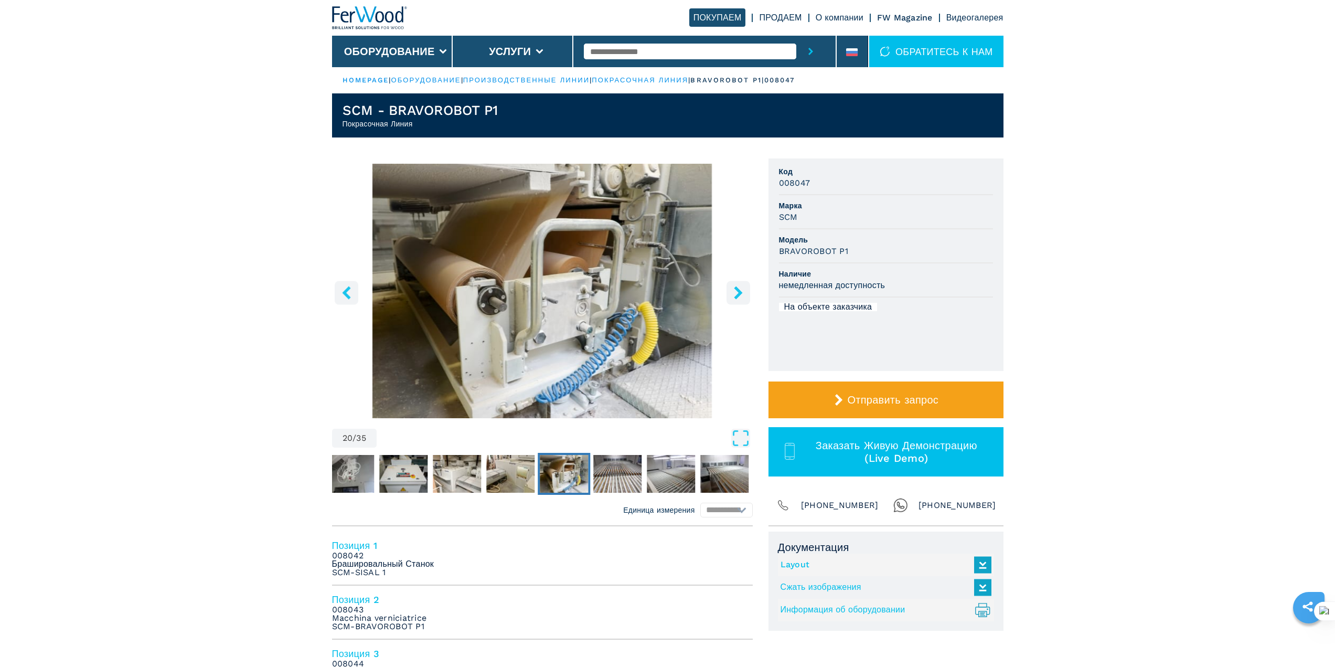
click at [742, 289] on icon "right-button" at bounding box center [738, 292] width 13 height 13
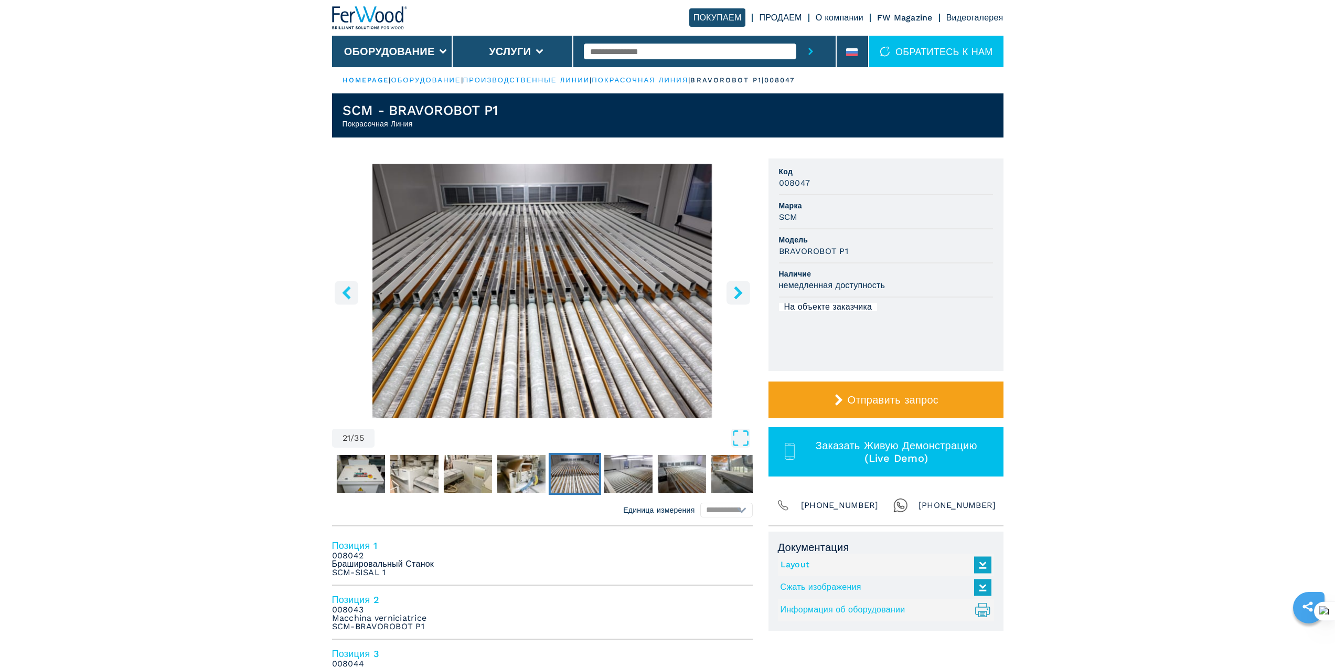
click at [742, 289] on icon "right-button" at bounding box center [738, 292] width 13 height 13
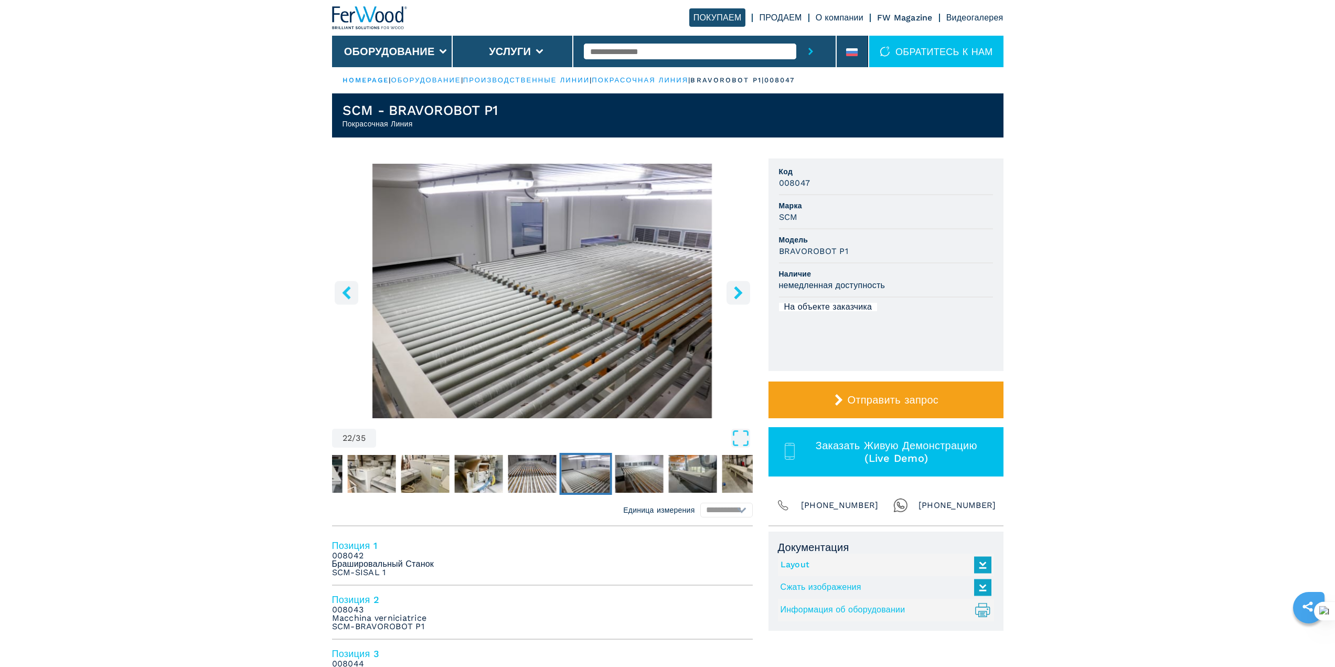
click at [741, 289] on icon "right-button" at bounding box center [738, 292] width 13 height 13
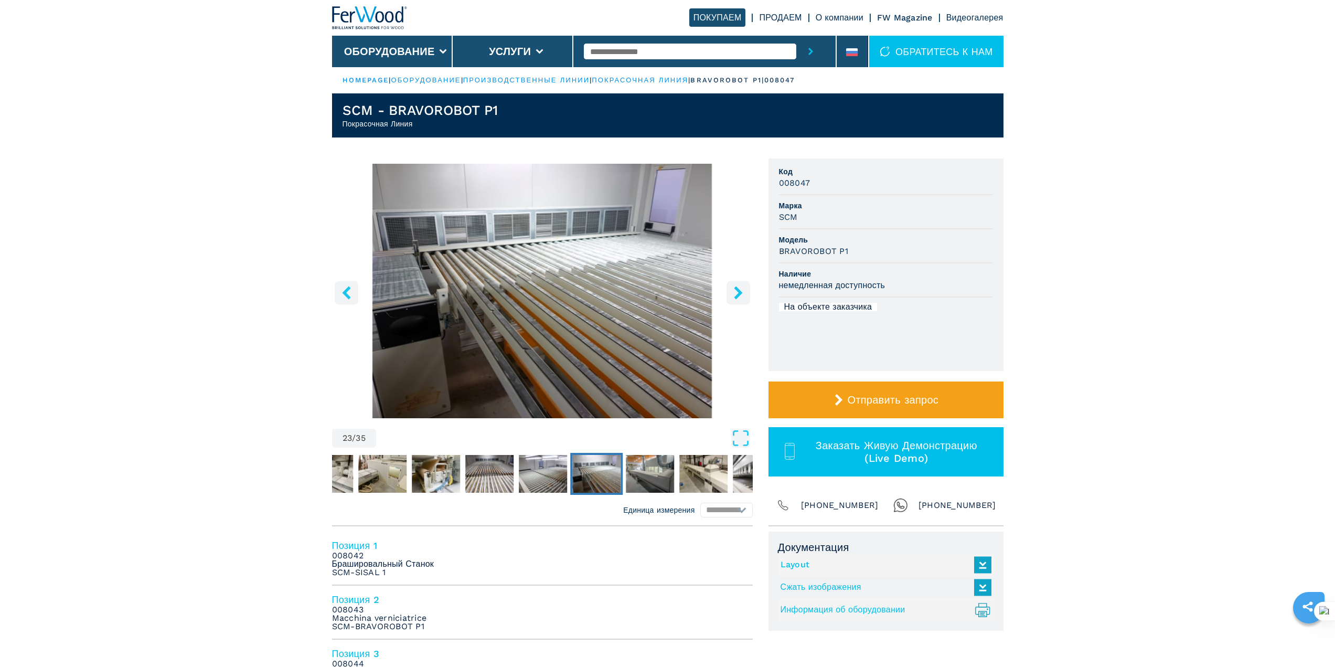
click at [741, 289] on icon "right-button" at bounding box center [738, 292] width 13 height 13
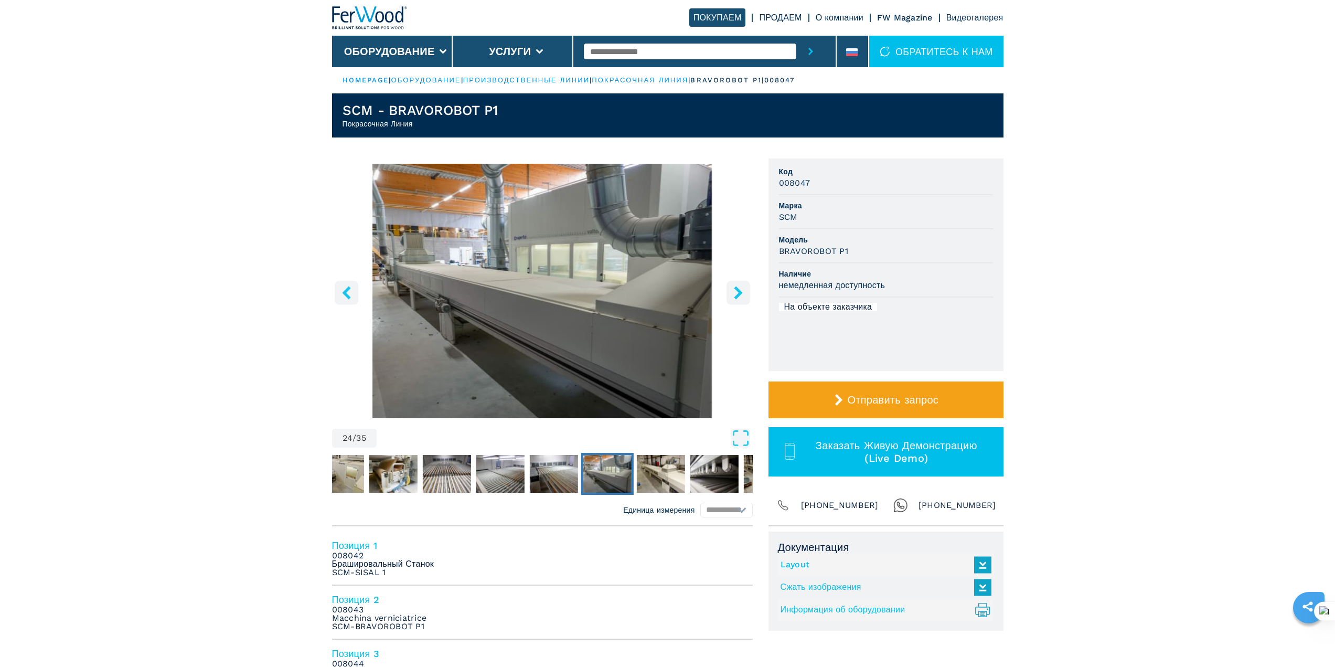
click at [741, 289] on icon "right-button" at bounding box center [738, 292] width 13 height 13
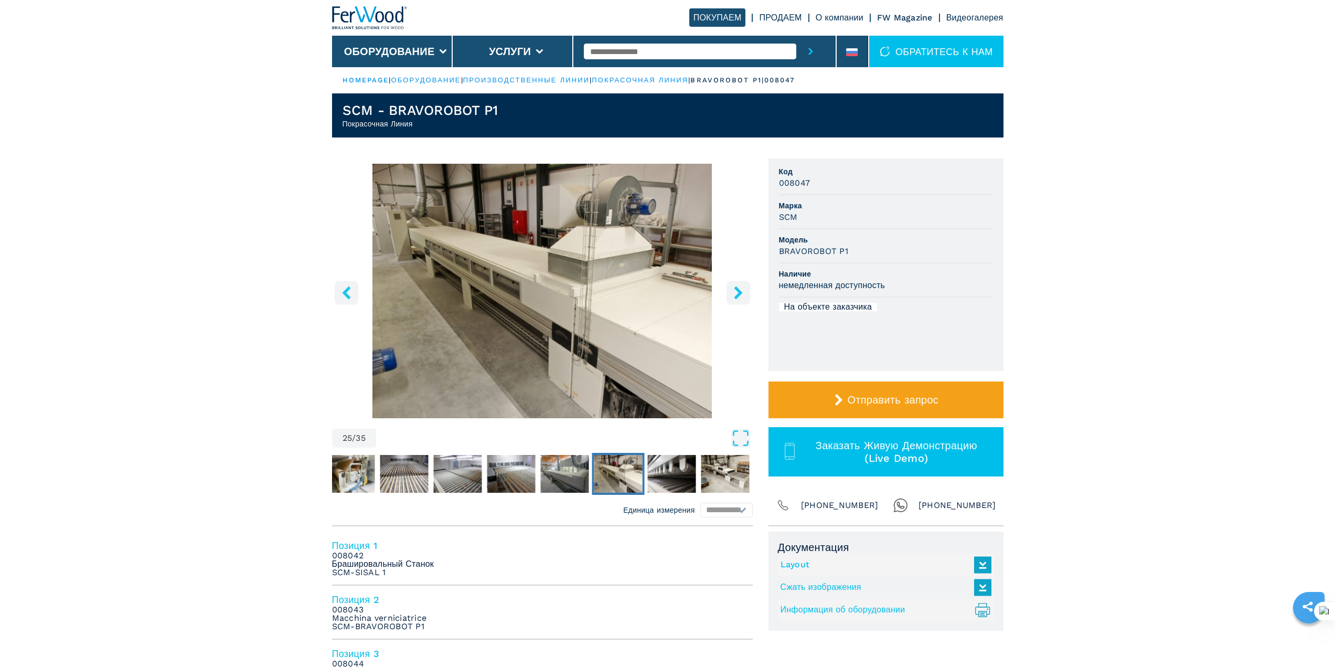
click at [741, 289] on icon "right-button" at bounding box center [738, 292] width 13 height 13
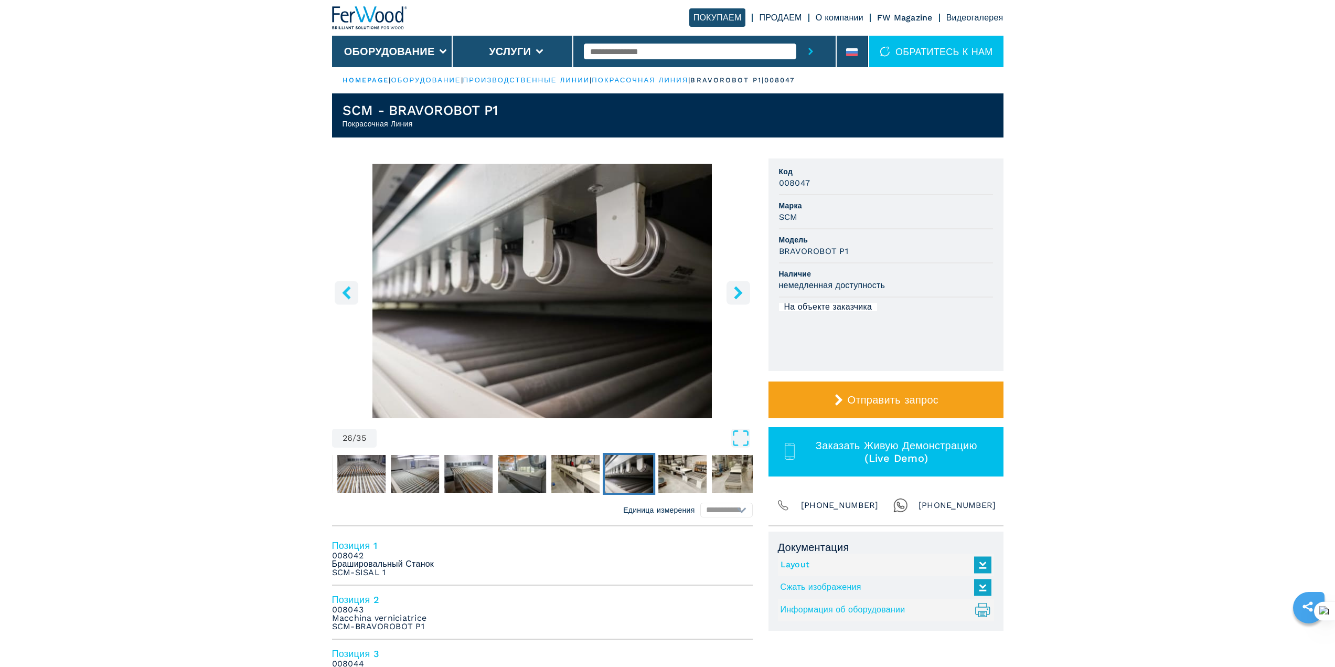
click at [741, 289] on icon "right-button" at bounding box center [738, 292] width 13 height 13
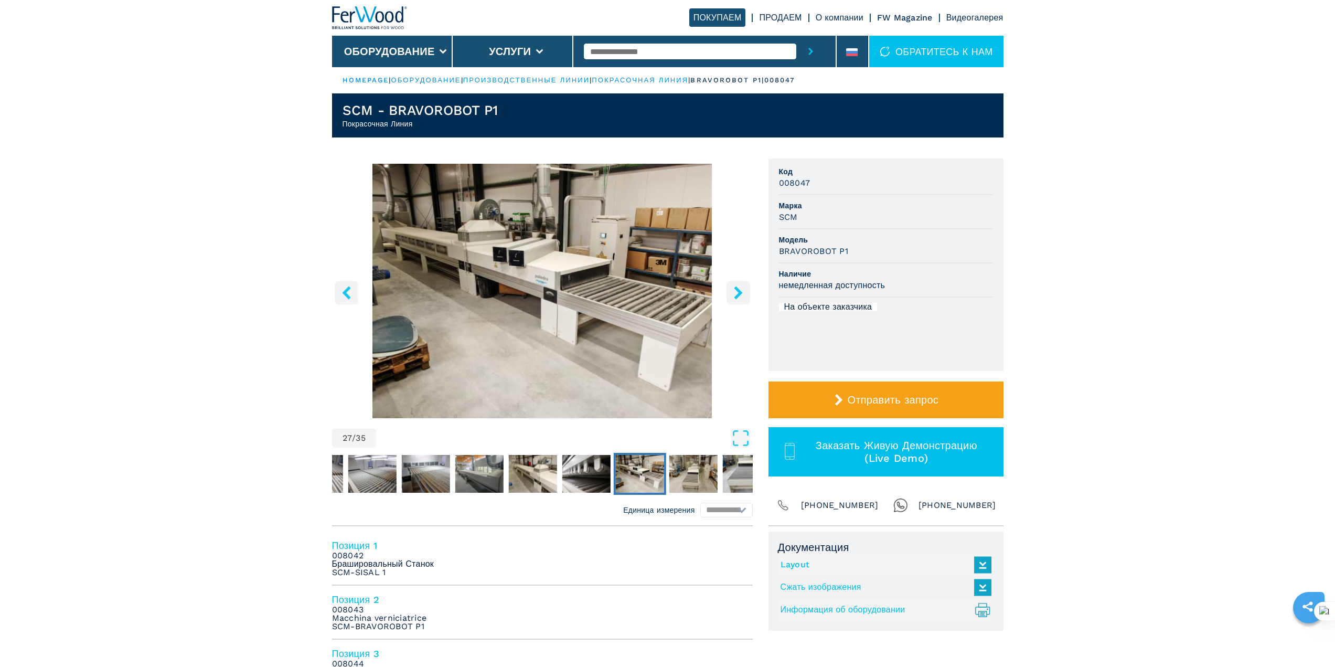
click at [741, 289] on icon "right-button" at bounding box center [738, 292] width 13 height 13
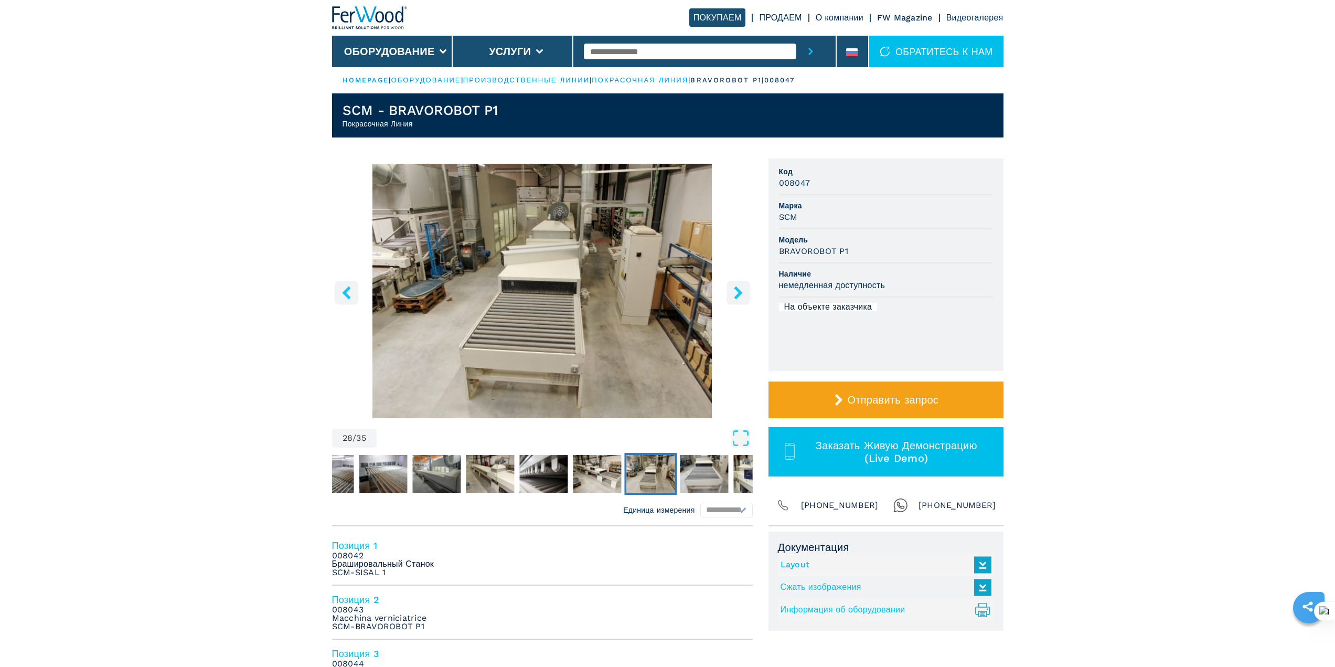
click at [741, 289] on icon "right-button" at bounding box center [738, 292] width 13 height 13
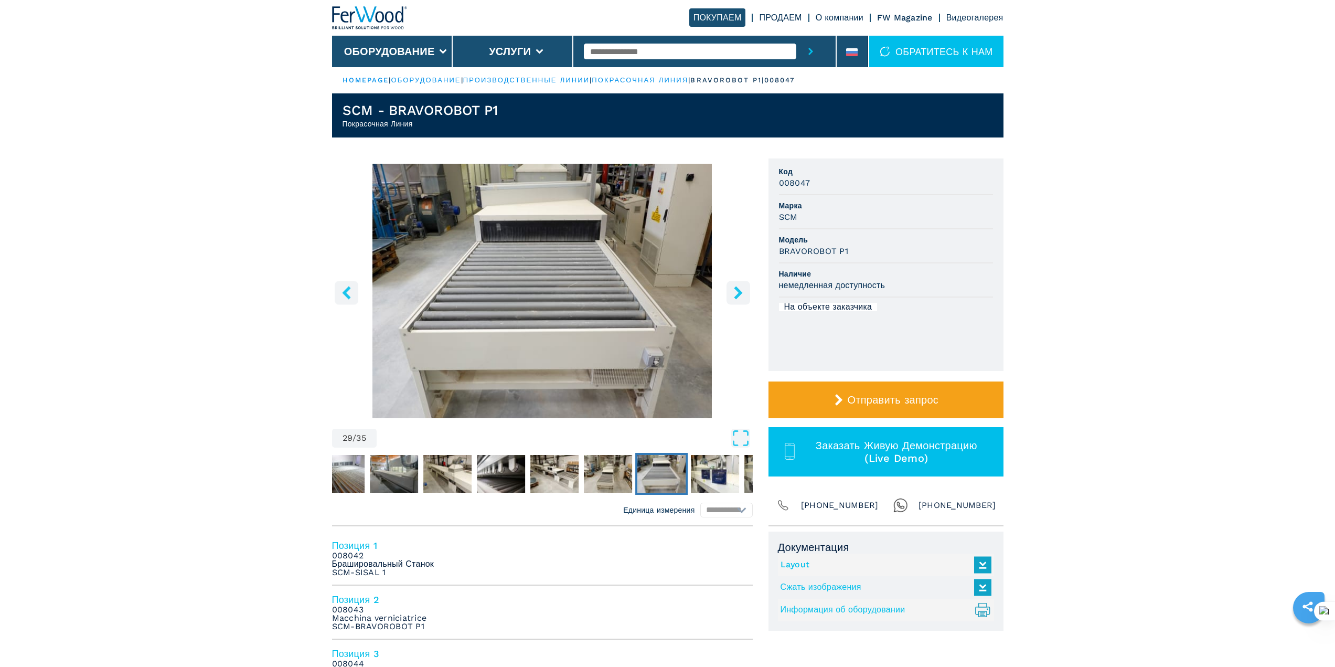
click at [741, 288] on icon "right-button" at bounding box center [738, 292] width 13 height 13
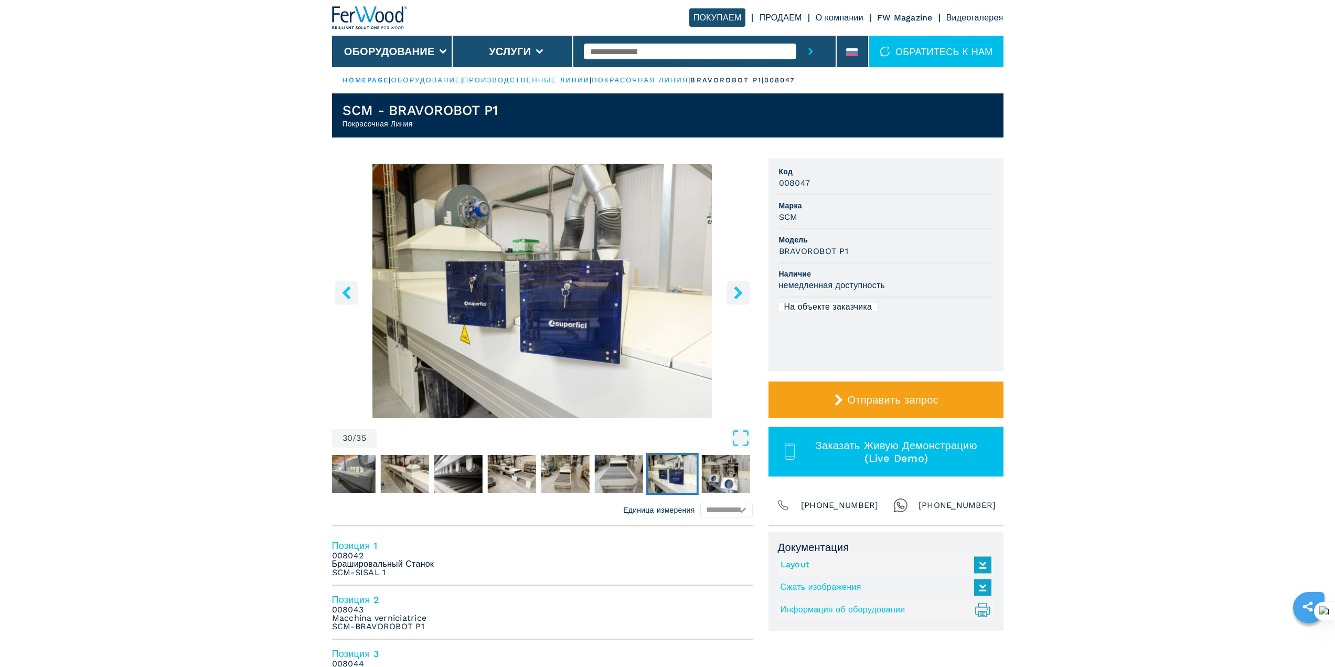
click at [741, 288] on icon "right-button" at bounding box center [738, 292] width 13 height 13
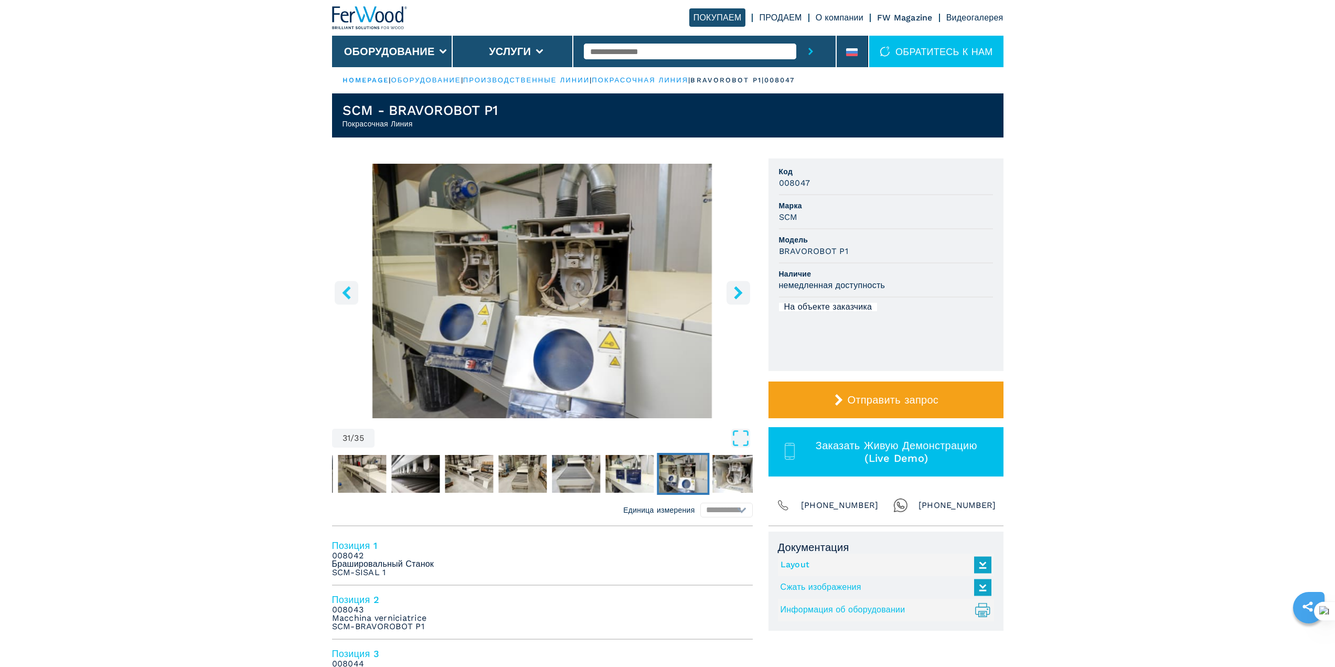
click at [741, 288] on icon "right-button" at bounding box center [738, 292] width 13 height 13
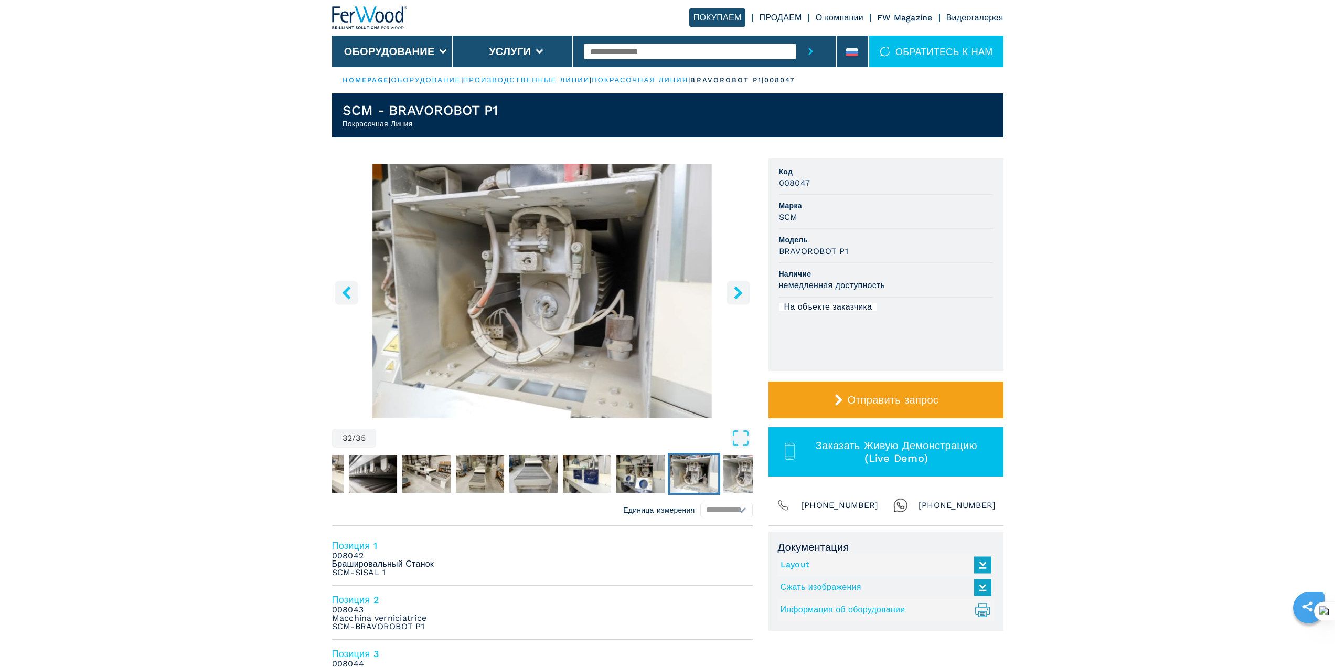
click at [741, 288] on icon "right-button" at bounding box center [738, 292] width 13 height 13
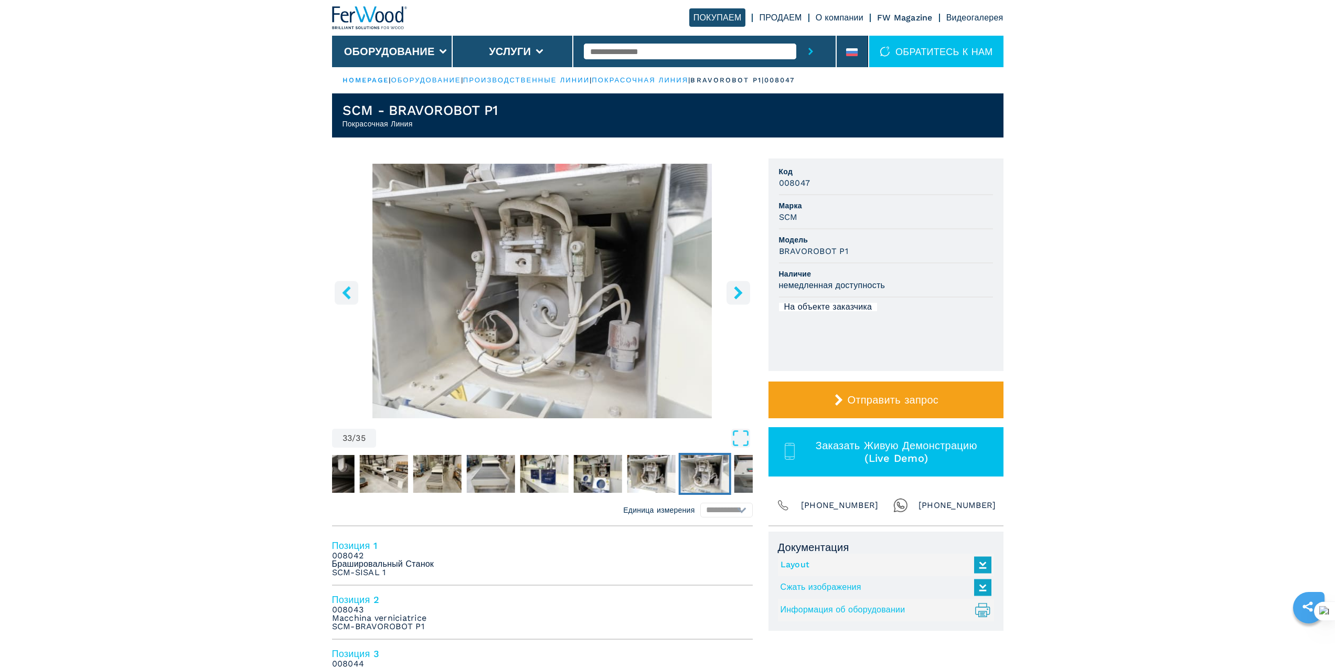
click at [741, 288] on icon "right-button" at bounding box center [738, 292] width 13 height 13
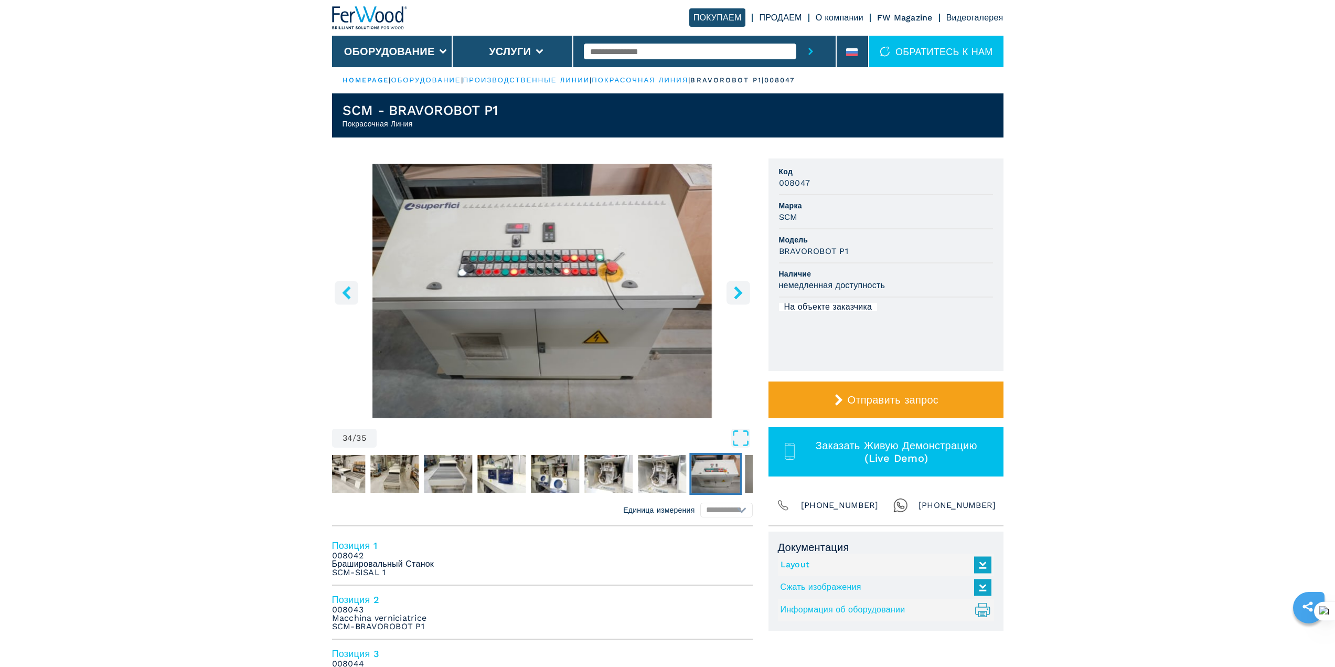
click at [743, 288] on icon "right-button" at bounding box center [738, 292] width 13 height 13
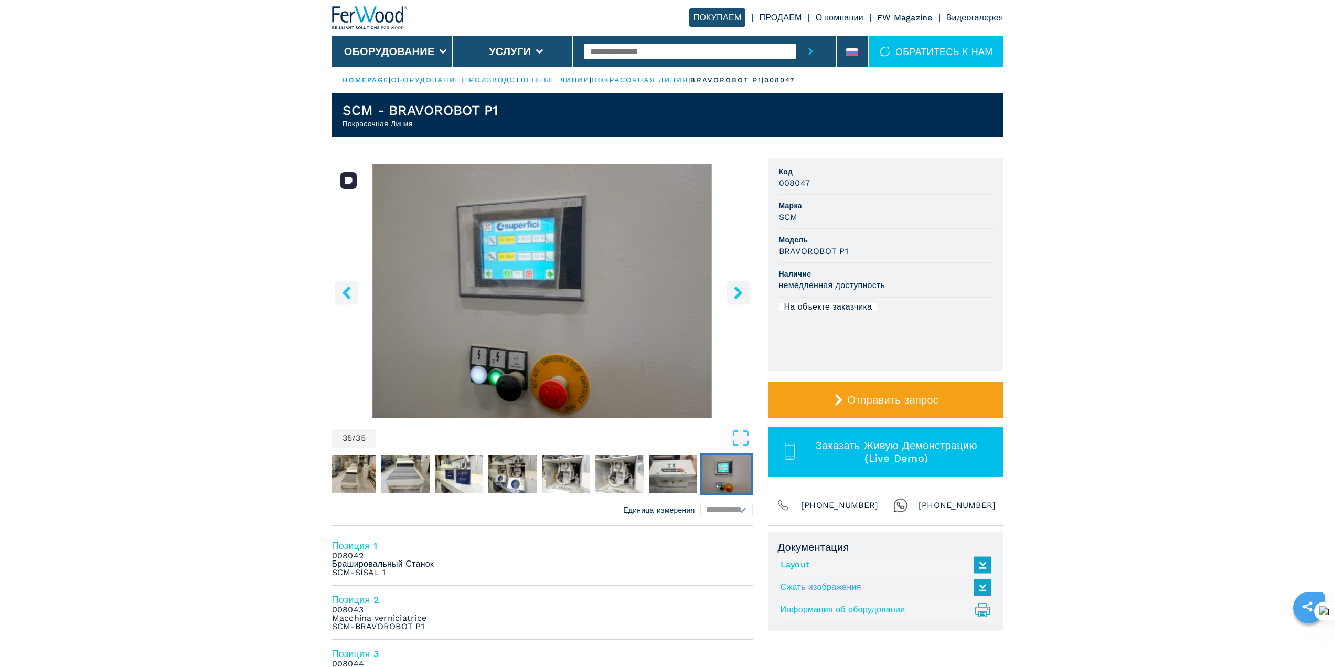
click at [731, 296] on button "right-button" at bounding box center [738, 293] width 24 height 24
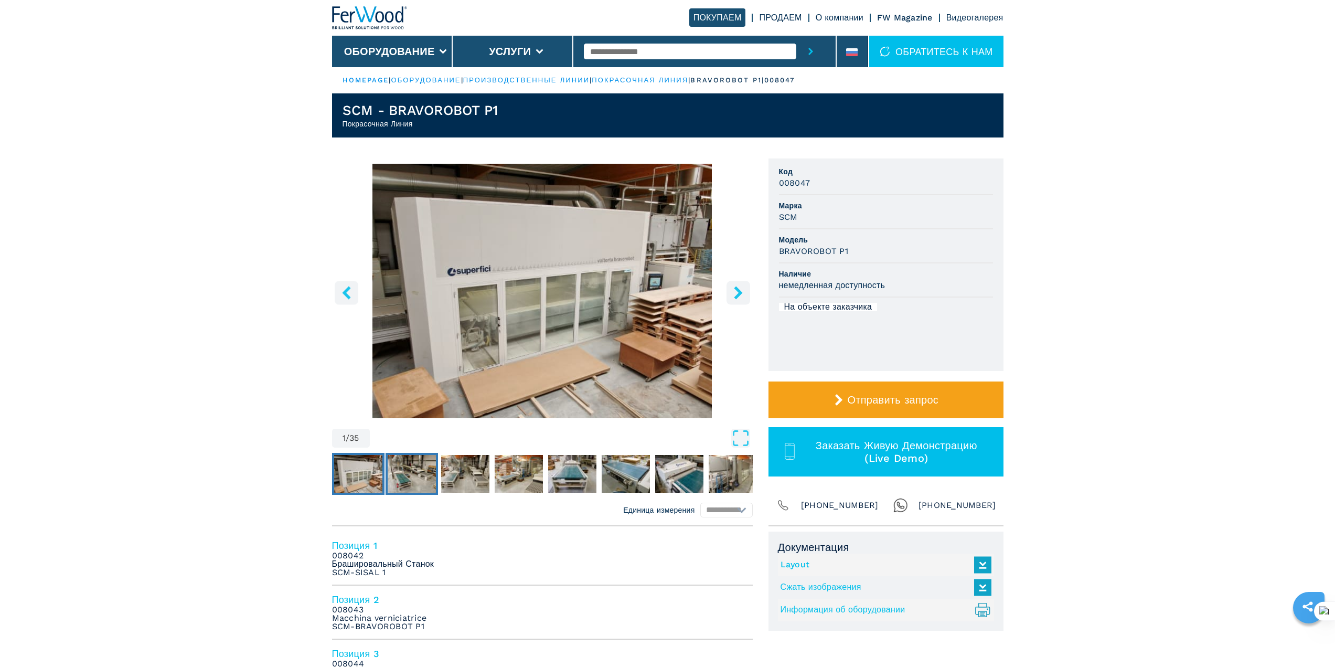
click at [411, 469] on img "Go to Slide 2" at bounding box center [412, 474] width 48 height 38
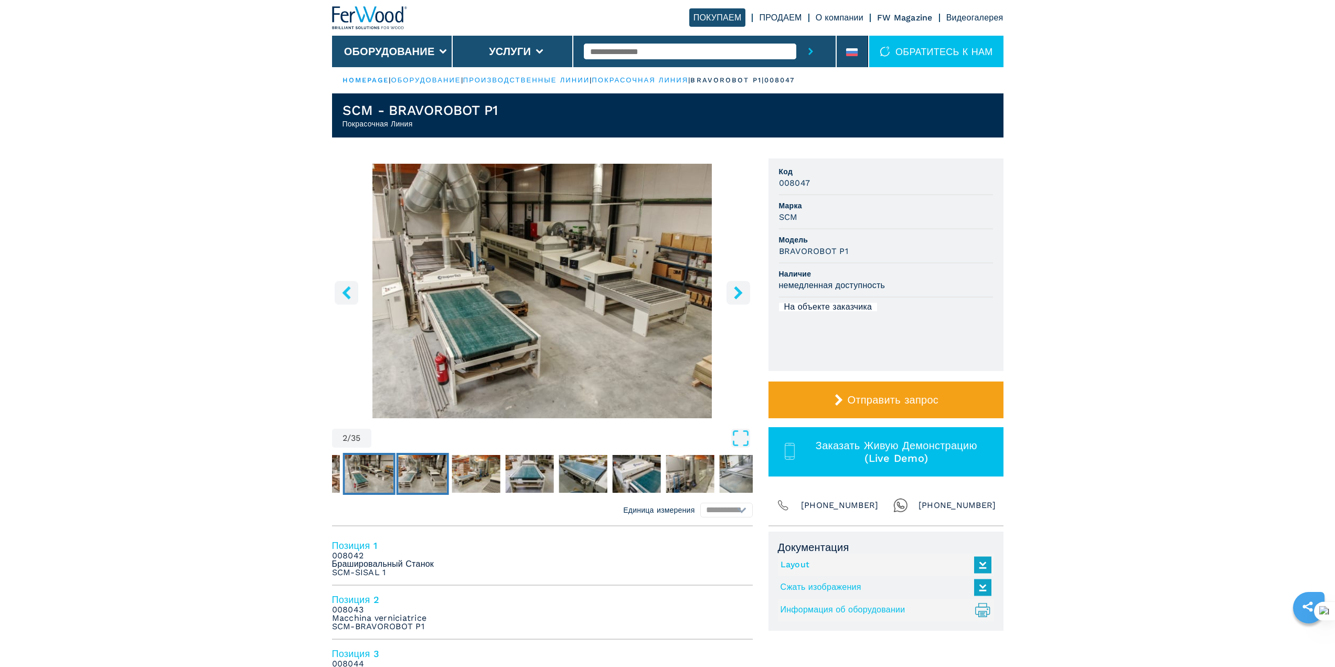
click at [415, 473] on img "Go to Slide 3" at bounding box center [422, 474] width 48 height 38
click at [737, 294] on icon "right-button" at bounding box center [738, 292] width 8 height 13
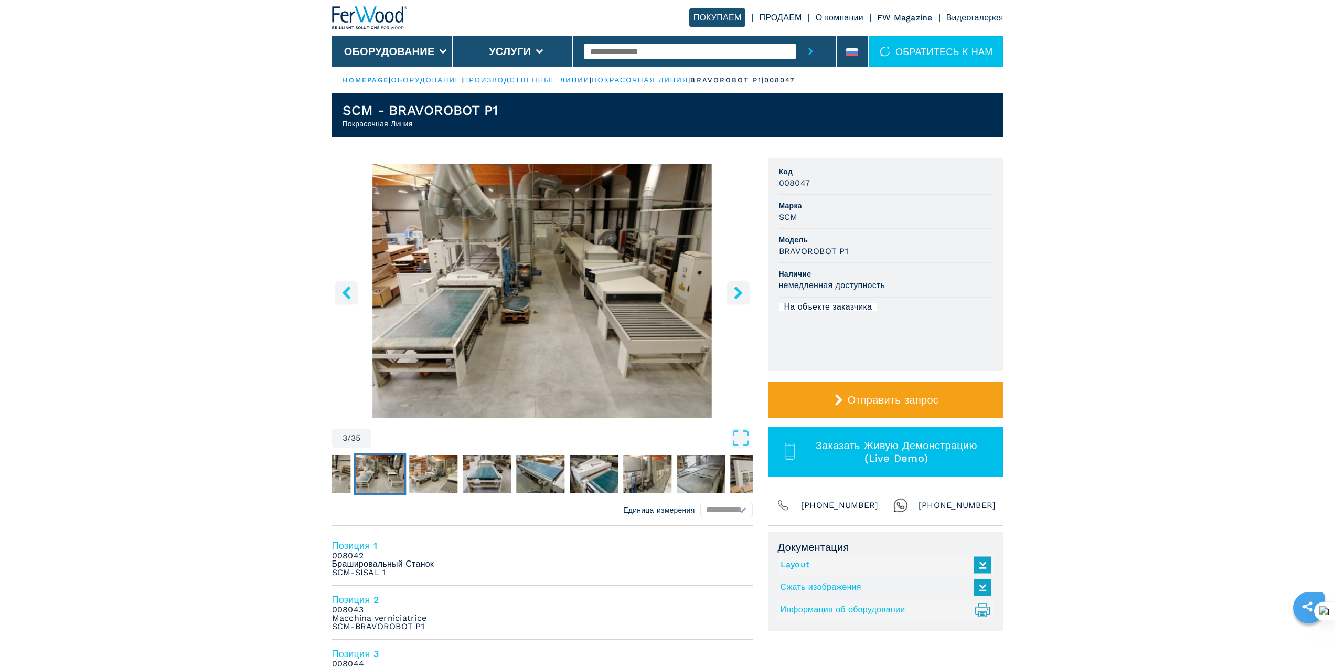
click at [737, 294] on icon "right-button" at bounding box center [738, 292] width 8 height 13
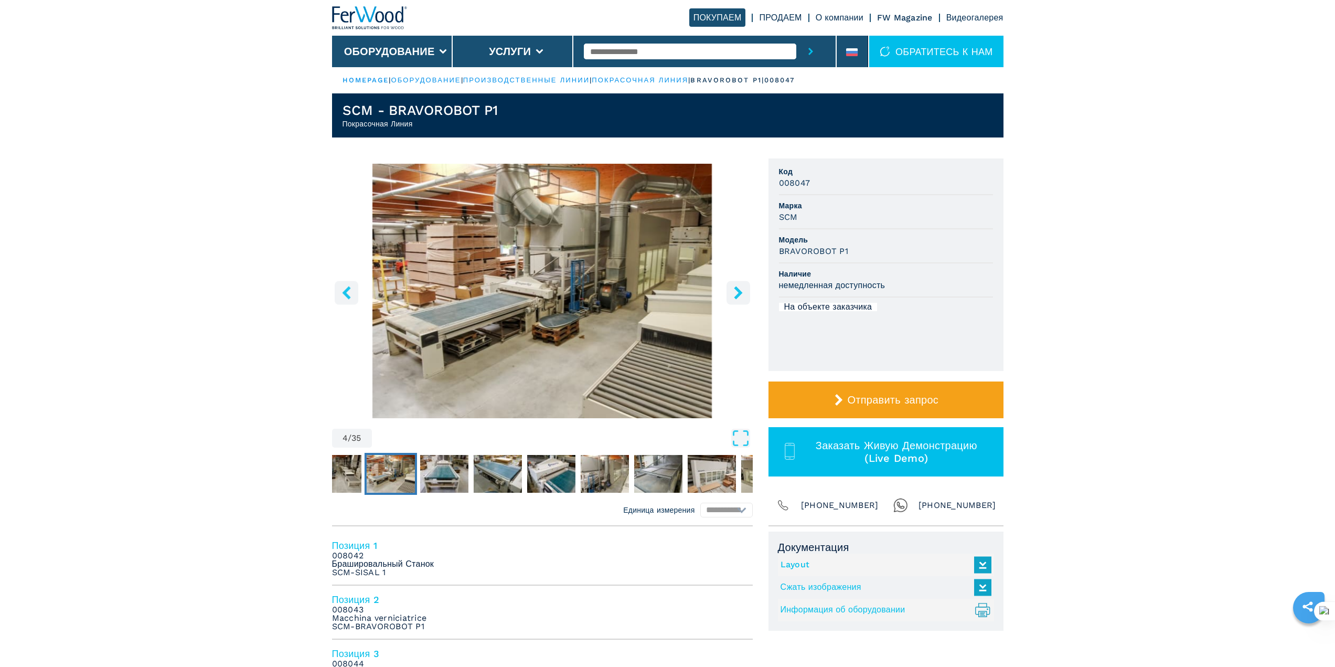
click at [737, 294] on icon "right-button" at bounding box center [738, 292] width 8 height 13
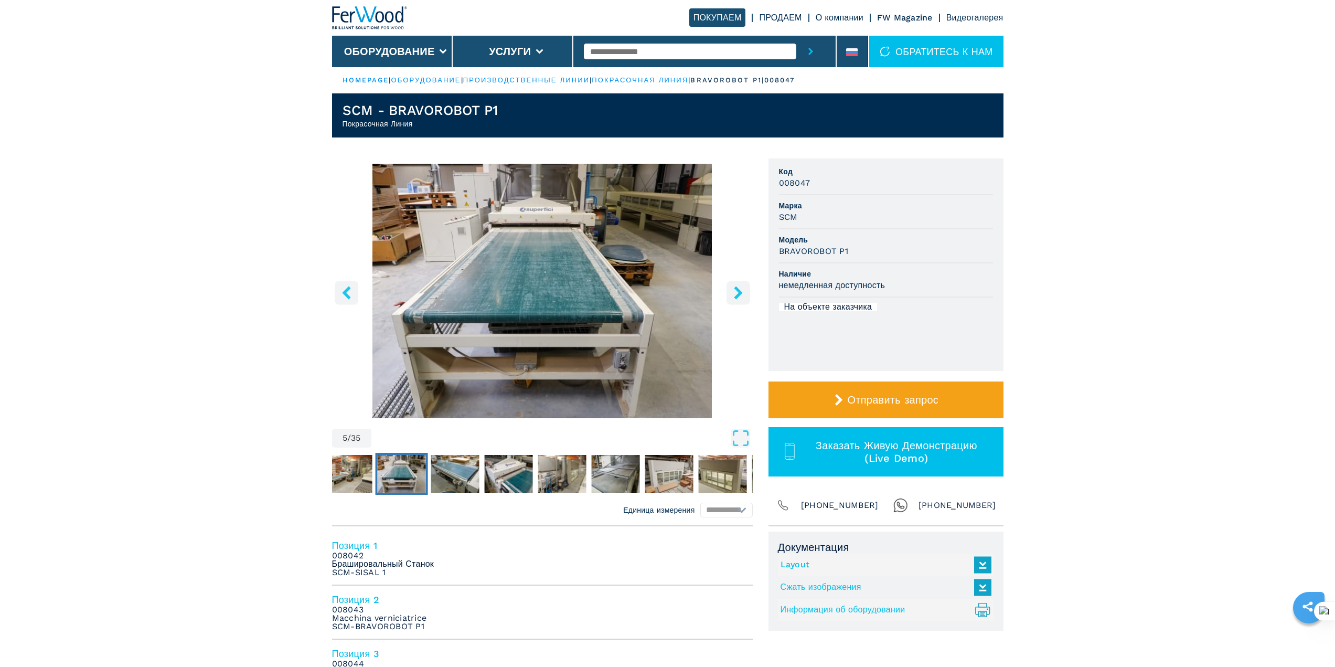
click at [737, 294] on icon "right-button" at bounding box center [738, 292] width 8 height 13
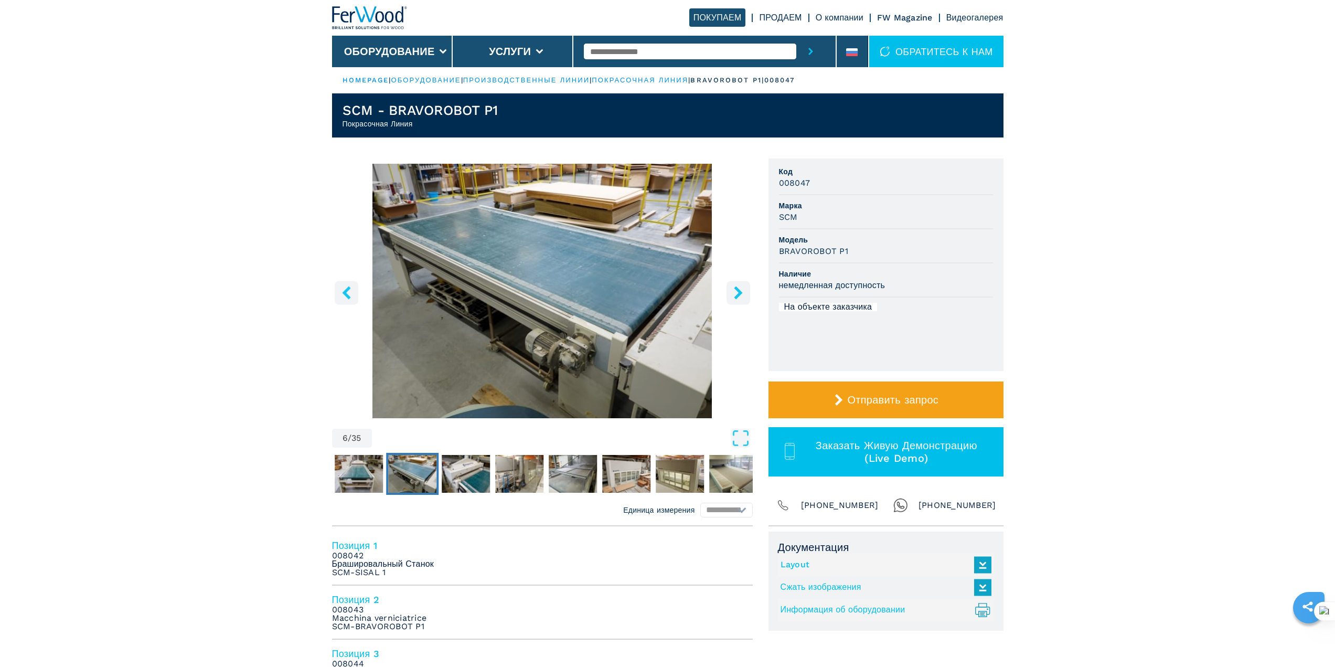
click at [737, 294] on icon "right-button" at bounding box center [738, 292] width 8 height 13
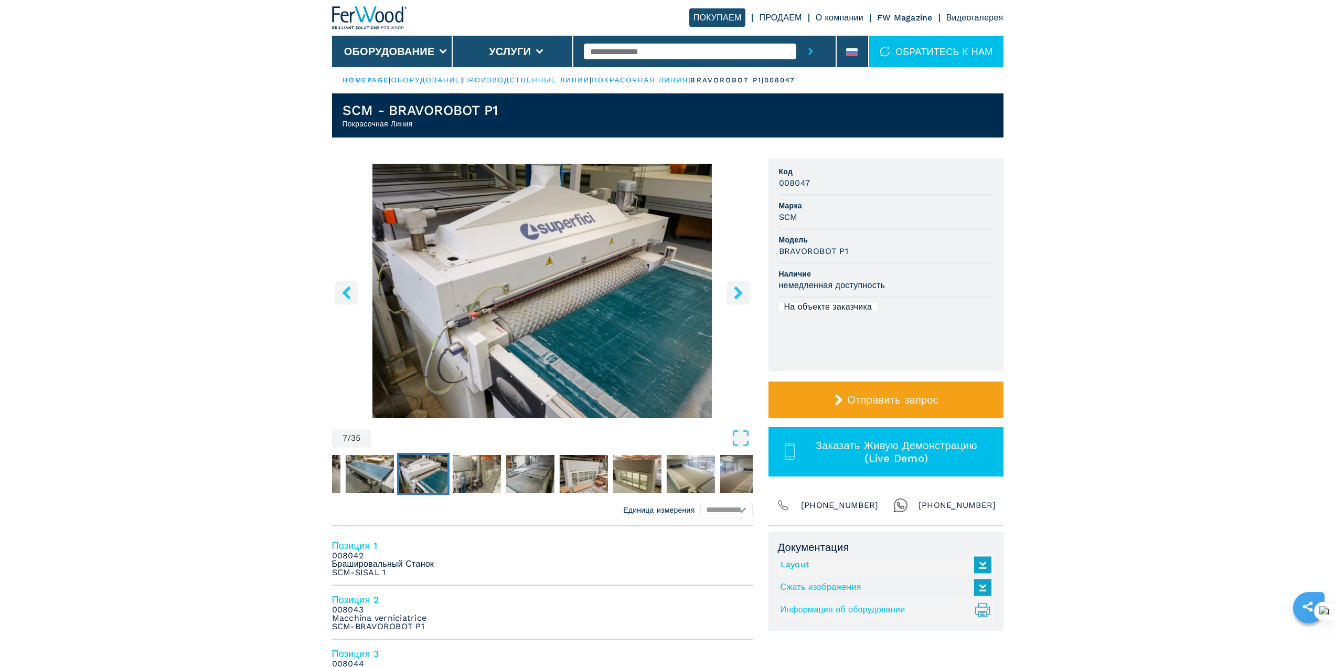
click at [737, 294] on icon "right-button" at bounding box center [738, 292] width 8 height 13
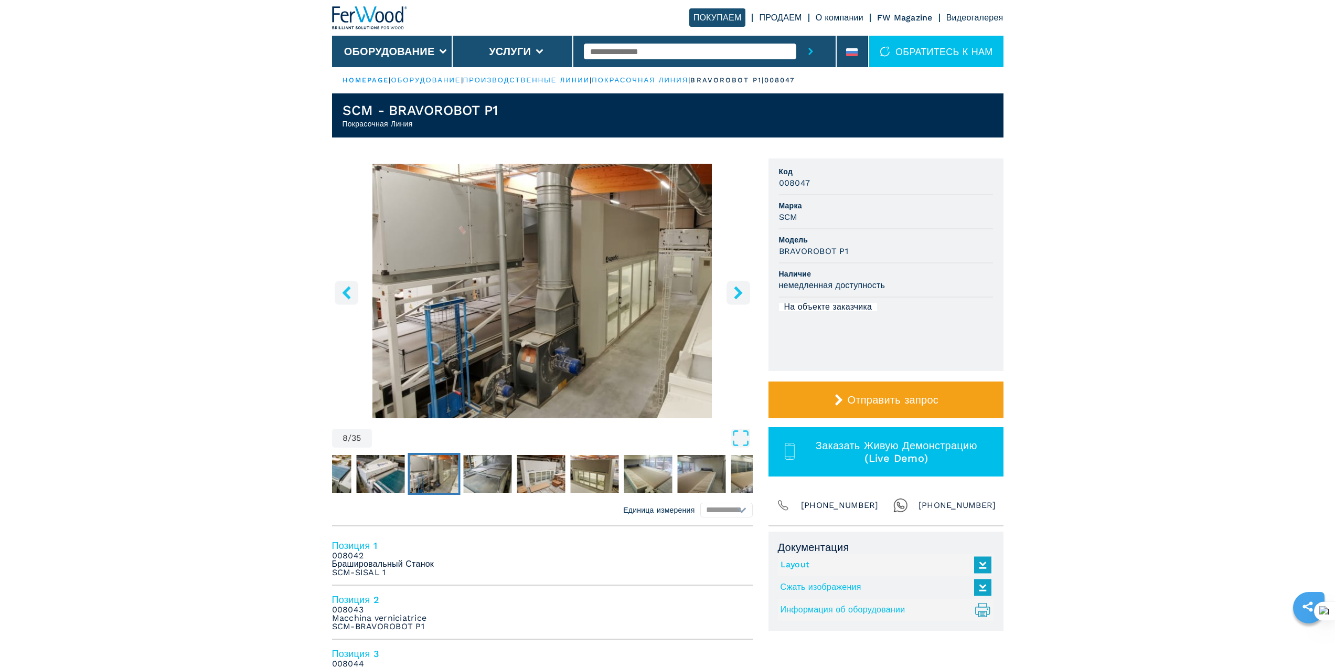
click at [737, 294] on icon "right-button" at bounding box center [738, 292] width 8 height 13
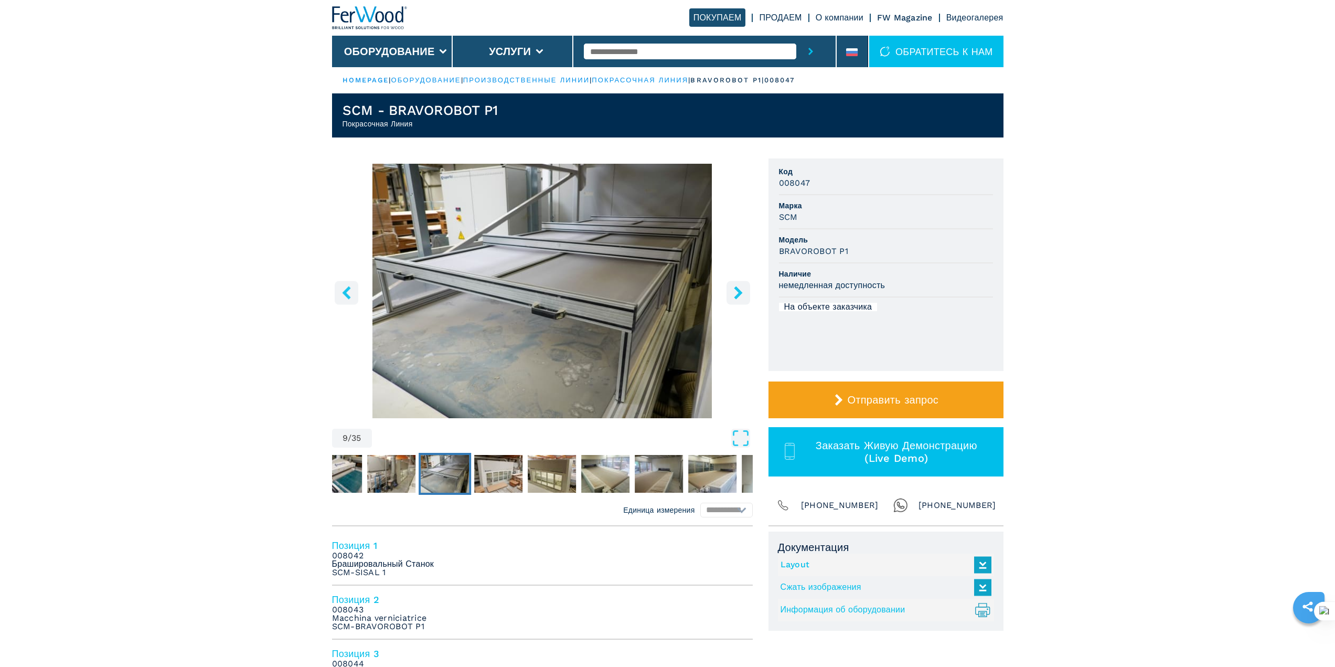
click at [737, 294] on icon "right-button" at bounding box center [738, 292] width 8 height 13
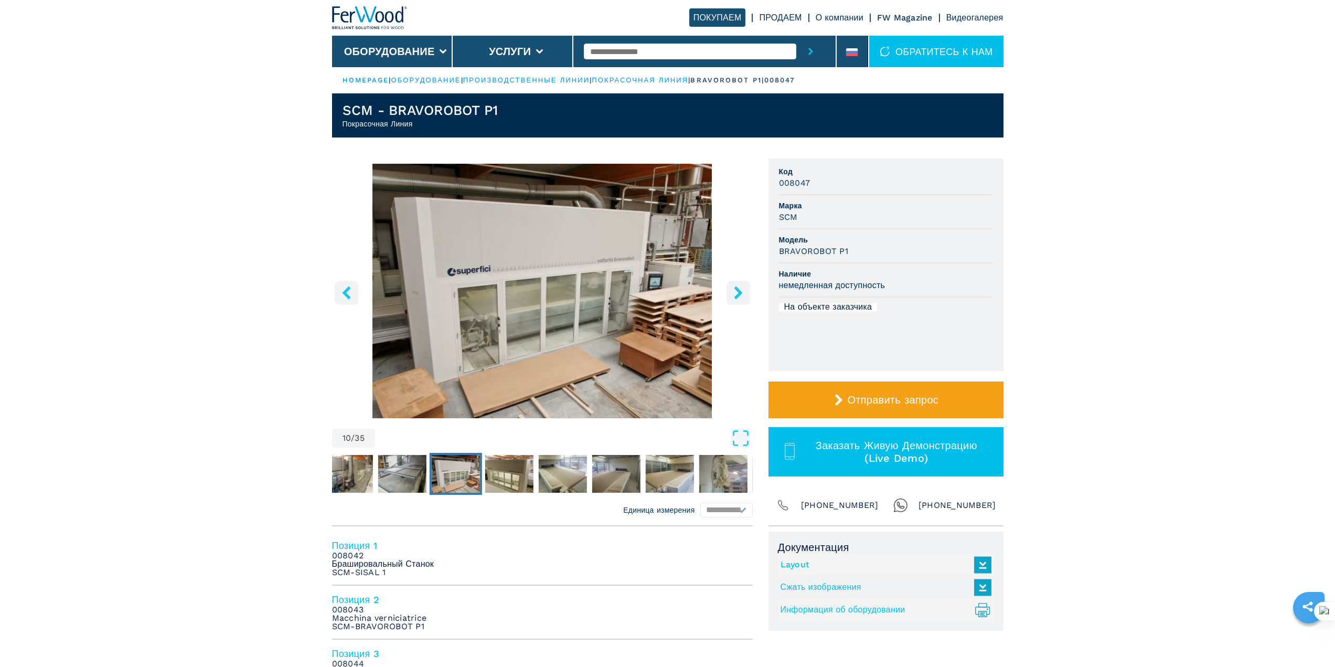
click at [737, 294] on icon "right-button" at bounding box center [738, 292] width 8 height 13
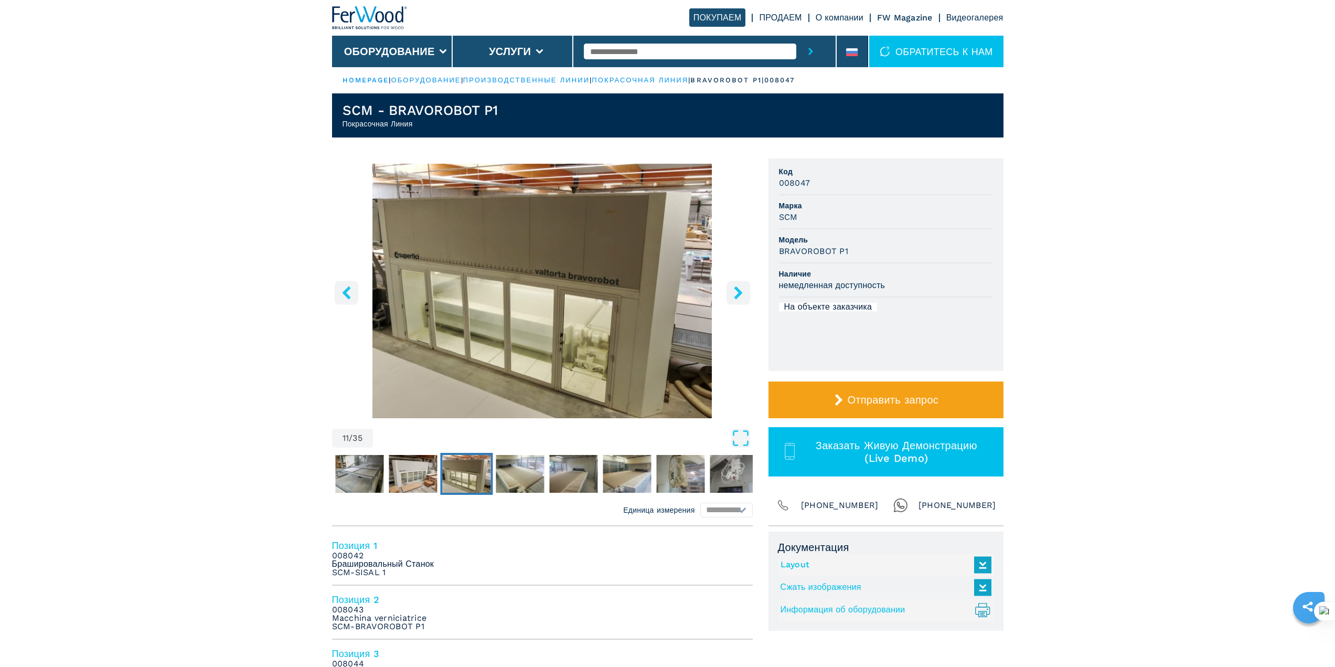
click at [737, 294] on icon "right-button" at bounding box center [738, 292] width 8 height 13
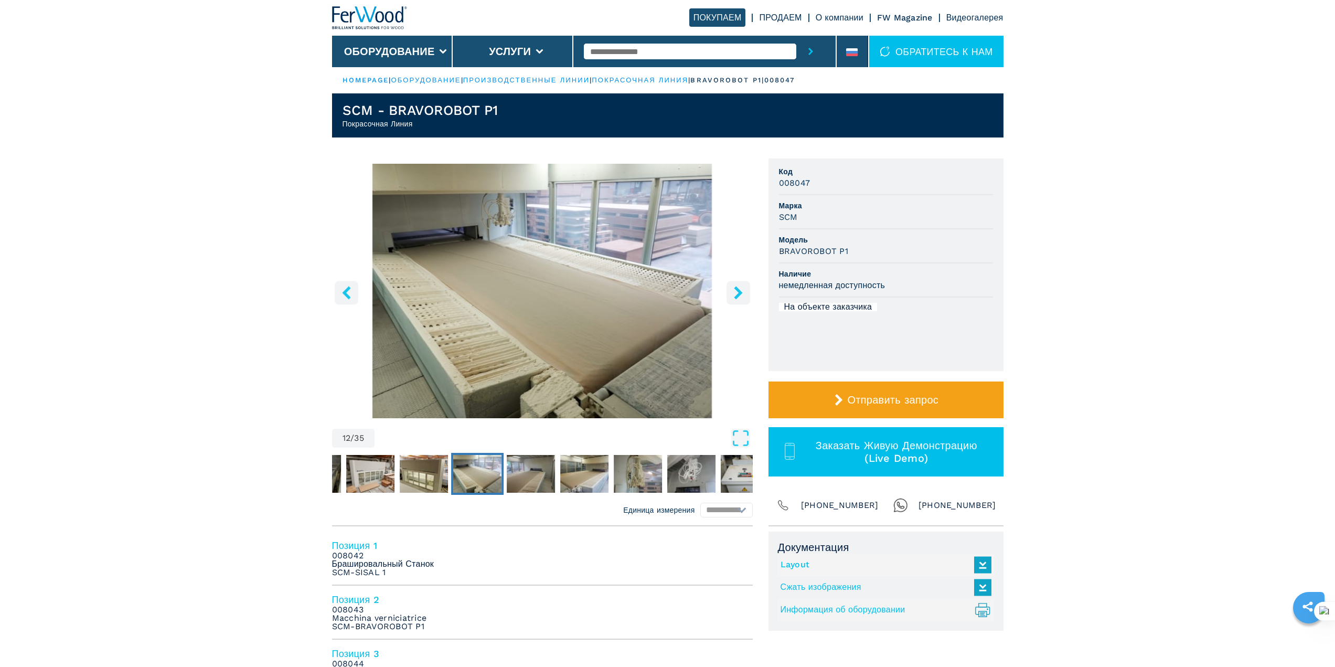
click at [737, 294] on icon "right-button" at bounding box center [738, 292] width 8 height 13
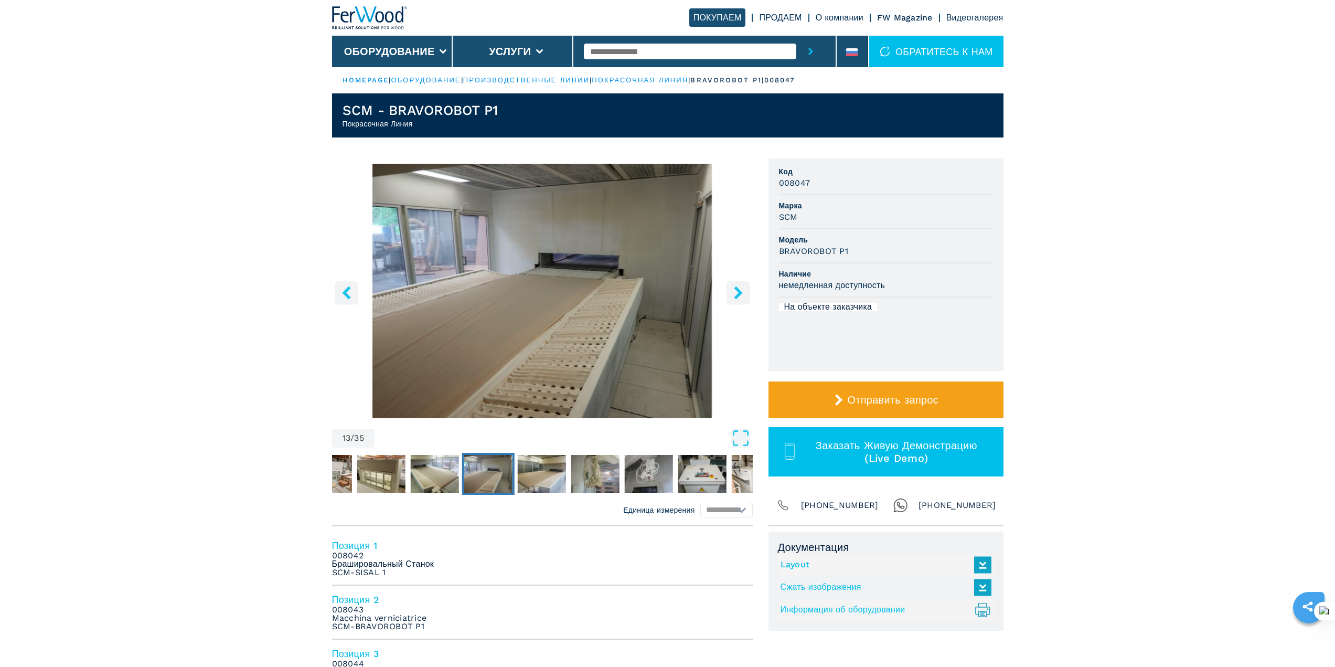
click at [737, 294] on icon "right-button" at bounding box center [738, 292] width 8 height 13
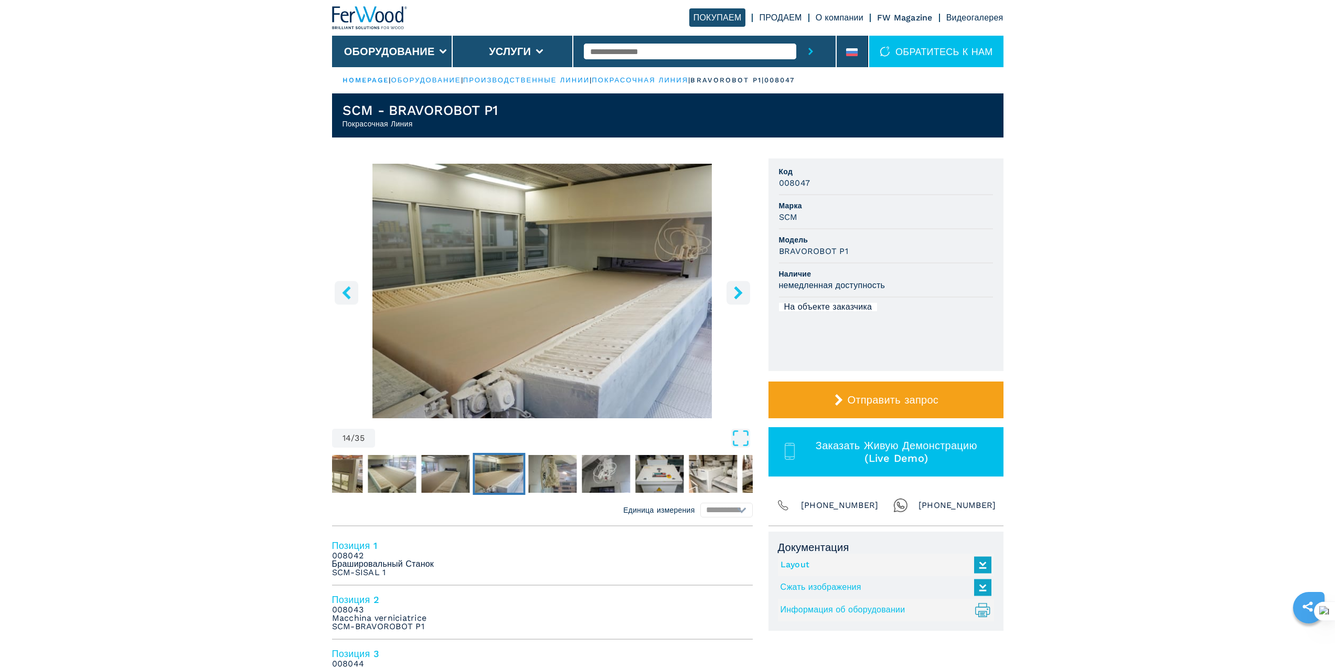
click at [737, 294] on icon "right-button" at bounding box center [738, 292] width 8 height 13
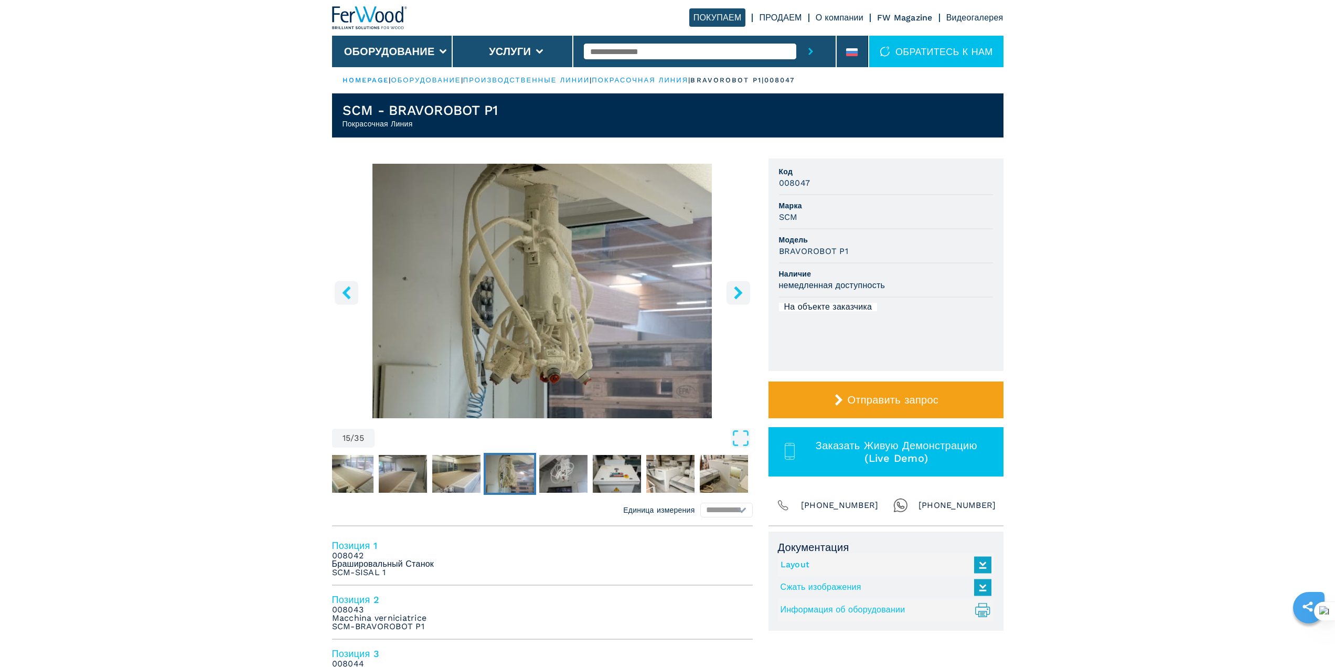
click at [737, 294] on icon "right-button" at bounding box center [738, 292] width 8 height 13
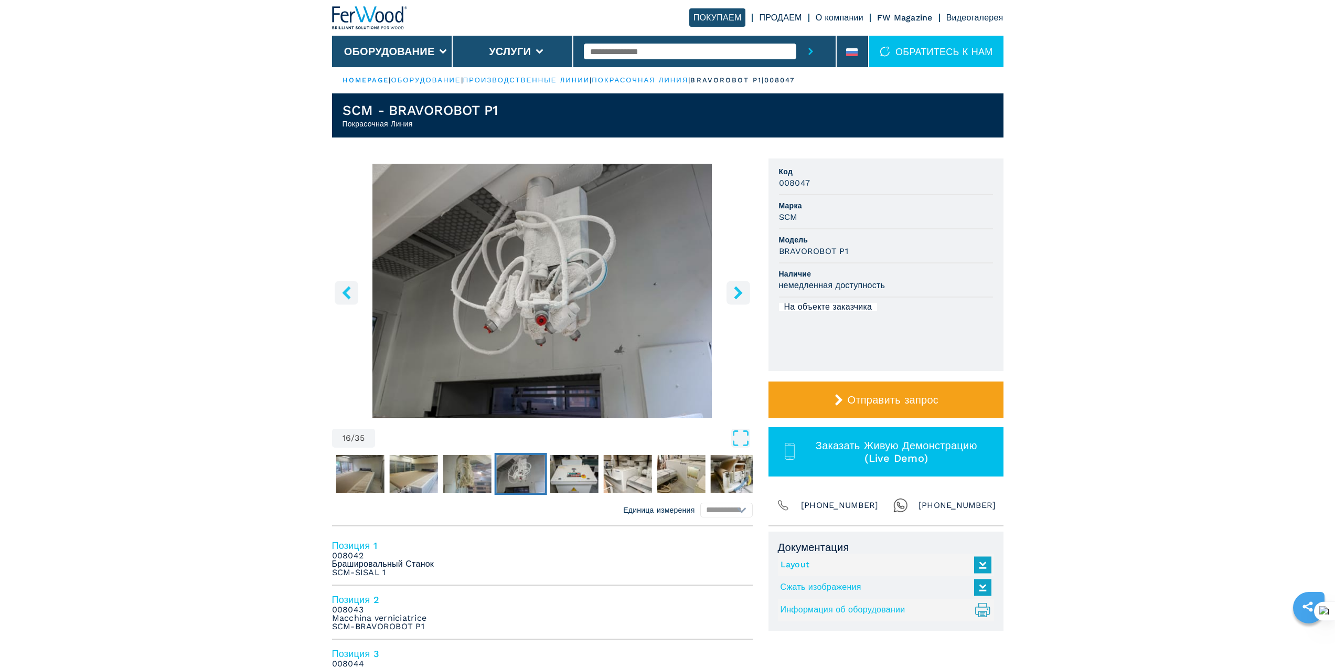
click at [737, 294] on icon "right-button" at bounding box center [738, 292] width 8 height 13
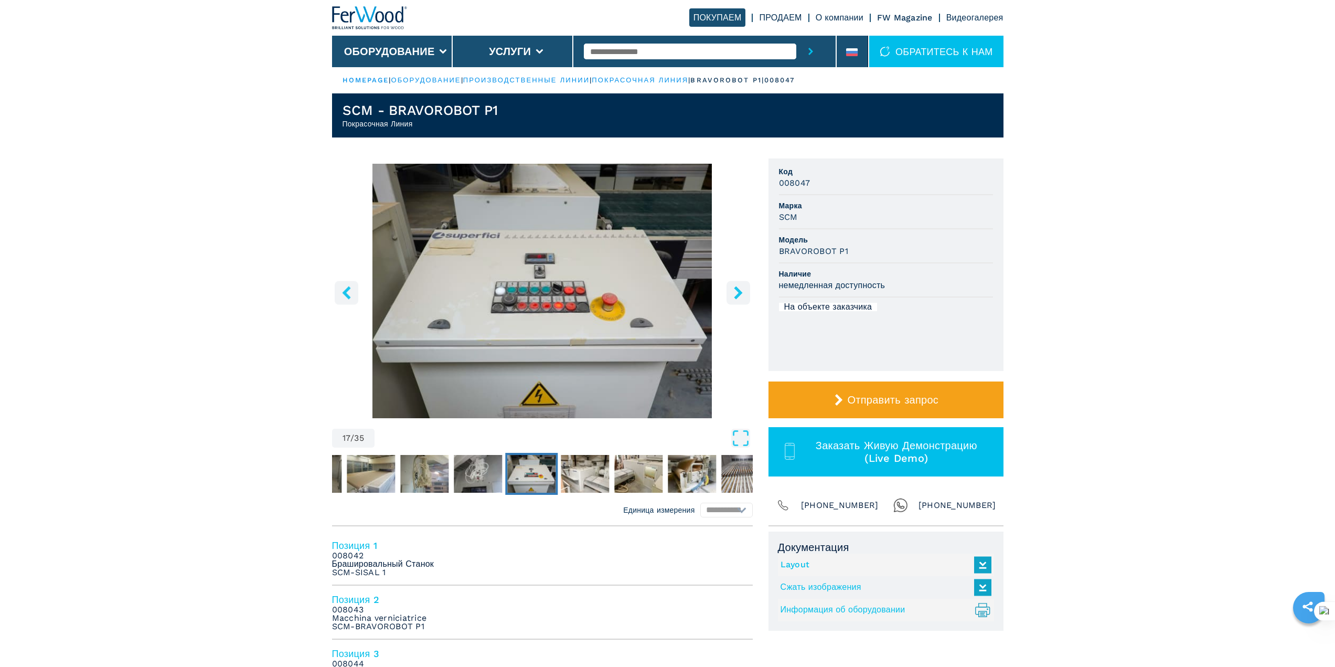
click at [737, 294] on icon "right-button" at bounding box center [738, 292] width 8 height 13
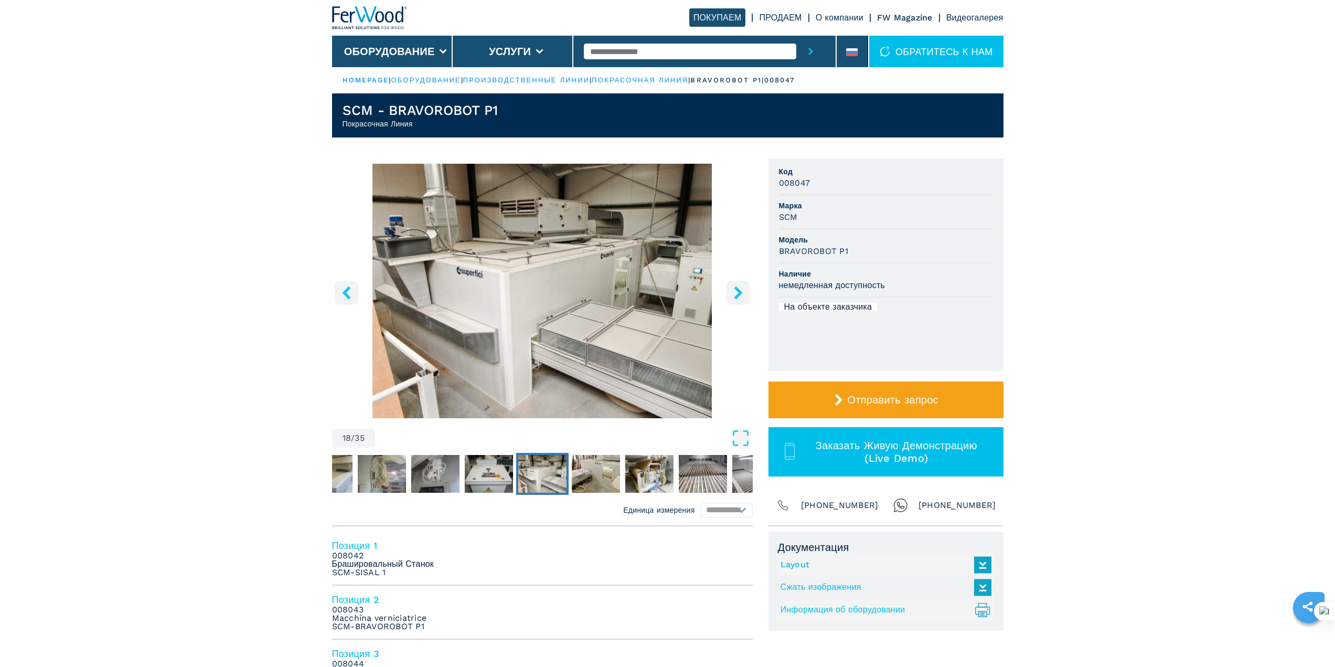
click at [737, 294] on icon "right-button" at bounding box center [738, 292] width 8 height 13
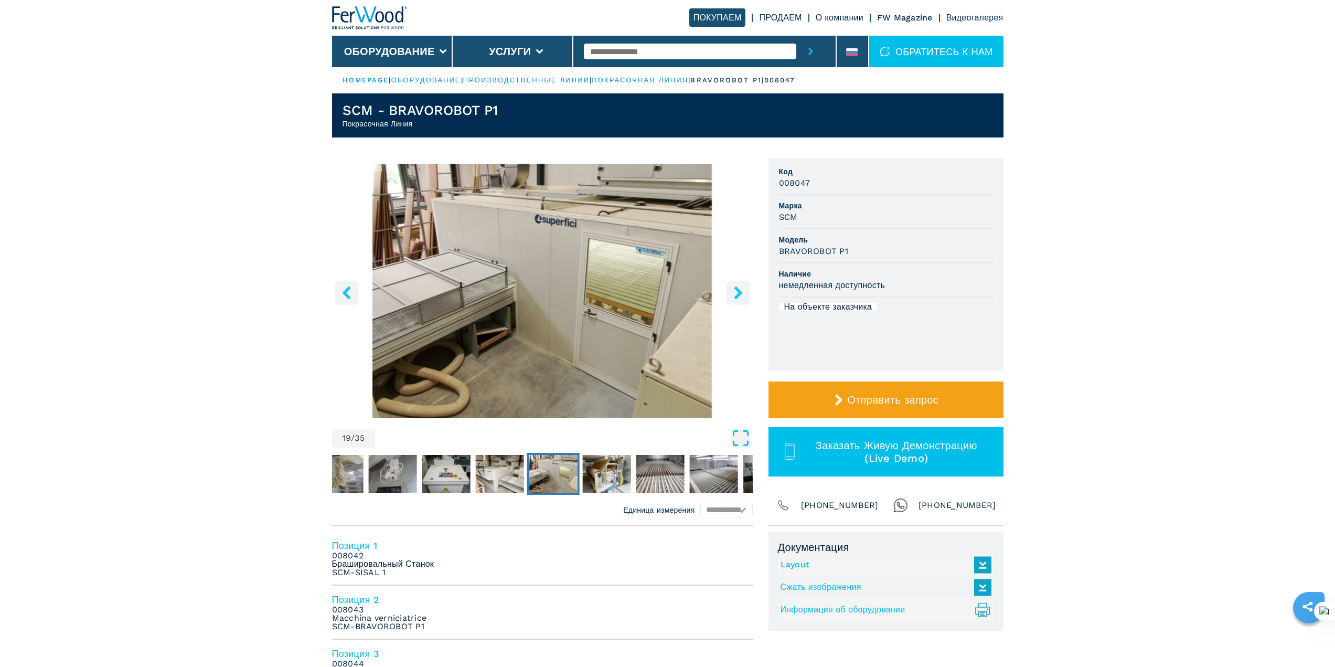
click at [741, 439] on icon "Open Fullscreen" at bounding box center [740, 437] width 19 height 19
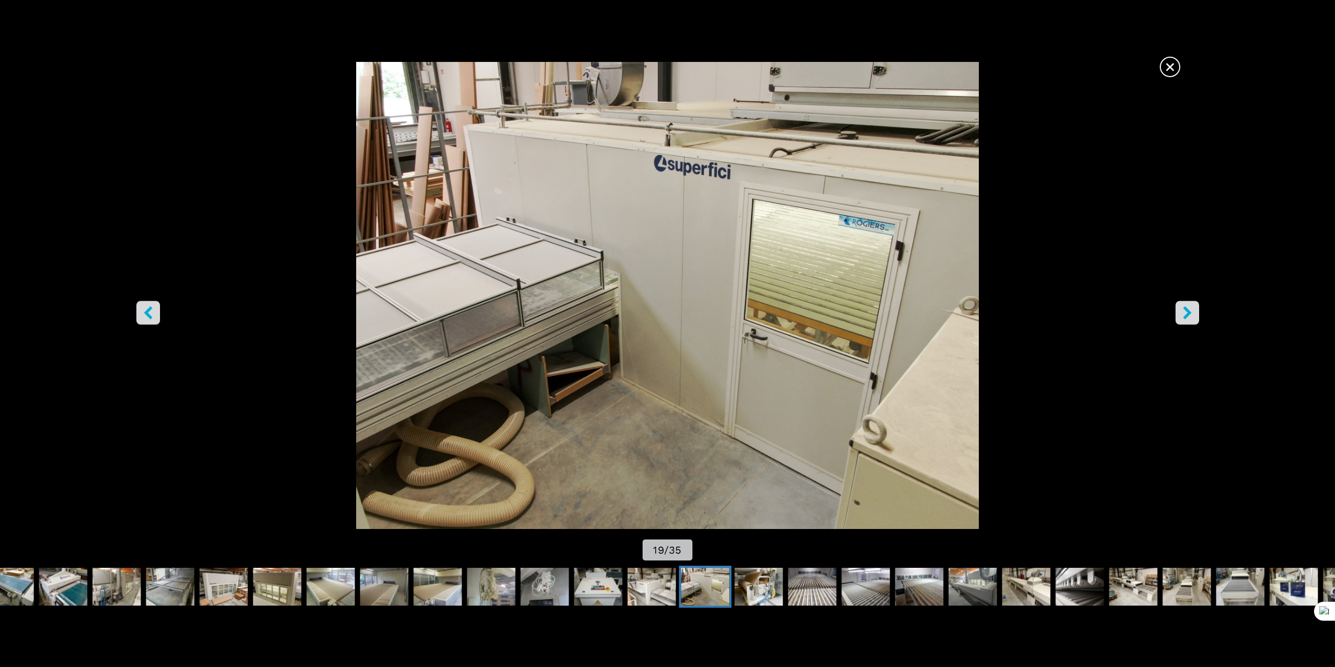
click at [1189, 312] on icon "right-button" at bounding box center [1187, 312] width 8 height 13
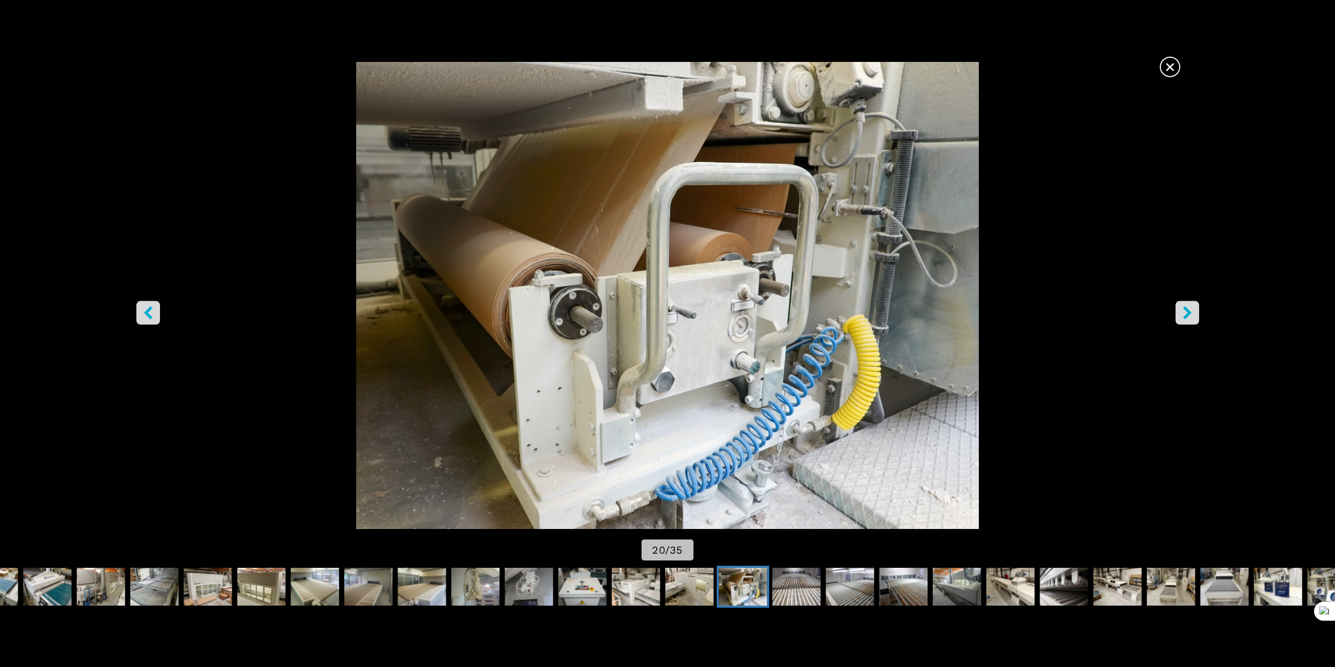
click at [1189, 312] on icon "right-button" at bounding box center [1187, 312] width 8 height 13
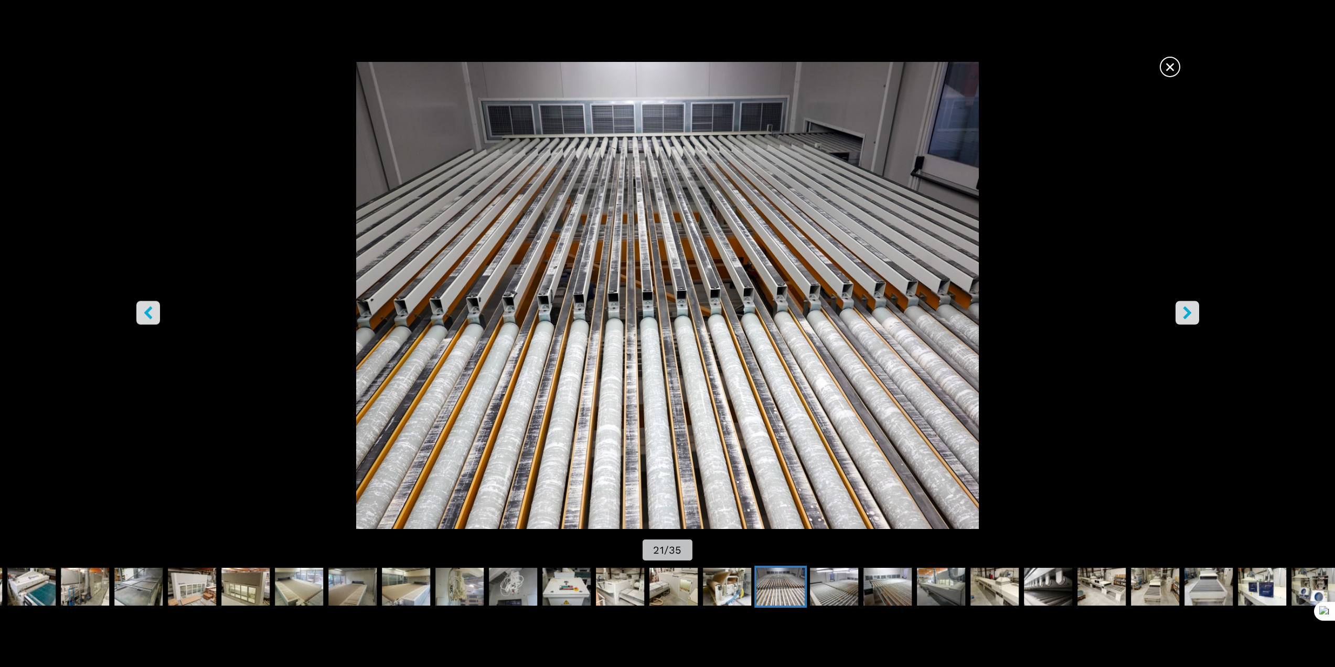
click at [1189, 312] on icon "right-button" at bounding box center [1187, 312] width 8 height 13
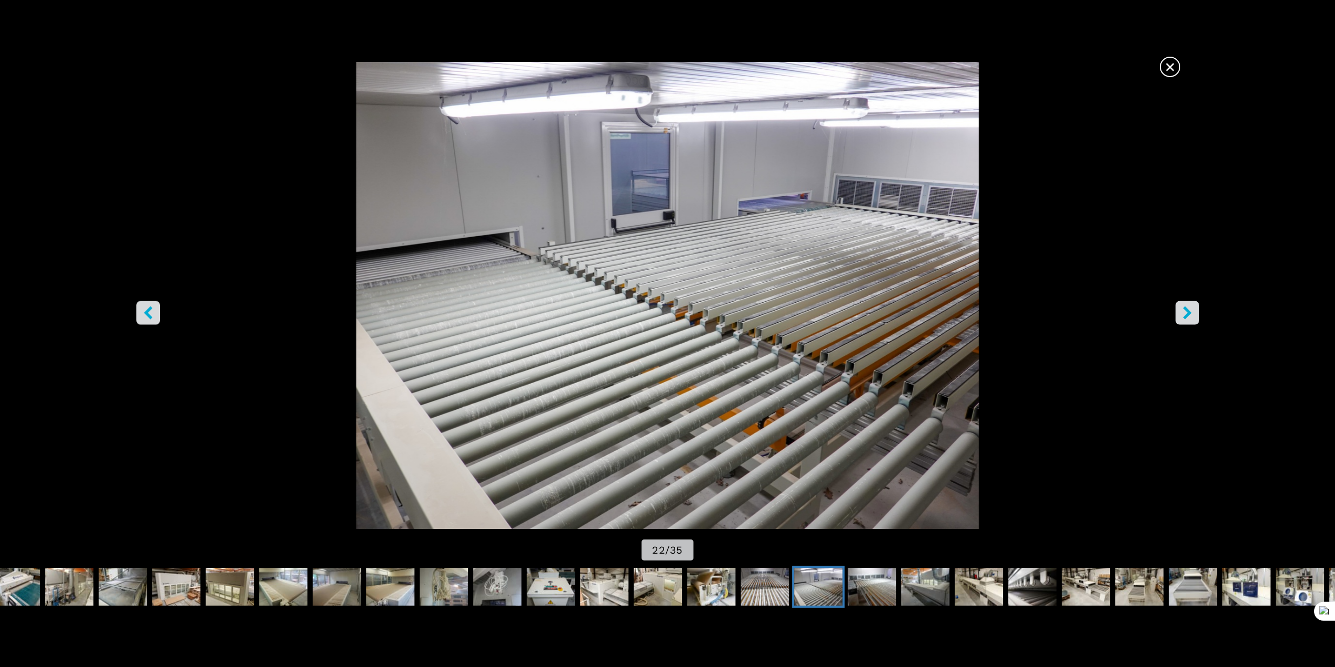
click at [1188, 312] on icon "right-button" at bounding box center [1187, 312] width 8 height 13
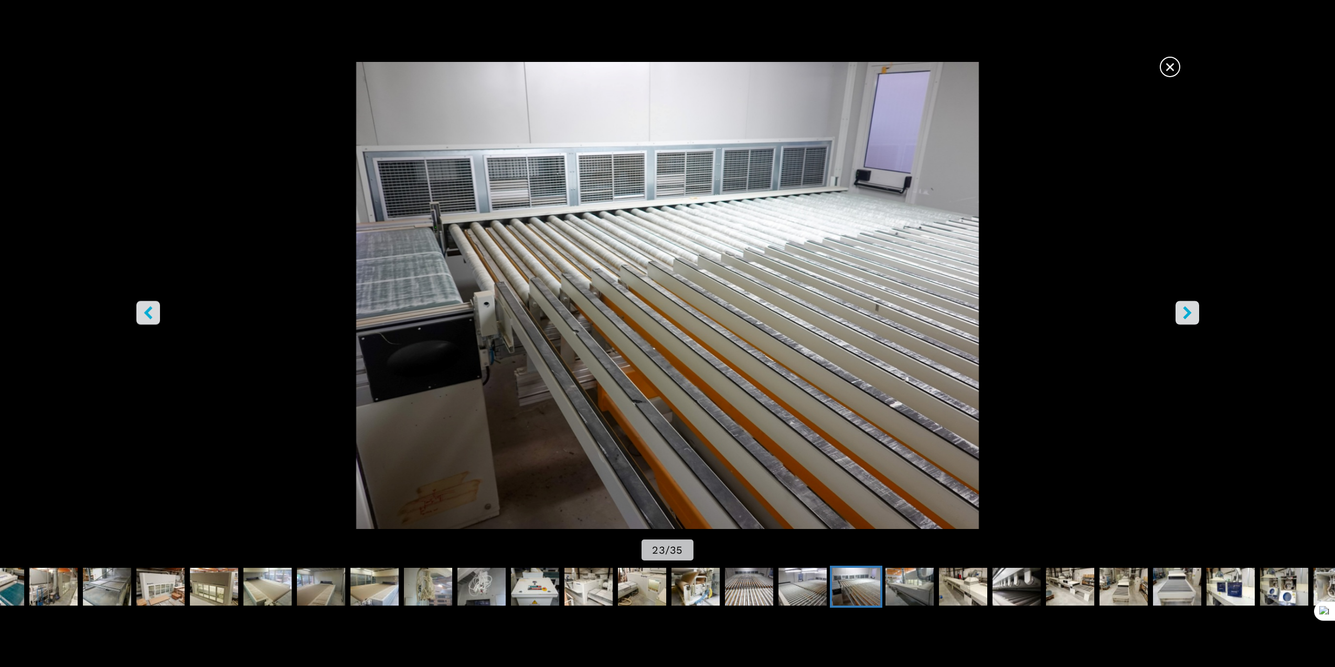
click at [1188, 312] on icon "right-button" at bounding box center [1187, 312] width 8 height 13
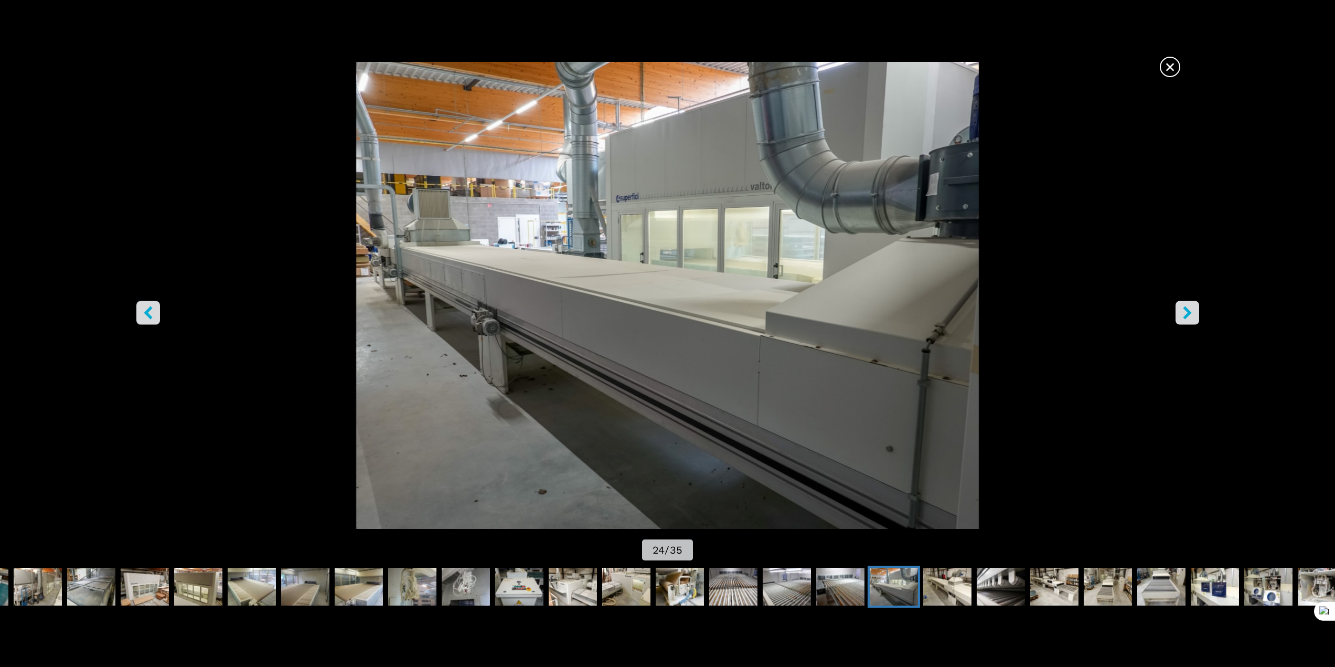
click at [1188, 312] on icon "right-button" at bounding box center [1187, 312] width 8 height 13
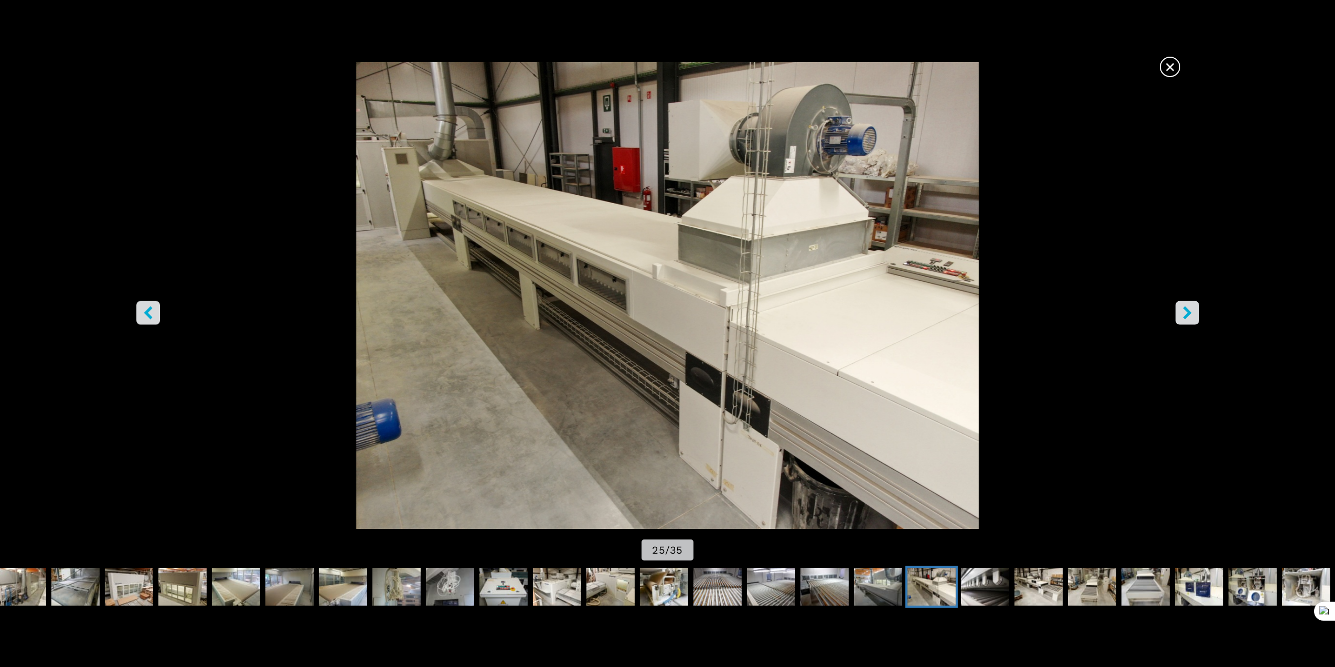
click at [1188, 312] on icon "right-button" at bounding box center [1187, 312] width 8 height 13
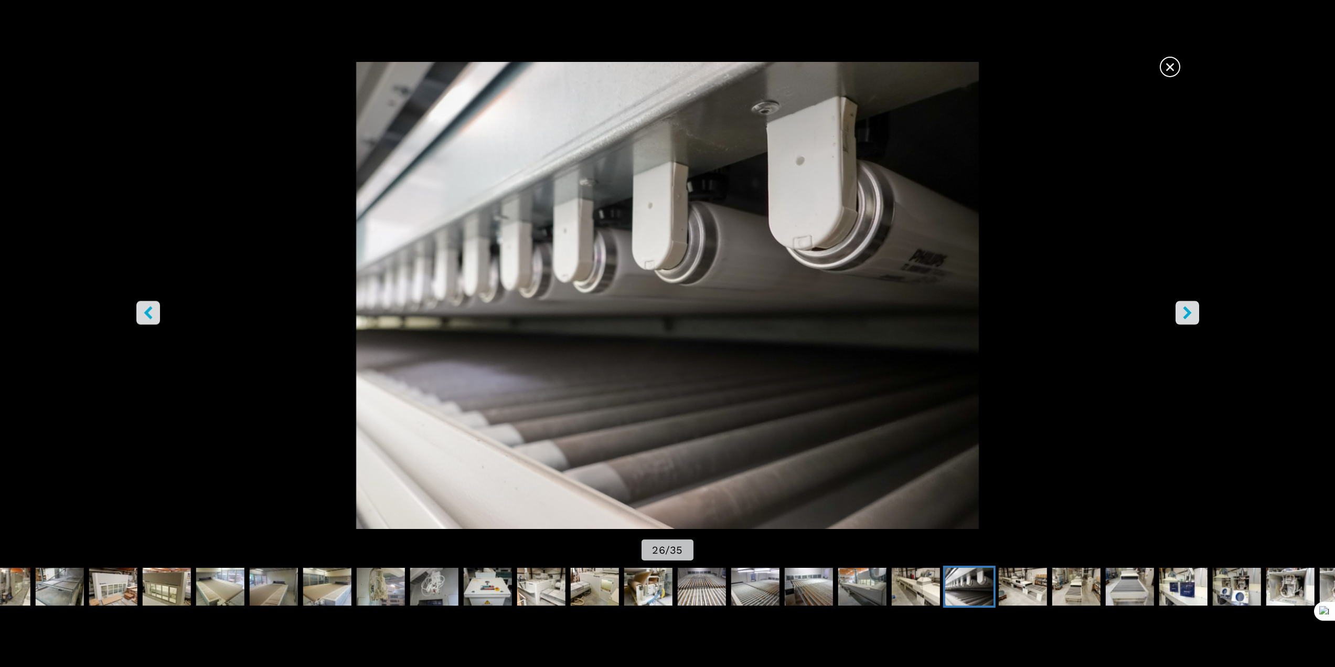
click at [1188, 312] on icon "right-button" at bounding box center [1187, 312] width 8 height 13
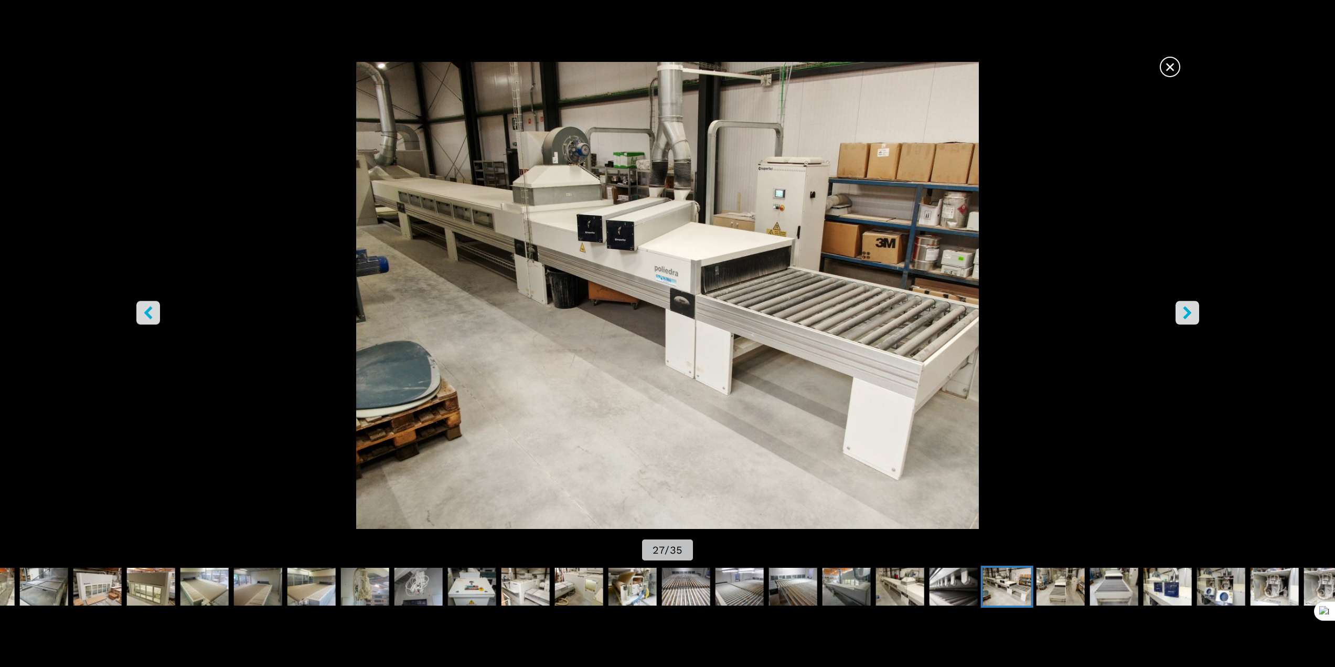
click at [1164, 61] on span "×" at bounding box center [1170, 65] width 18 height 18
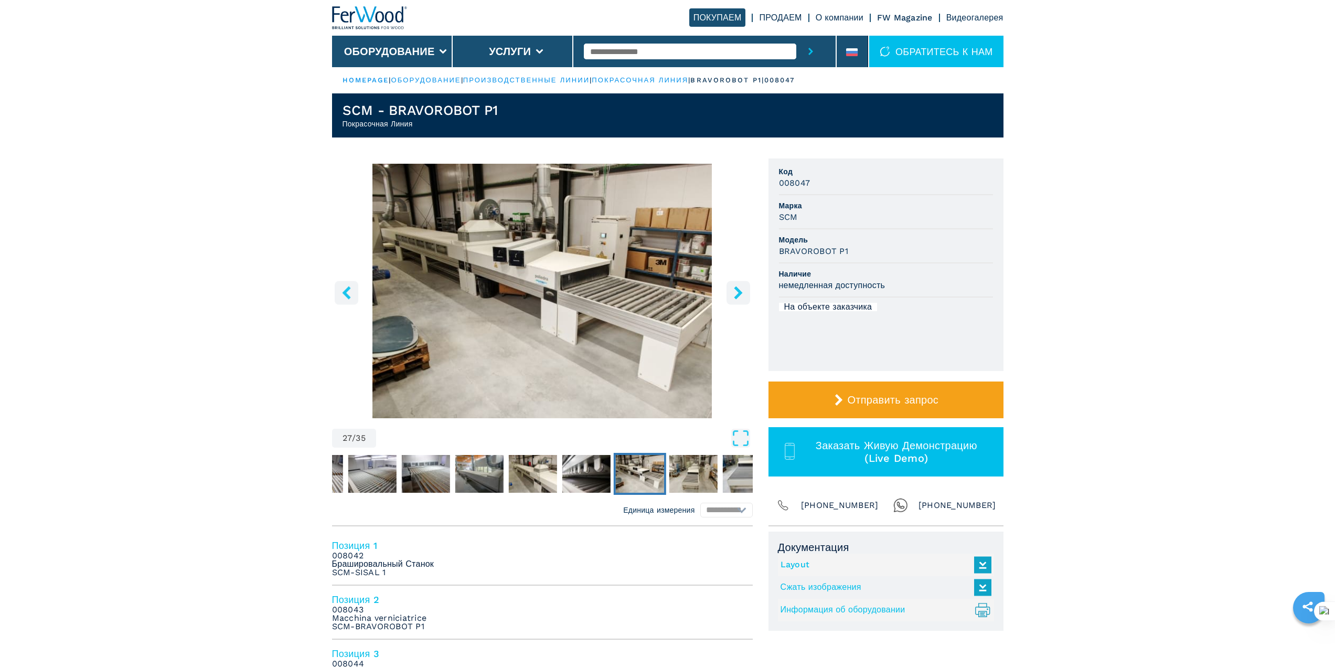
click at [798, 563] on link "Layout" at bounding box center [883, 564] width 206 height 17
click at [833, 605] on link "Информация об оборудовании .prefix__st0{stroke-linecap:round;stroke-linejoin:ro…" at bounding box center [883, 609] width 206 height 17
